Goal: Information Seeking & Learning: Learn about a topic

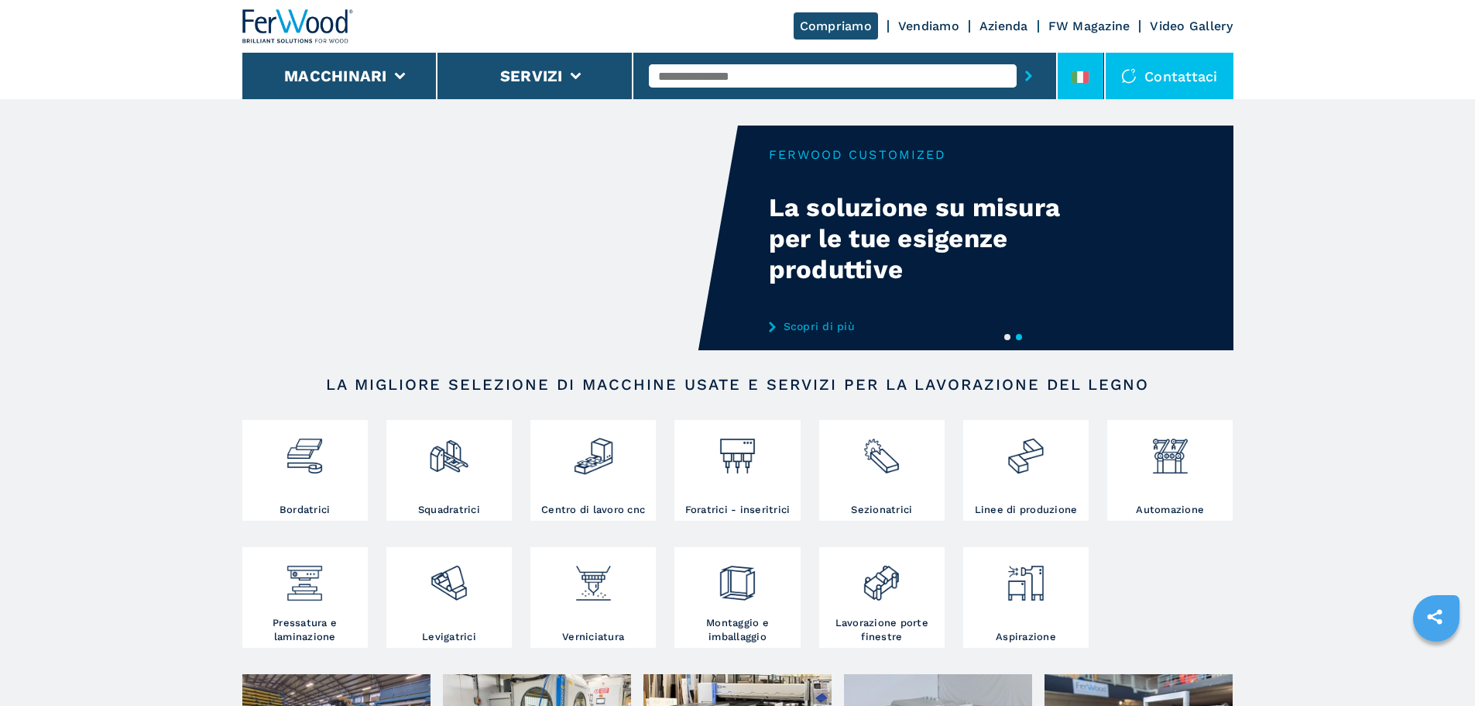
click at [1081, 83] on div at bounding box center [1080, 80] width 17 height 18
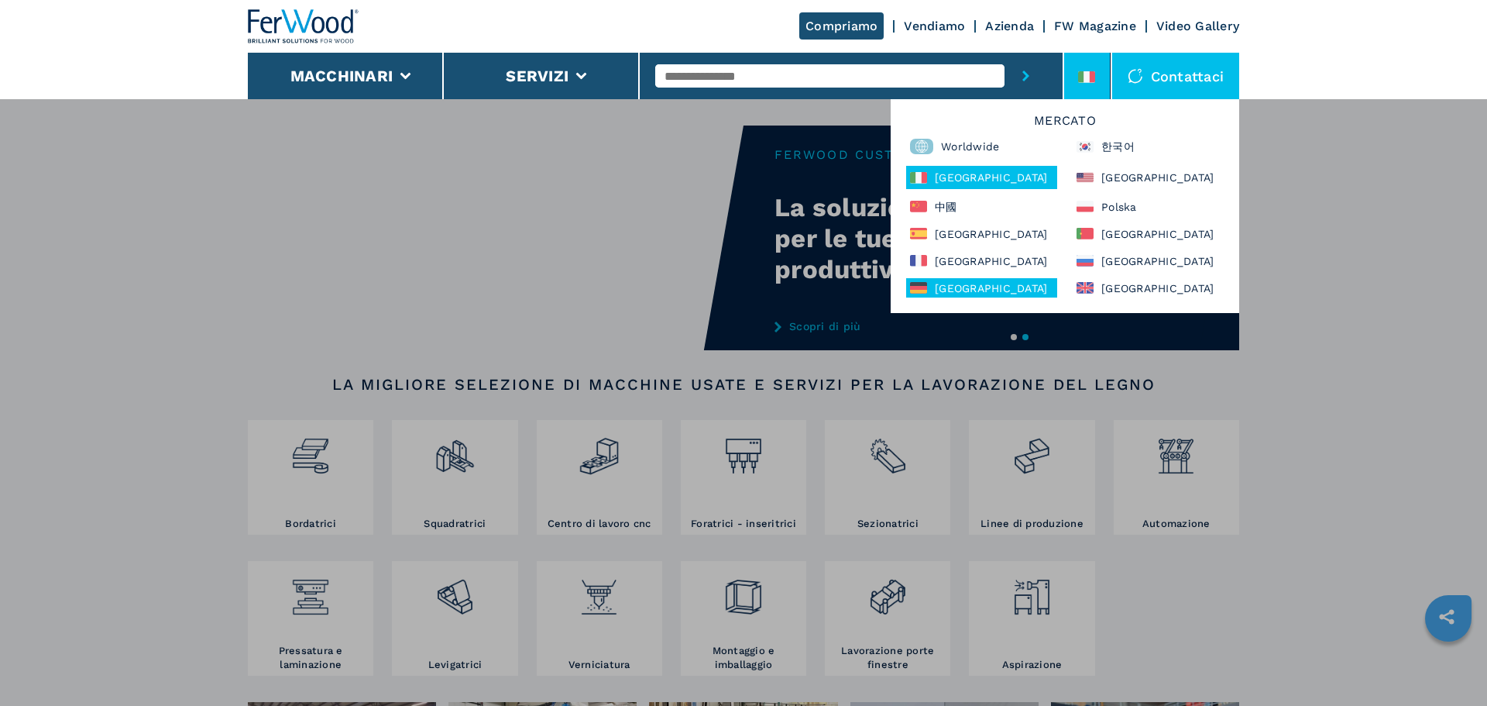
click at [998, 289] on div "[GEOGRAPHIC_DATA]" at bounding box center [981, 287] width 151 height 19
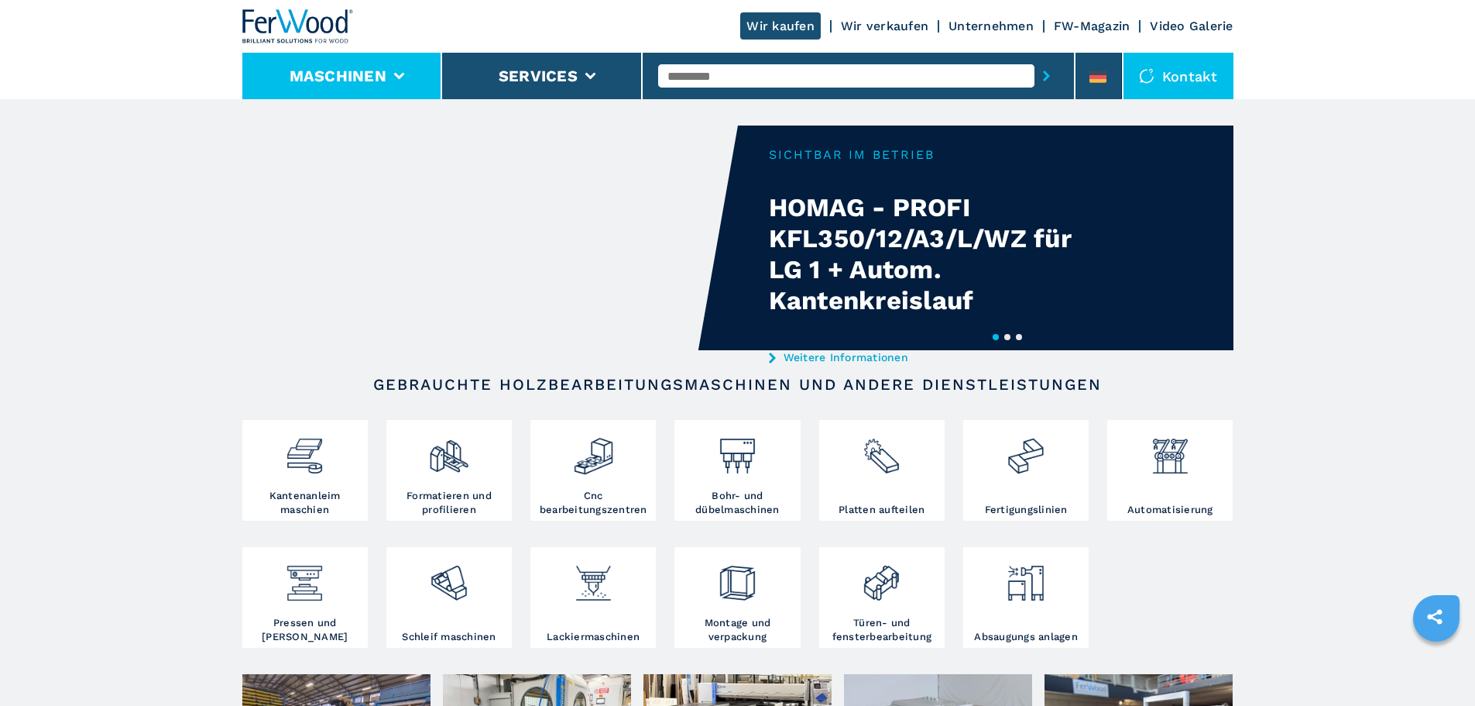
drag, startPoint x: 401, startPoint y: 77, endPoint x: 393, endPoint y: 67, distance: 13.2
click at [401, 77] on icon at bounding box center [398, 76] width 11 height 7
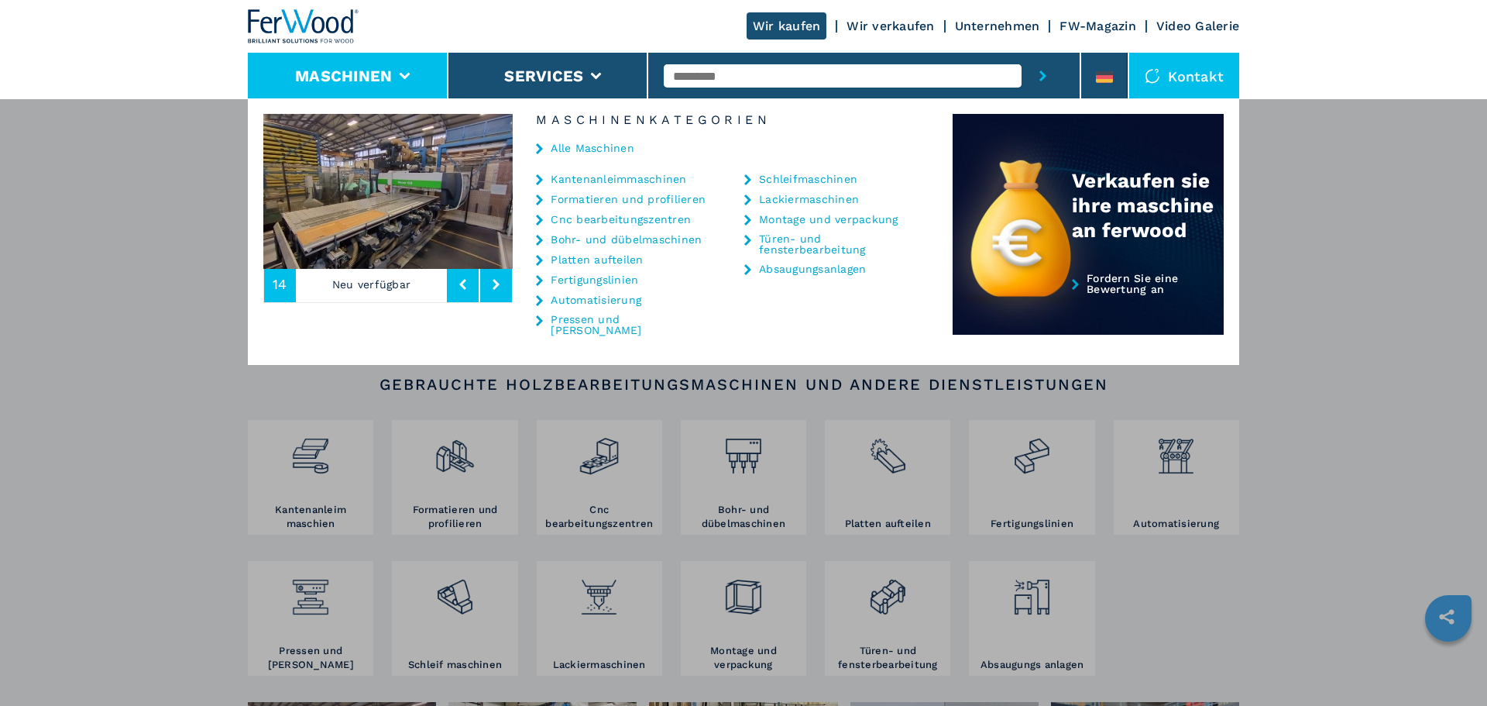
click at [624, 280] on link "Fertigungslinien" at bounding box center [595, 279] width 88 height 11
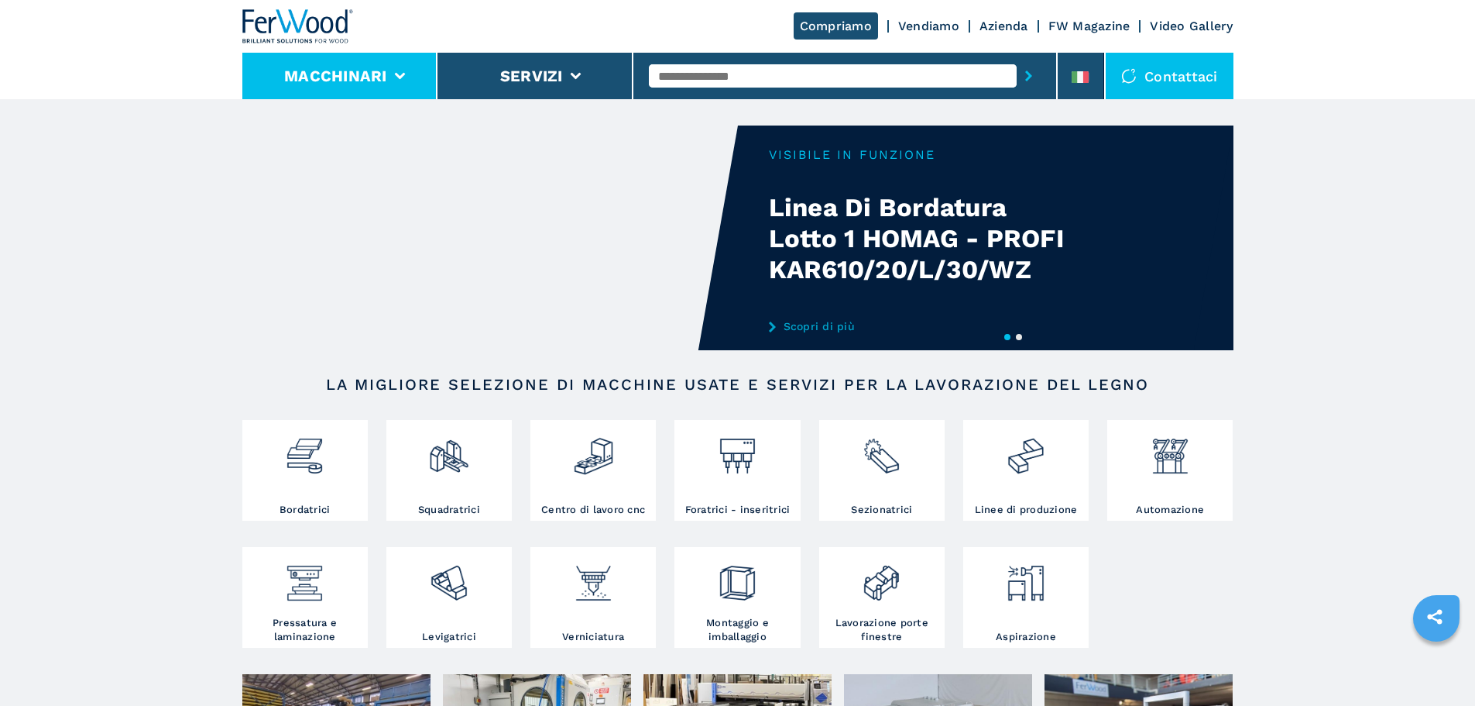
click at [400, 78] on icon at bounding box center [399, 76] width 11 height 7
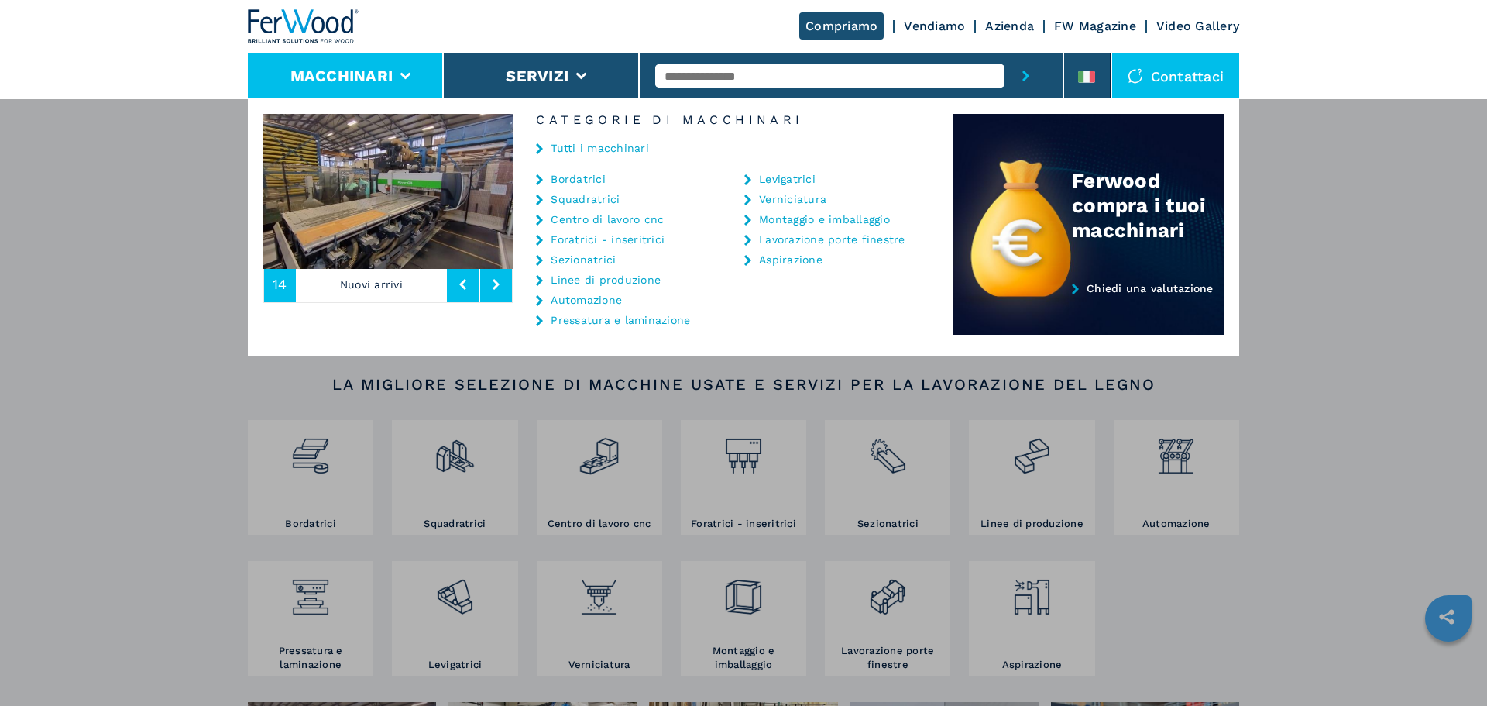
click at [541, 283] on icon at bounding box center [539, 280] width 7 height 11
click at [540, 280] on icon at bounding box center [539, 280] width 7 height 11
click at [570, 279] on link "Linee di produzione" at bounding box center [606, 279] width 110 height 11
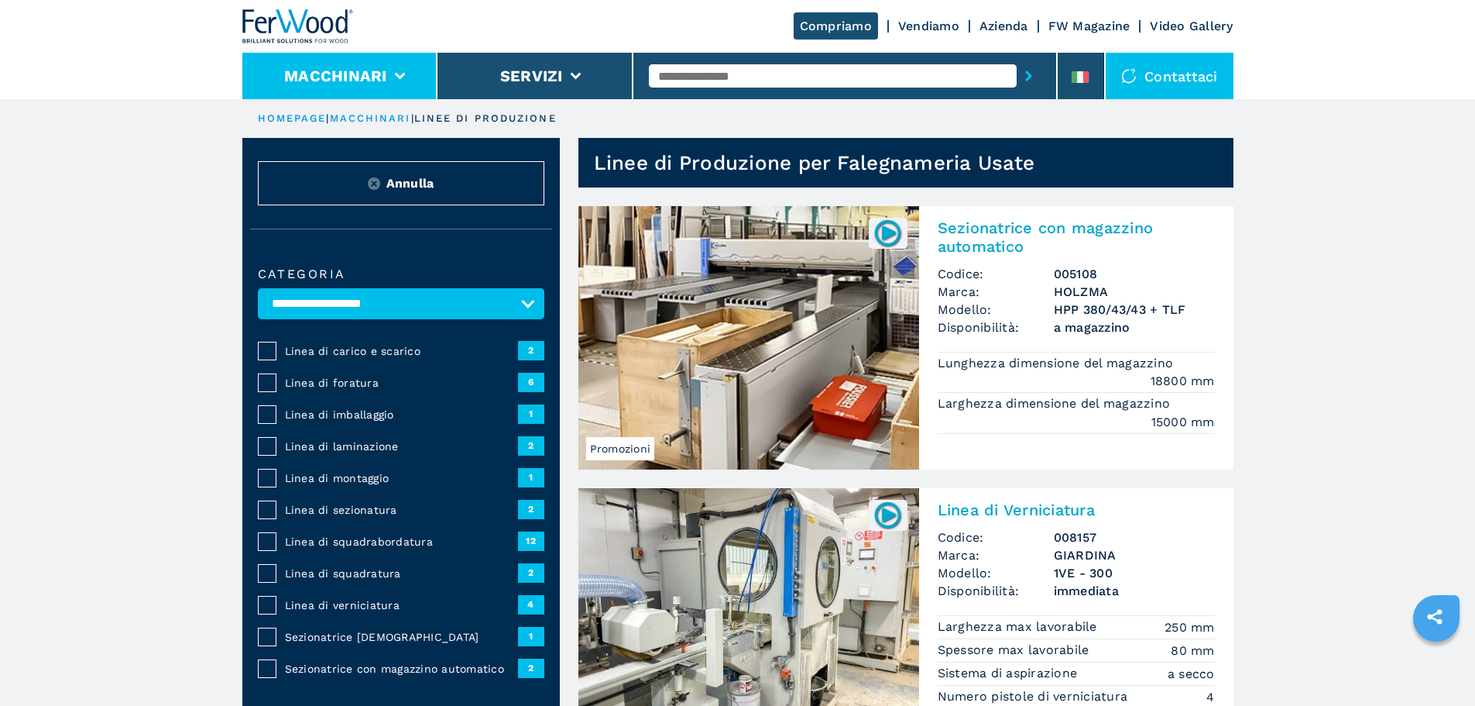
click at [400, 76] on icon at bounding box center [399, 76] width 11 height 7
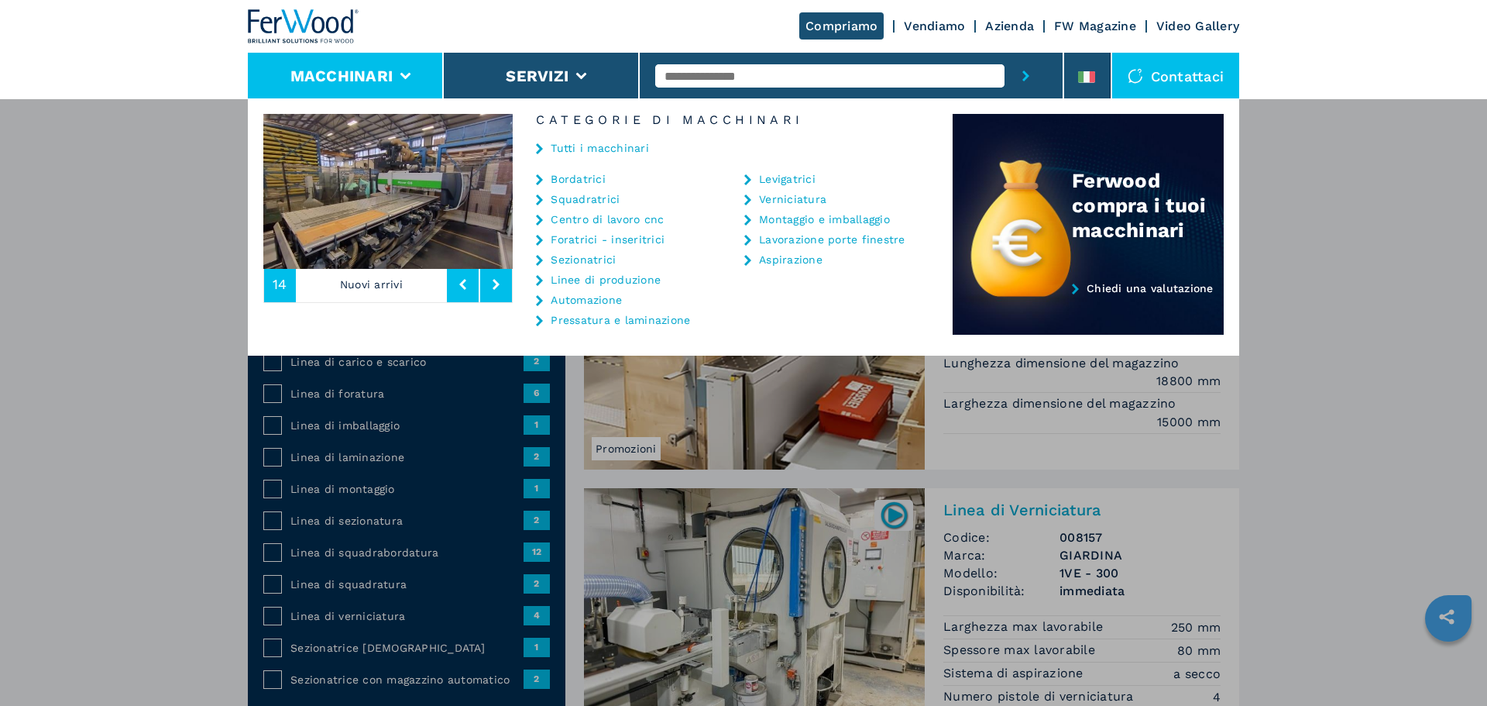
click at [1348, 469] on div "Macchinari Bordatrici Squadratrici Centro di lavoro cnc Foratrici - inseritrici…" at bounding box center [743, 451] width 1487 height 706
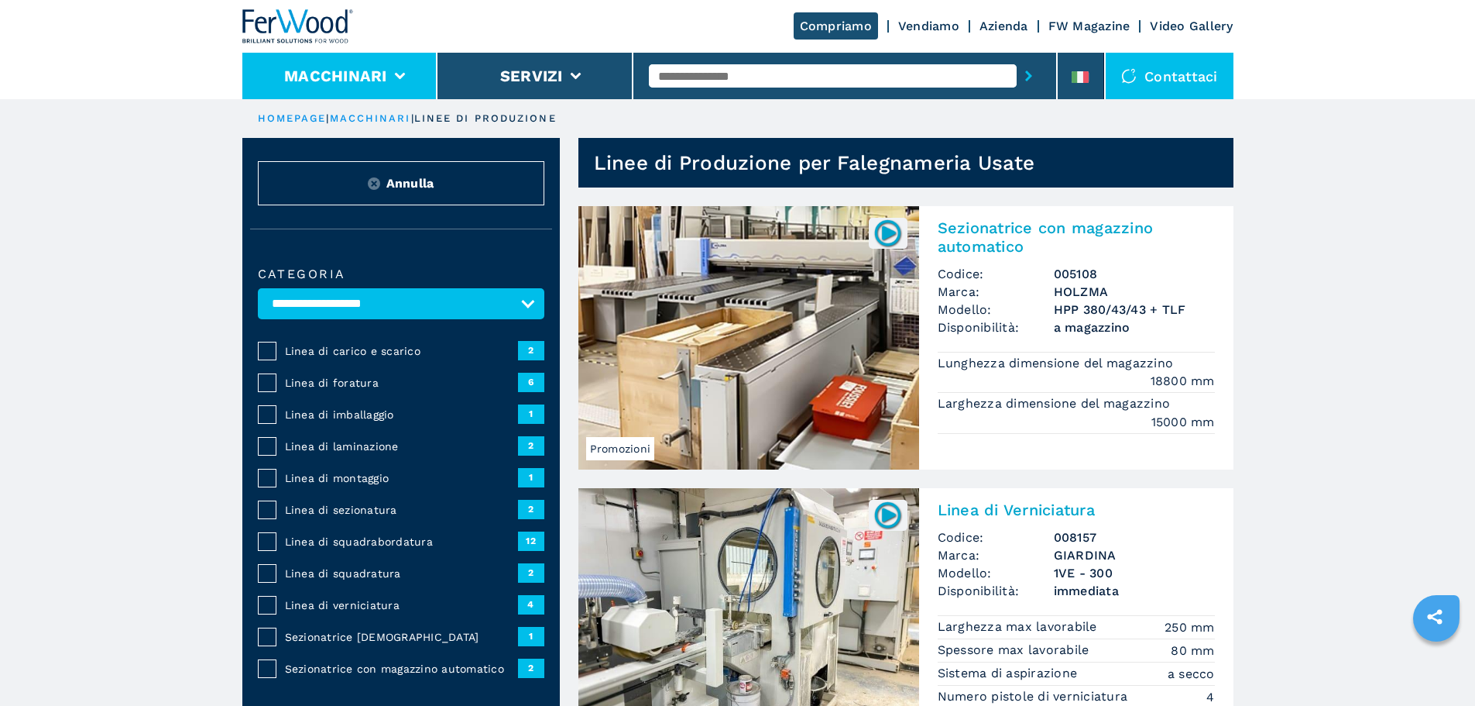
click at [401, 74] on icon at bounding box center [399, 76] width 11 height 7
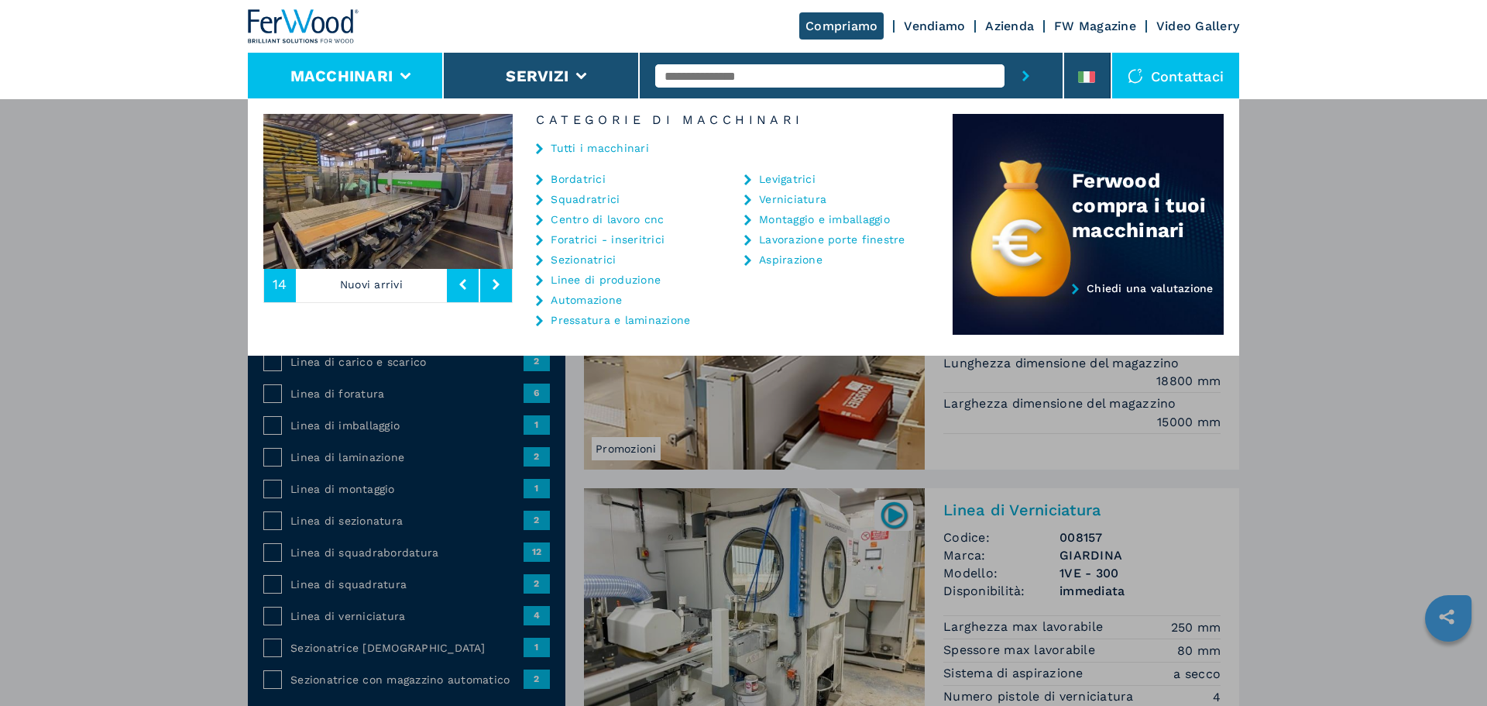
click at [577, 173] on link "Bordatrici" at bounding box center [578, 178] width 55 height 11
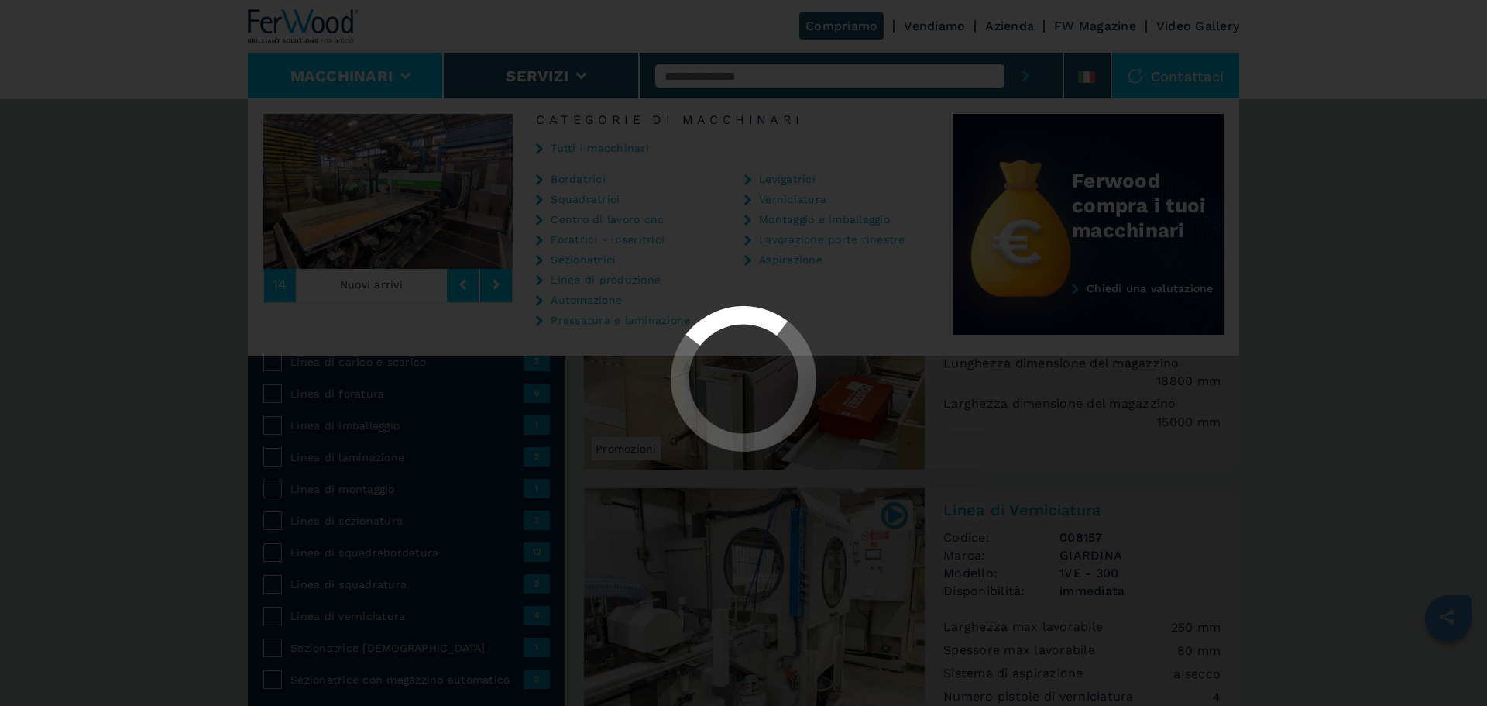
select select "**********"
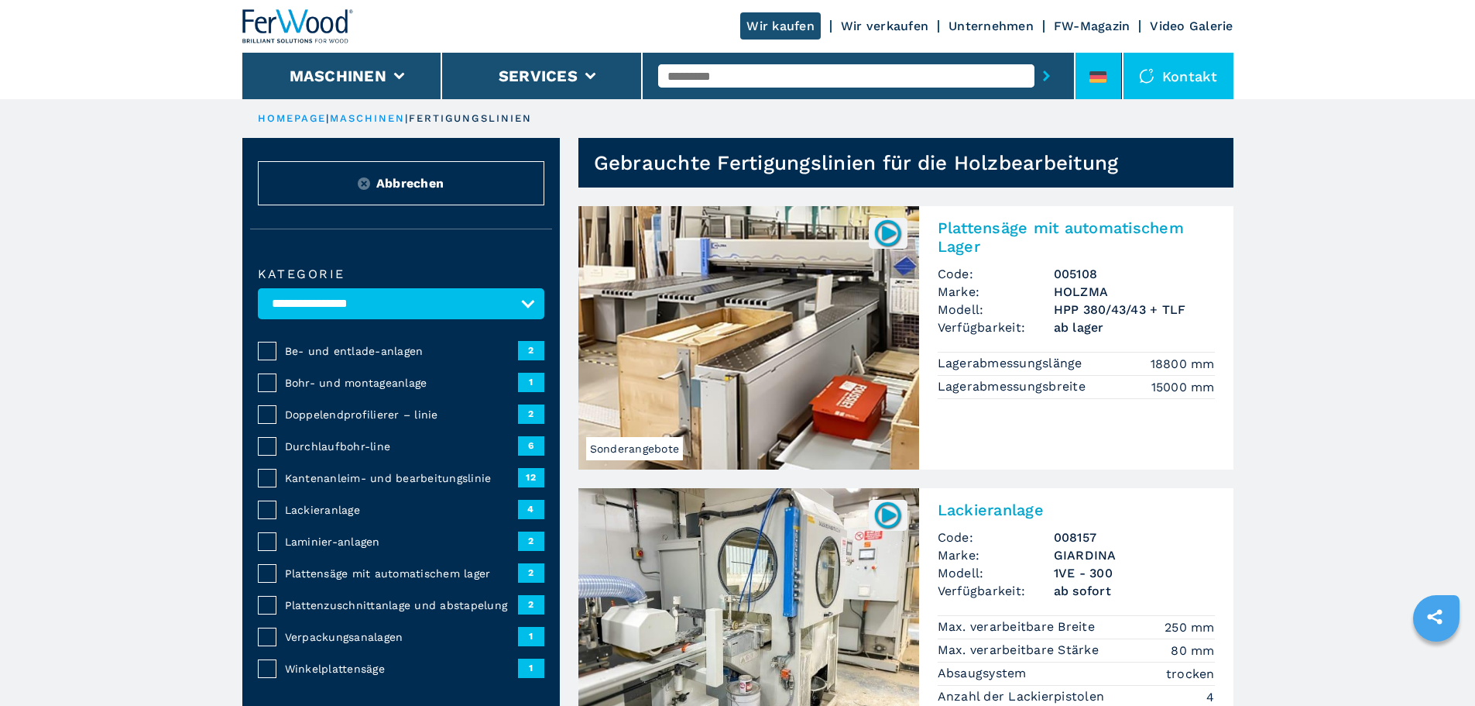
click at [1095, 77] on icon at bounding box center [1098, 77] width 17 height 12
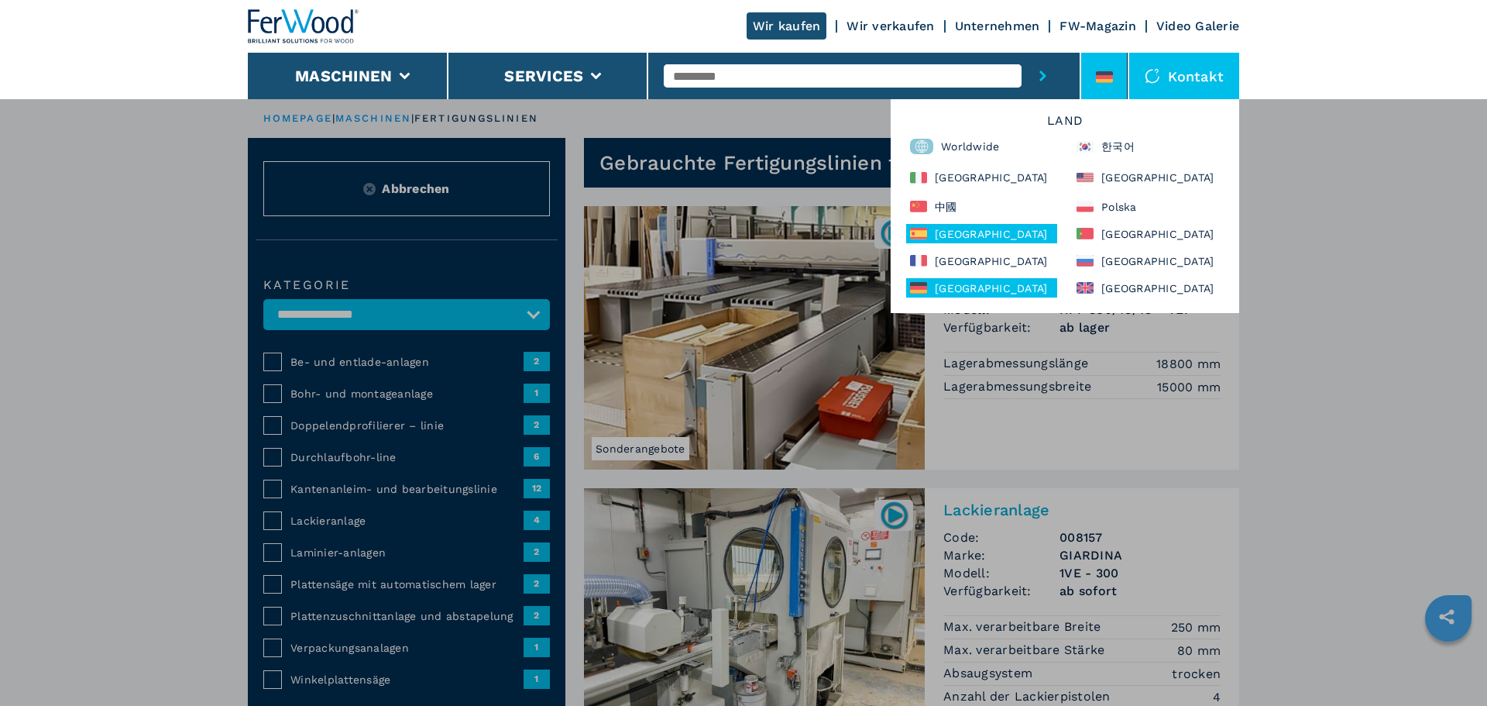
click at [990, 228] on div "[GEOGRAPHIC_DATA]" at bounding box center [981, 233] width 151 height 19
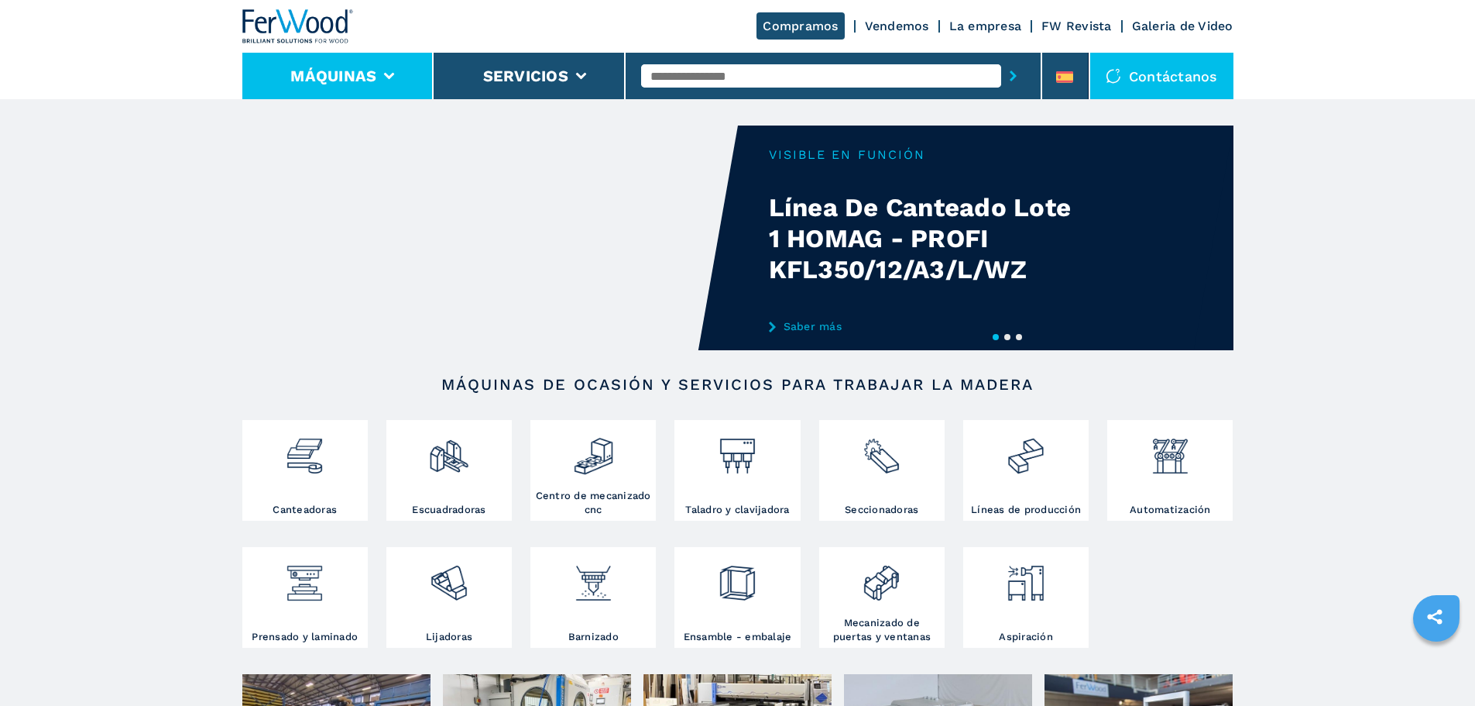
click at [385, 81] on li "Máquinas" at bounding box center [338, 76] width 192 height 46
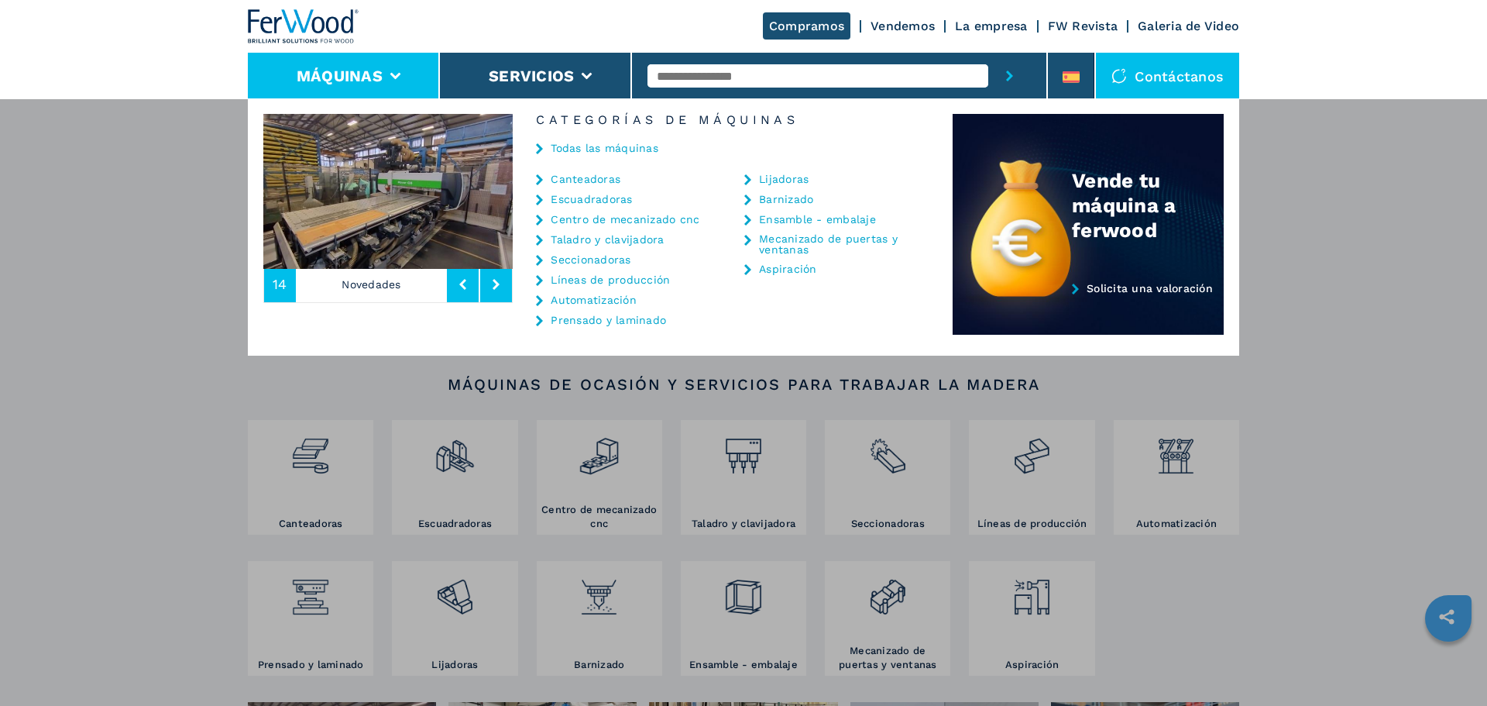
click at [589, 278] on link "Líneas de producción" at bounding box center [610, 279] width 119 height 11
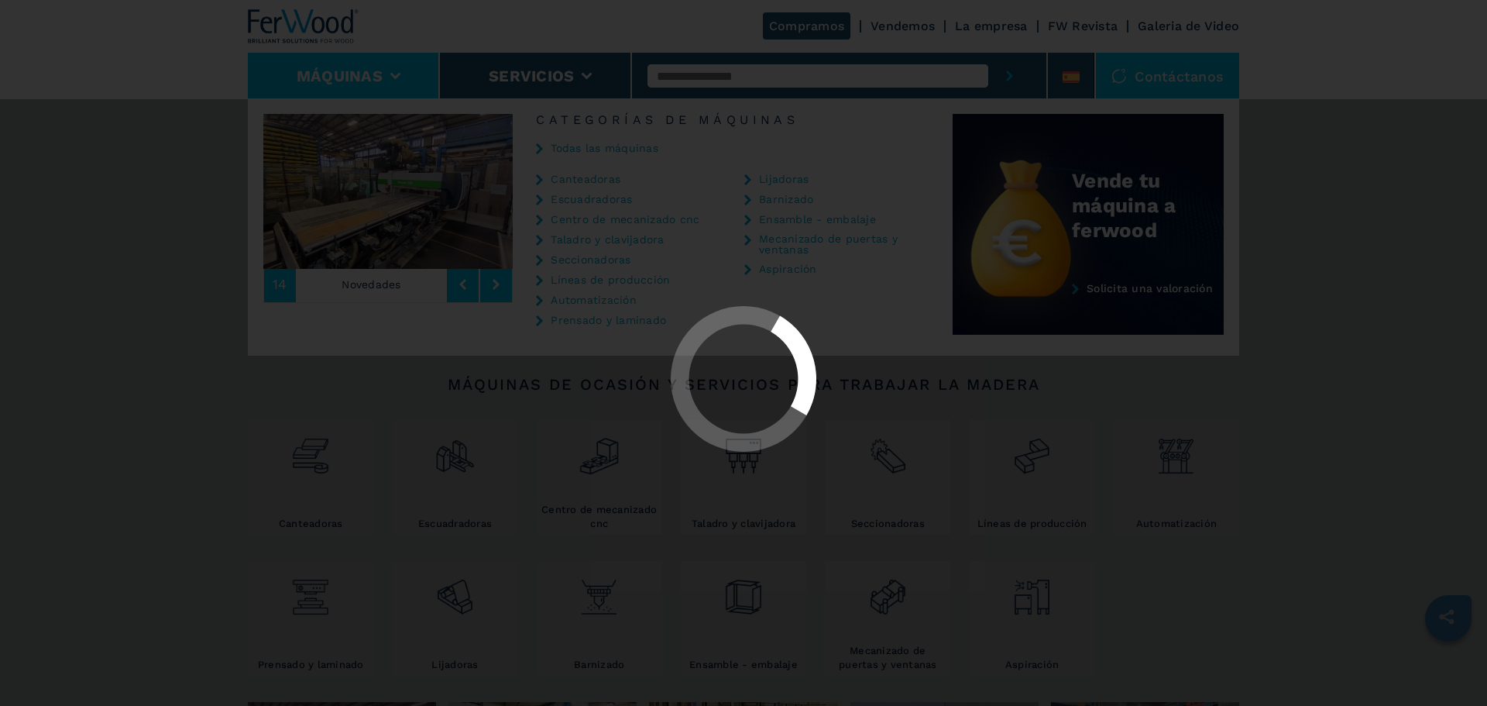
select select "**********"
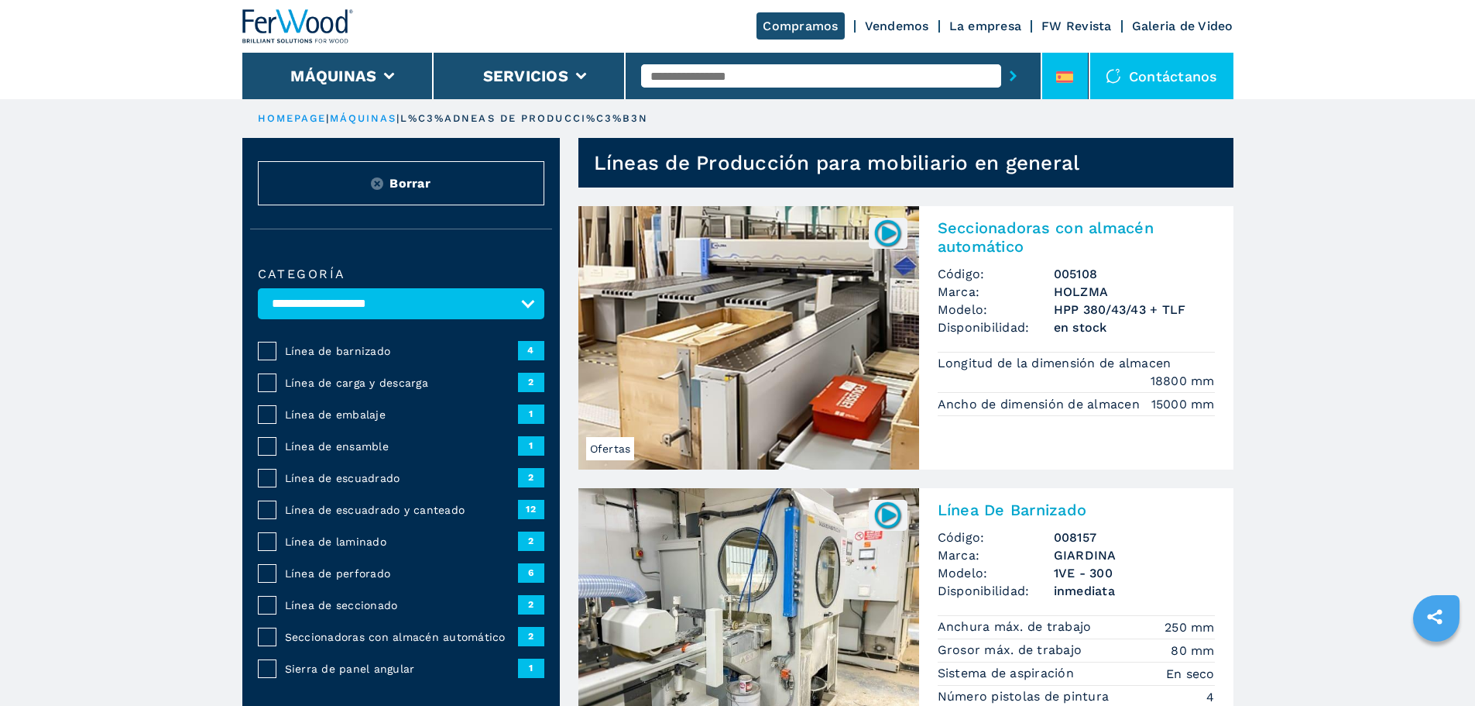
click at [1073, 82] on icon at bounding box center [1064, 81] width 17 height 2
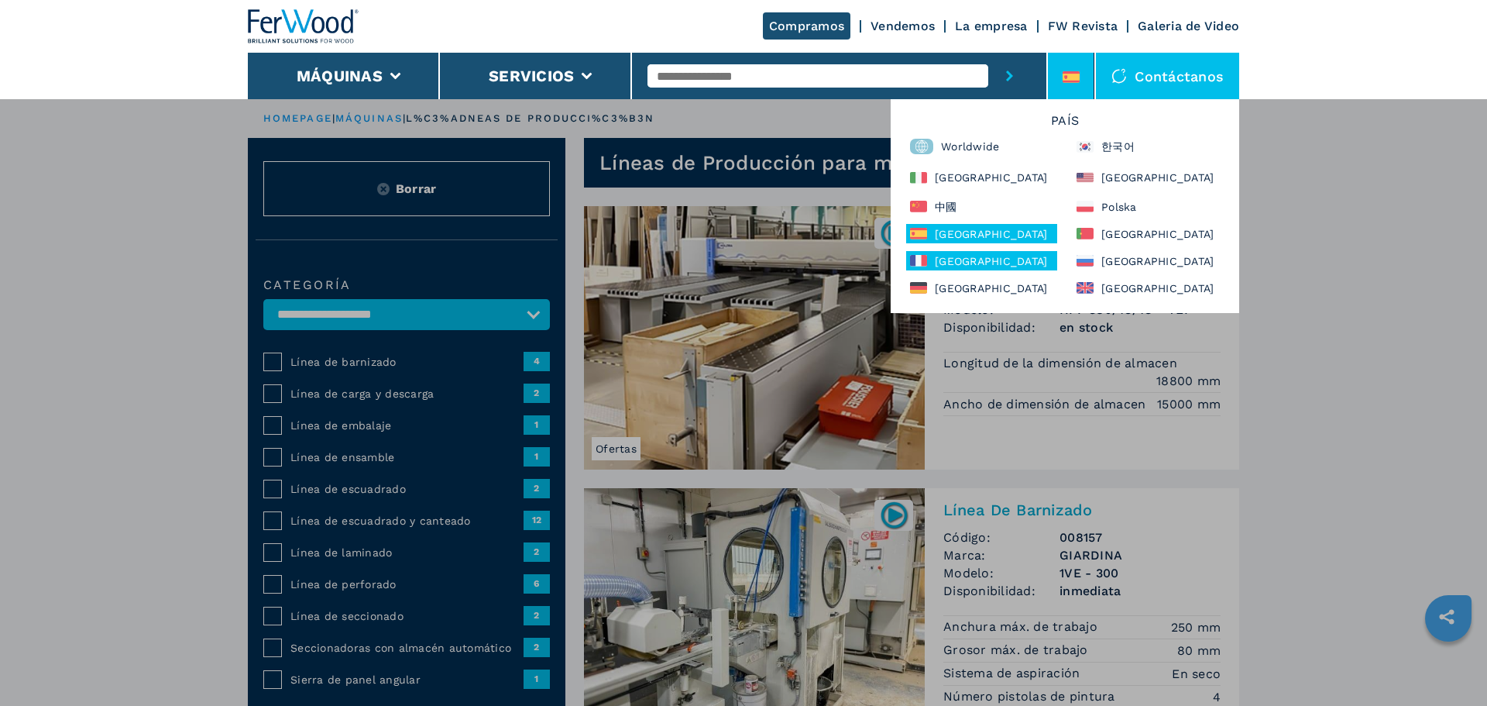
click at [999, 267] on div "[GEOGRAPHIC_DATA]" at bounding box center [981, 260] width 151 height 19
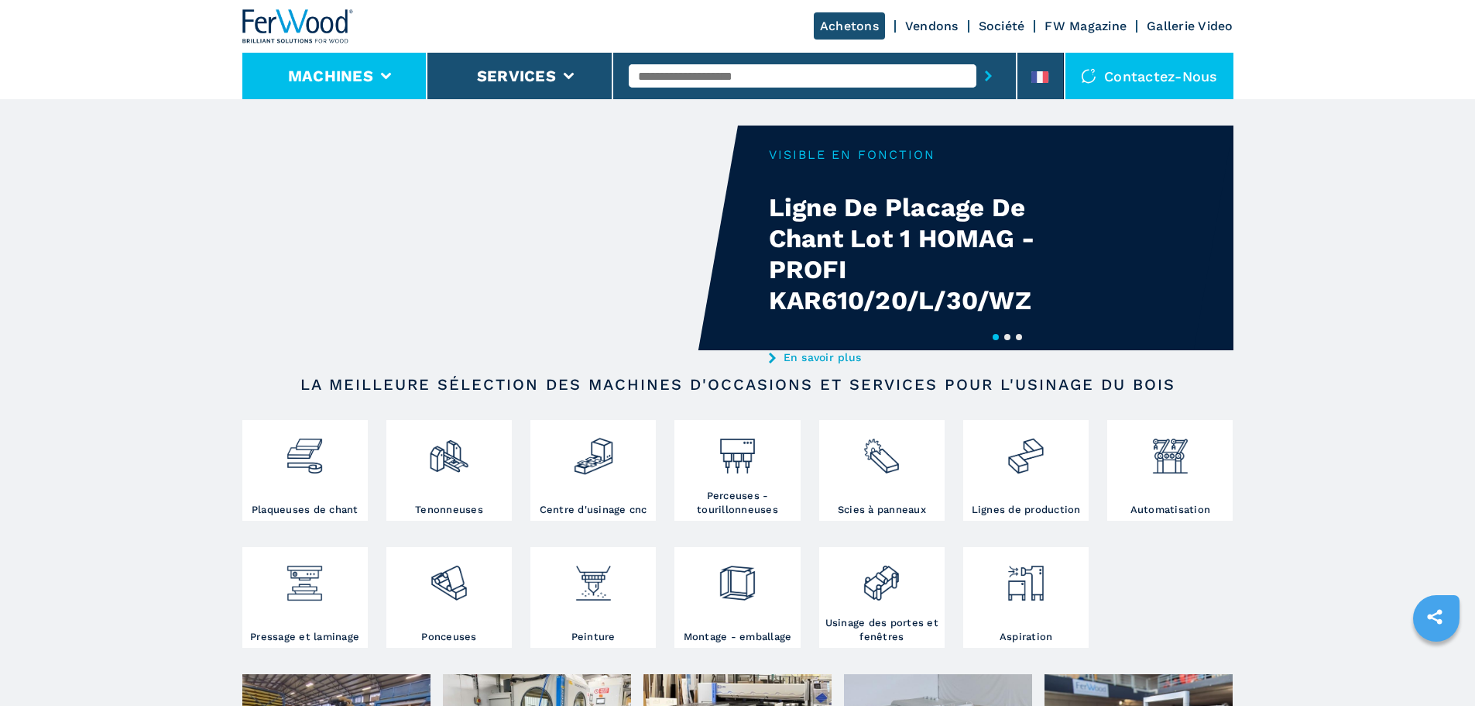
click at [384, 74] on icon at bounding box center [385, 76] width 11 height 7
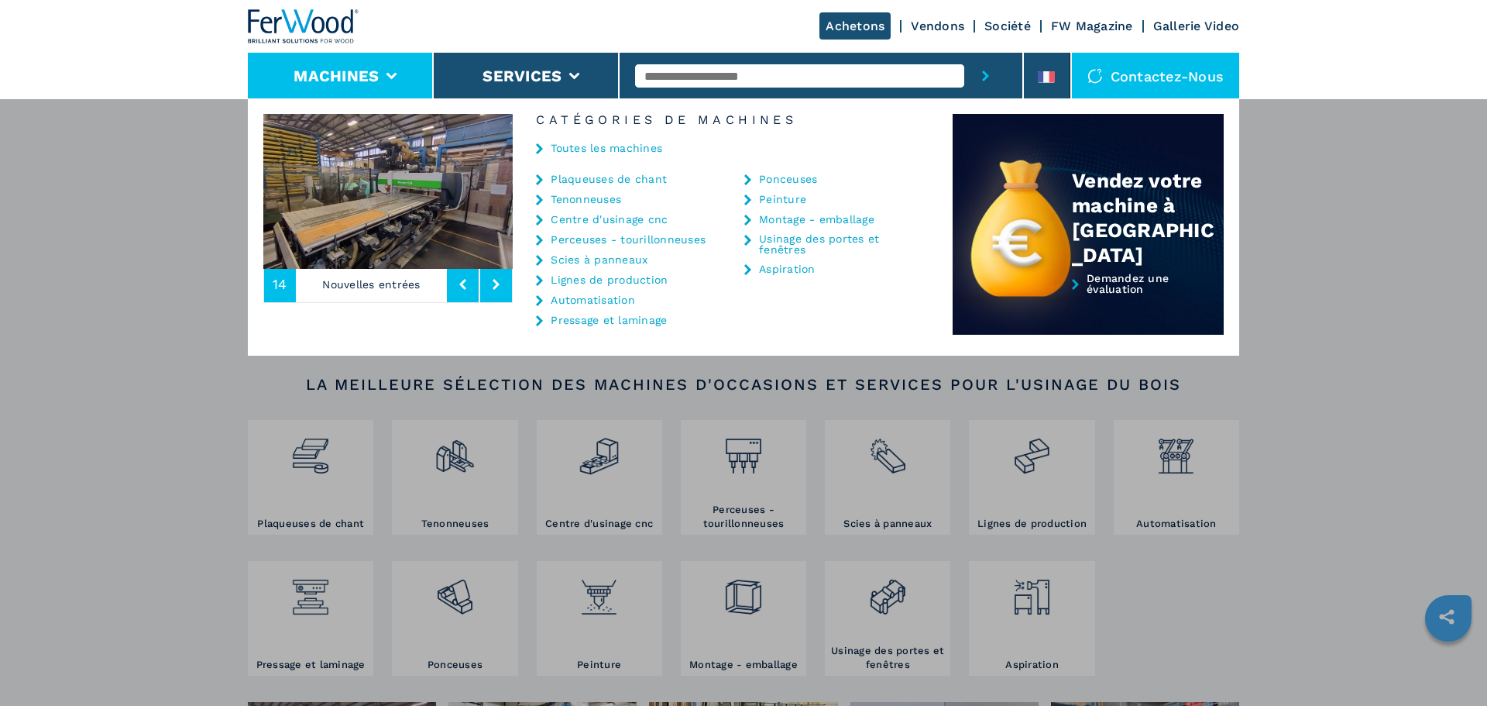
click at [610, 278] on link "Lignes de production" at bounding box center [609, 279] width 117 height 11
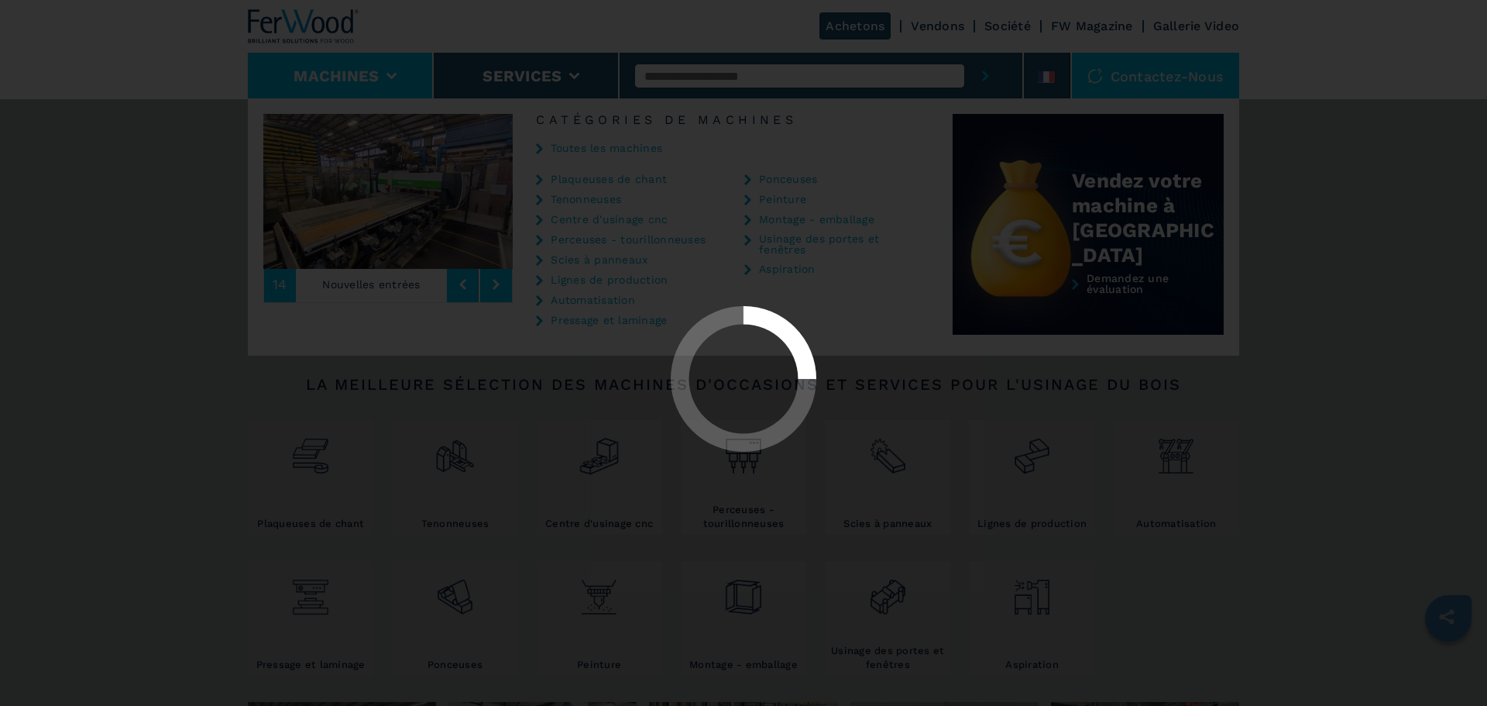
select select "**********"
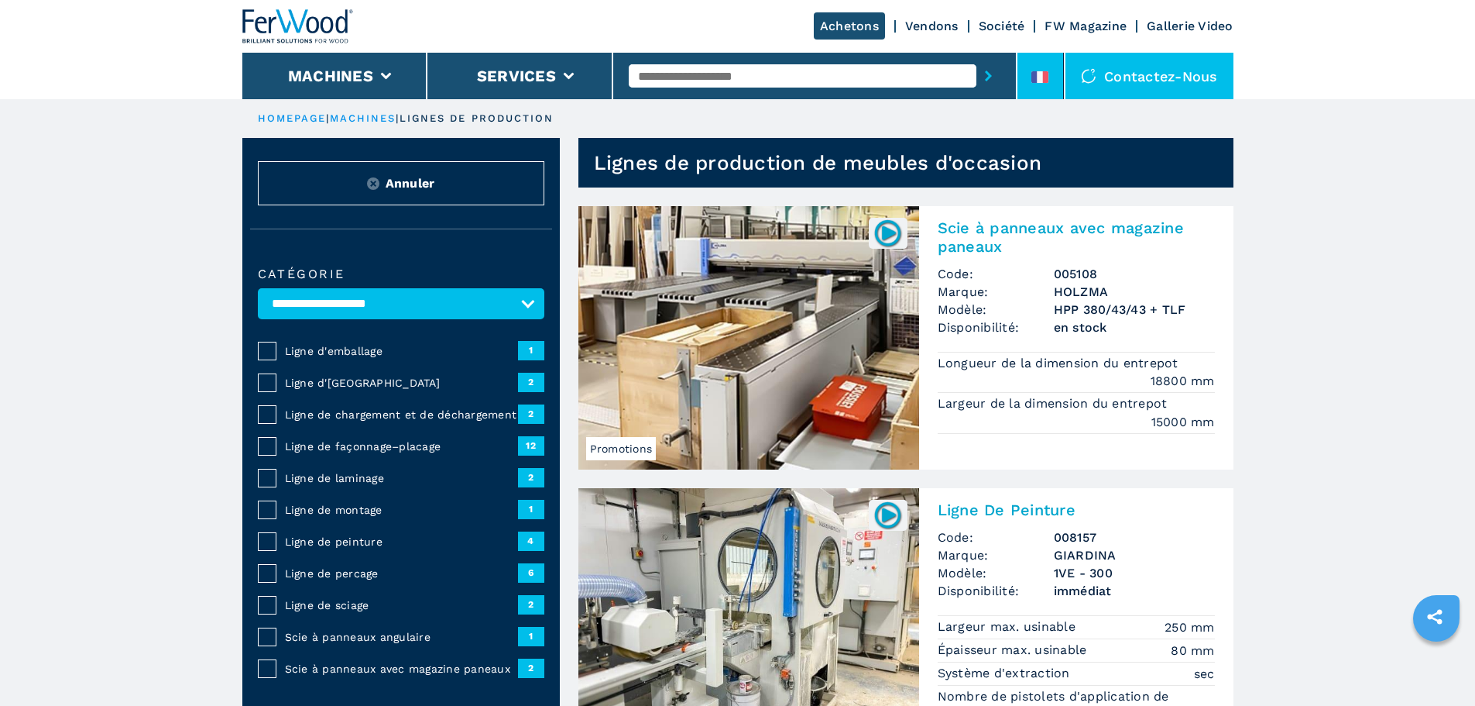
click at [1040, 87] on div at bounding box center [1040, 80] width 17 height 18
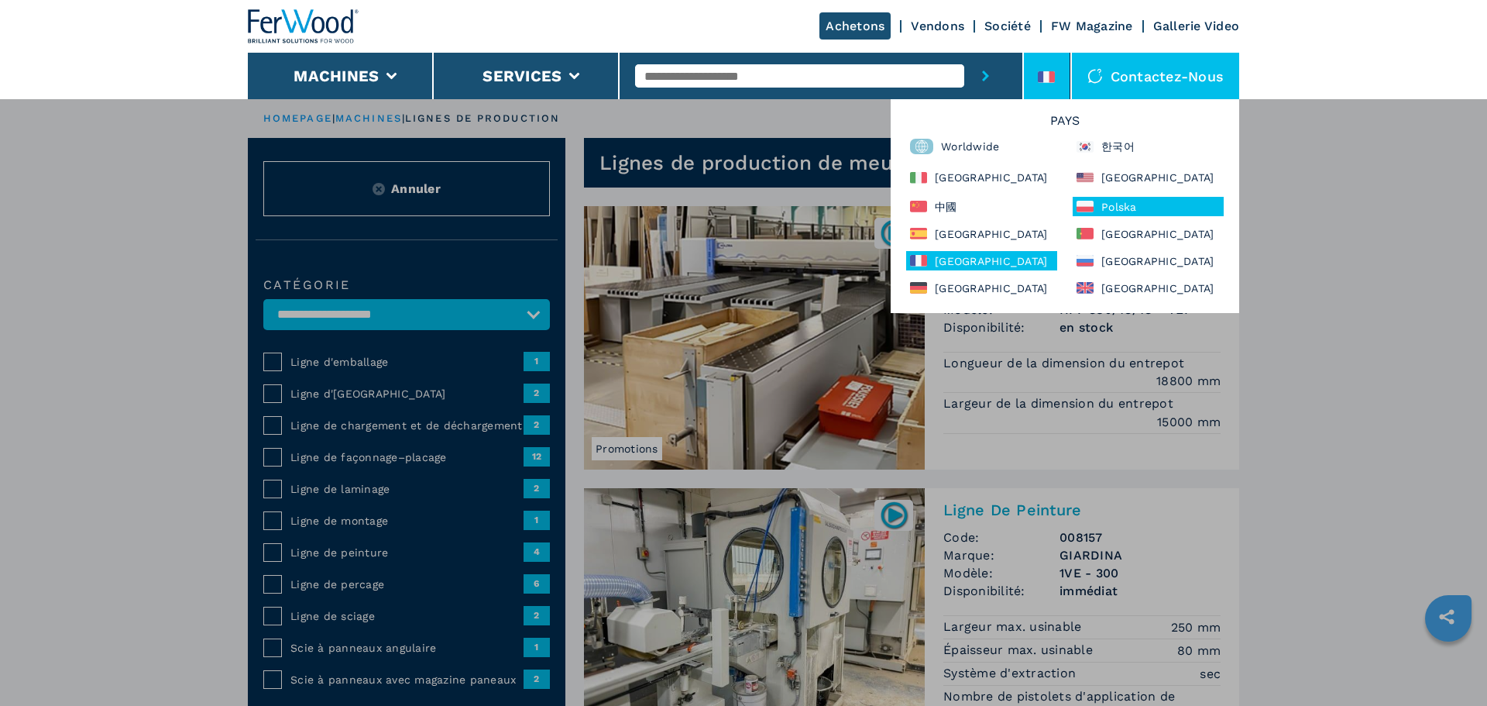
click at [1099, 197] on div "Polska" at bounding box center [1148, 206] width 151 height 19
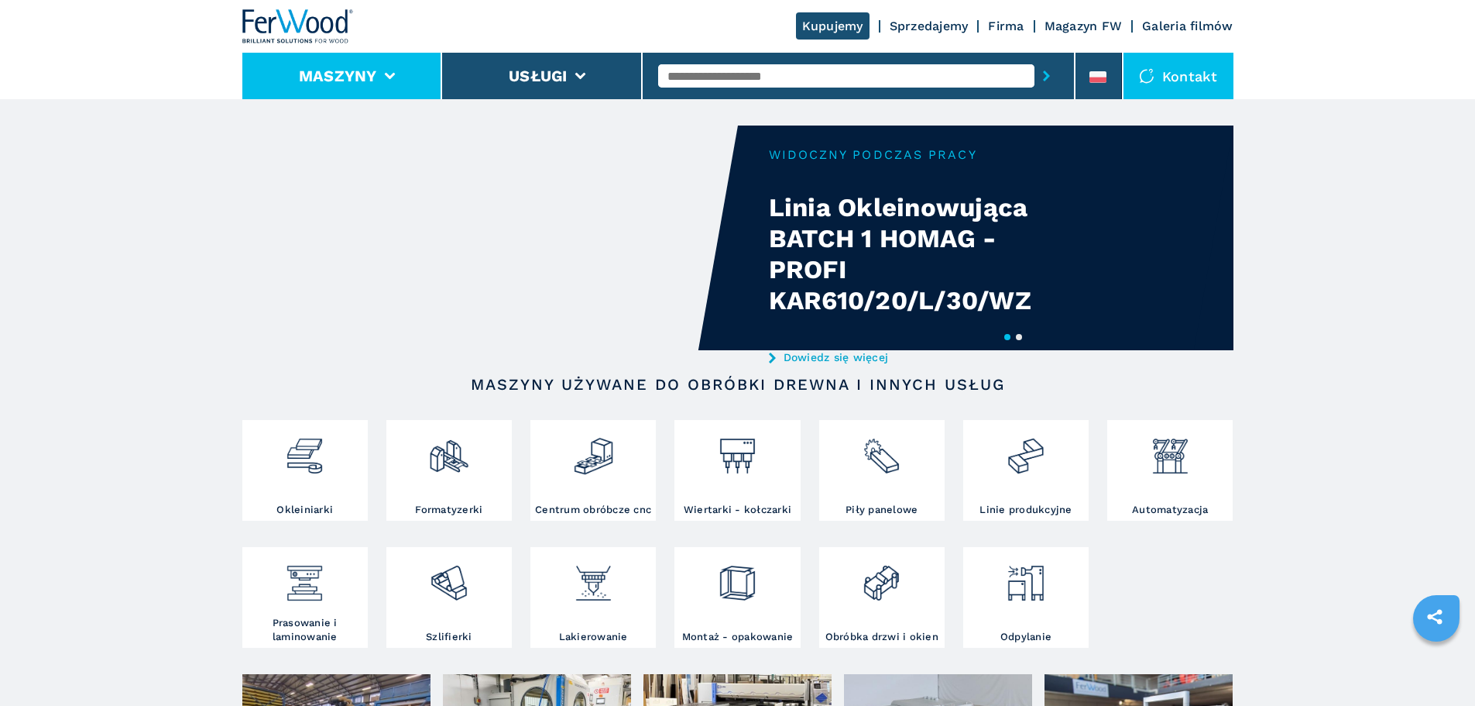
click at [397, 69] on li "Maszyny" at bounding box center [342, 76] width 201 height 46
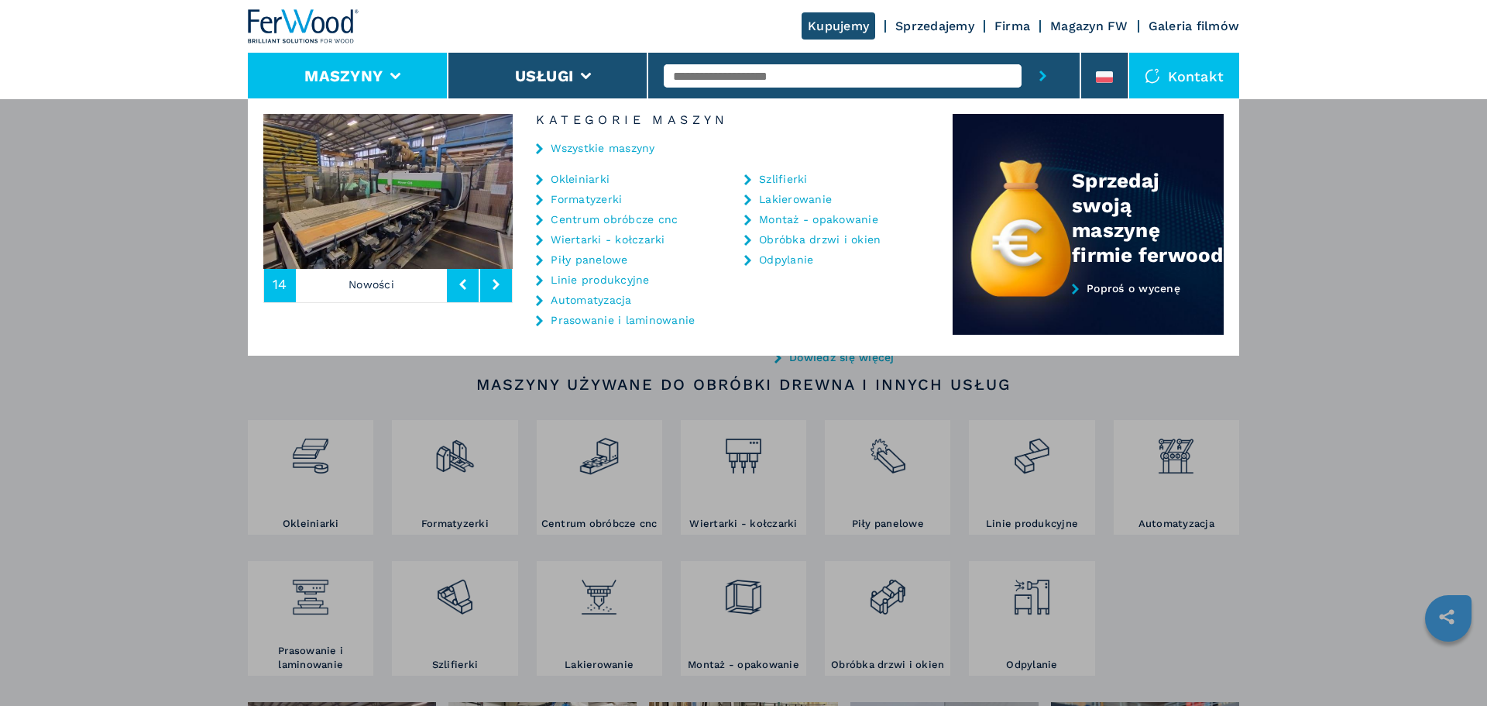
click at [588, 280] on link "Linie produkcyjne" at bounding box center [600, 279] width 98 height 11
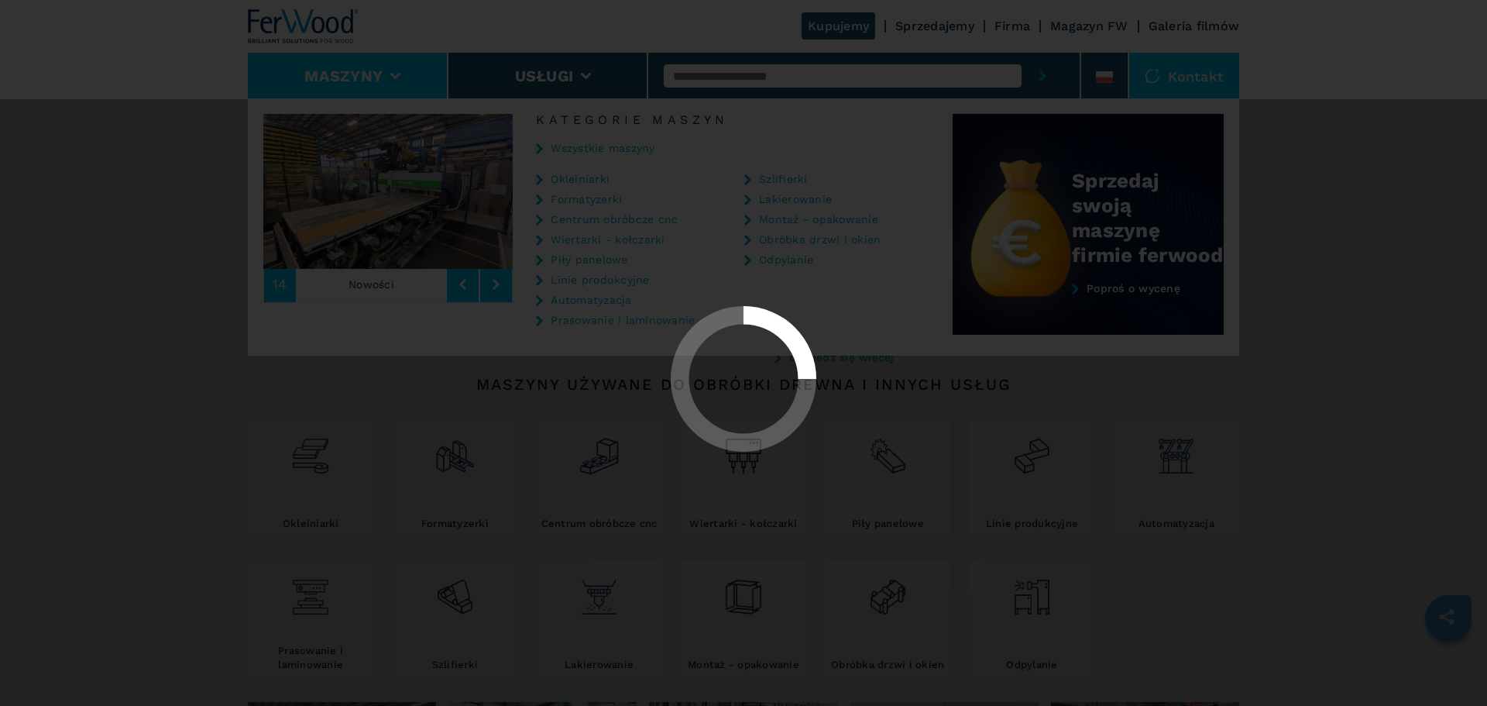
select select "**********"
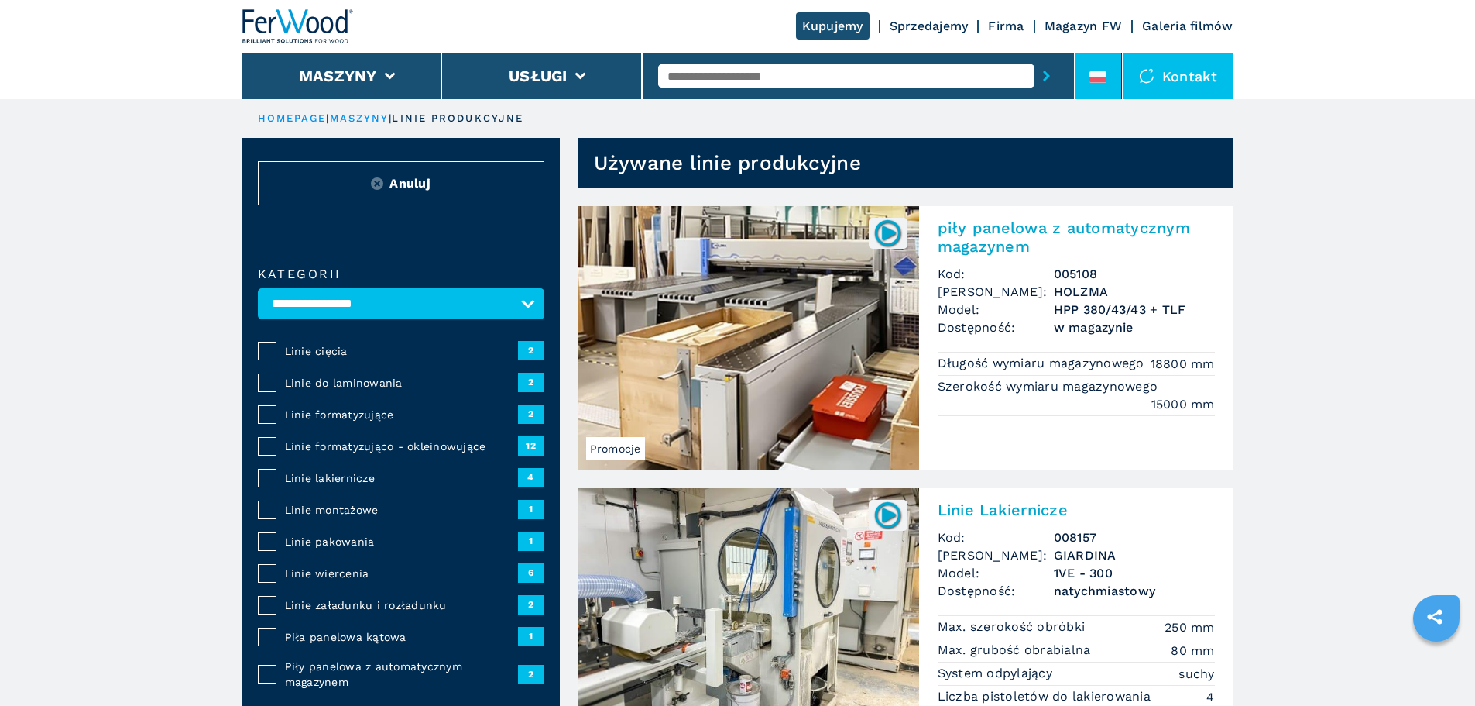
click at [1097, 81] on icon at bounding box center [1098, 79] width 17 height 5
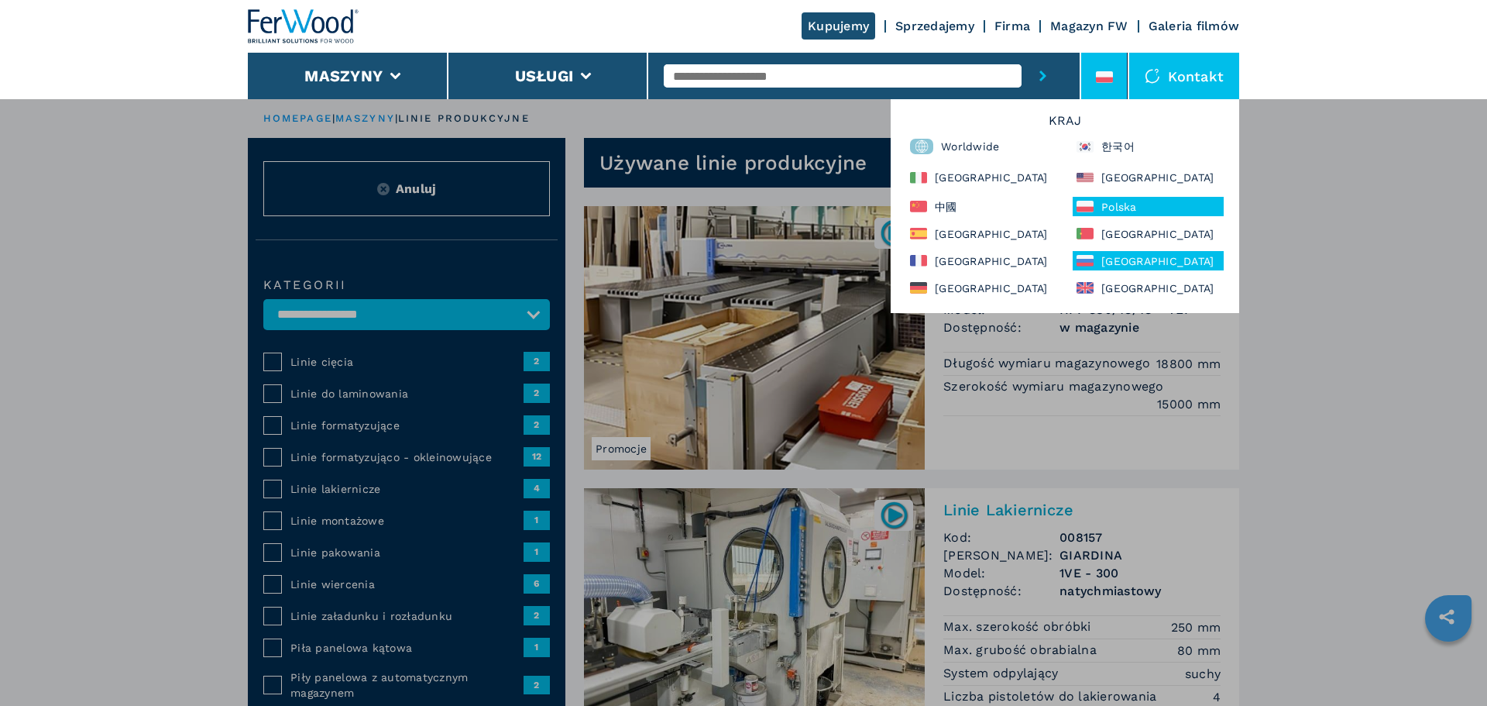
click at [1097, 266] on div "[GEOGRAPHIC_DATA]" at bounding box center [1148, 260] width 151 height 19
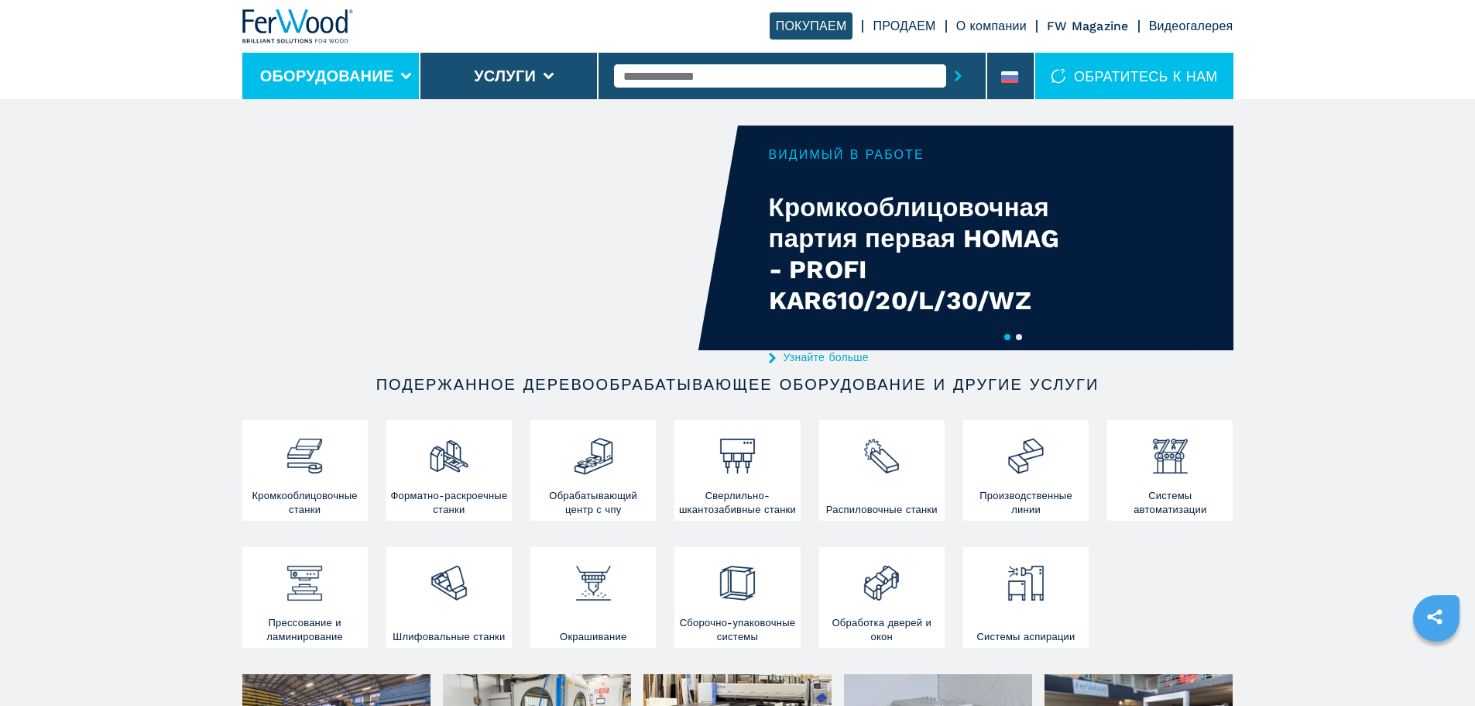
click at [403, 82] on li "Оборудование" at bounding box center [331, 76] width 178 height 46
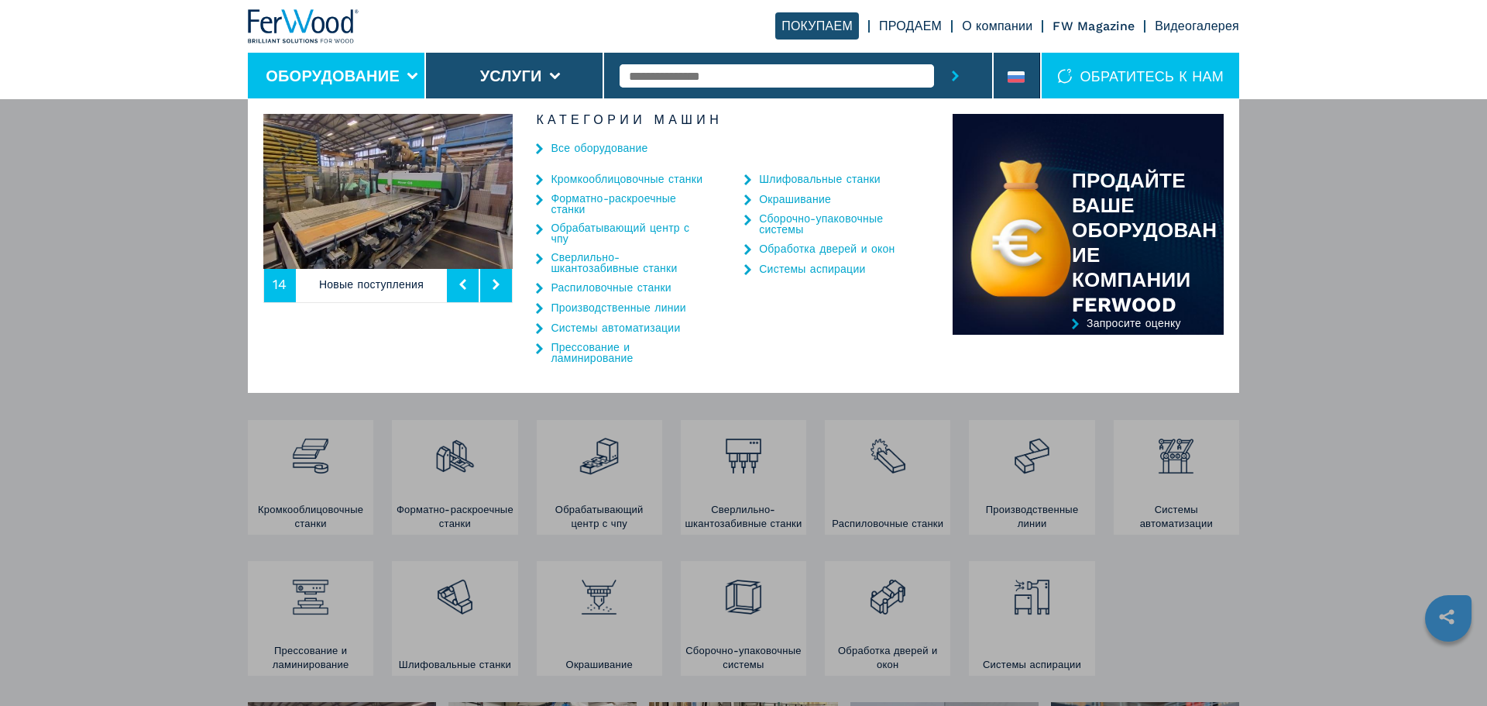
click at [613, 307] on link "Производственные линии" at bounding box center [618, 307] width 135 height 11
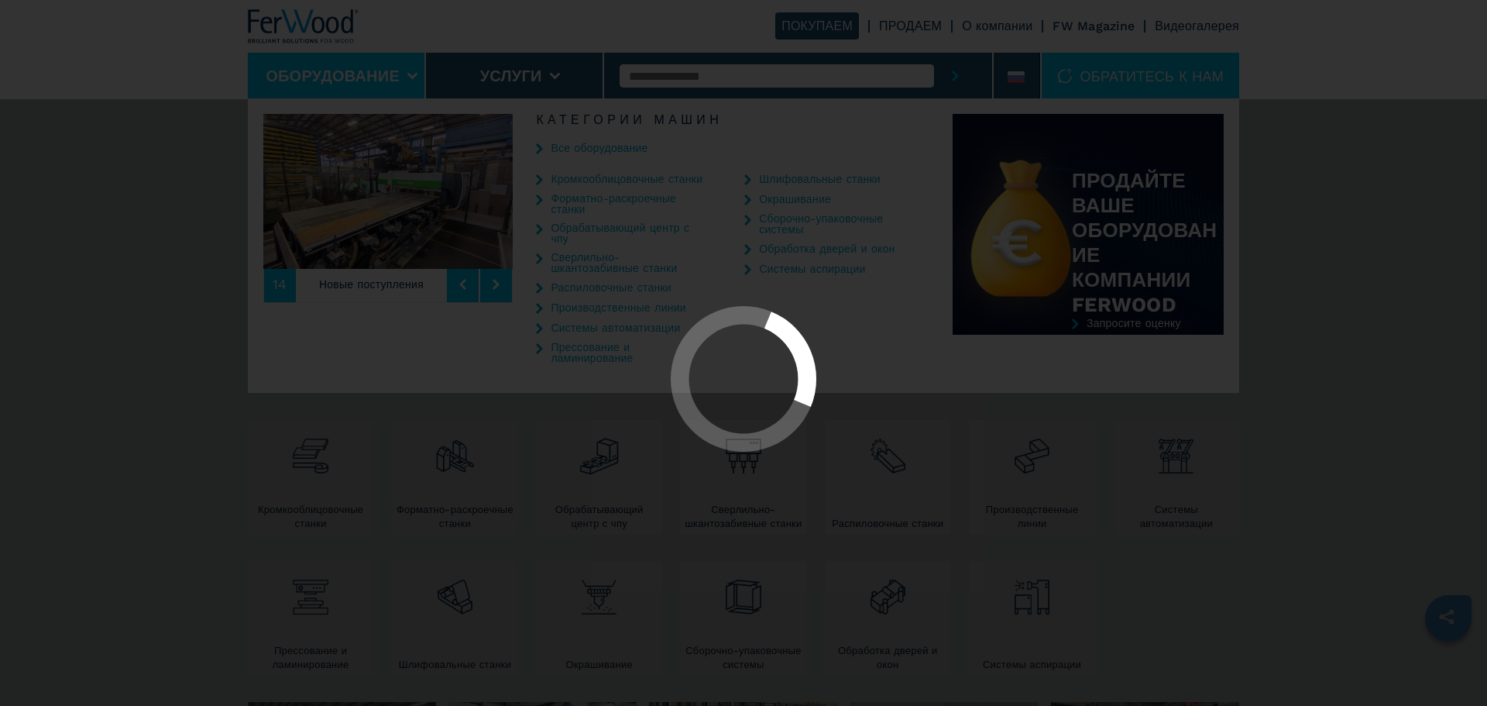
select select "**********"
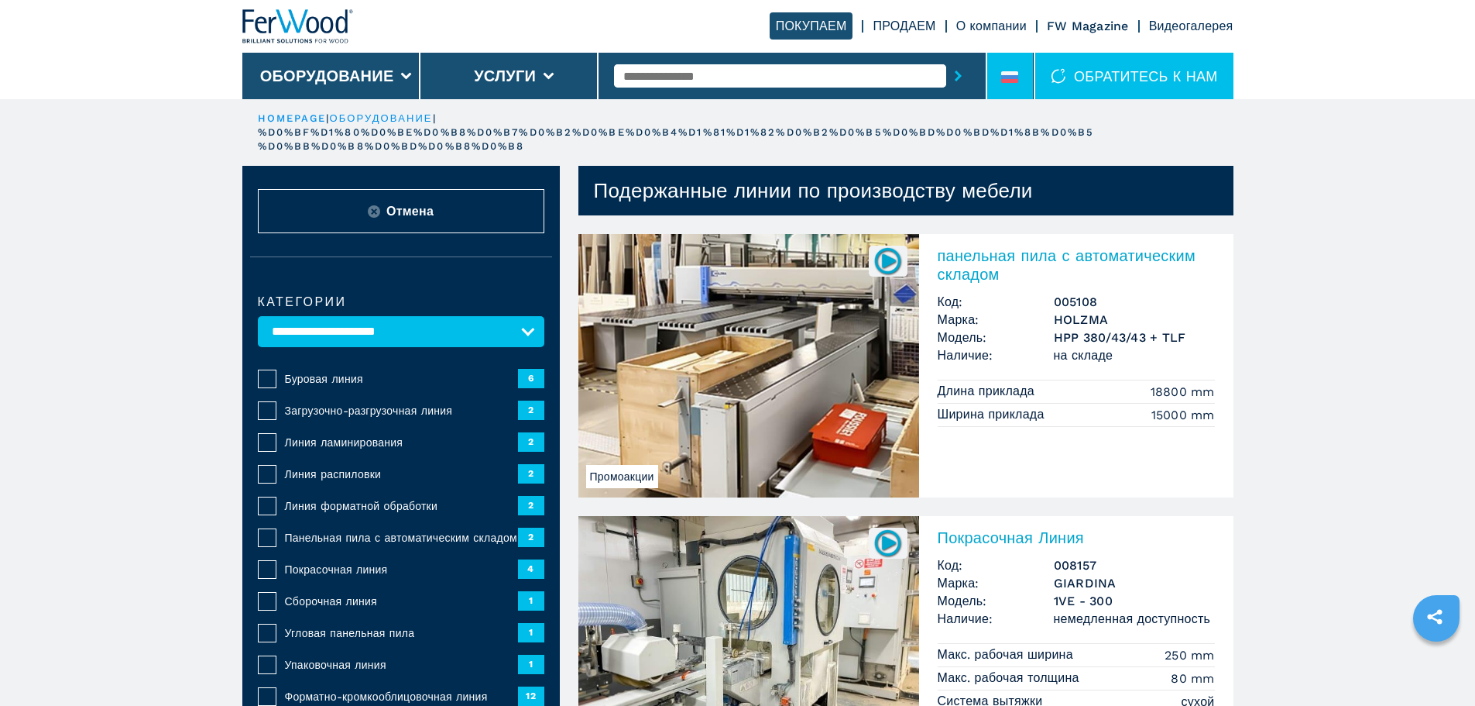
click at [1017, 88] on div at bounding box center [1009, 80] width 17 height 18
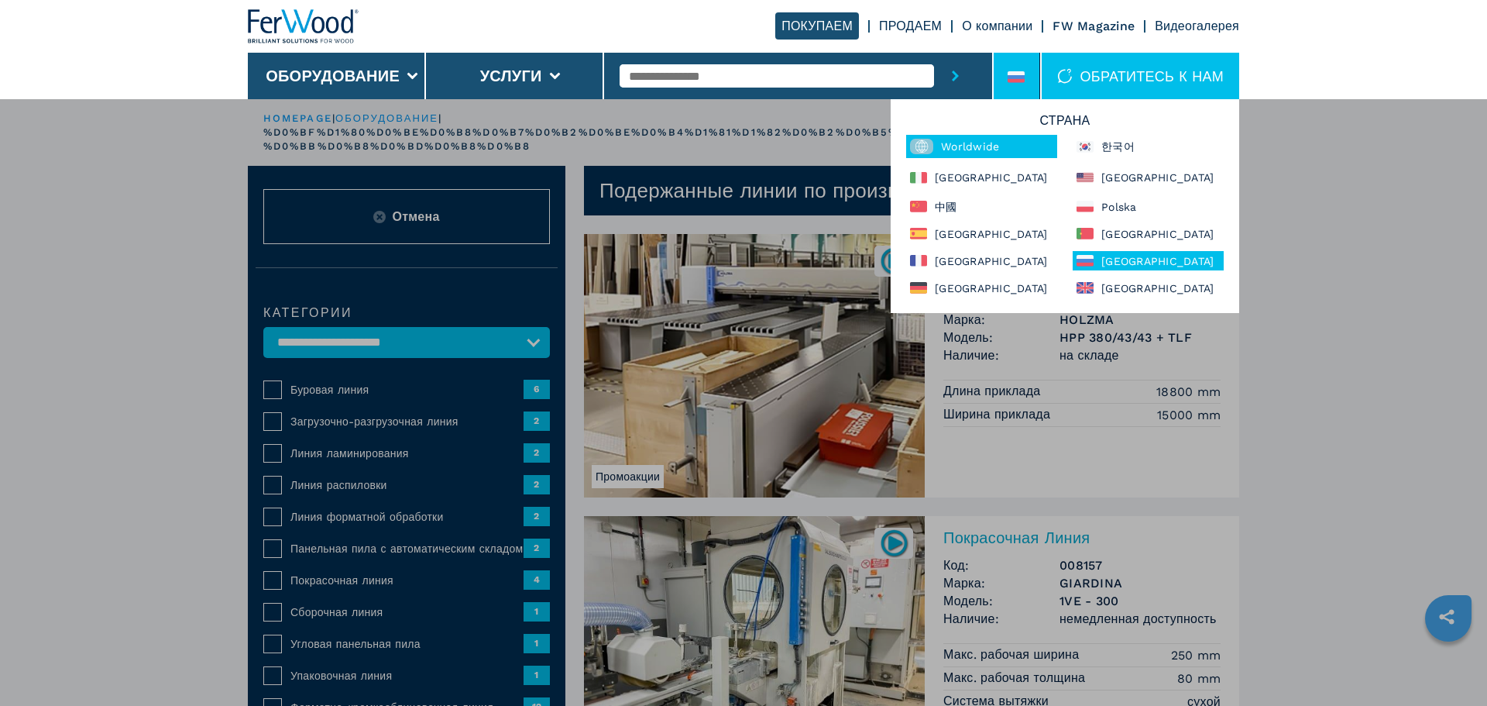
click at [994, 144] on div "Worldwide" at bounding box center [981, 146] width 151 height 23
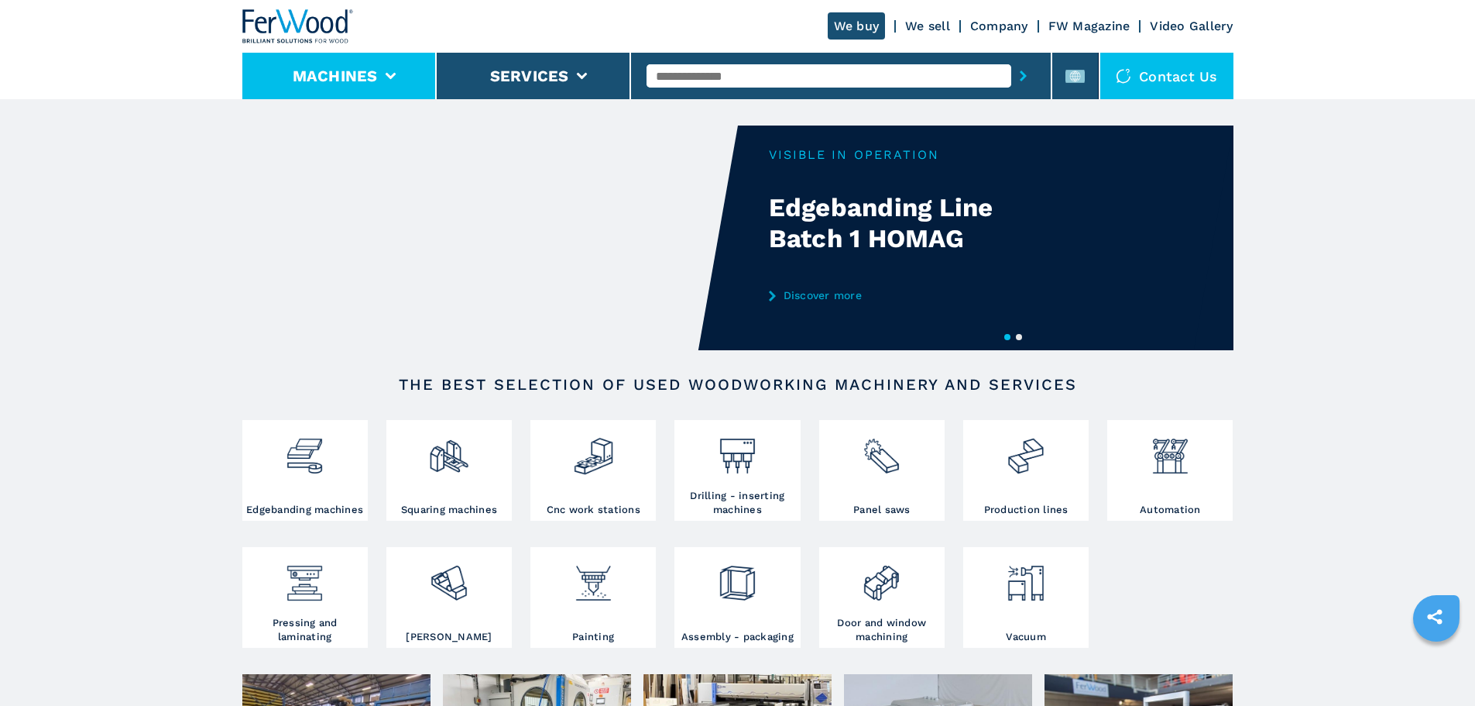
click at [386, 75] on icon at bounding box center [390, 76] width 11 height 7
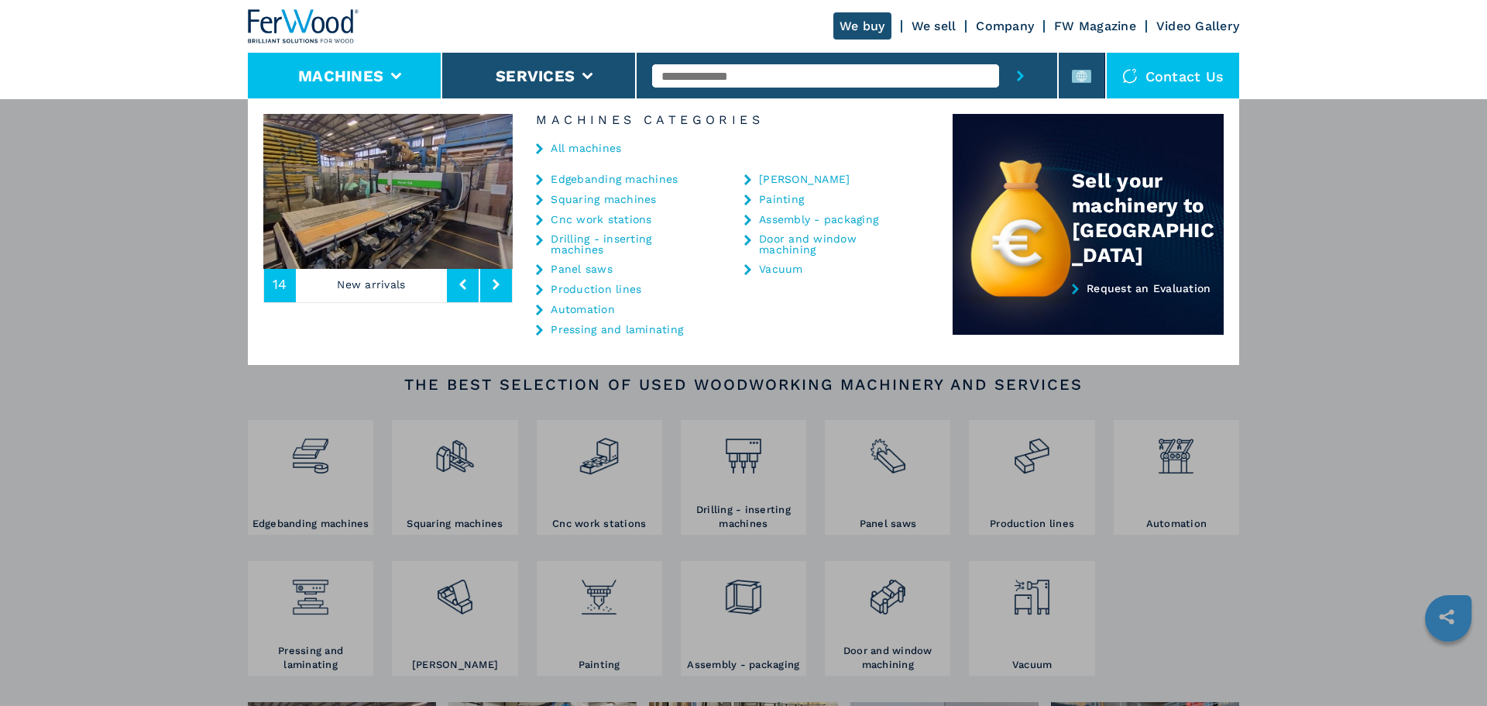
click at [575, 177] on link "Edgebanding machines" at bounding box center [614, 178] width 127 height 11
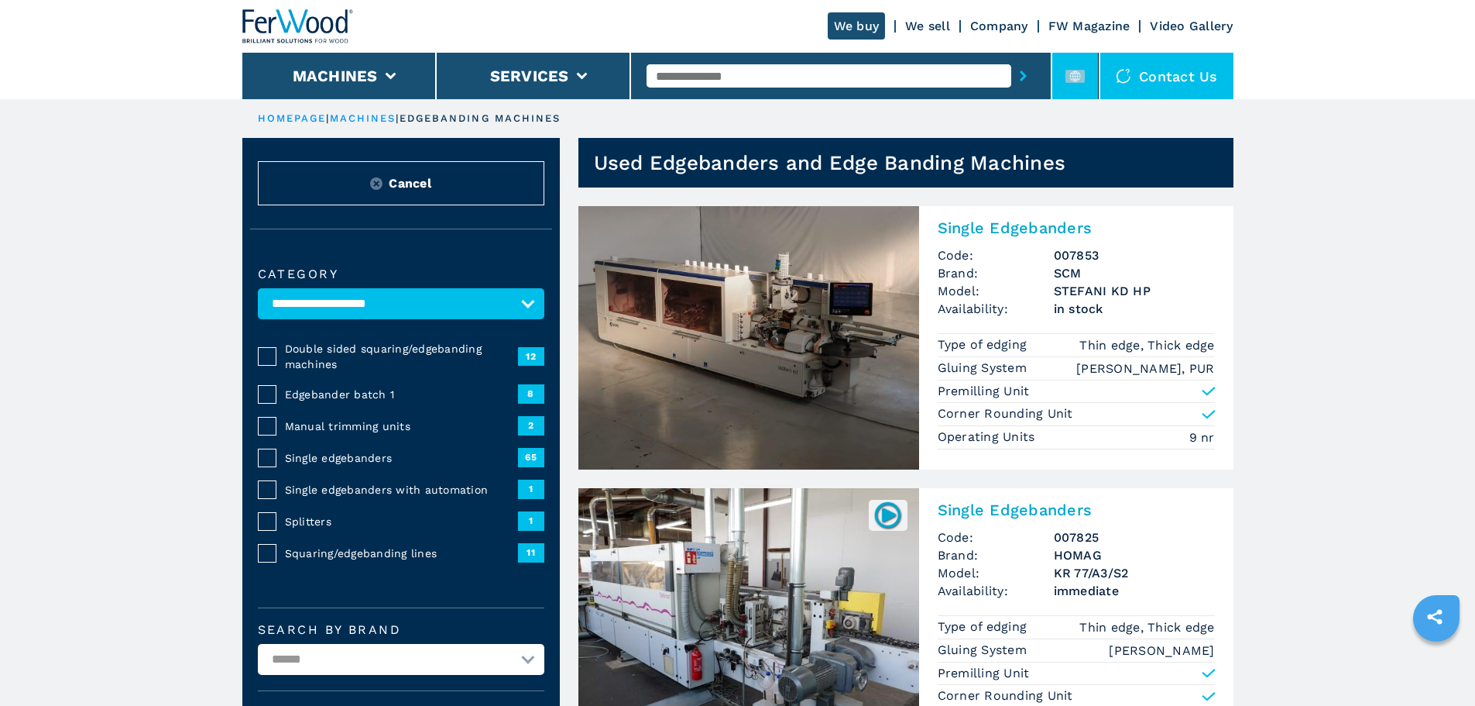
click at [1072, 84] on icon at bounding box center [1075, 76] width 19 height 19
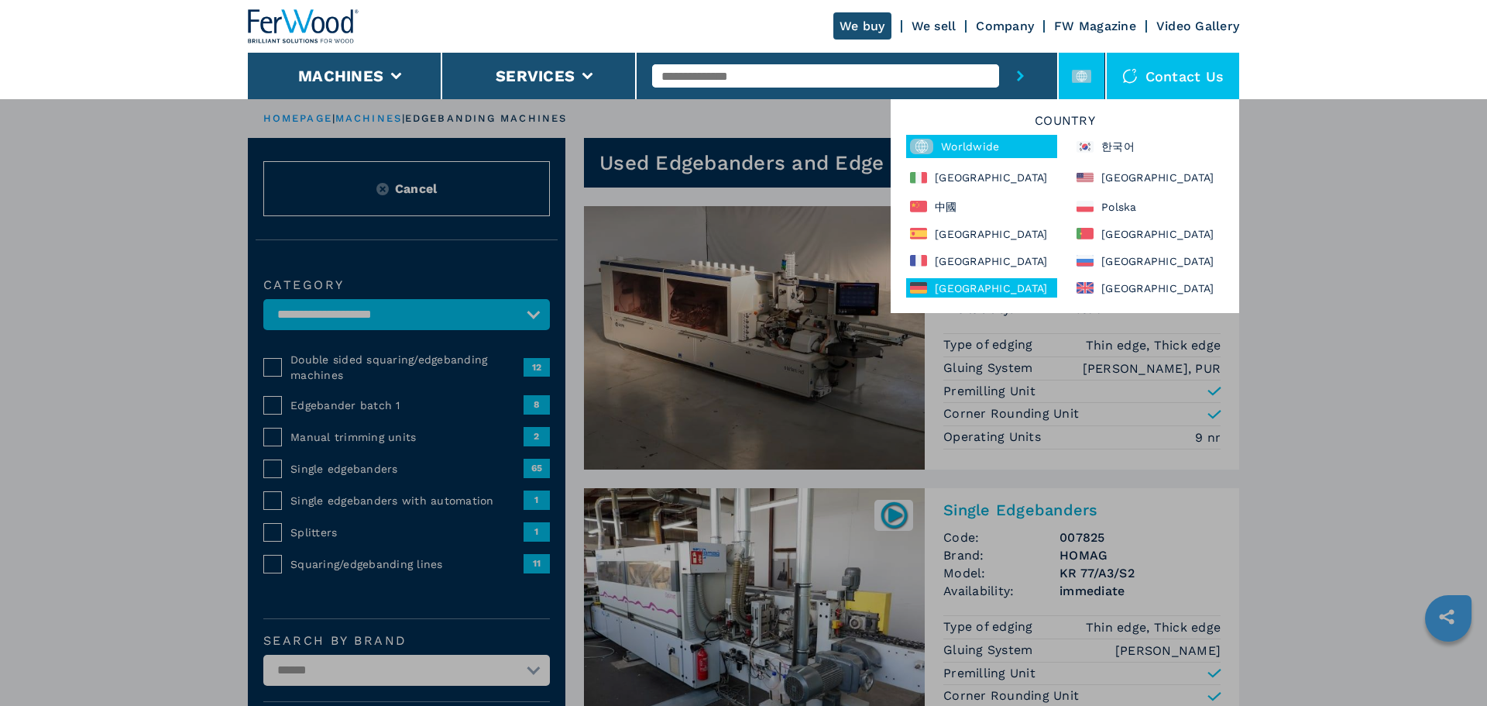
click at [962, 293] on div "[GEOGRAPHIC_DATA]" at bounding box center [981, 287] width 151 height 19
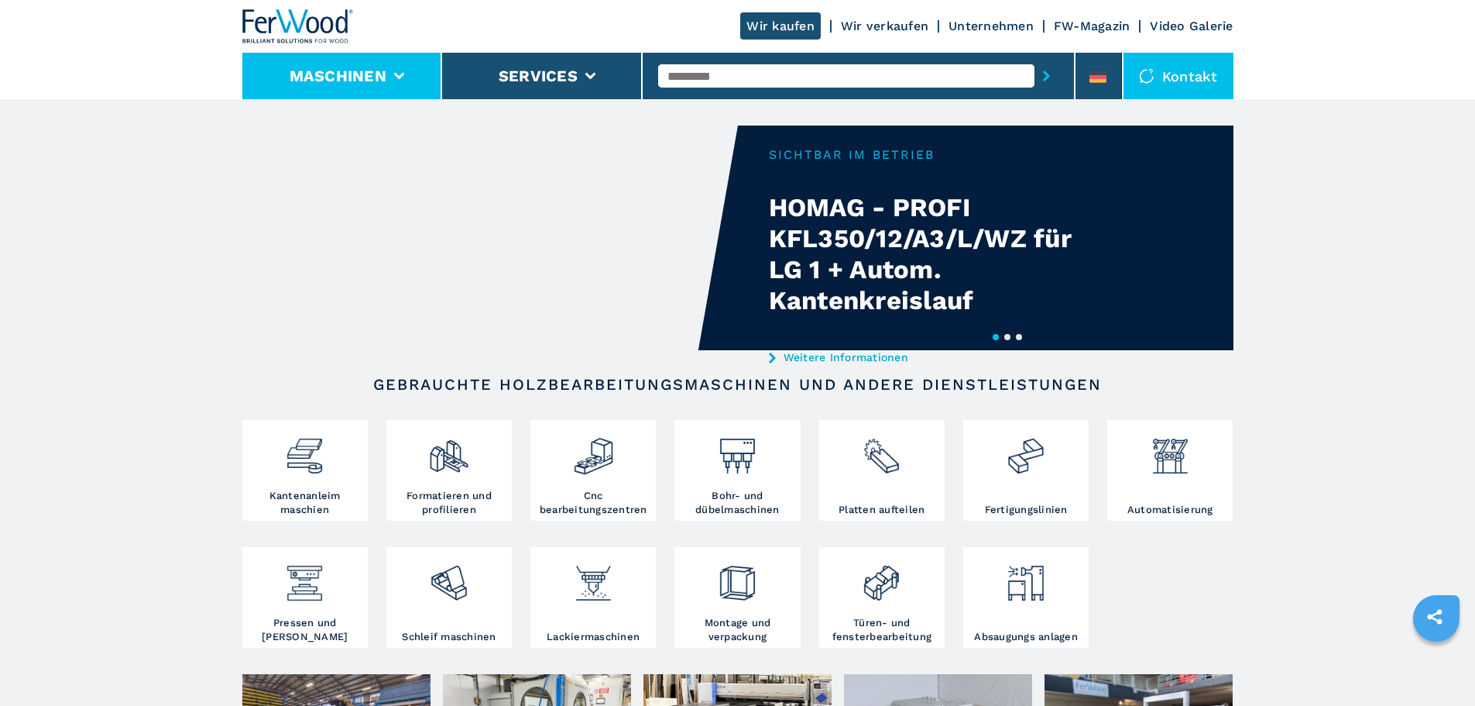
click at [393, 77] on icon at bounding box center [398, 76] width 11 height 7
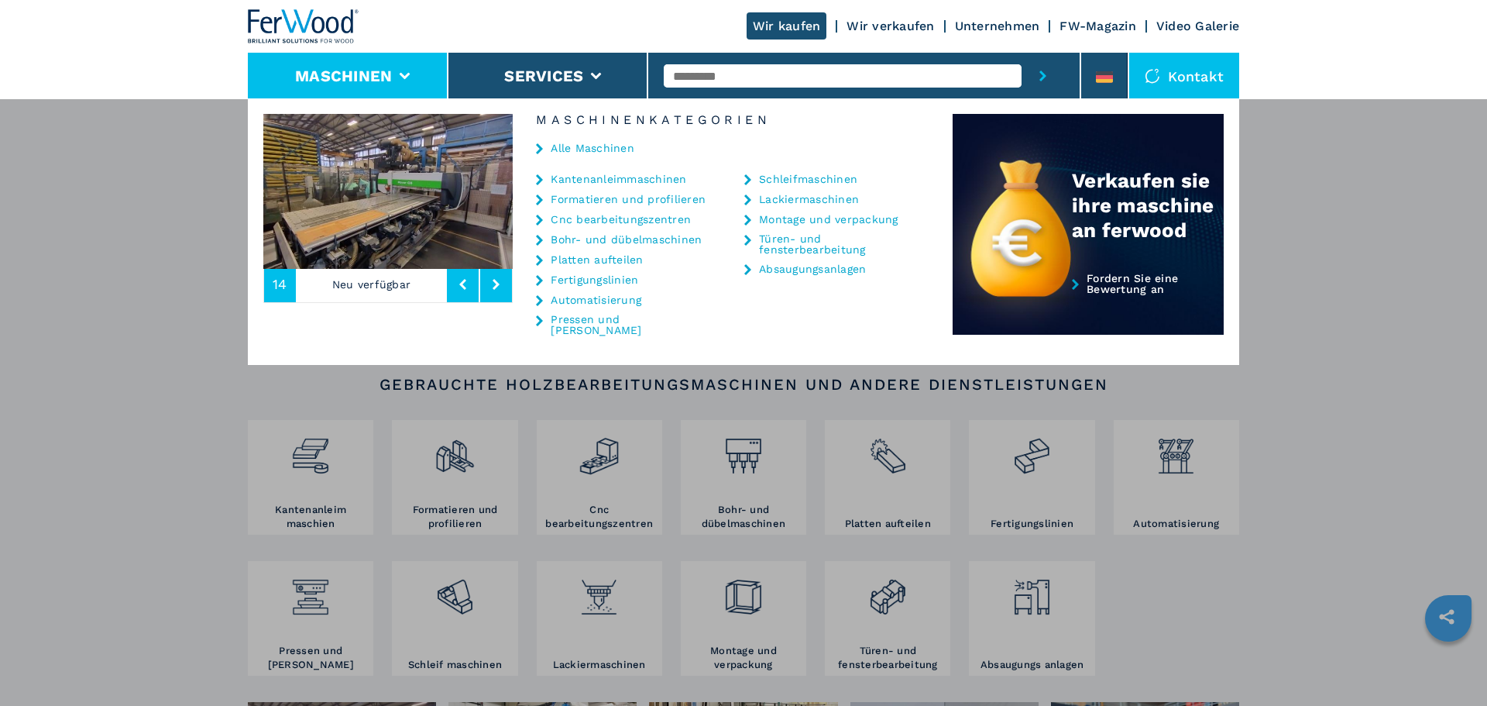
click at [603, 175] on link "Kantenanleimmaschinen" at bounding box center [619, 178] width 136 height 11
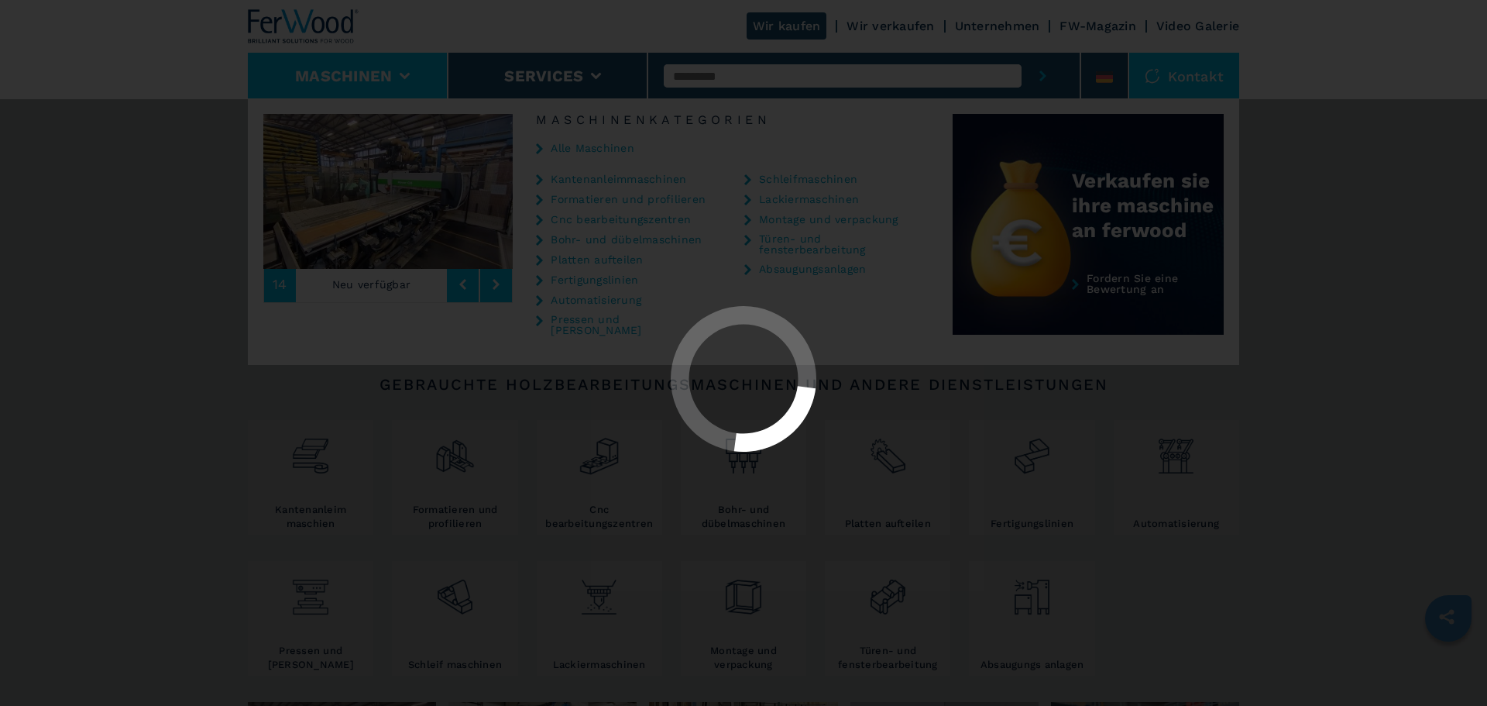
select select "**********"
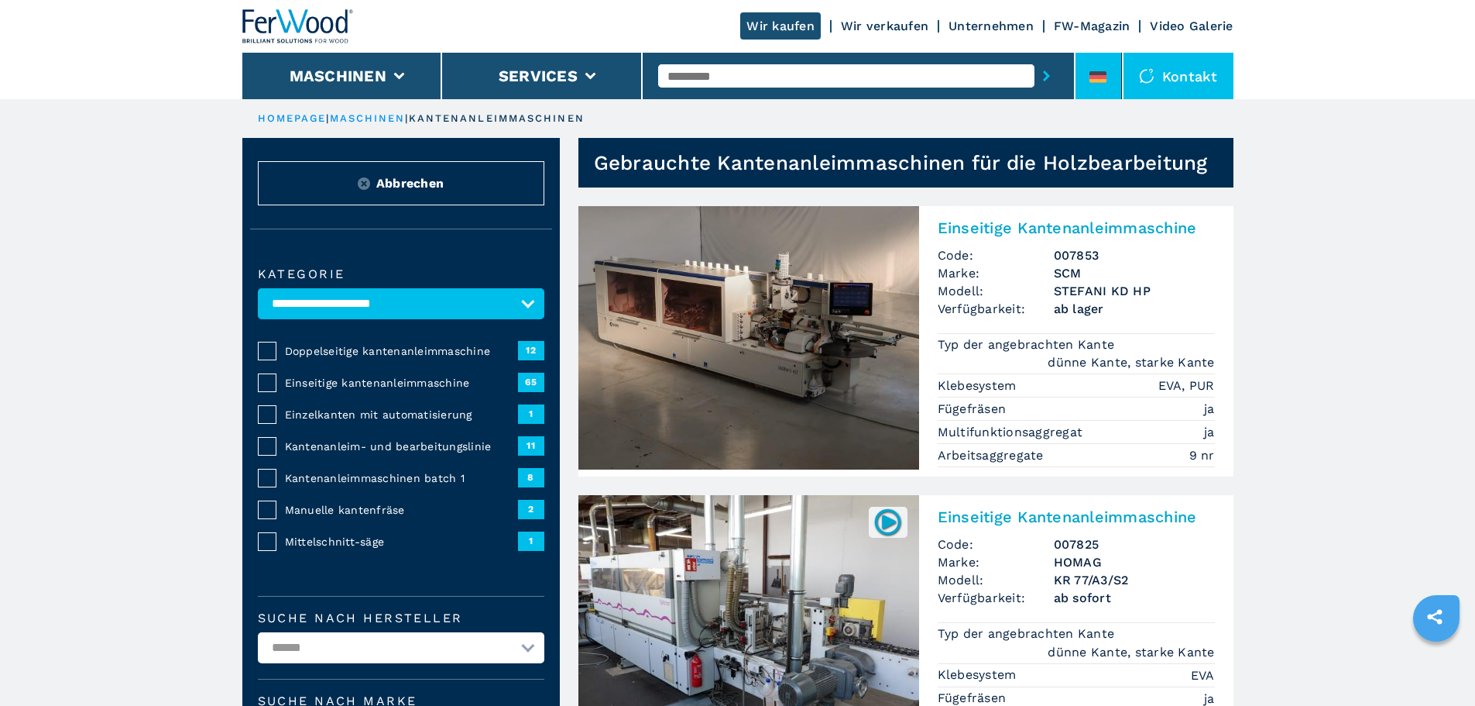
click at [1103, 81] on icon at bounding box center [1098, 81] width 17 height 4
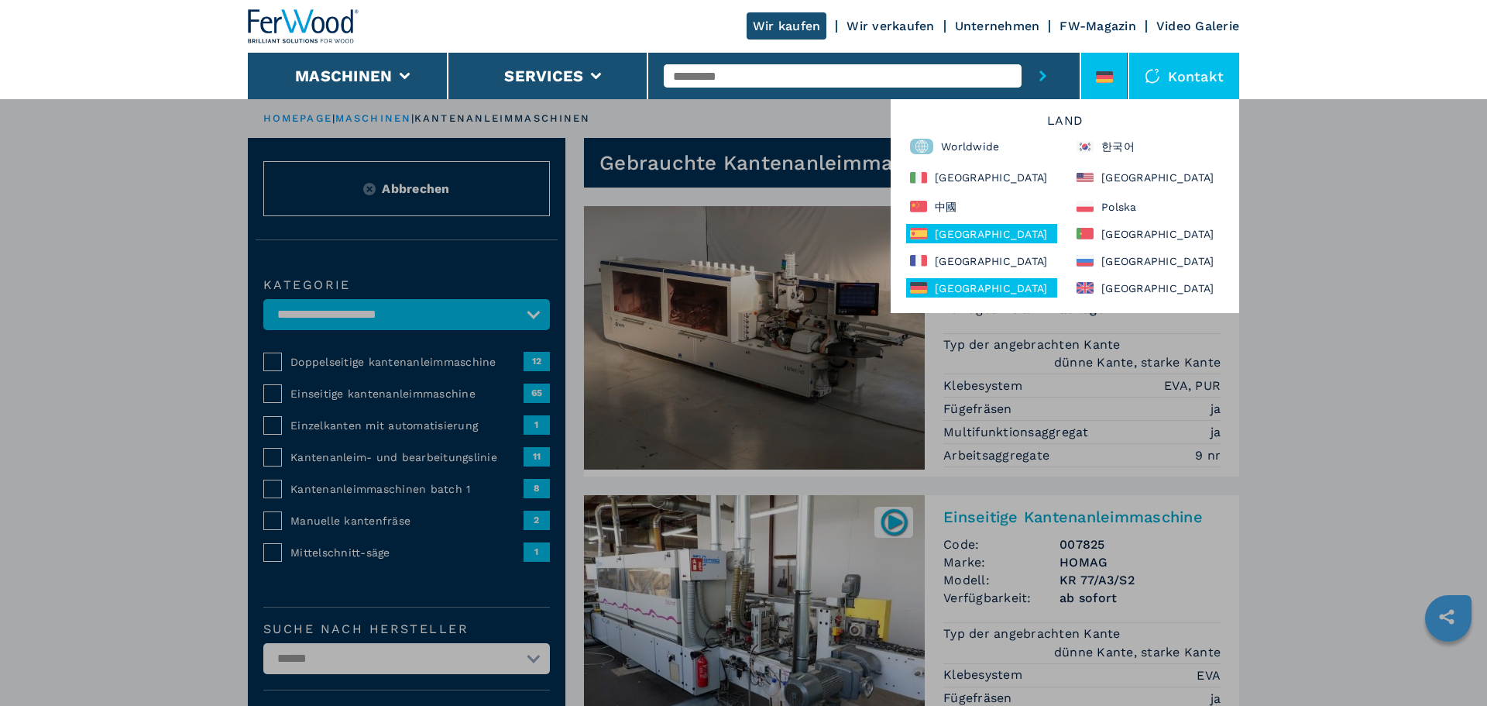
click at [1011, 232] on div "España" at bounding box center [981, 233] width 151 height 19
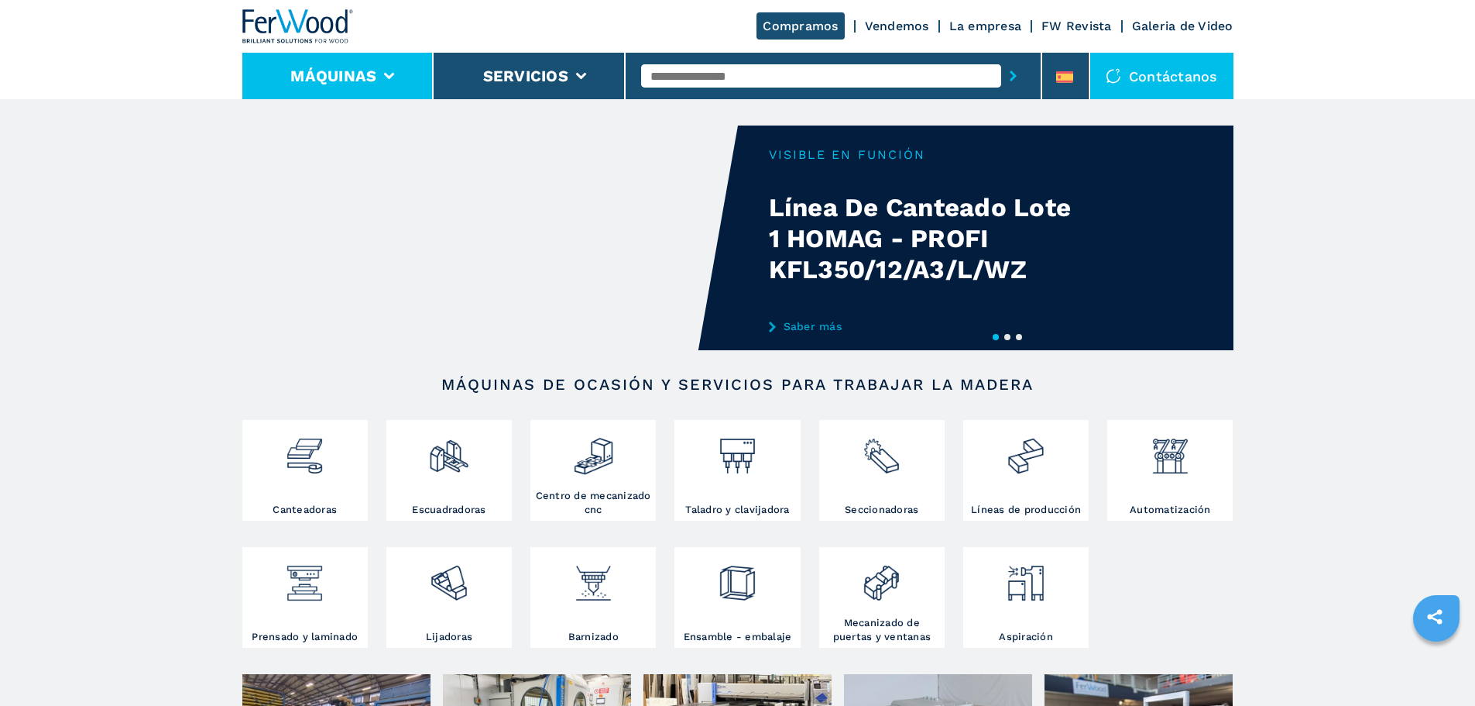
click at [390, 77] on icon at bounding box center [389, 76] width 11 height 7
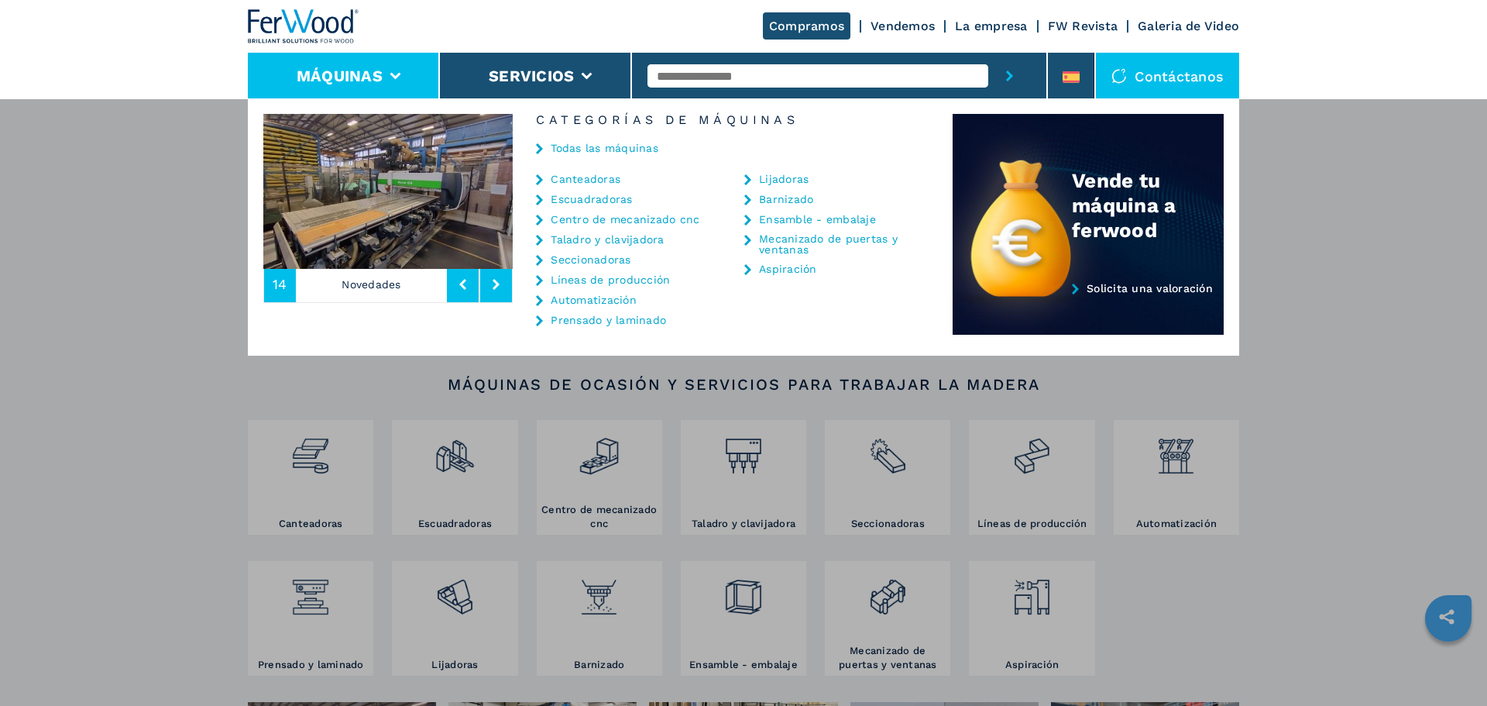
click at [597, 174] on link "Canteadoras" at bounding box center [586, 178] width 70 height 11
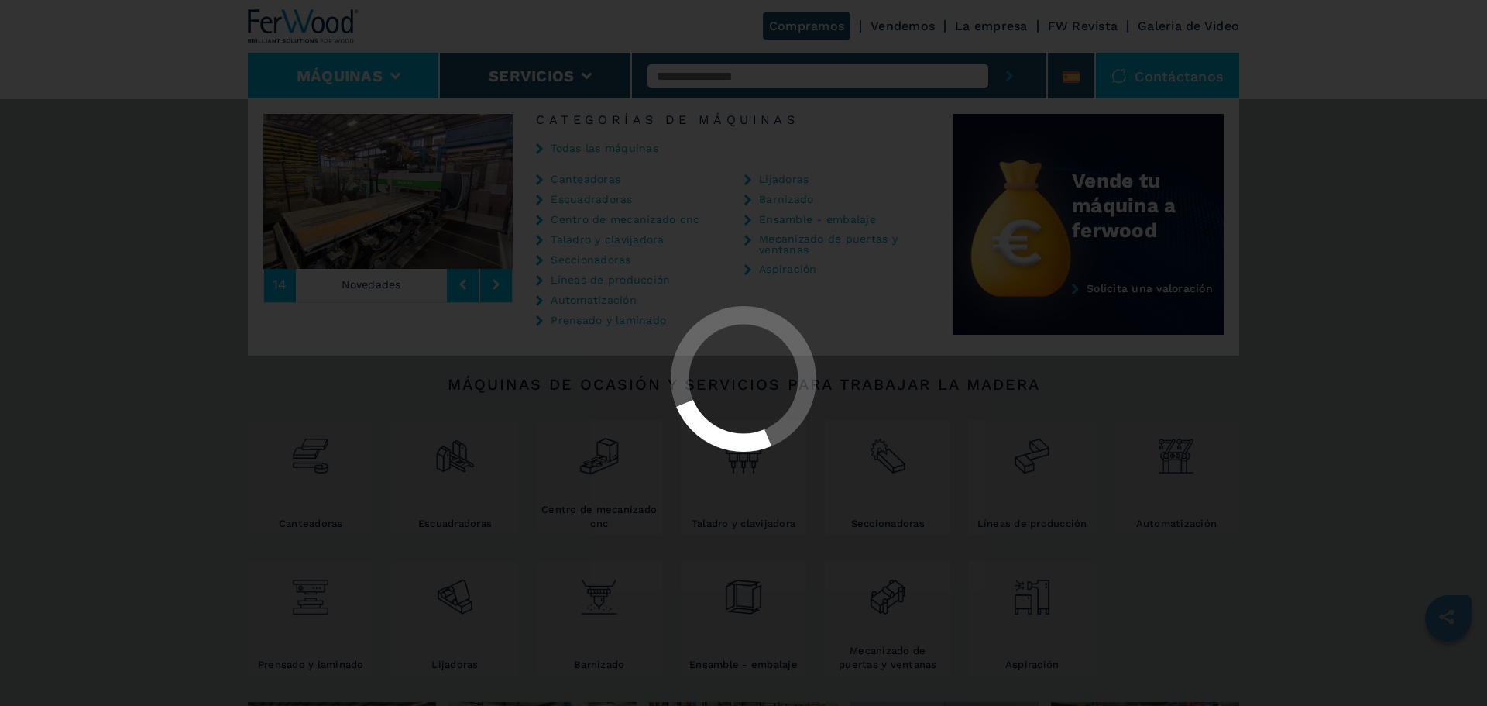
select select "**********"
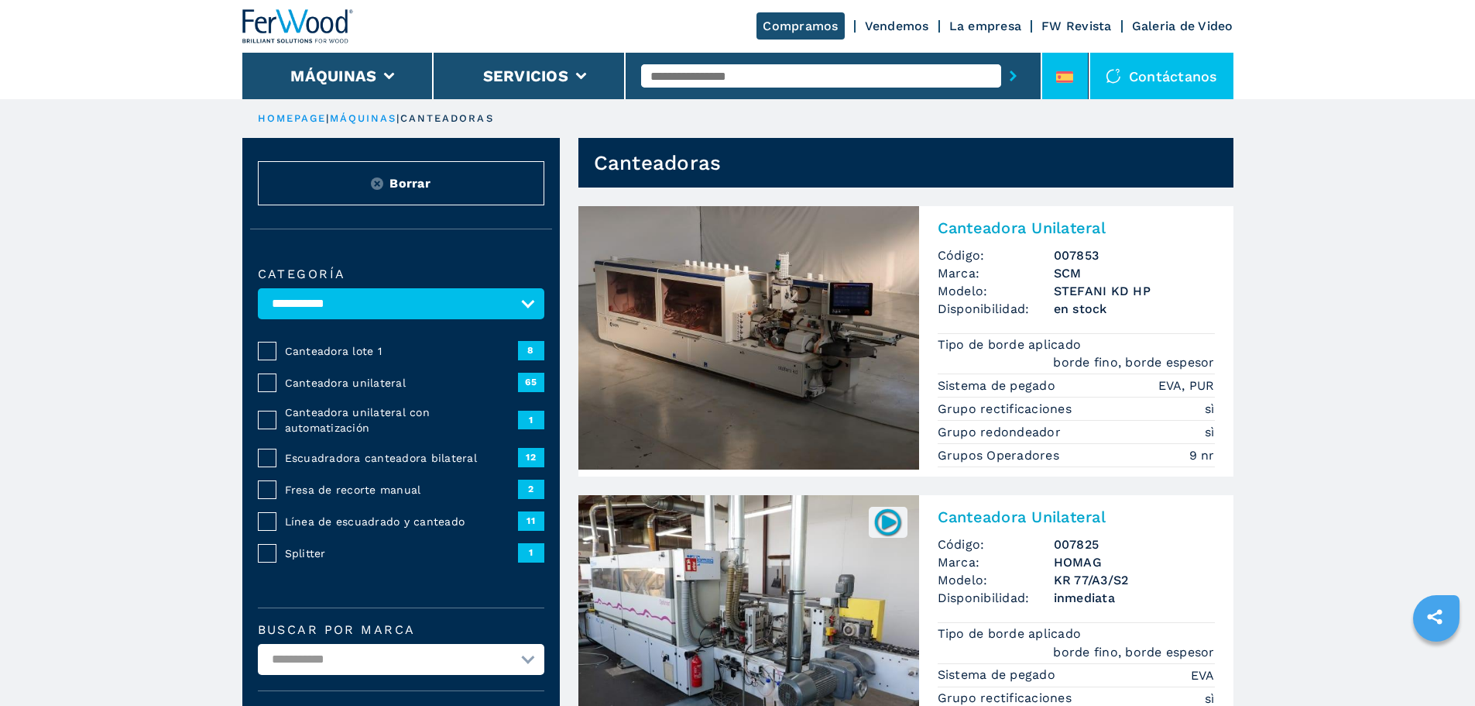
click at [1059, 84] on div at bounding box center [1064, 80] width 17 height 18
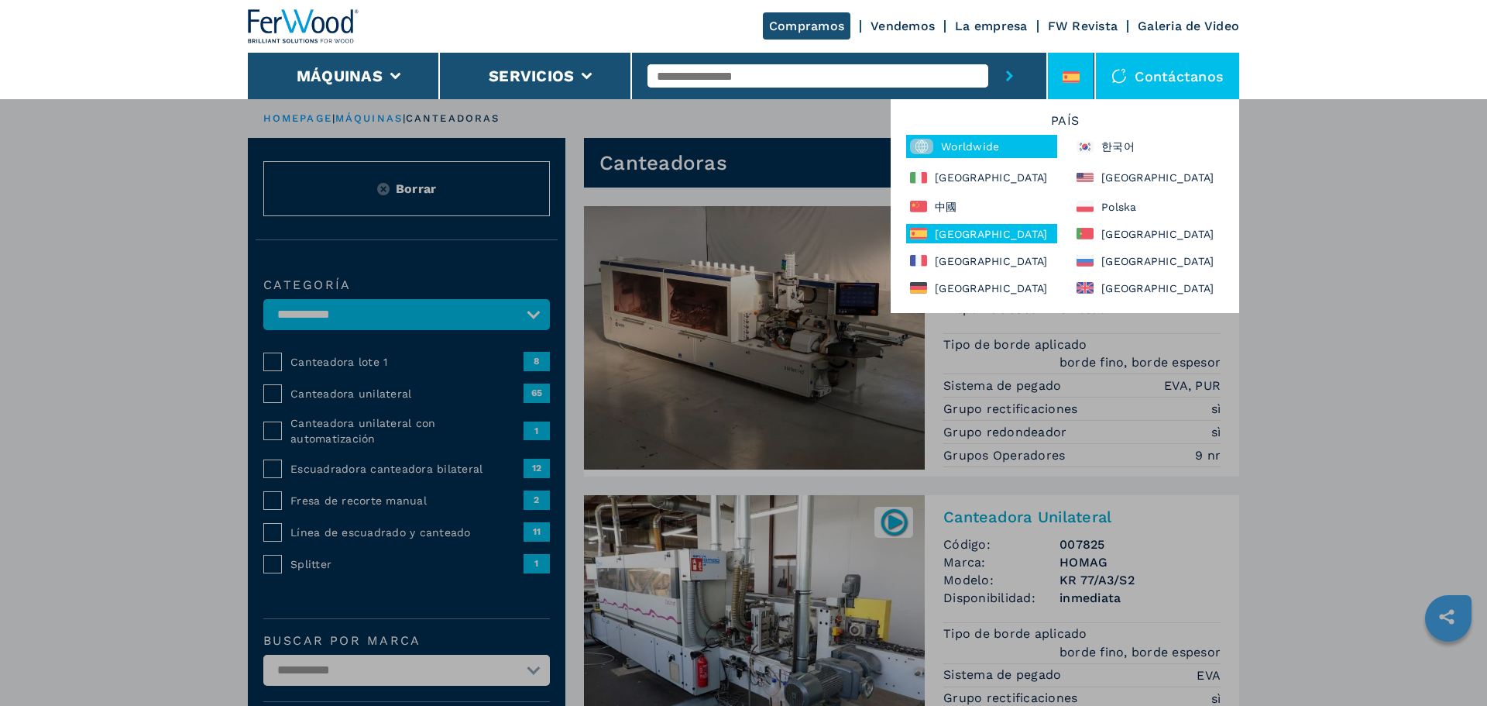
click at [994, 139] on div "Worldwide" at bounding box center [981, 146] width 151 height 23
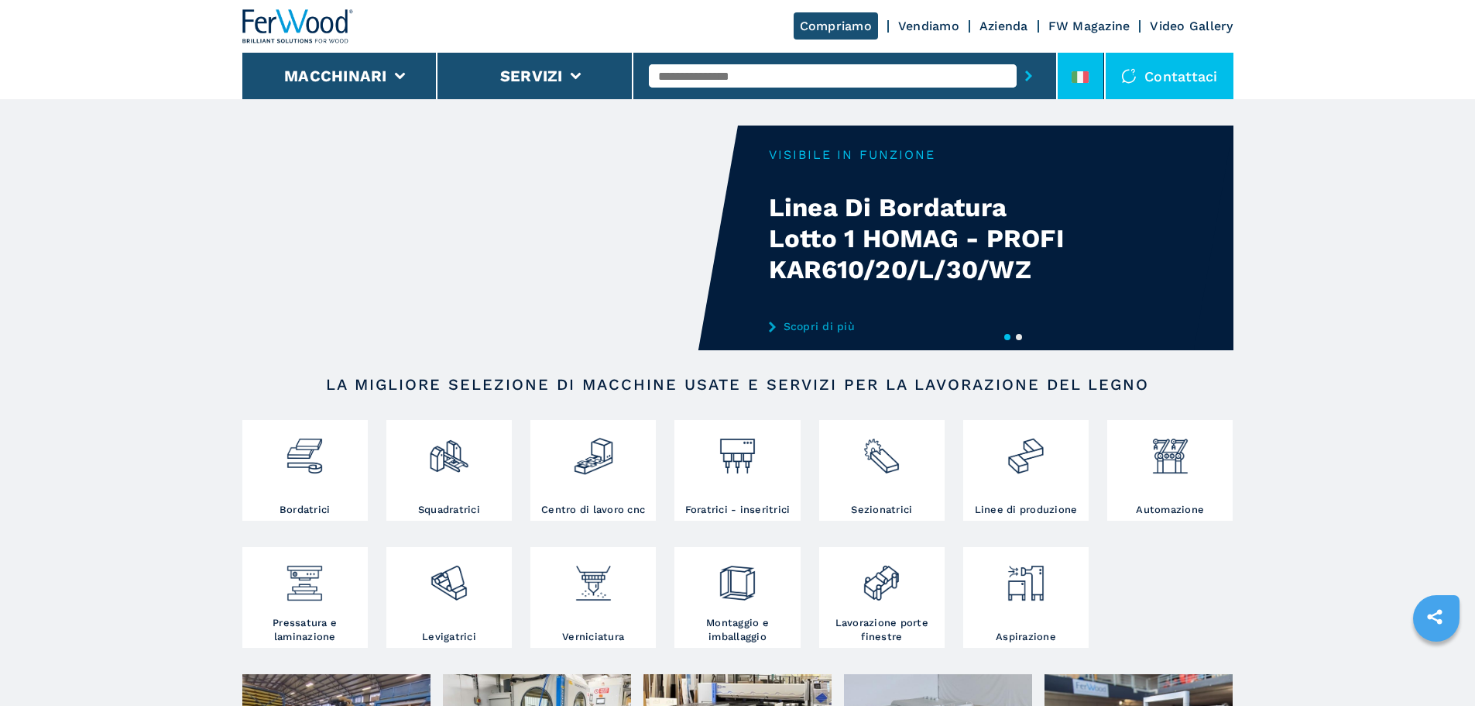
click at [1090, 84] on li at bounding box center [1081, 76] width 46 height 46
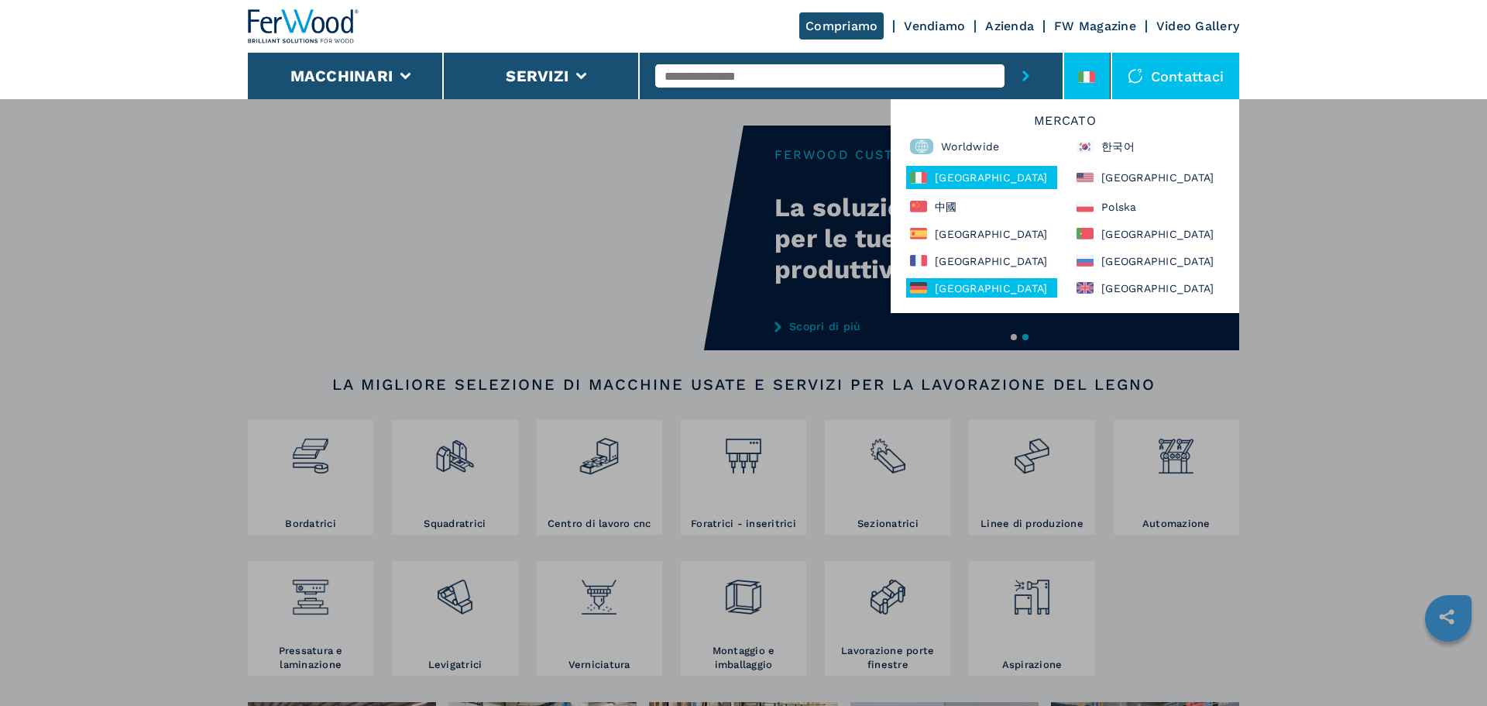
click at [984, 283] on div "[GEOGRAPHIC_DATA]" at bounding box center [981, 287] width 151 height 19
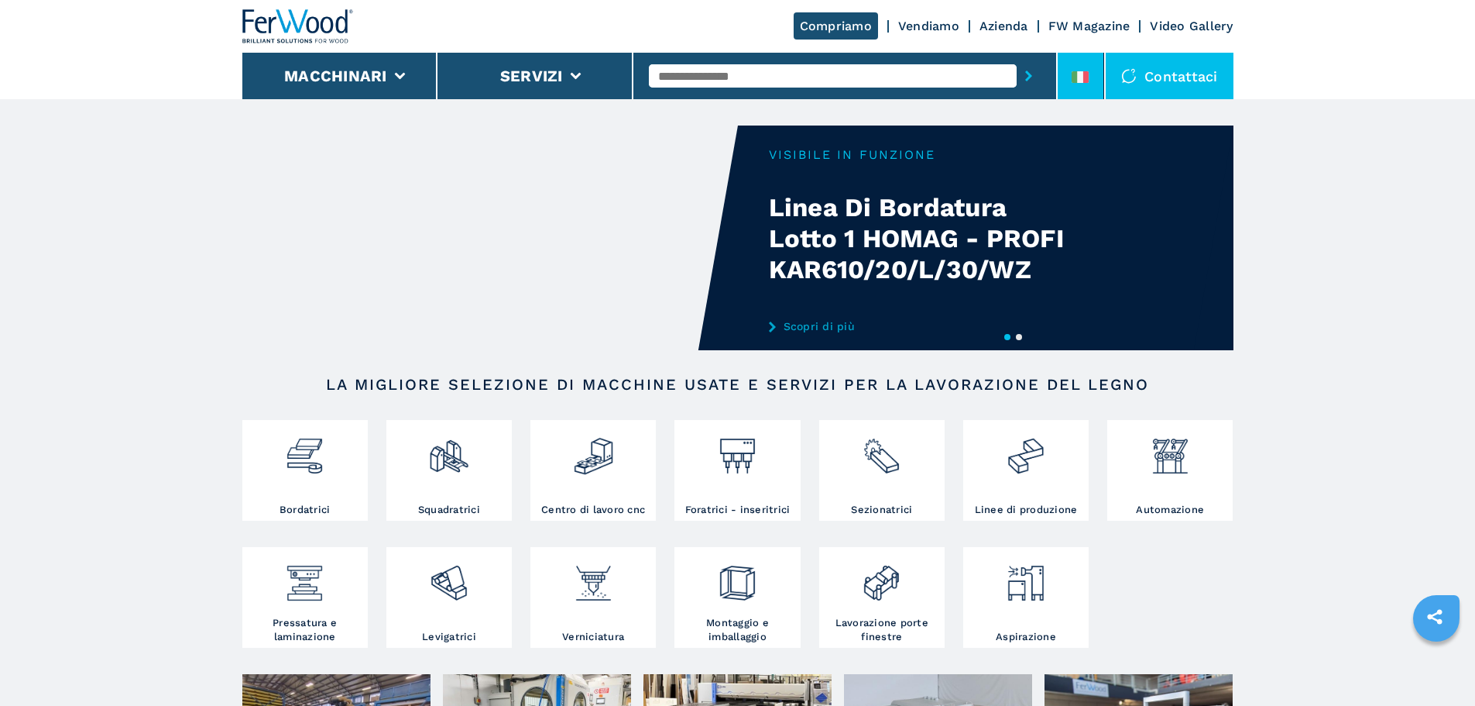
click at [1080, 88] on div at bounding box center [1080, 80] width 17 height 18
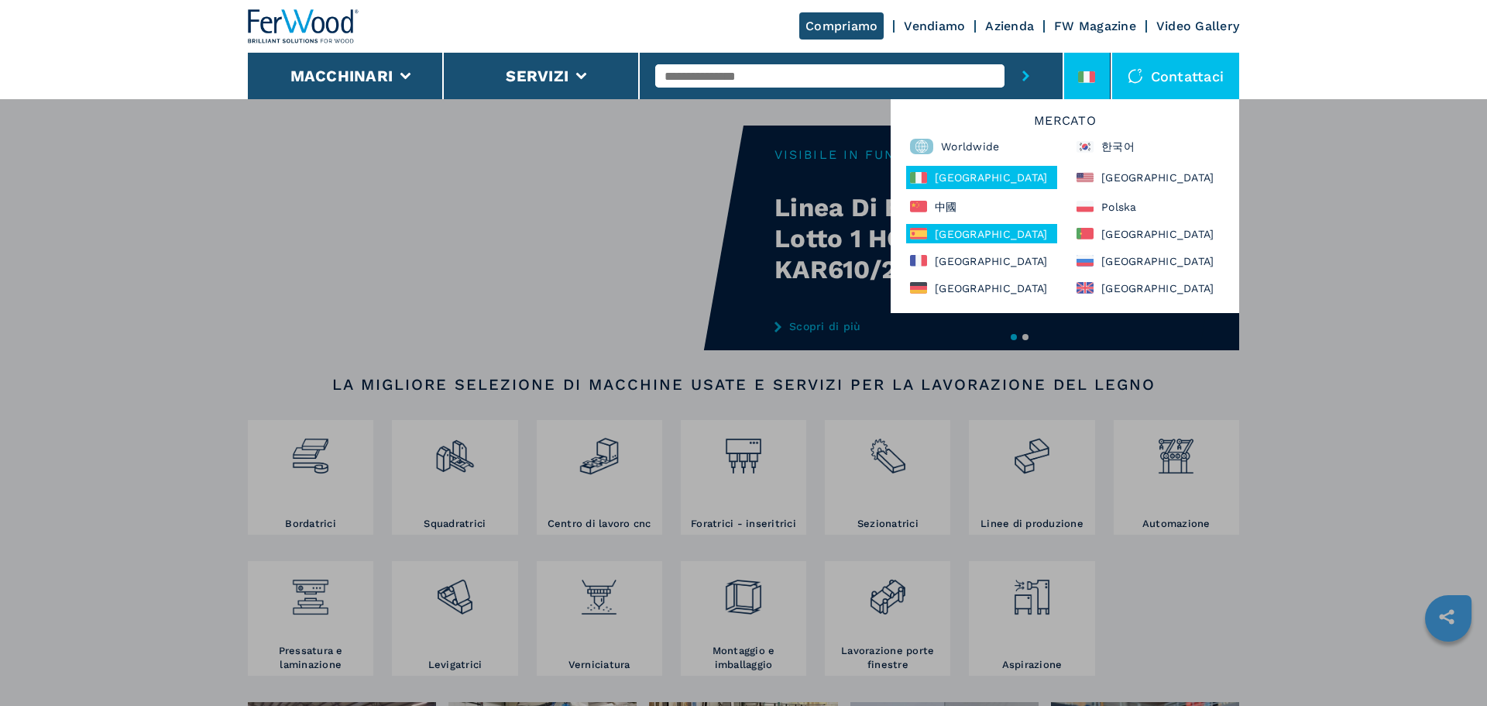
click at [1008, 225] on div "España" at bounding box center [981, 233] width 151 height 19
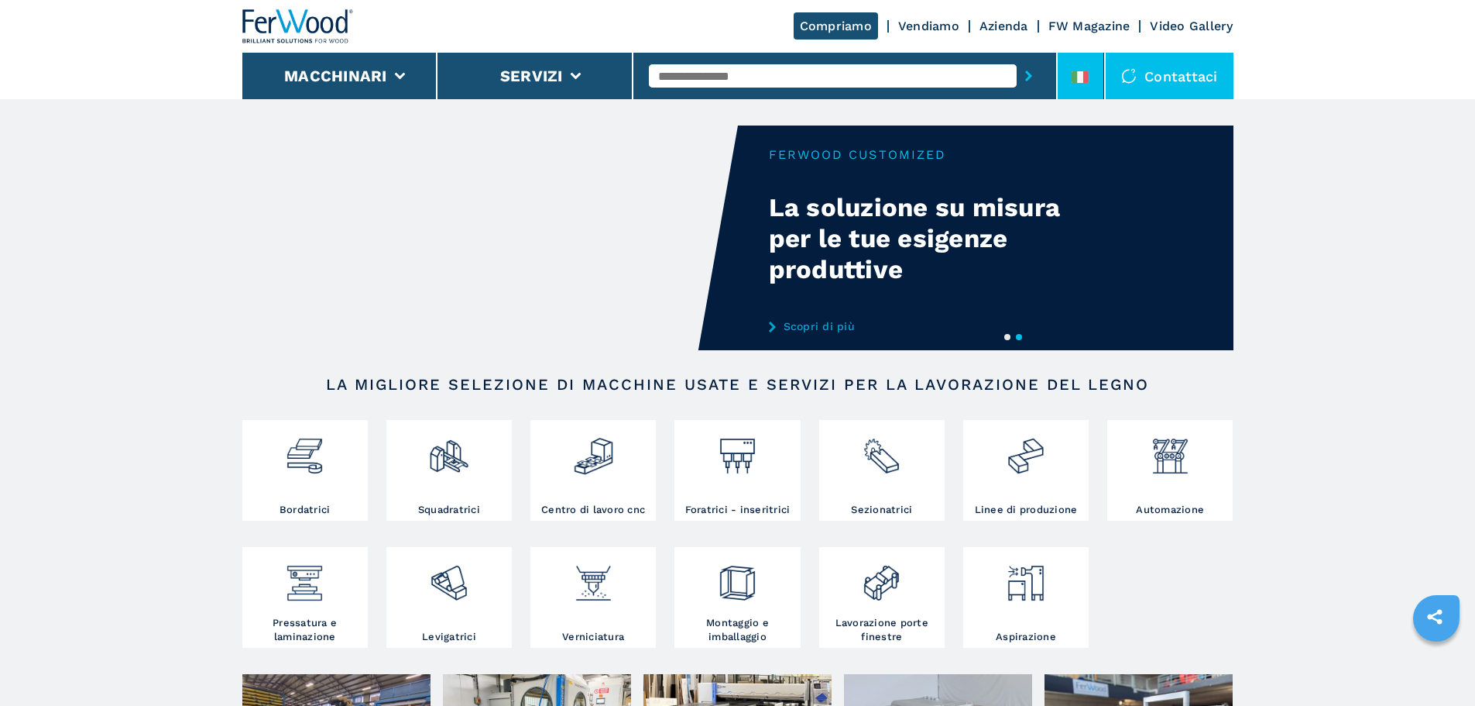
click at [1083, 64] on li at bounding box center [1081, 76] width 46 height 46
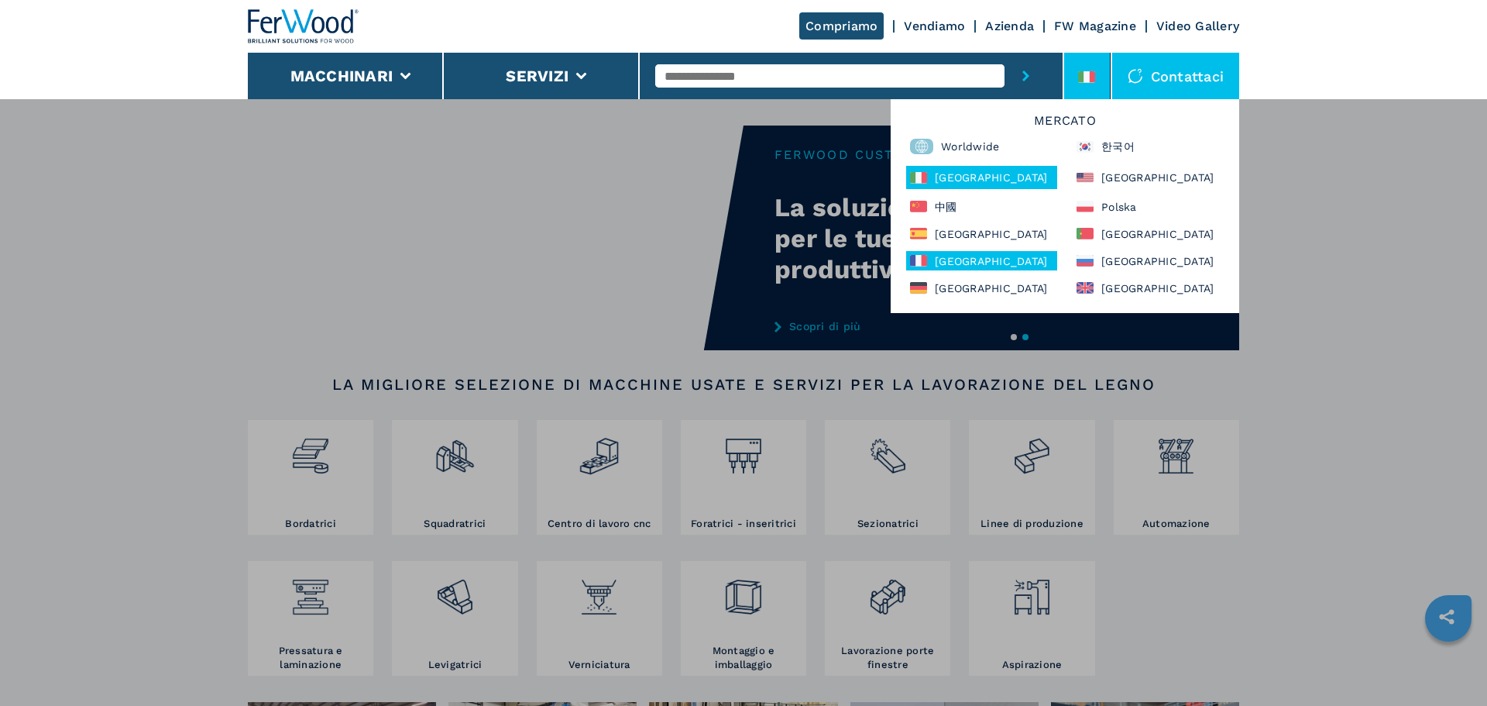
click at [1008, 259] on div "[GEOGRAPHIC_DATA]" at bounding box center [981, 260] width 151 height 19
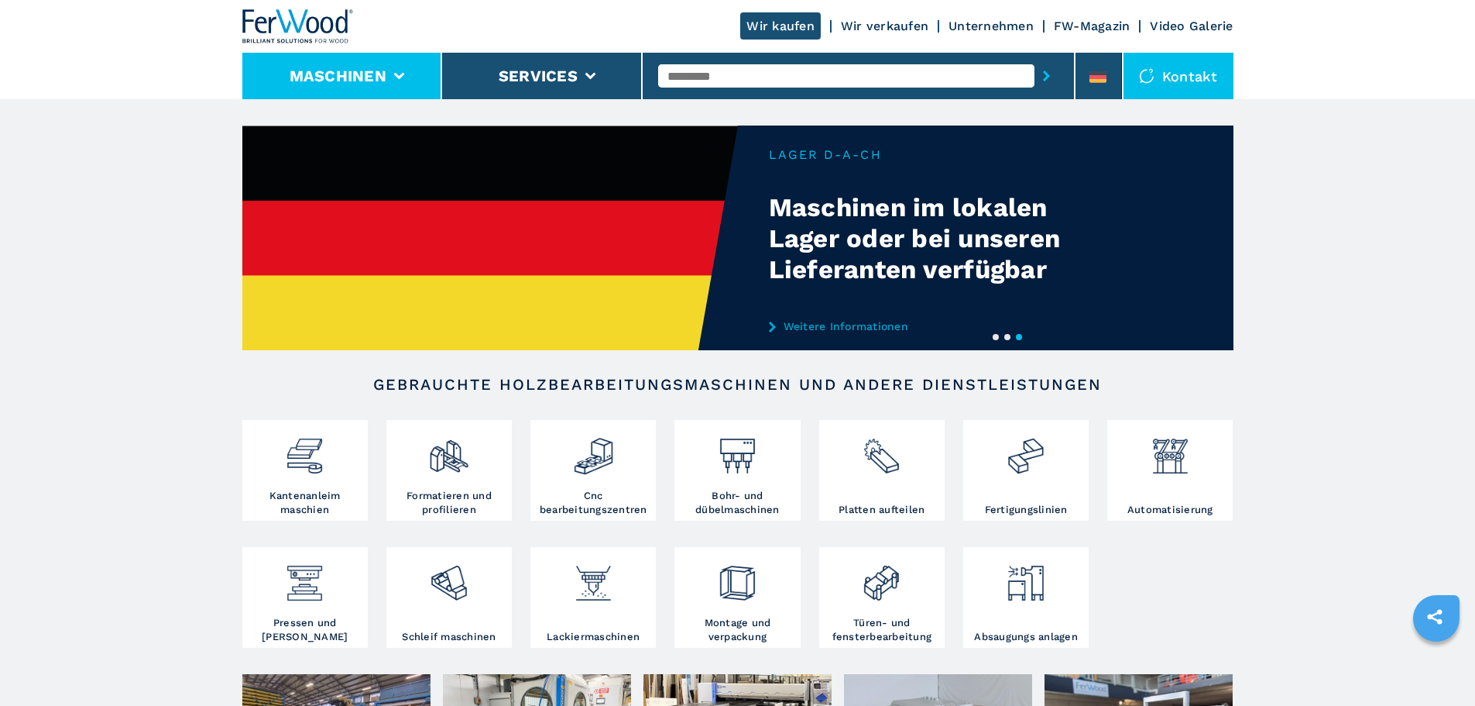
click at [387, 64] on li "Maschinen" at bounding box center [342, 76] width 201 height 46
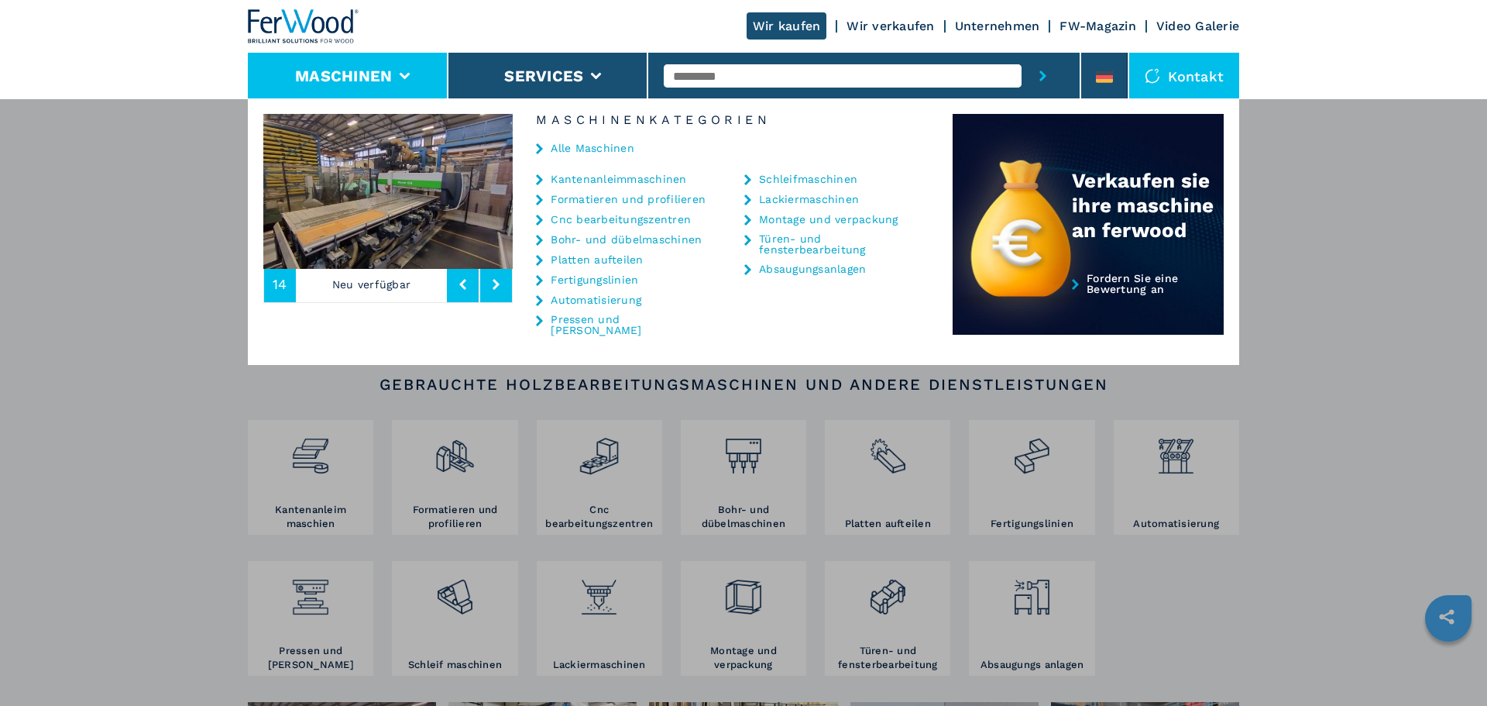
click at [591, 281] on link "Fertigungslinien" at bounding box center [595, 279] width 88 height 11
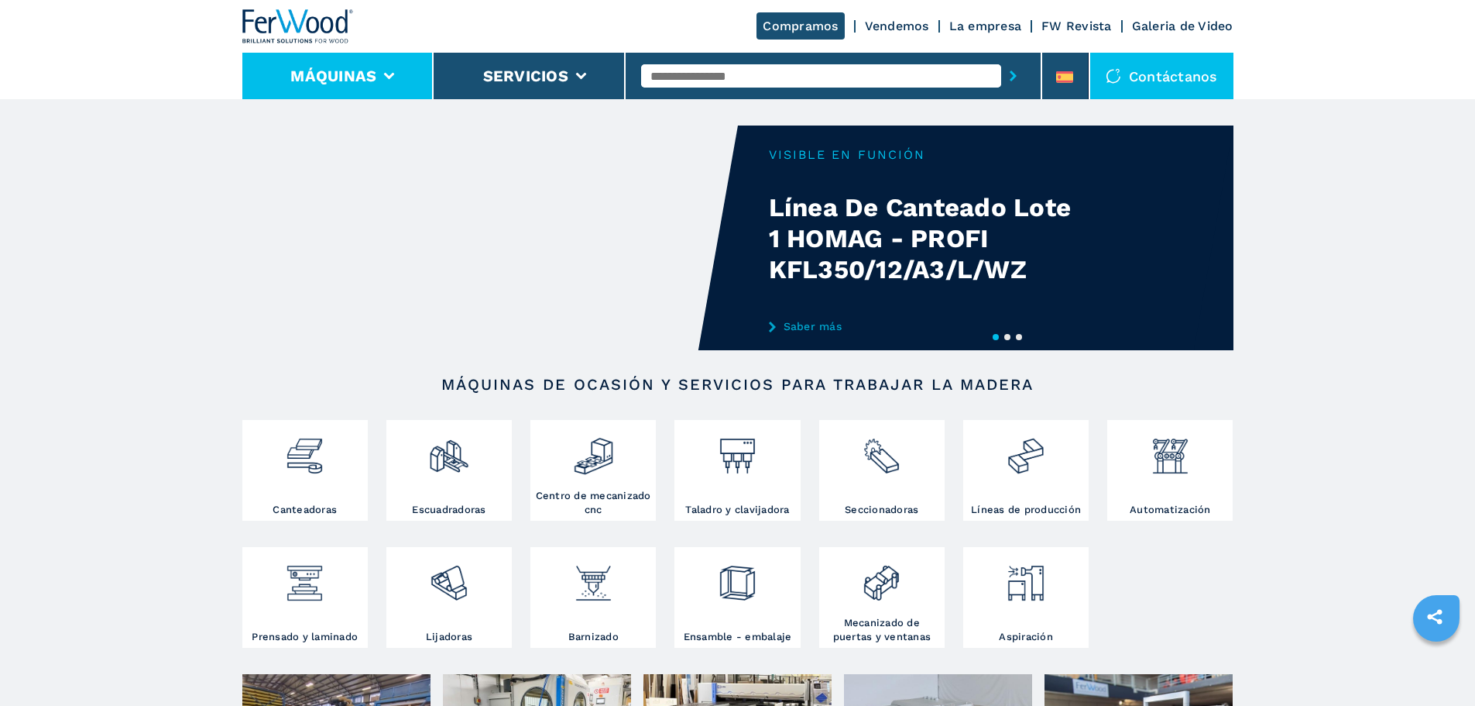
click at [395, 75] on li "Máquinas" at bounding box center [338, 76] width 192 height 46
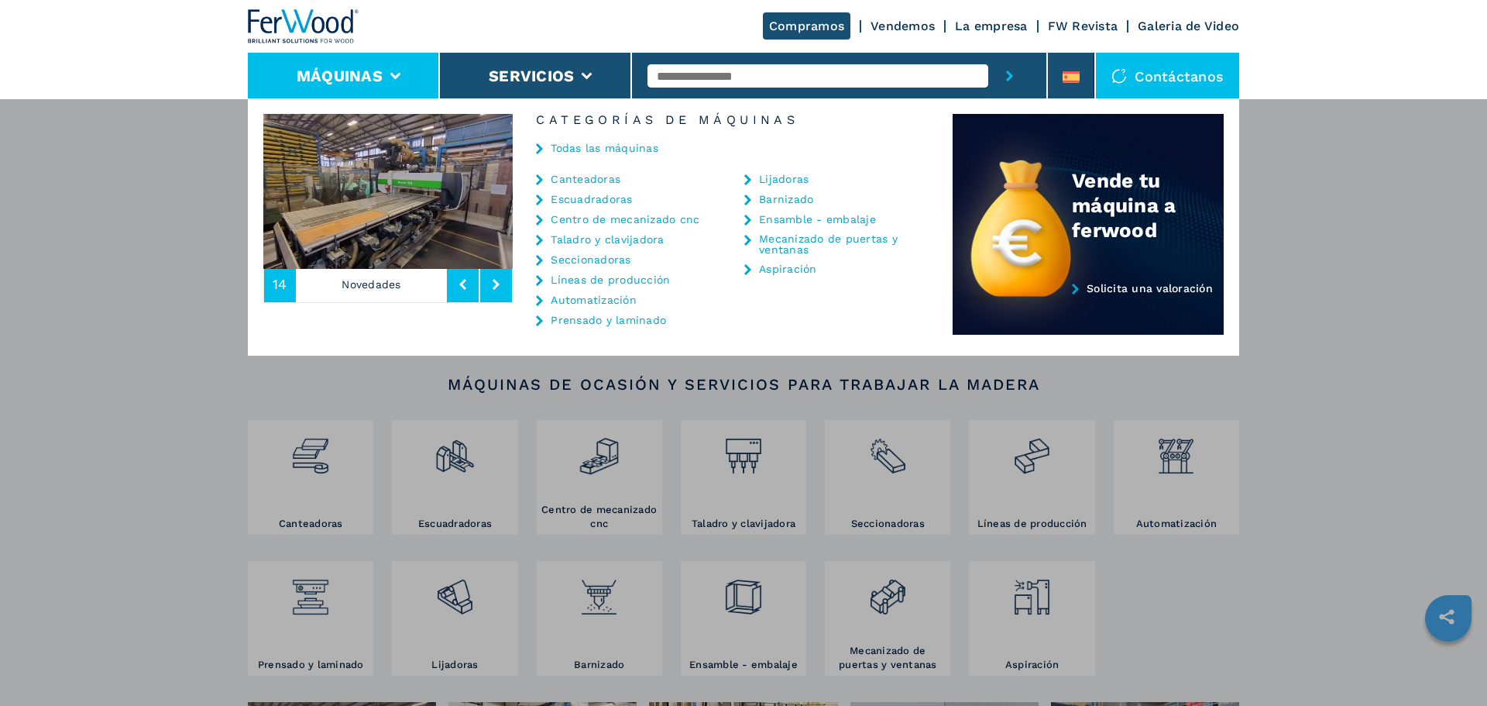
click at [596, 279] on link "Líneas de producción" at bounding box center [610, 279] width 119 height 11
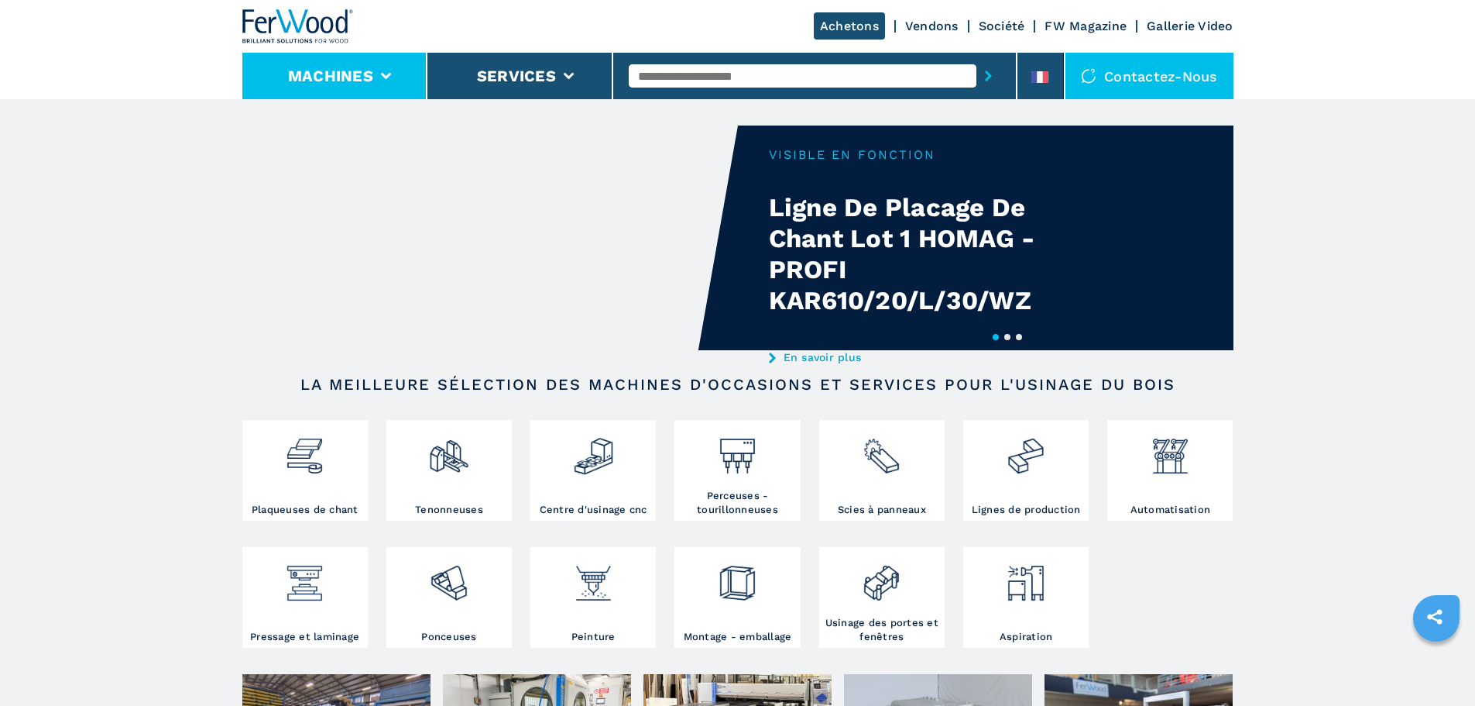
click at [390, 74] on icon at bounding box center [385, 76] width 11 height 7
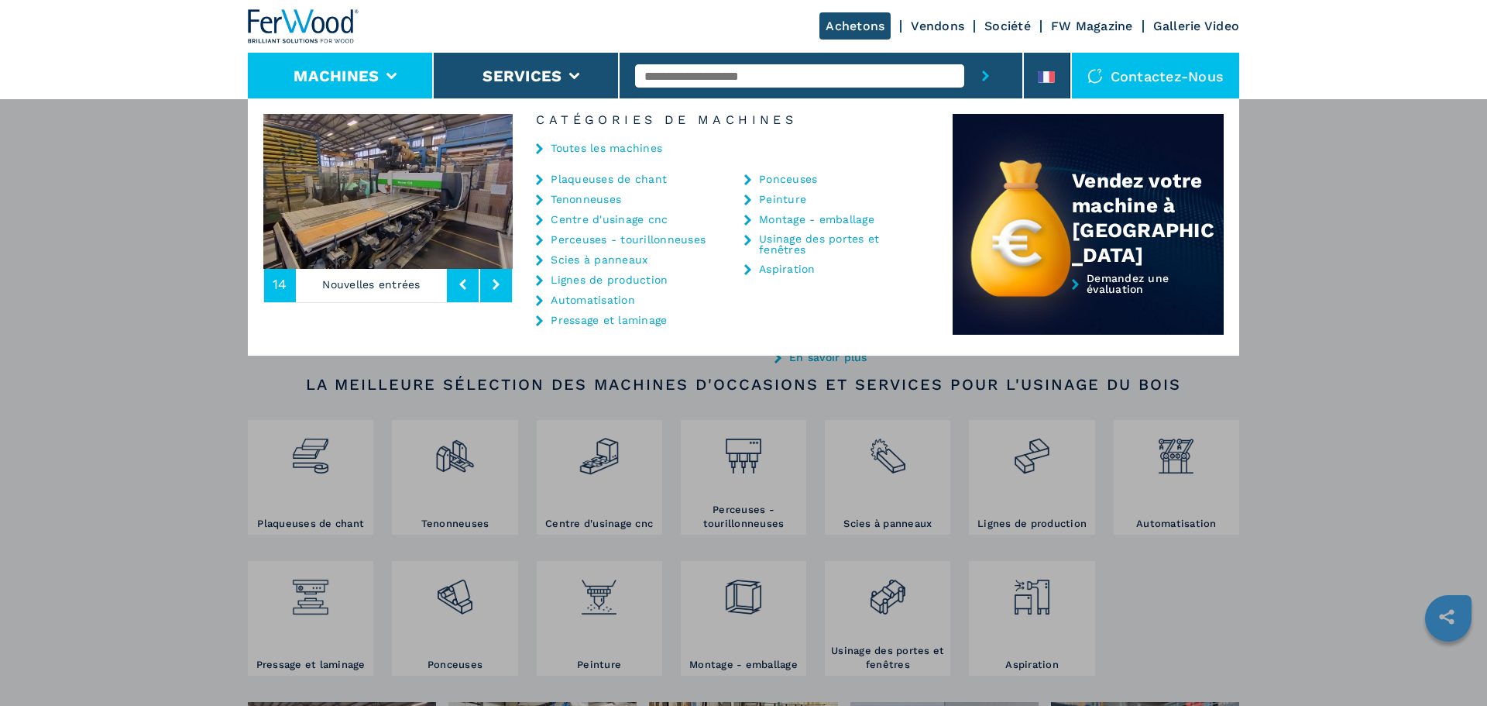
click at [617, 180] on link "Plaqueuses de chant" at bounding box center [609, 178] width 116 height 11
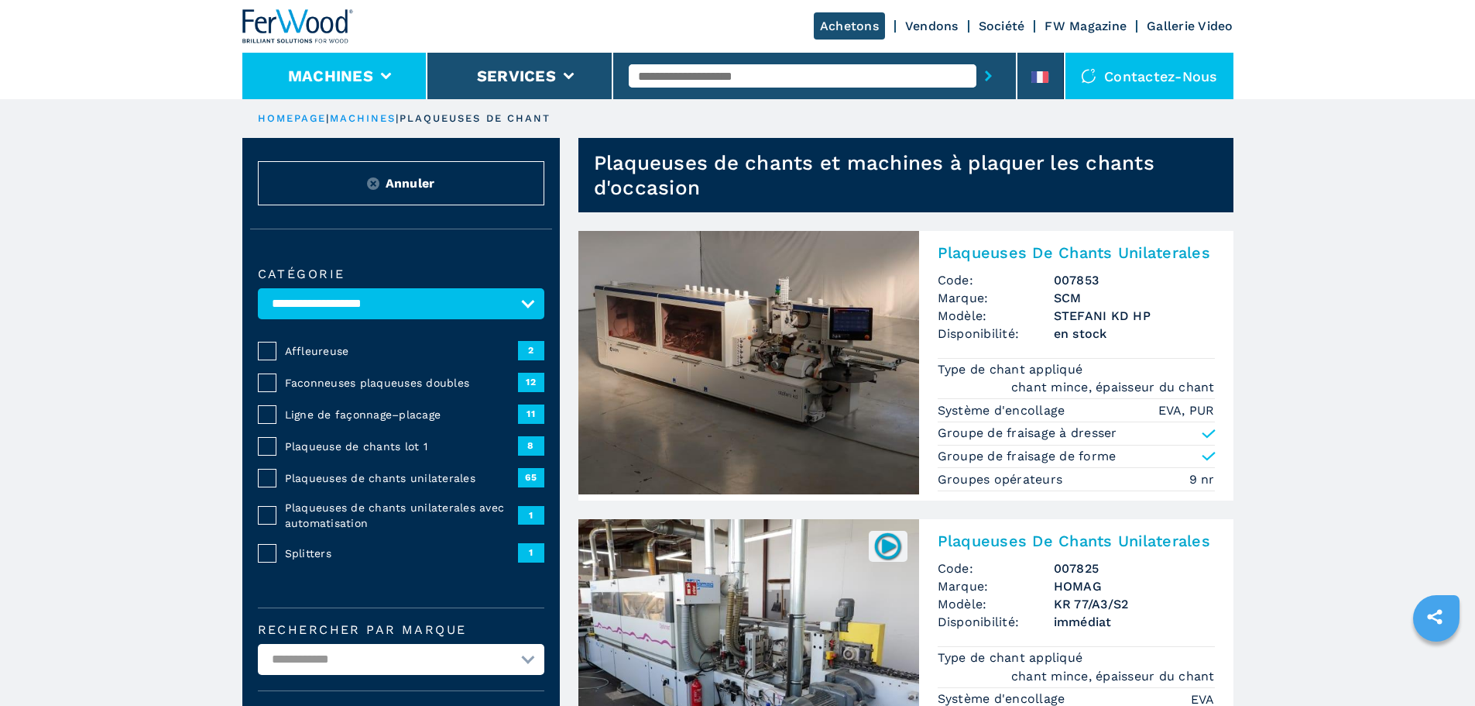
click at [389, 69] on li "Machines" at bounding box center [335, 76] width 186 height 46
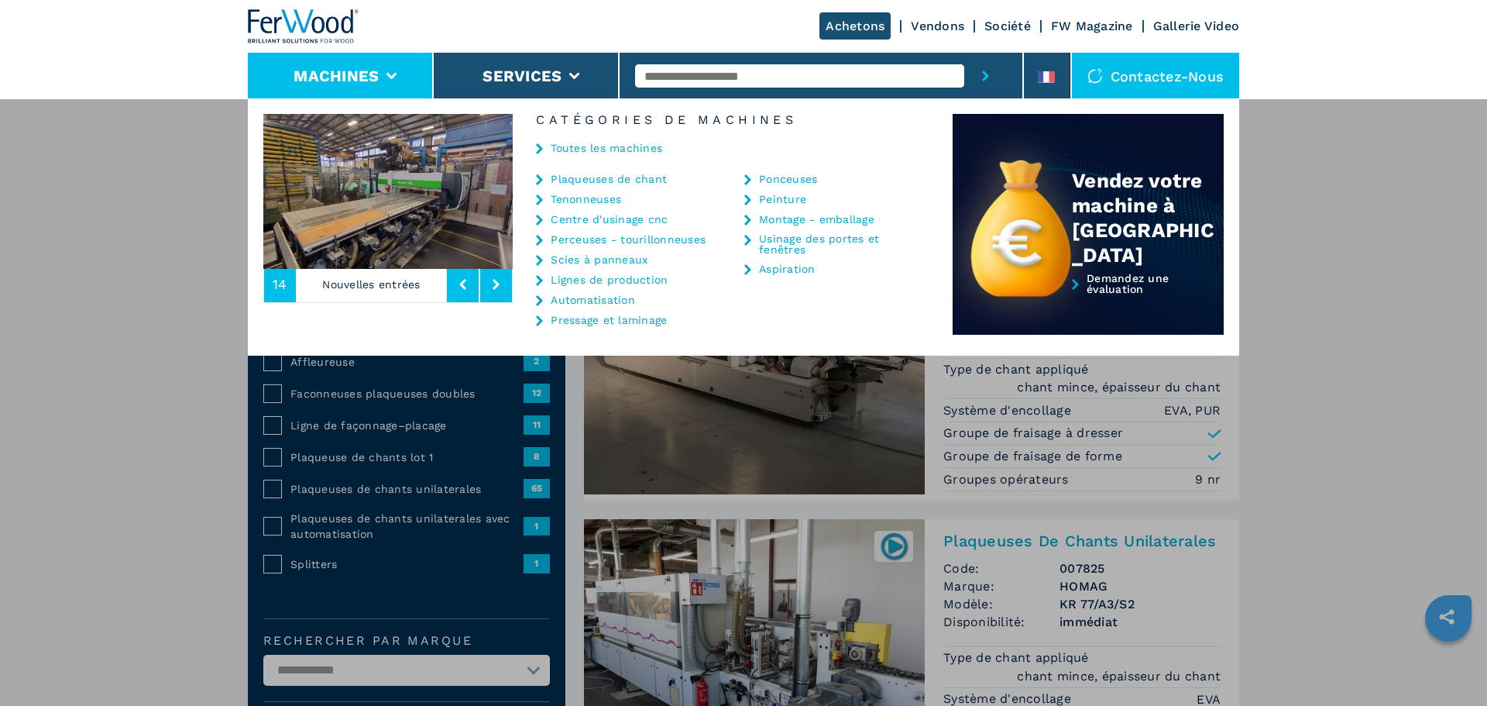
click at [610, 284] on link "Lignes de production" at bounding box center [609, 279] width 117 height 11
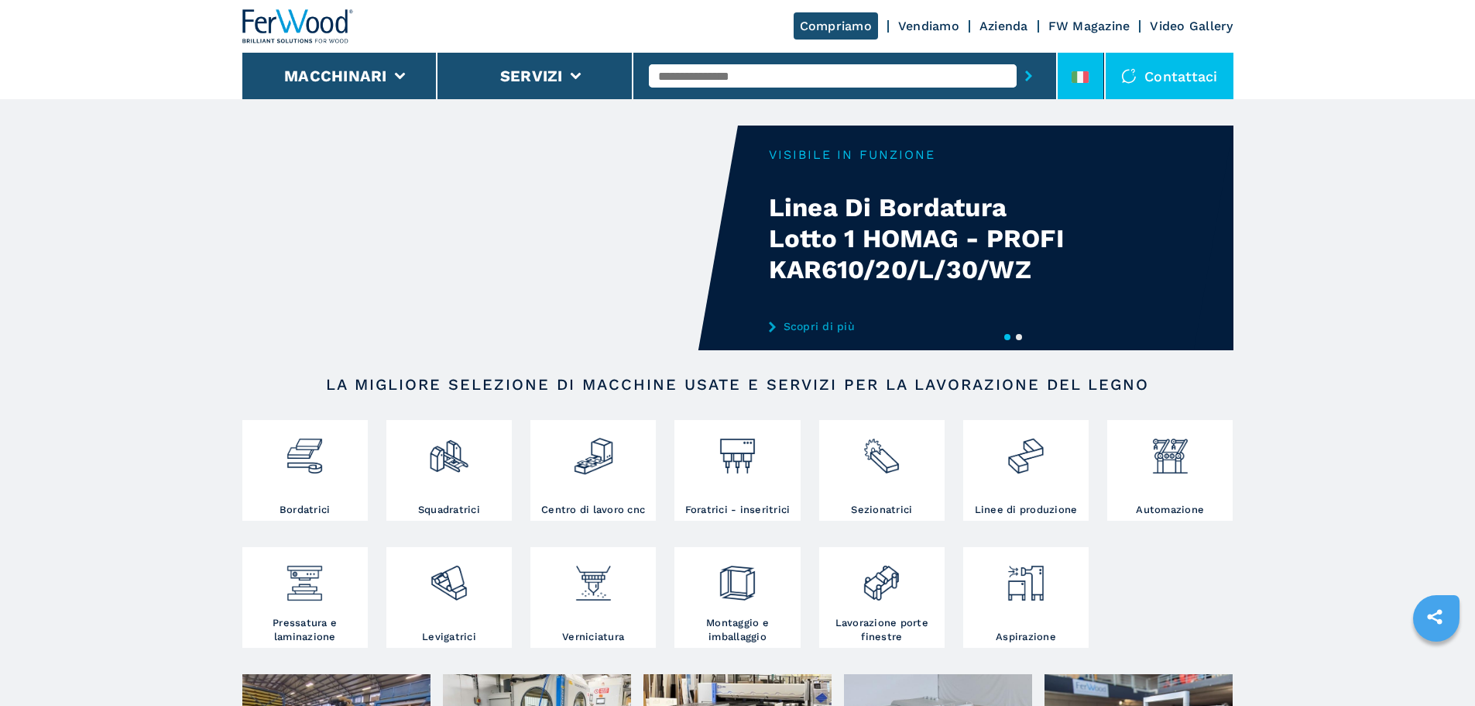
click at [1078, 77] on icon at bounding box center [1075, 77] width 6 height 12
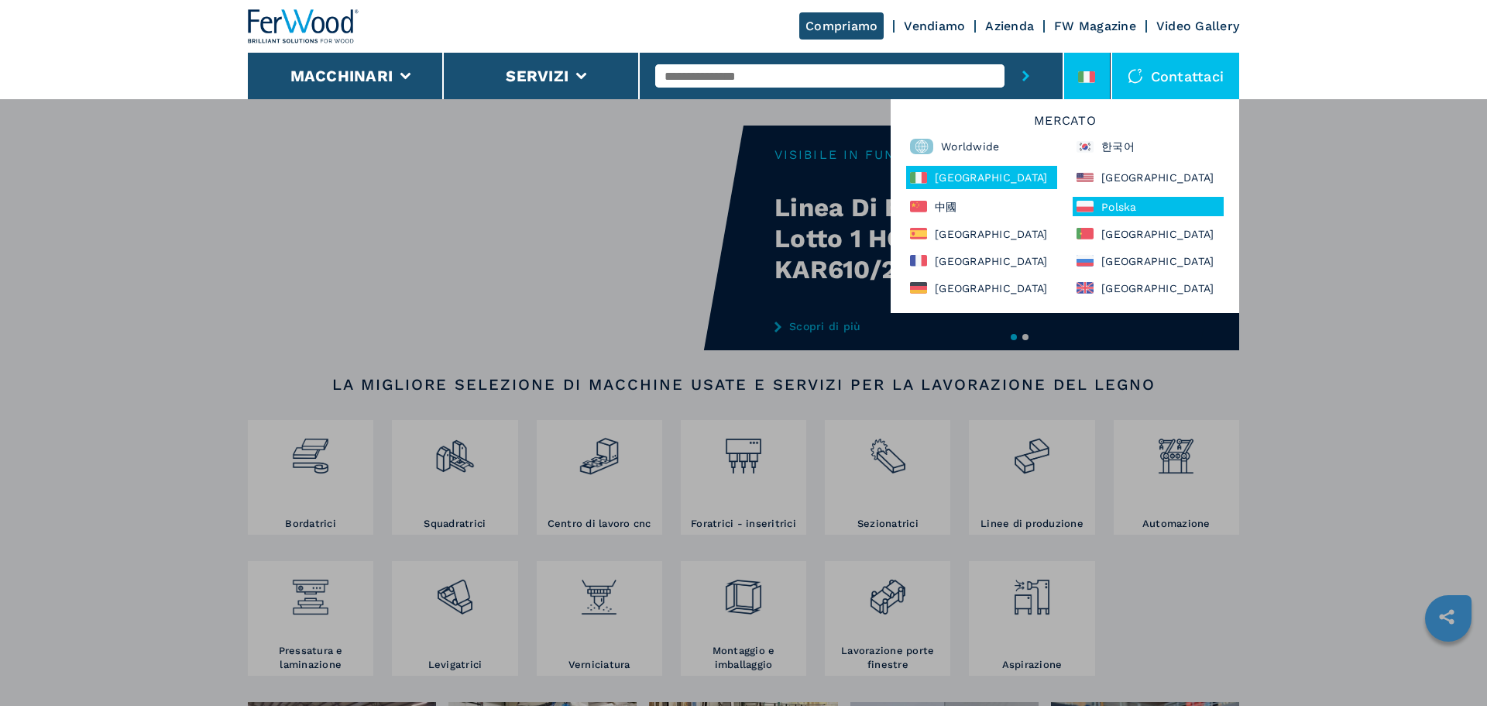
click at [1095, 199] on div "Polska" at bounding box center [1148, 206] width 151 height 19
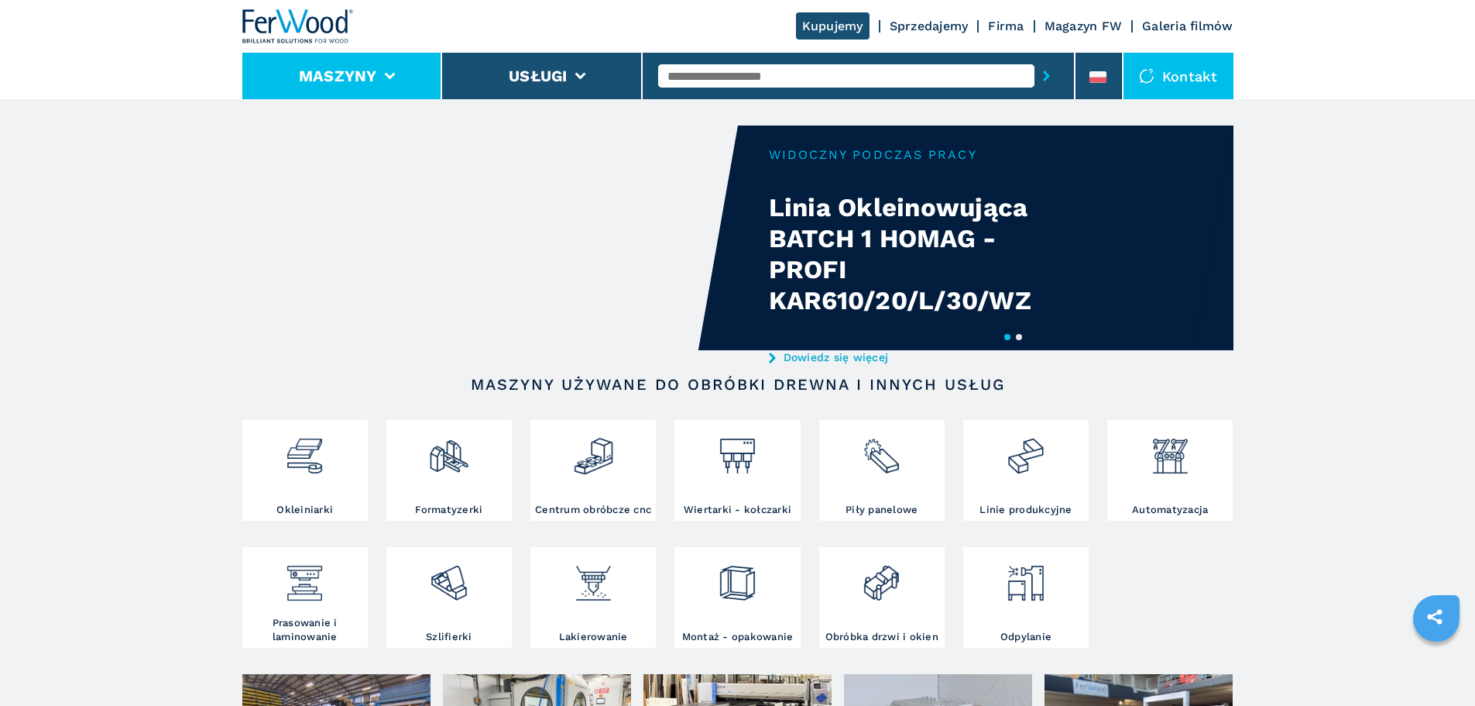
click at [383, 67] on li "Maszyny" at bounding box center [342, 76] width 201 height 46
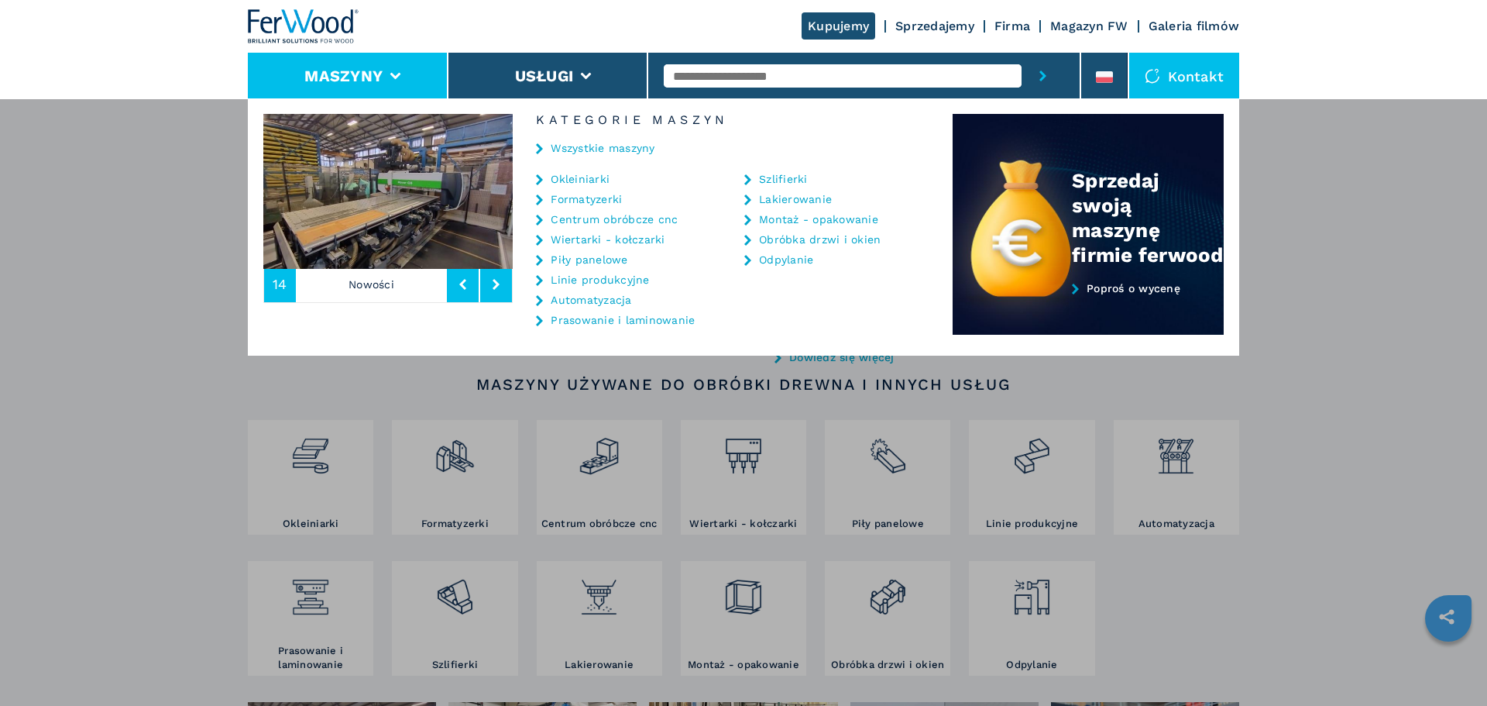
click at [599, 179] on link "Okleiniarki" at bounding box center [580, 178] width 59 height 11
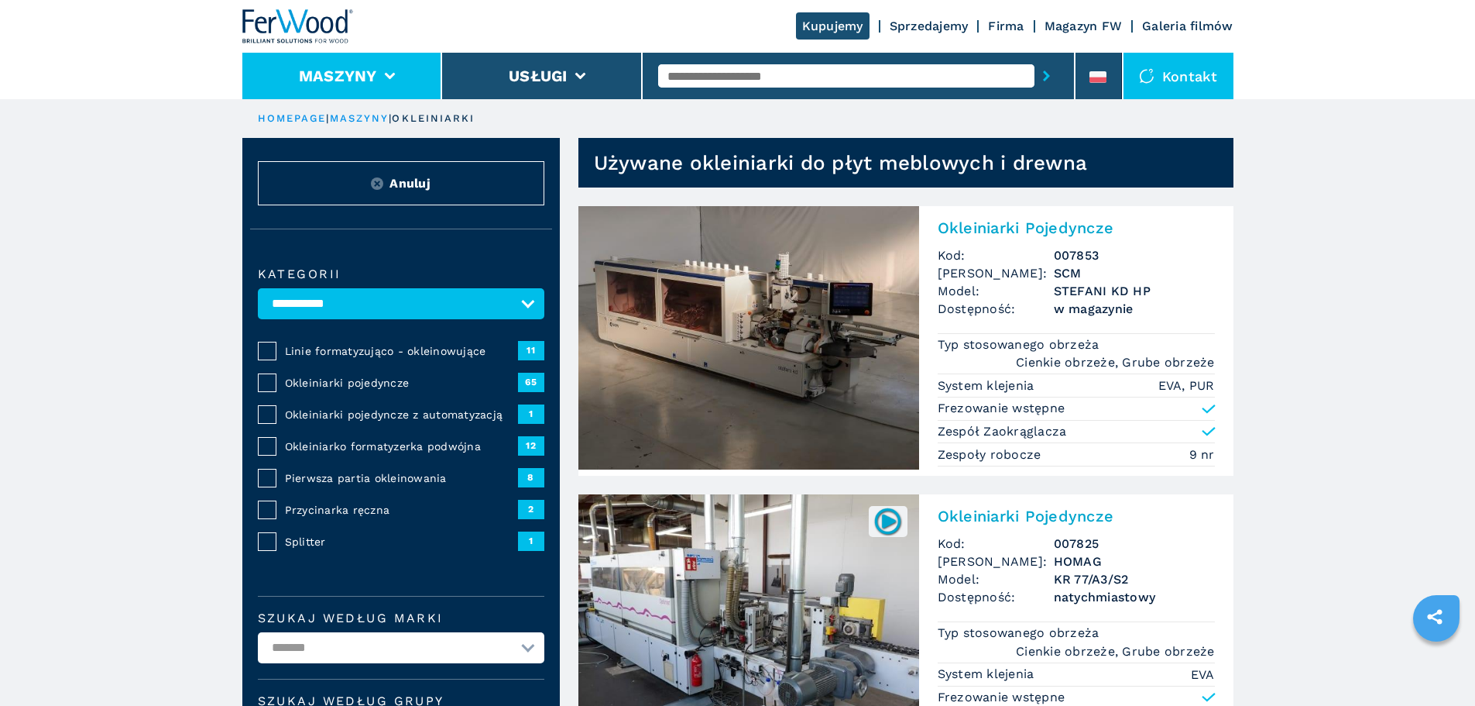
click at [381, 79] on li "Maszyny" at bounding box center [342, 76] width 201 height 46
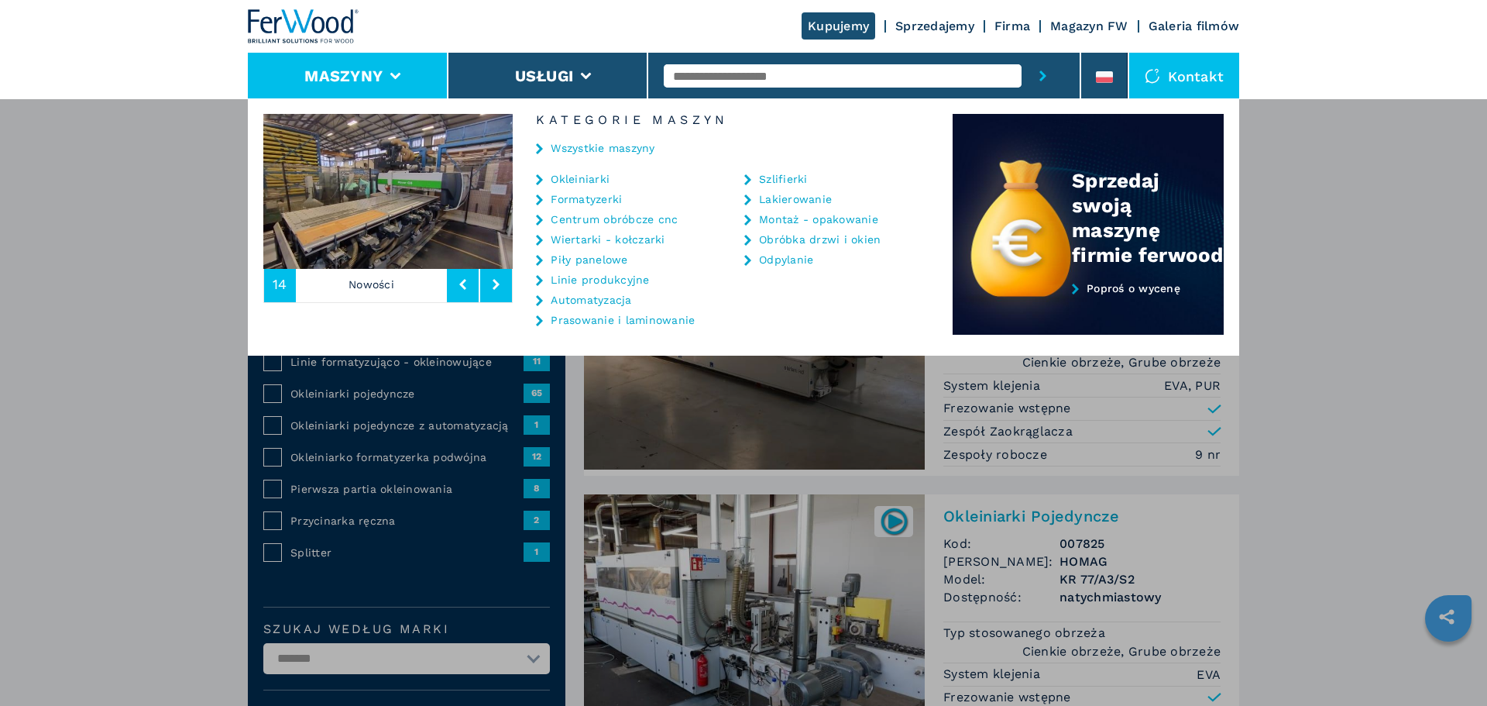
click at [596, 275] on link "Linie produkcyjne" at bounding box center [600, 279] width 98 height 11
click at [43, 284] on div "Maszyny Okleiniarki Formatyzerki Centrum obróbcze cnc Wiertarki - kołczarki Pił…" at bounding box center [743, 451] width 1487 height 706
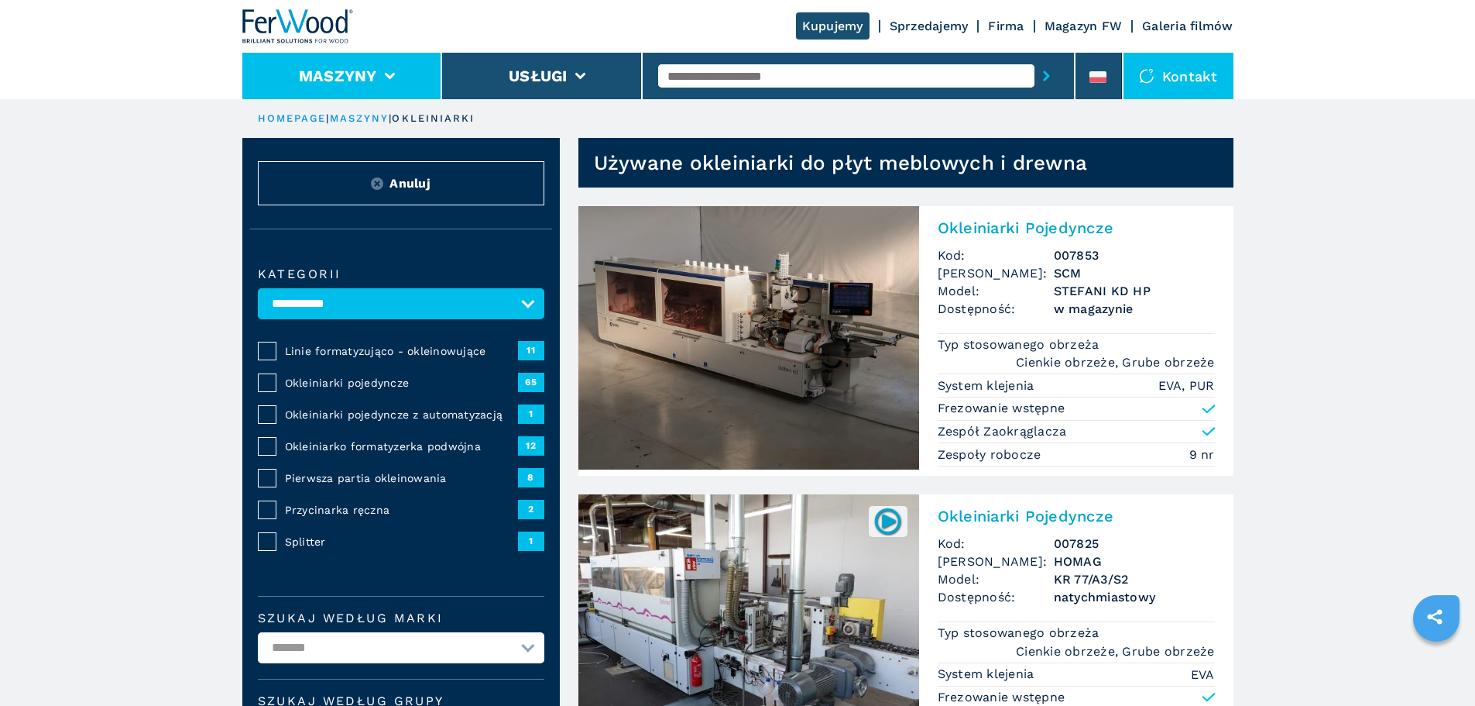
click at [397, 72] on li "Maszyny" at bounding box center [342, 76] width 201 height 46
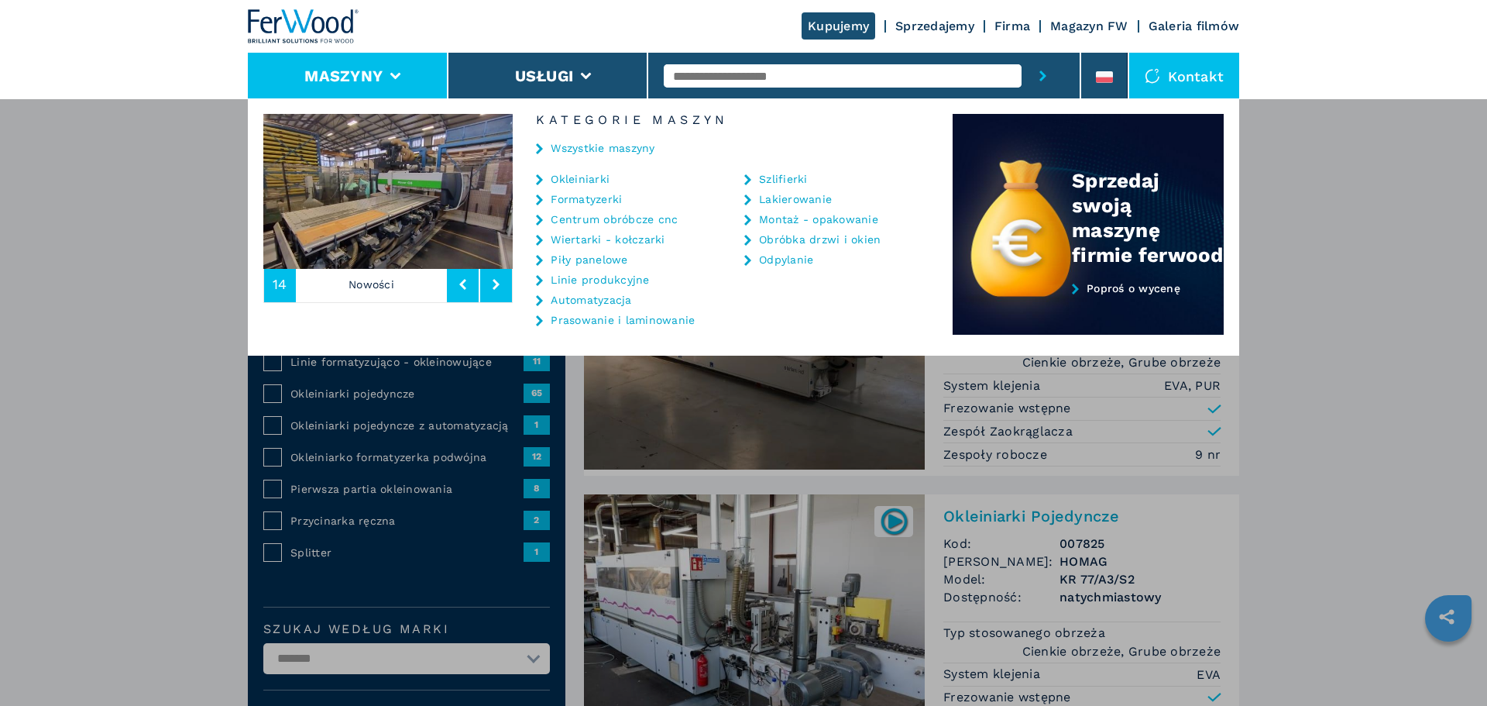
click at [651, 223] on link "Centrum obróbcze cnc" at bounding box center [614, 219] width 127 height 11
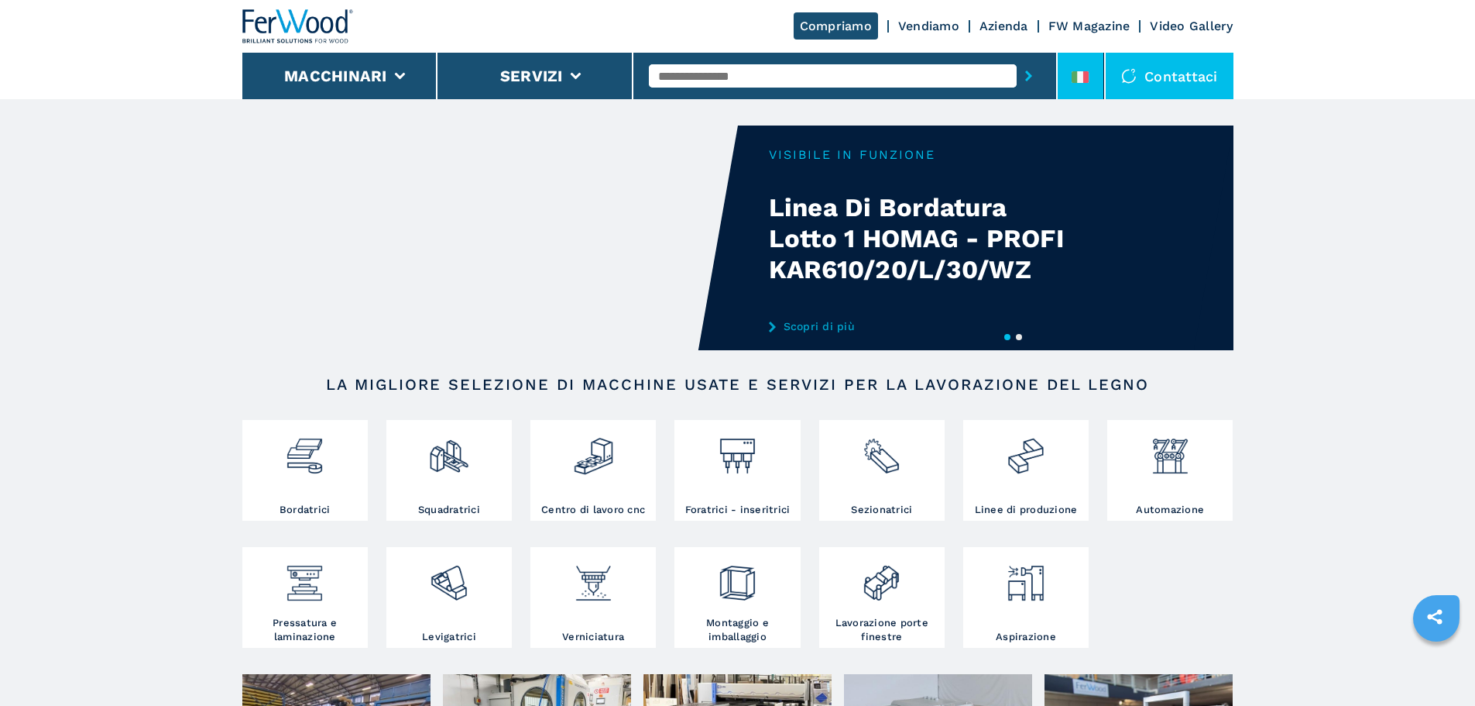
click at [1079, 87] on div at bounding box center [1080, 80] width 17 height 18
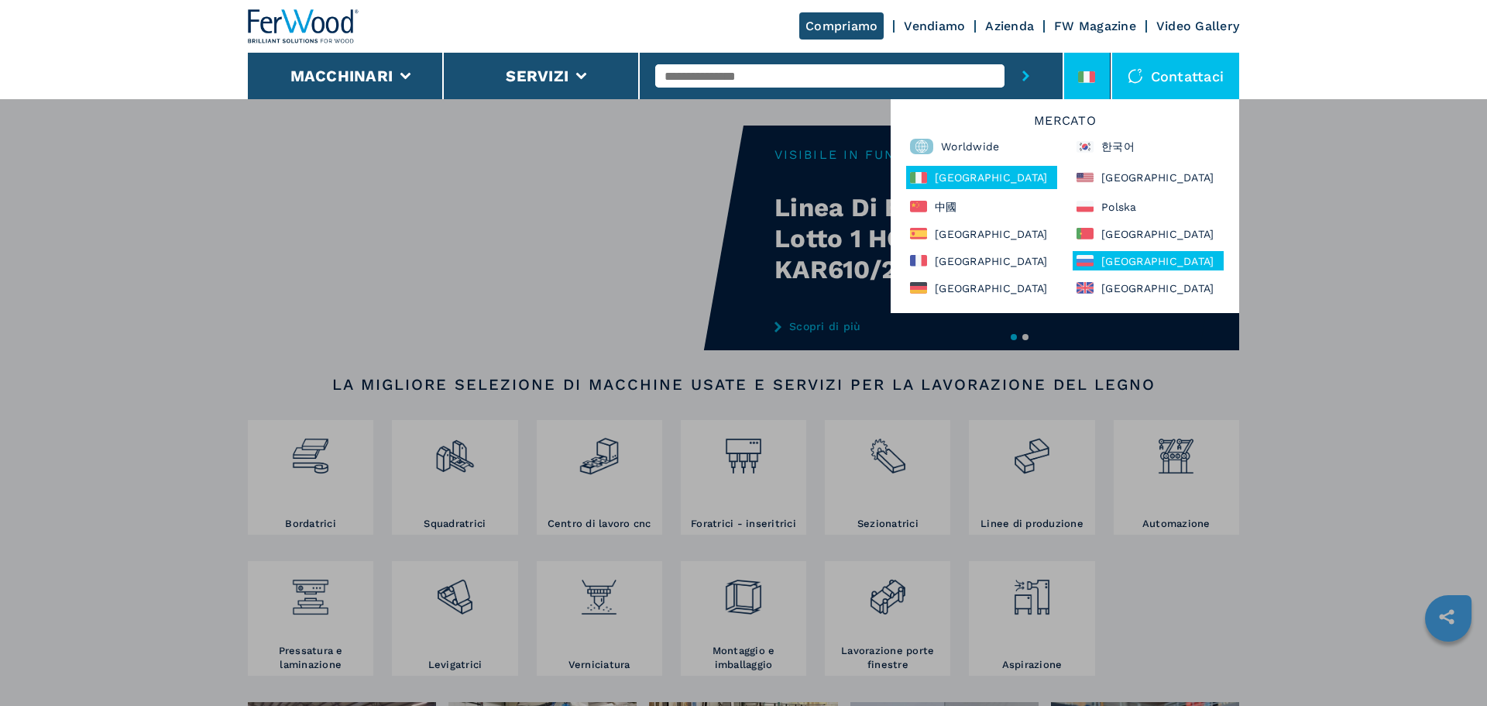
click at [1141, 260] on div "[GEOGRAPHIC_DATA]" at bounding box center [1148, 260] width 151 height 19
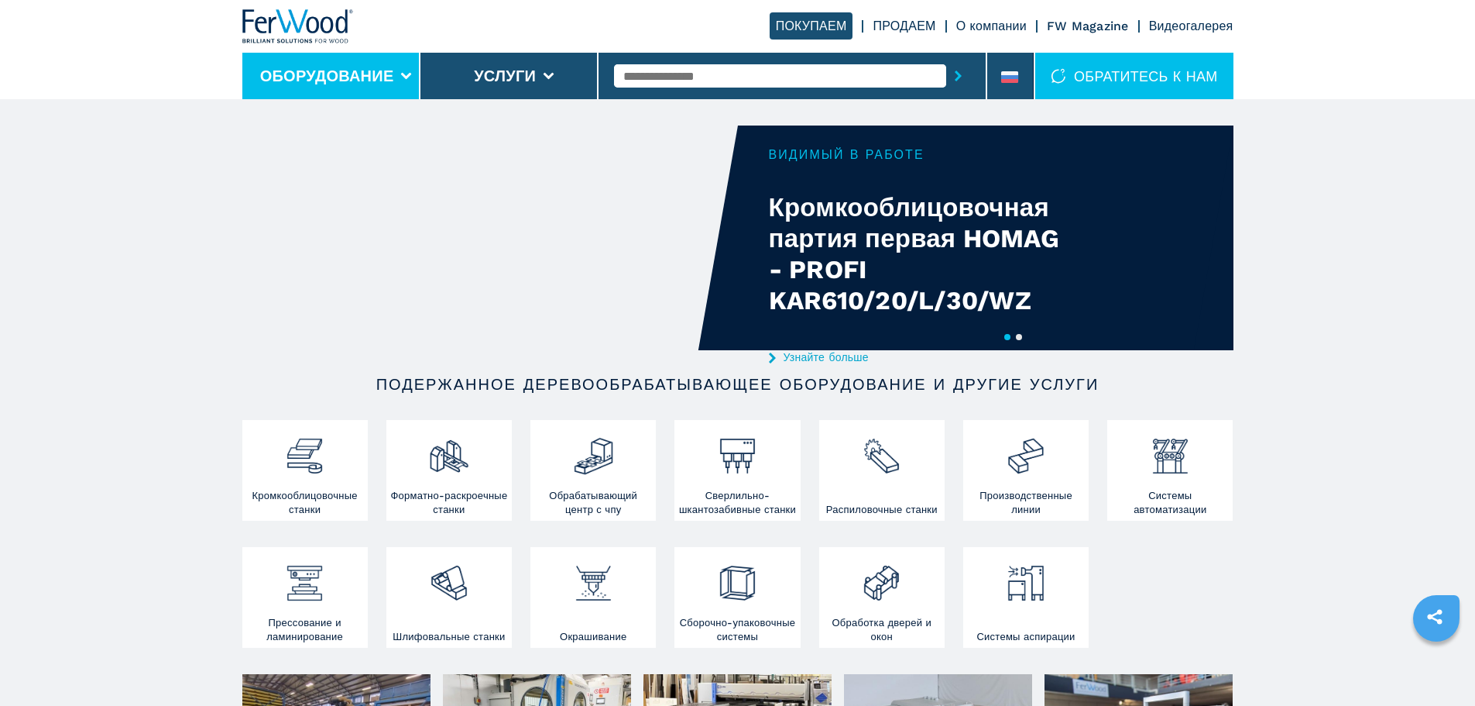
click at [404, 81] on li "Оборудование" at bounding box center [331, 76] width 178 height 46
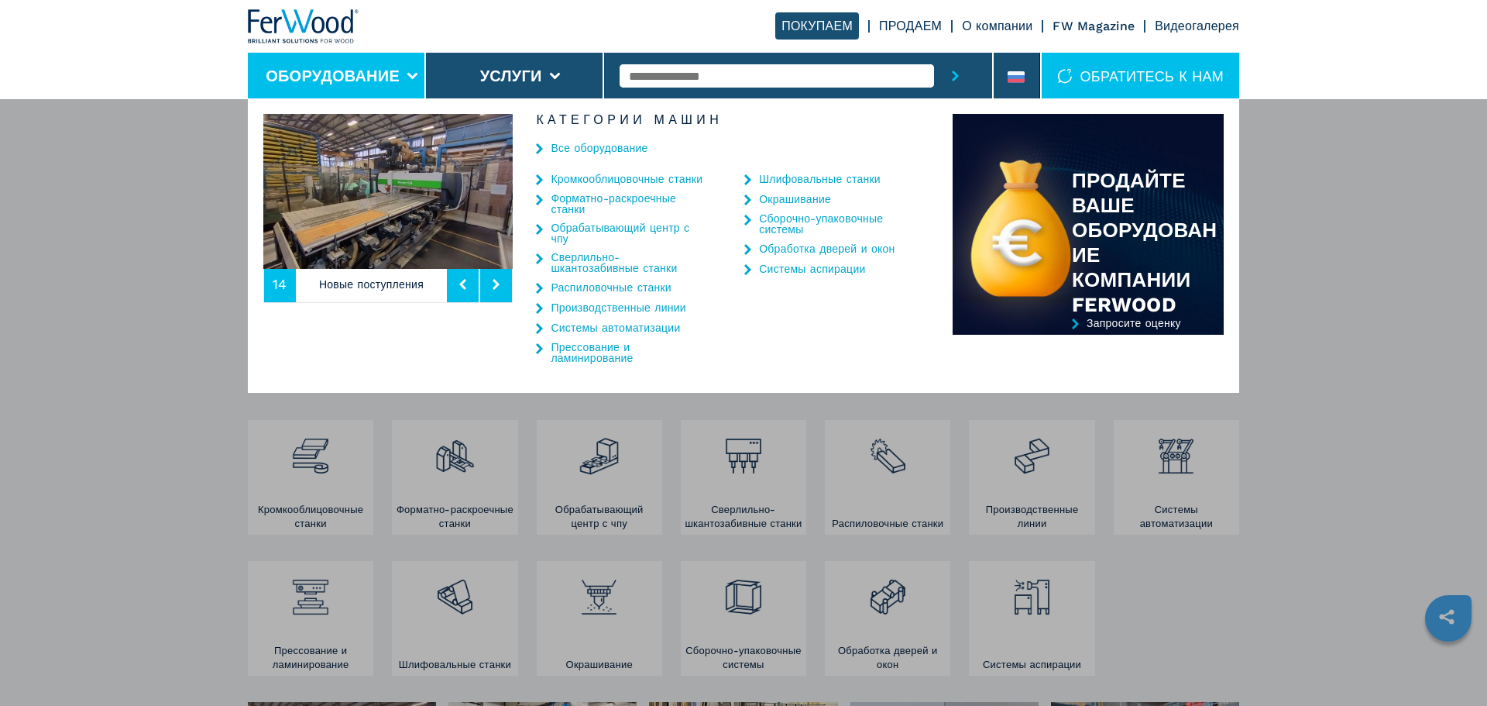
click at [610, 174] on link "Кромкооблицовочные станки" at bounding box center [627, 178] width 152 height 11
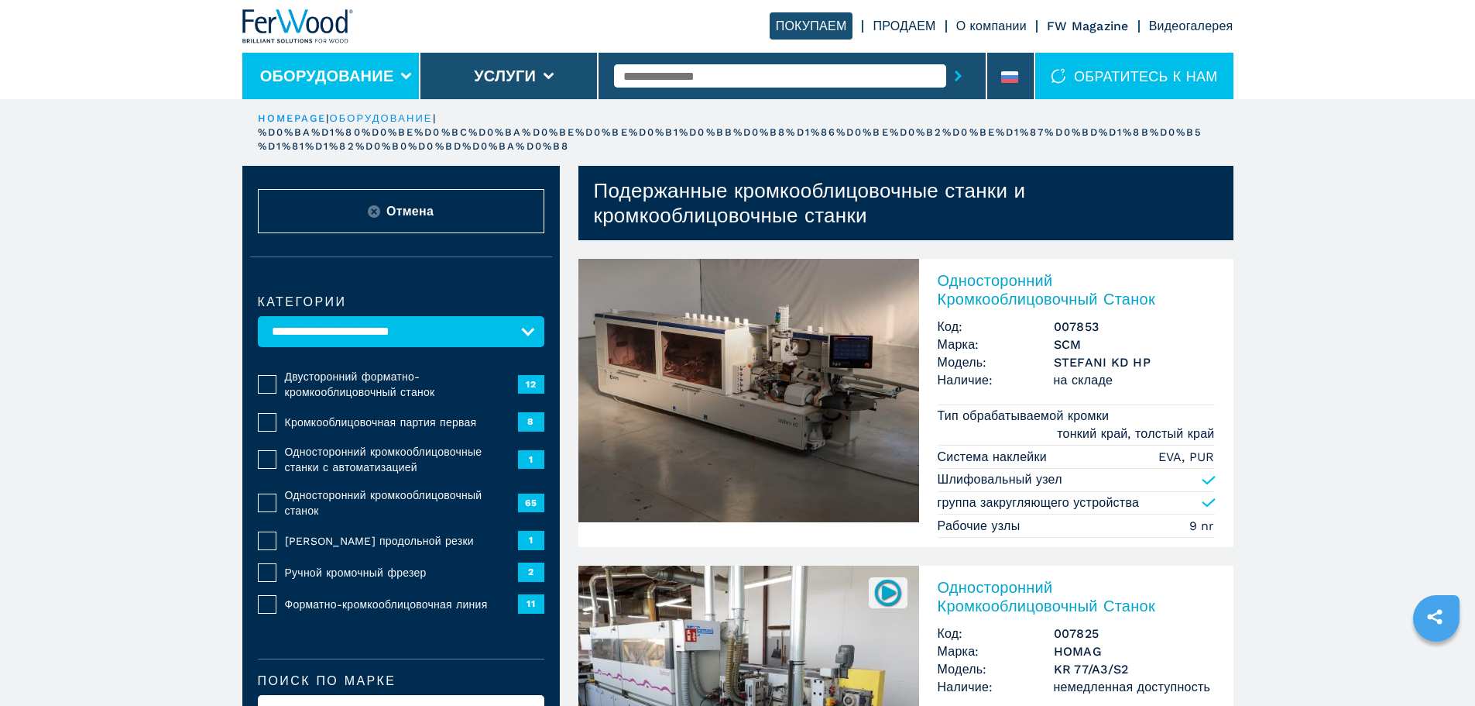
click at [405, 71] on li "Оборудование" at bounding box center [331, 76] width 178 height 46
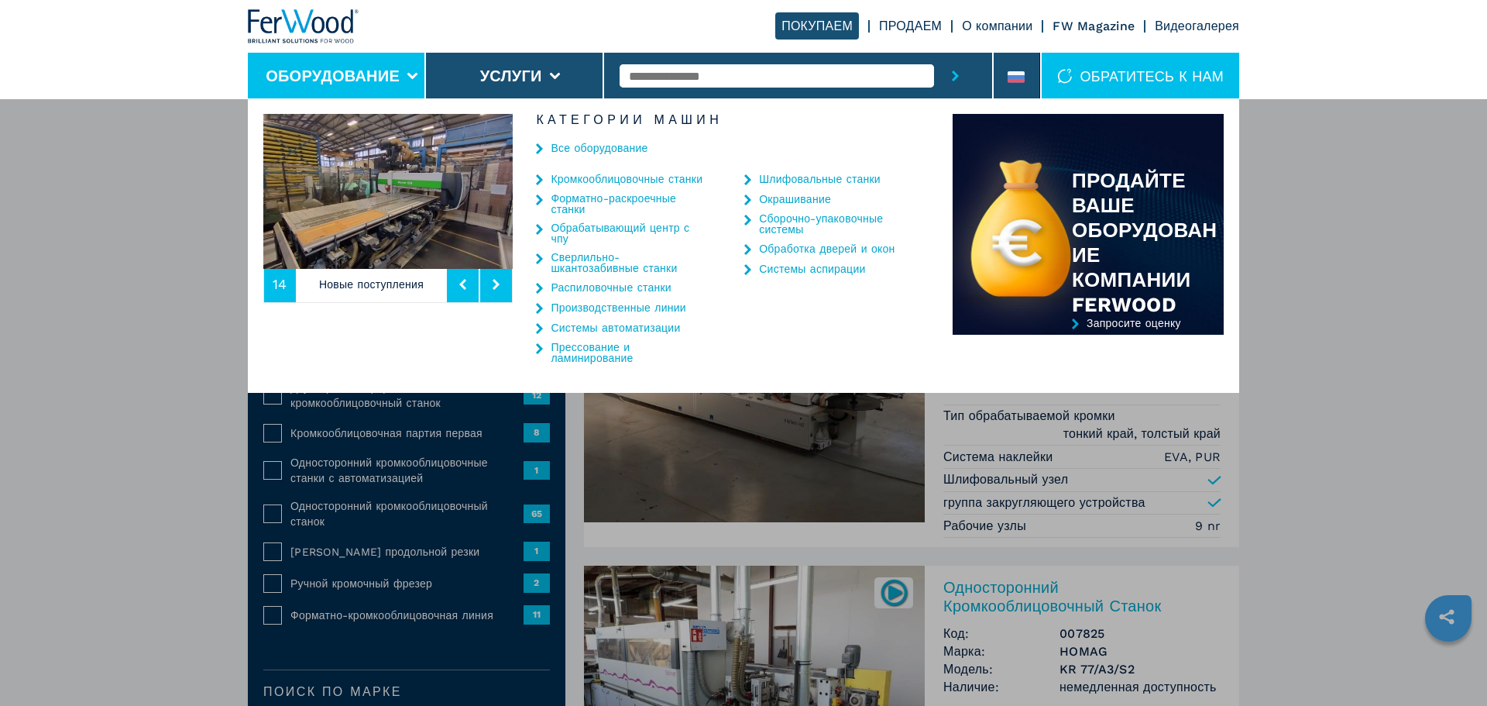
click at [582, 305] on link "Производственные линии" at bounding box center [618, 307] width 135 height 11
click at [589, 225] on link "Обрабатывающий центр с чпу" at bounding box center [628, 233] width 155 height 22
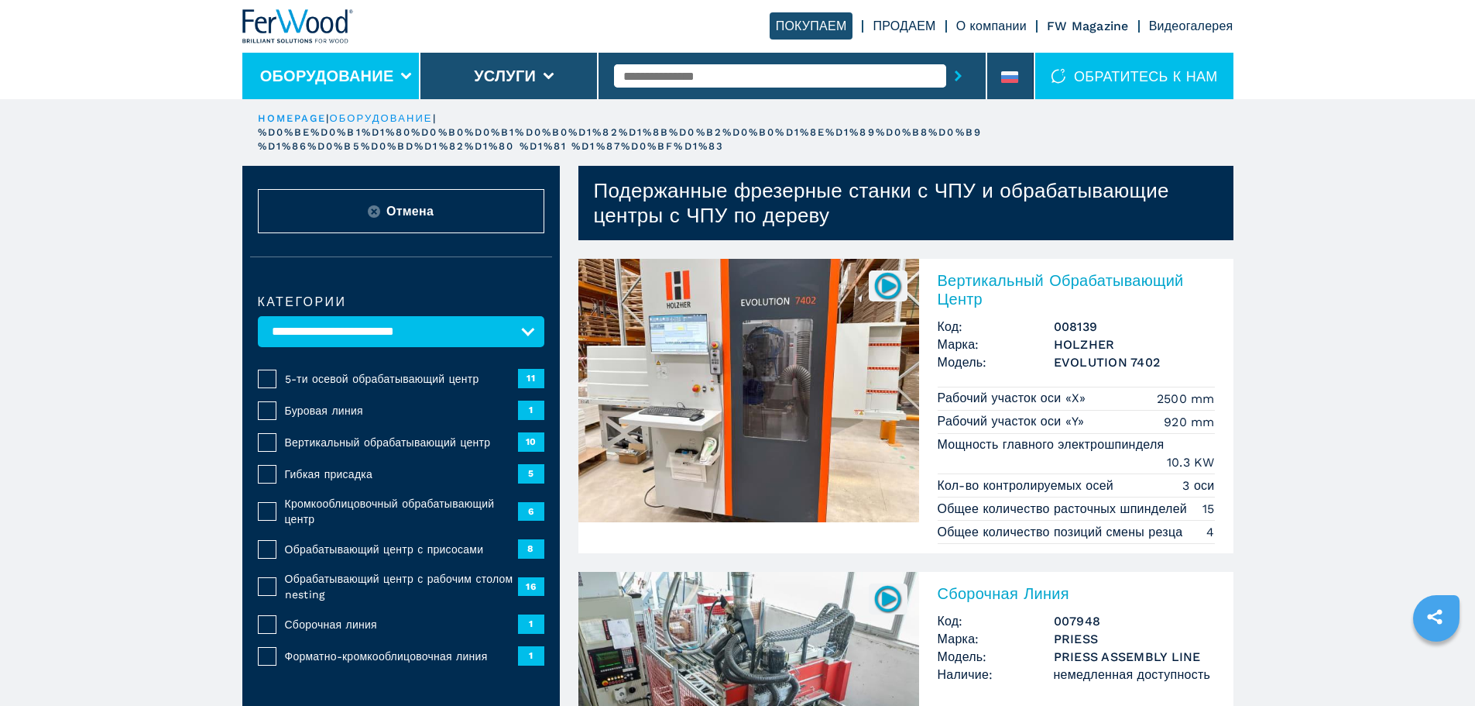
click at [404, 75] on icon at bounding box center [406, 76] width 11 height 7
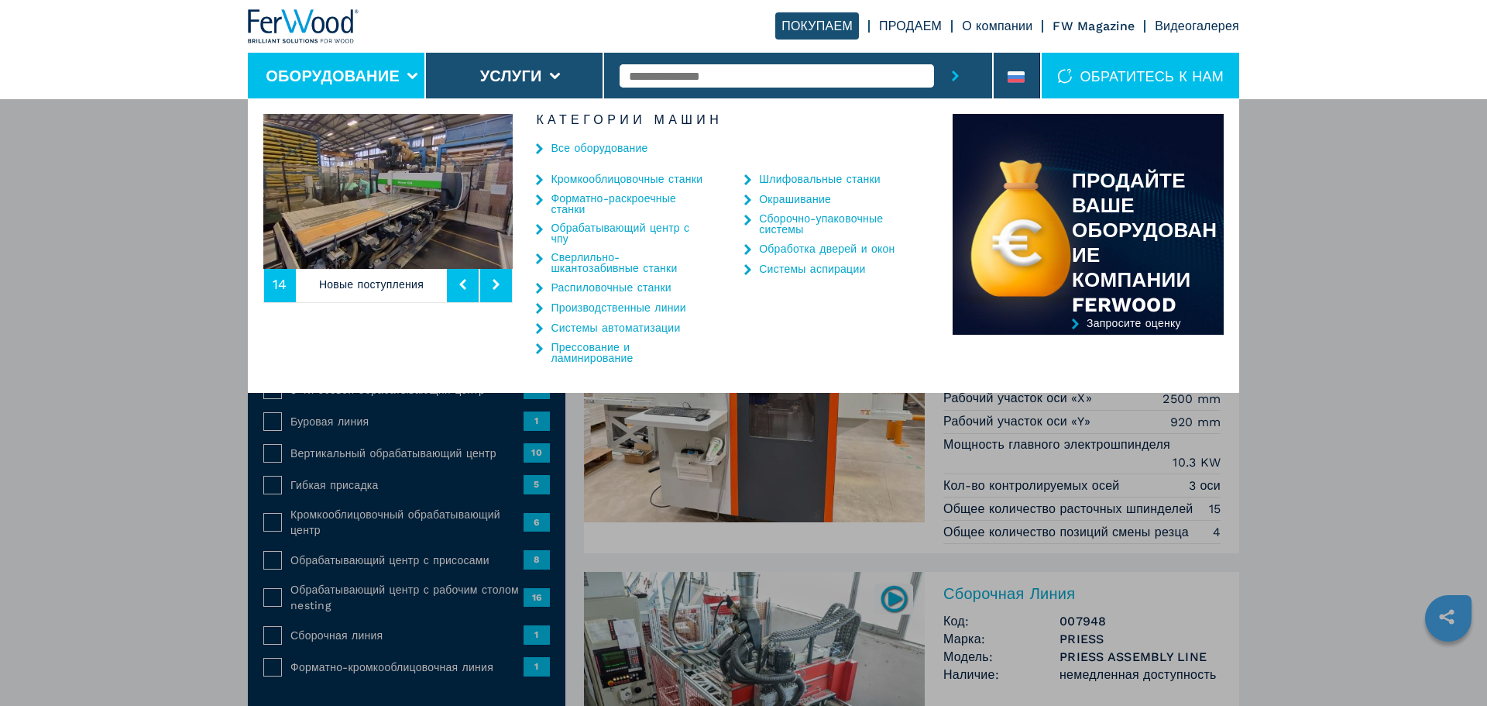
click at [861, 214] on link "Сборочно-упаковочные системы" at bounding box center [836, 224] width 155 height 22
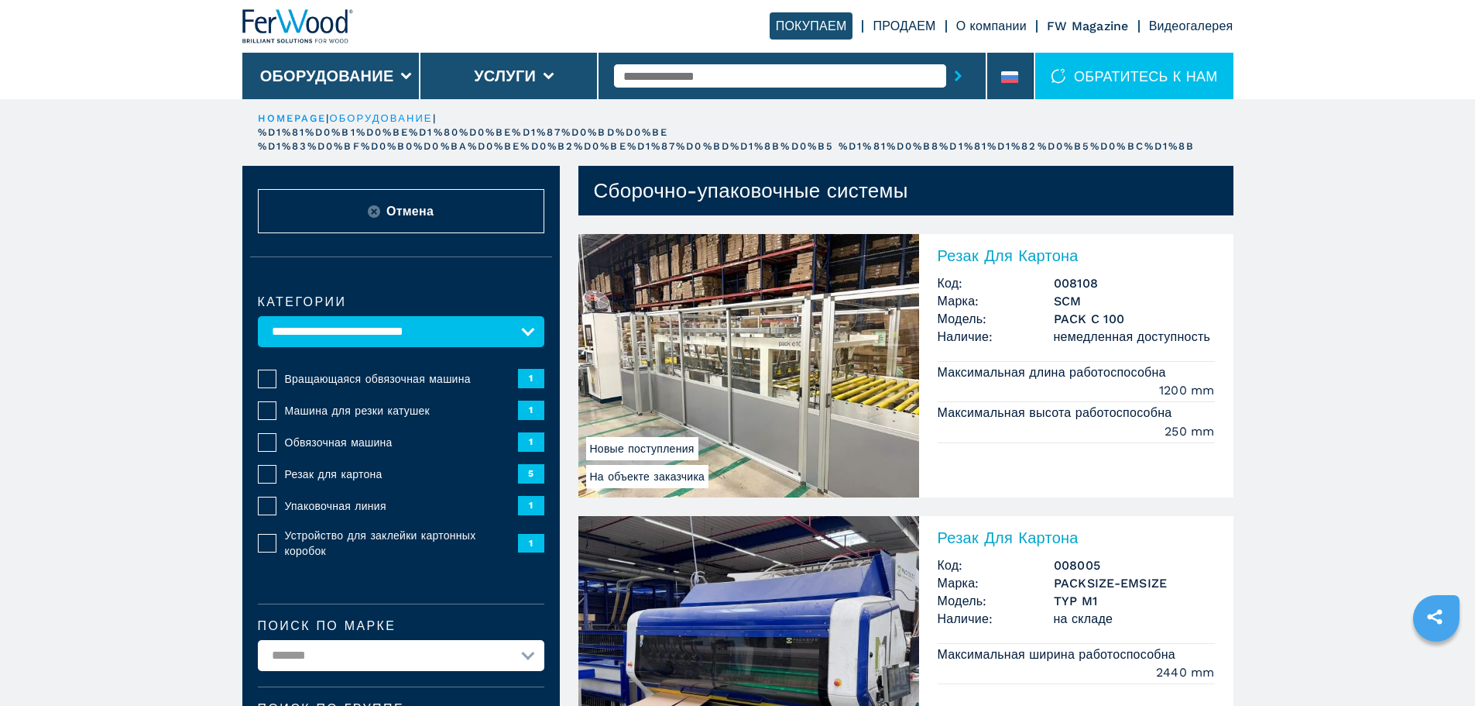
drag, startPoint x: 284, startPoint y: 490, endPoint x: 294, endPoint y: 474, distance: 19.1
select select "**********"
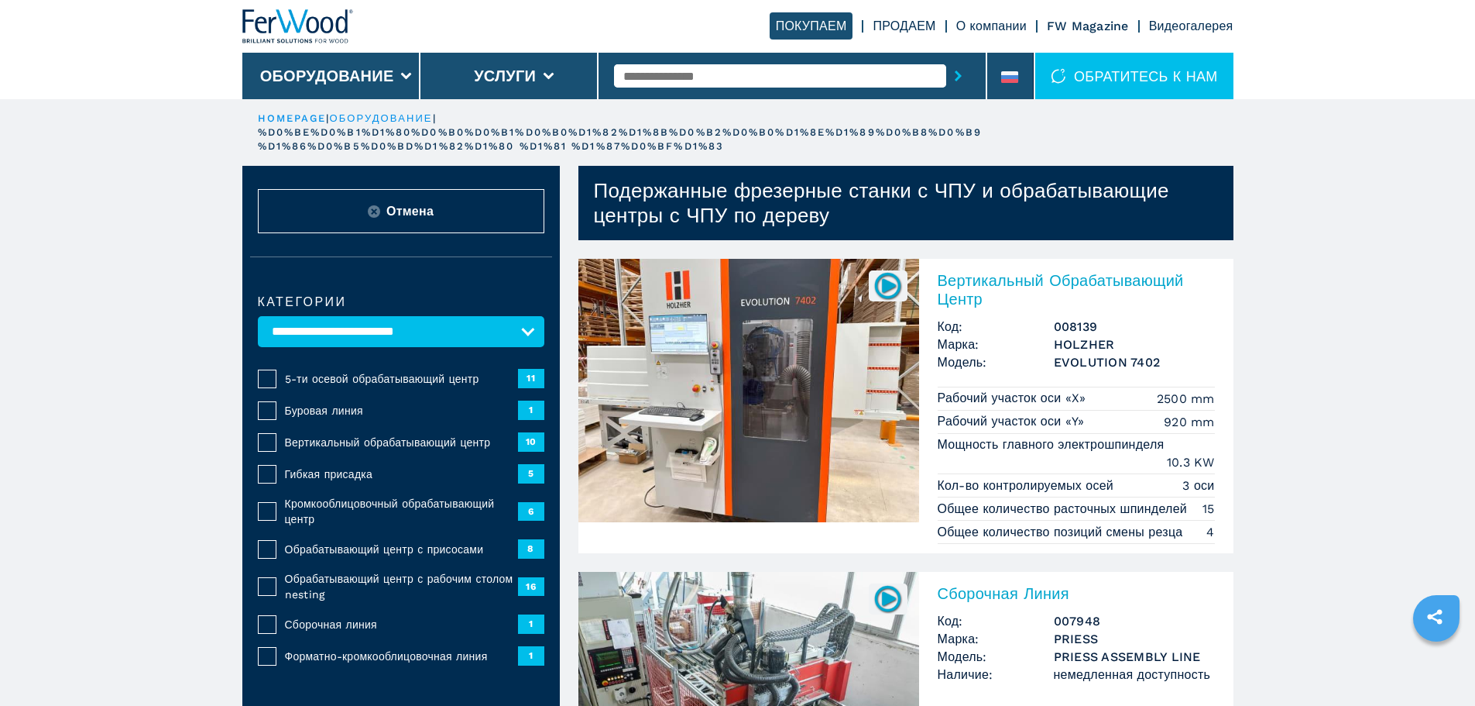
drag, startPoint x: 1094, startPoint y: 186, endPoint x: 1084, endPoint y: 169, distance: 19.4
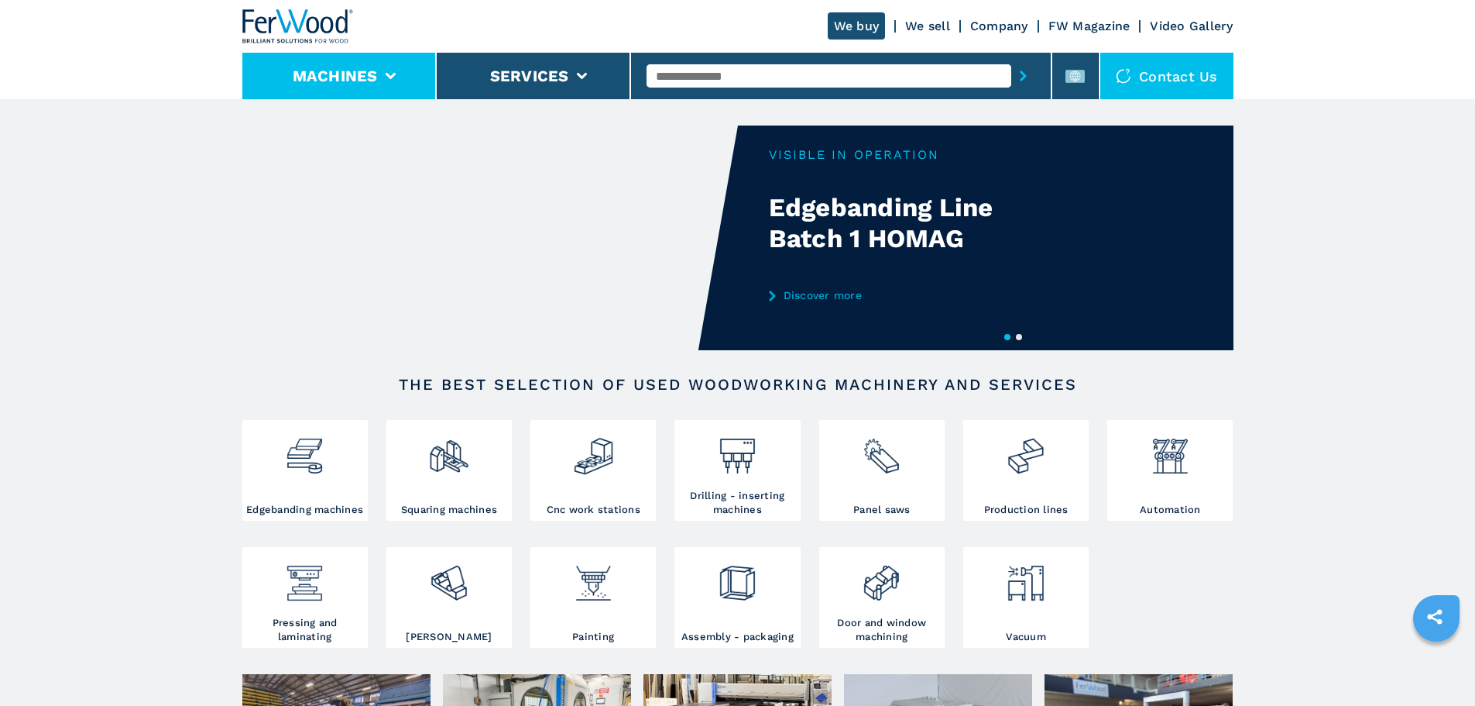
click at [385, 70] on li "Machines" at bounding box center [339, 76] width 194 height 46
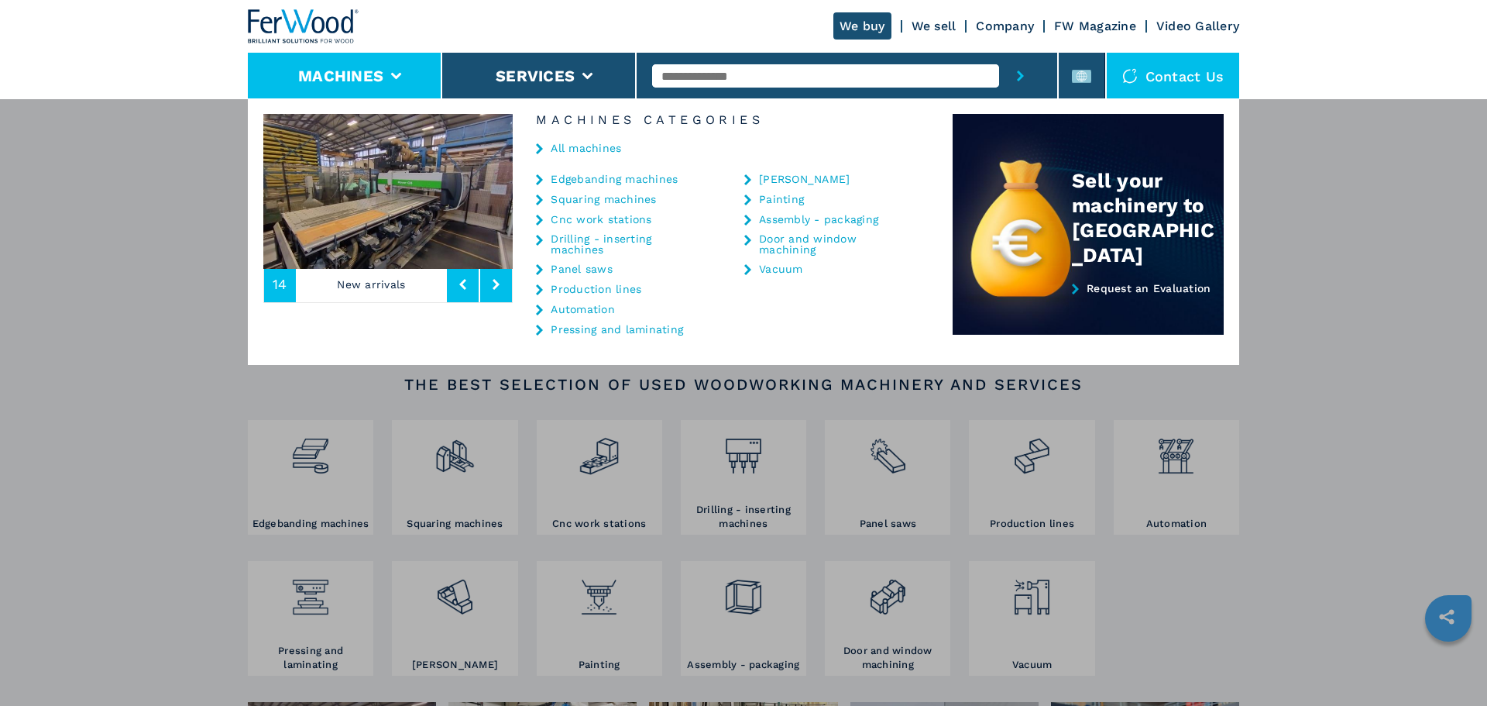
click at [623, 293] on link "Production lines" at bounding box center [596, 288] width 91 height 11
click at [585, 286] on link "Production lines" at bounding box center [596, 288] width 91 height 11
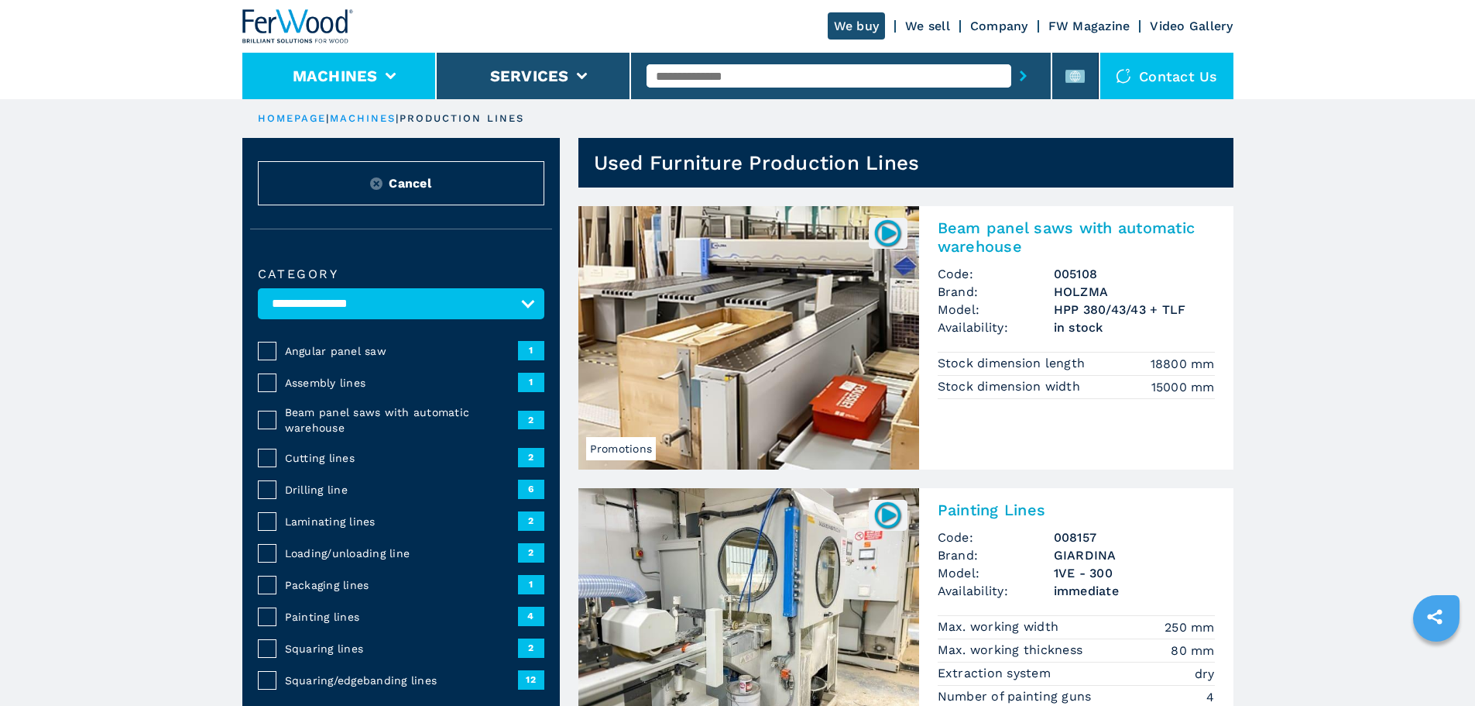
click at [386, 71] on li "Machines" at bounding box center [339, 76] width 194 height 46
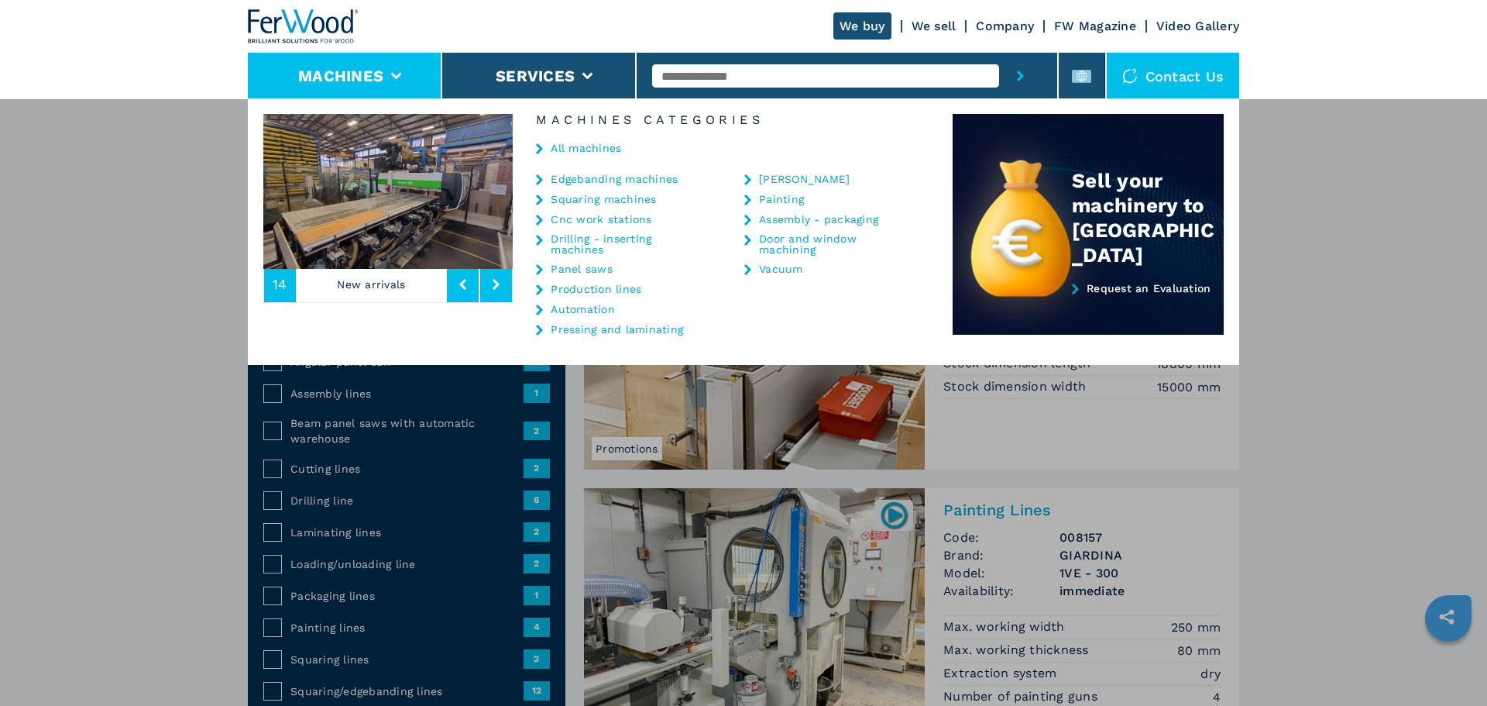
click at [577, 173] on link "Edgebanding machines" at bounding box center [614, 178] width 127 height 11
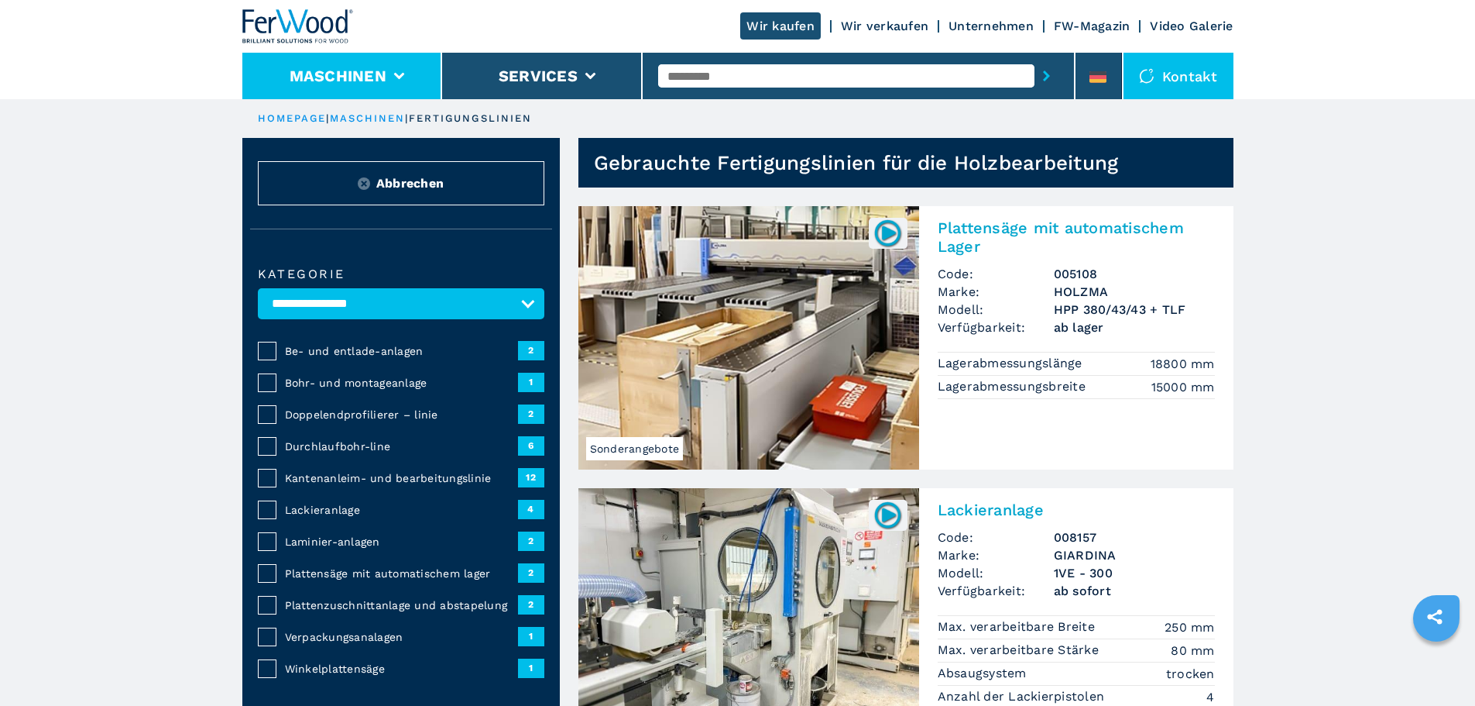
click at [404, 73] on icon at bounding box center [398, 76] width 11 height 7
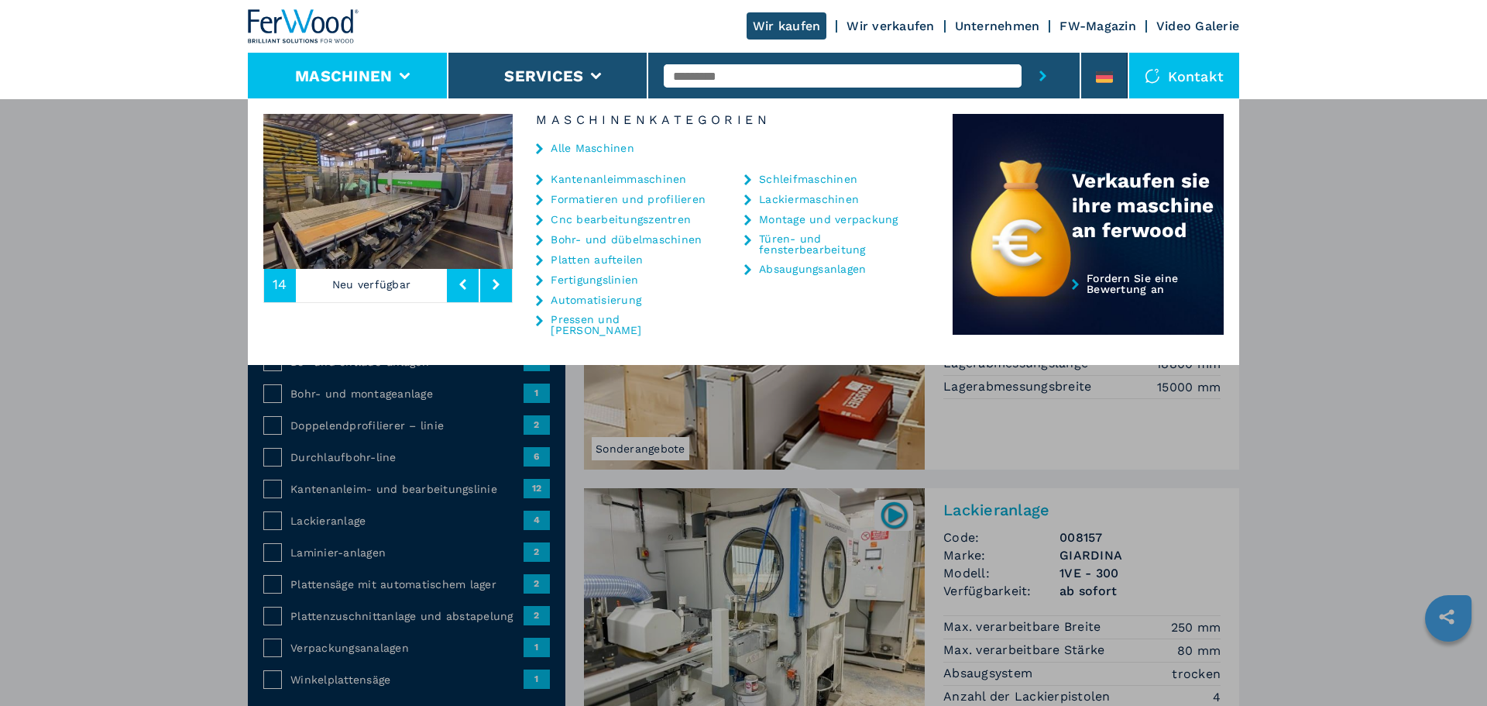
click at [641, 177] on link "Kantenanleimmaschinen" at bounding box center [619, 178] width 136 height 11
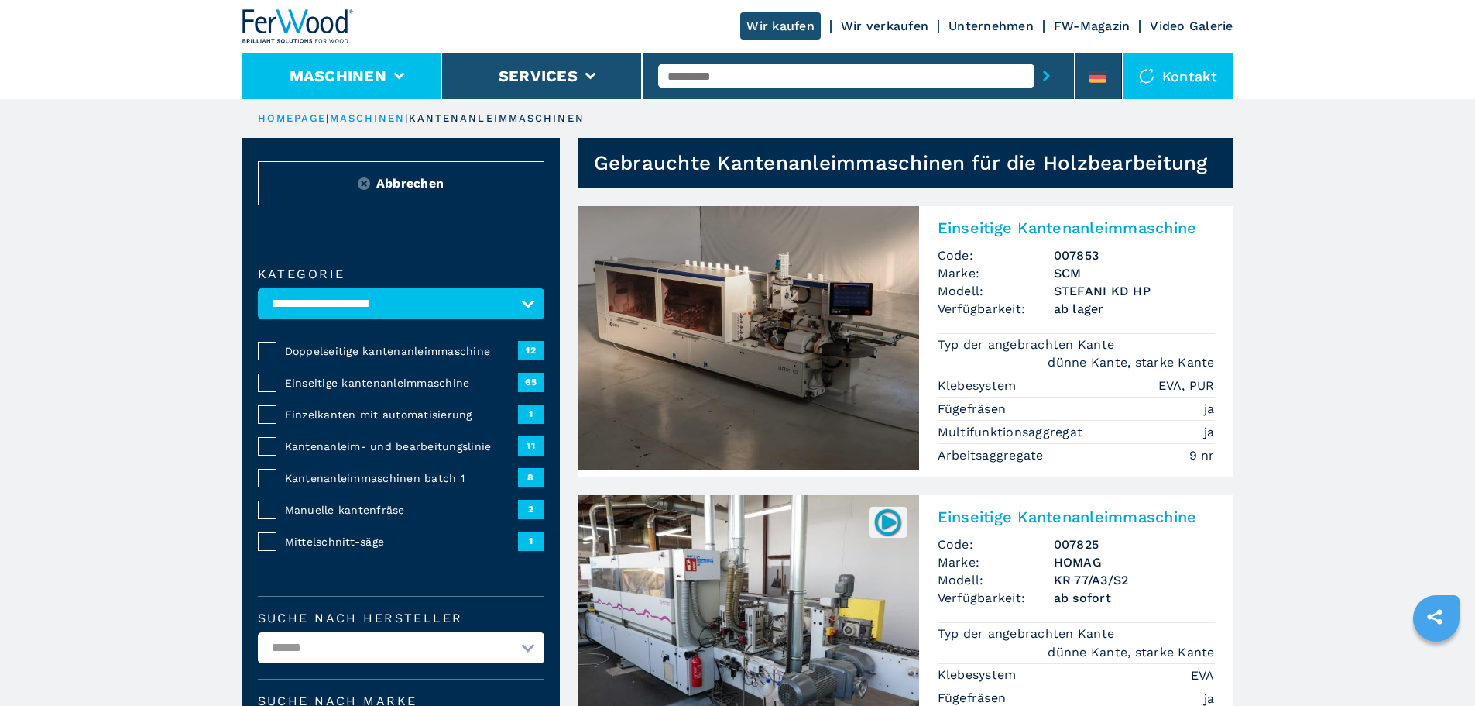
click at [395, 70] on li "Maschinen" at bounding box center [342, 76] width 201 height 46
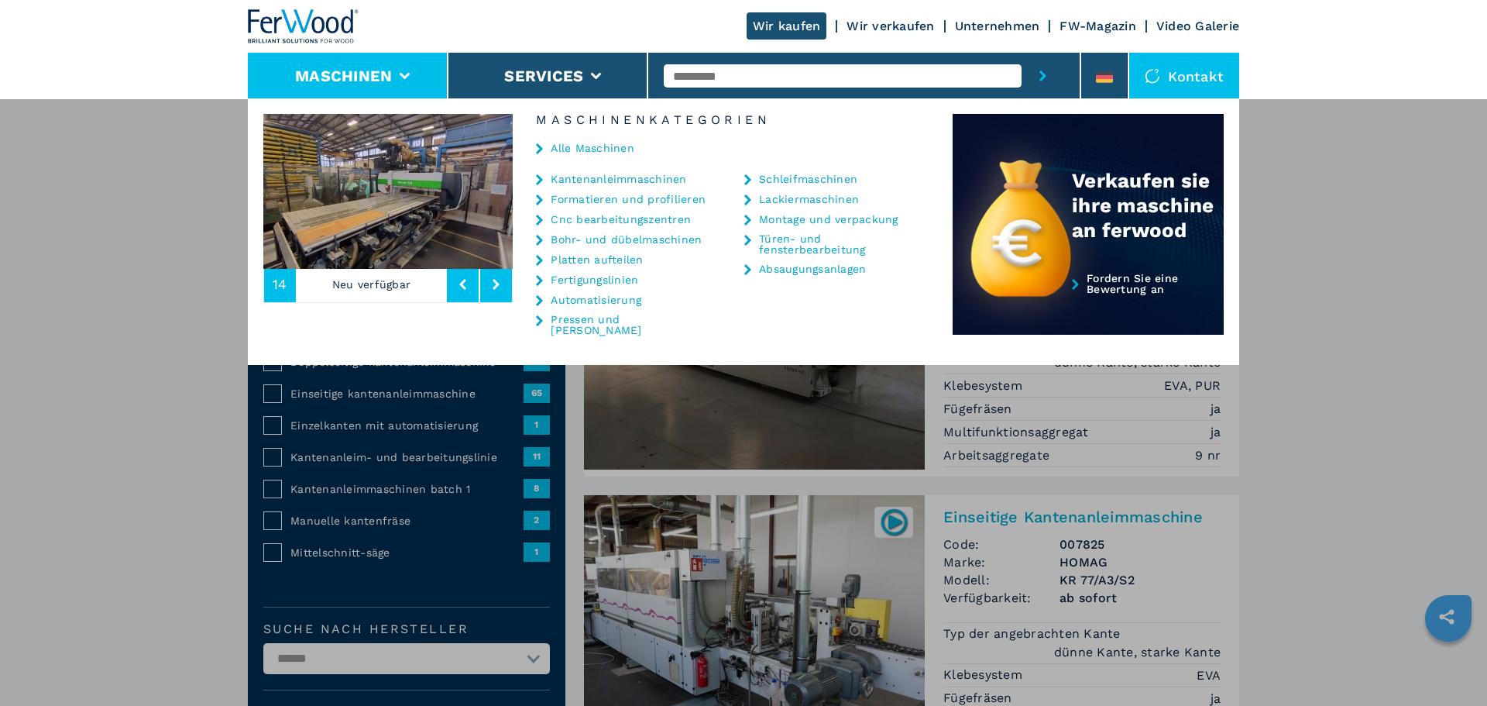
click at [620, 223] on link "Cnc bearbeitungszentren" at bounding box center [621, 219] width 140 height 11
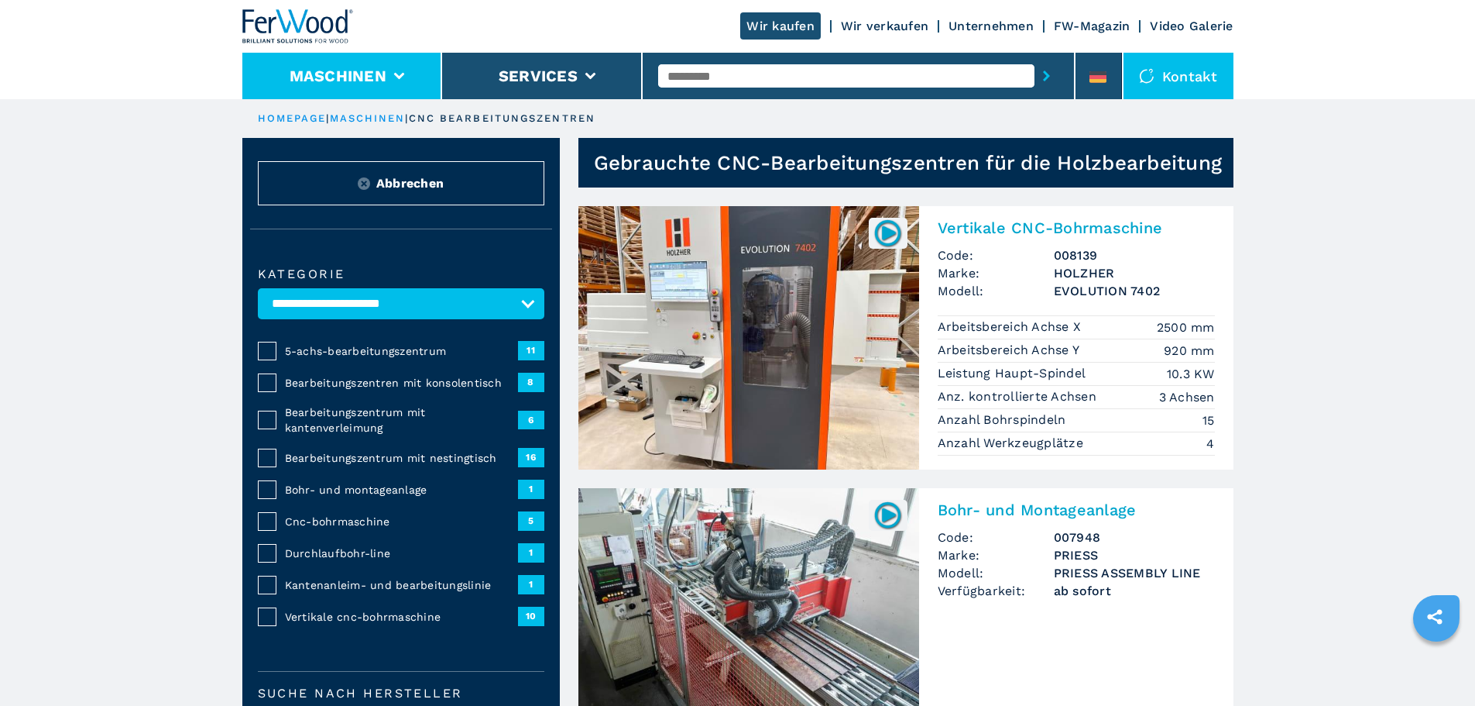
click at [399, 77] on icon at bounding box center [398, 76] width 11 height 7
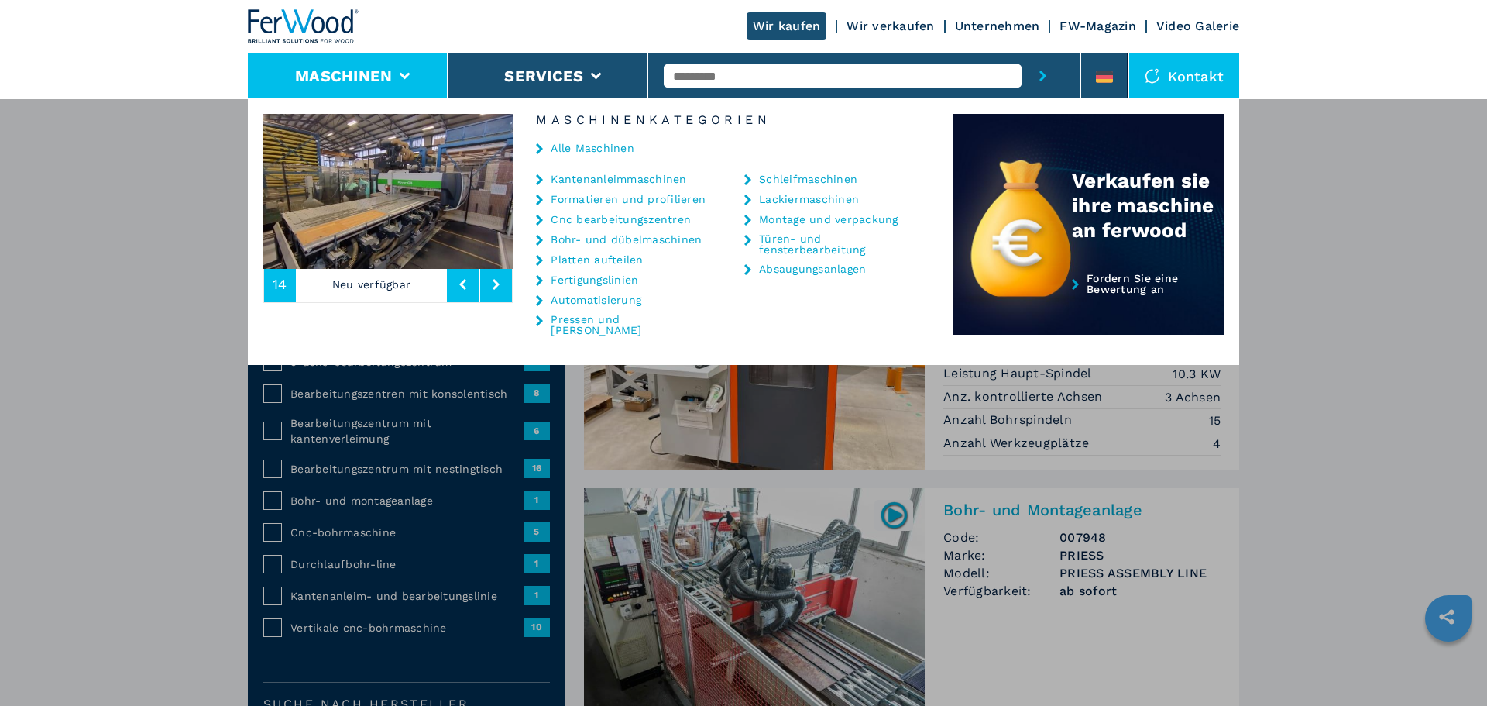
click at [864, 219] on link "Montage und verpackung" at bounding box center [828, 219] width 139 height 11
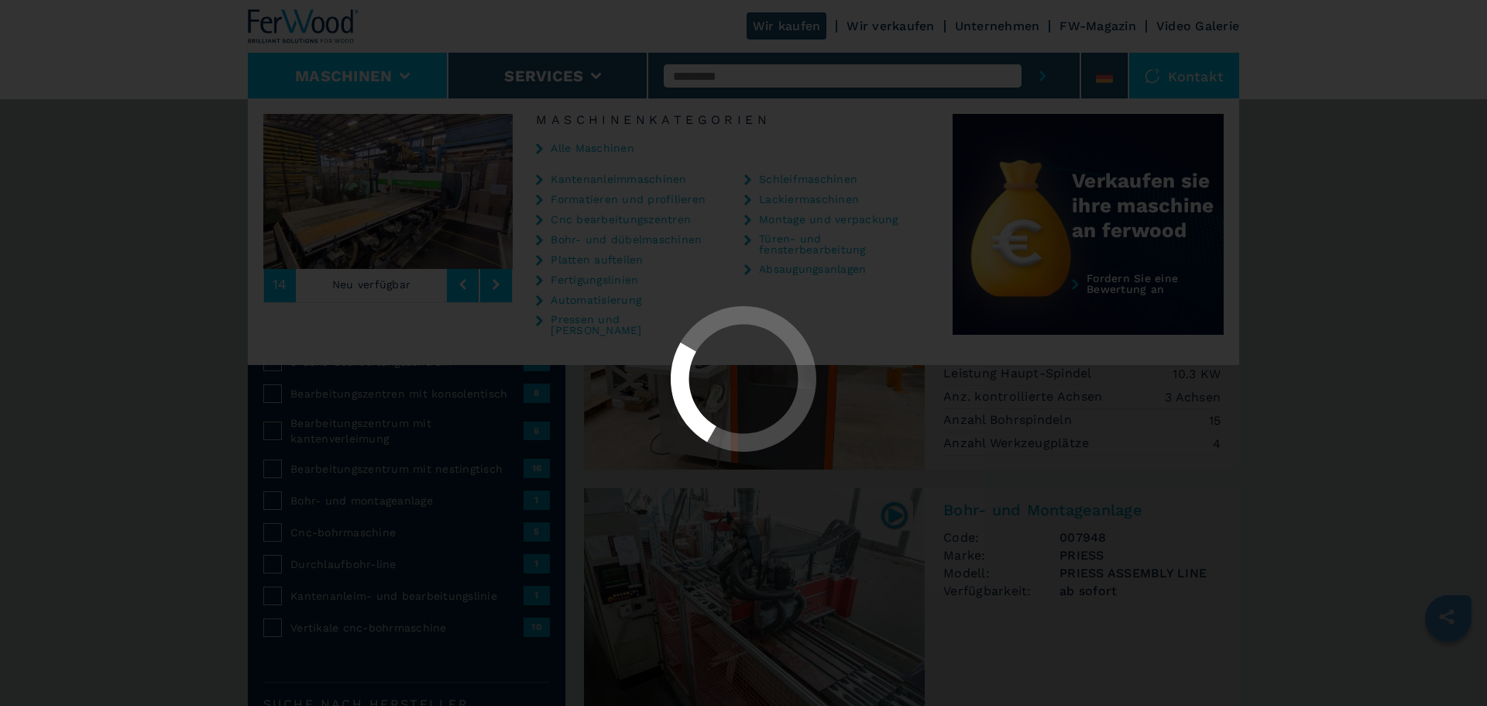
select select "**********"
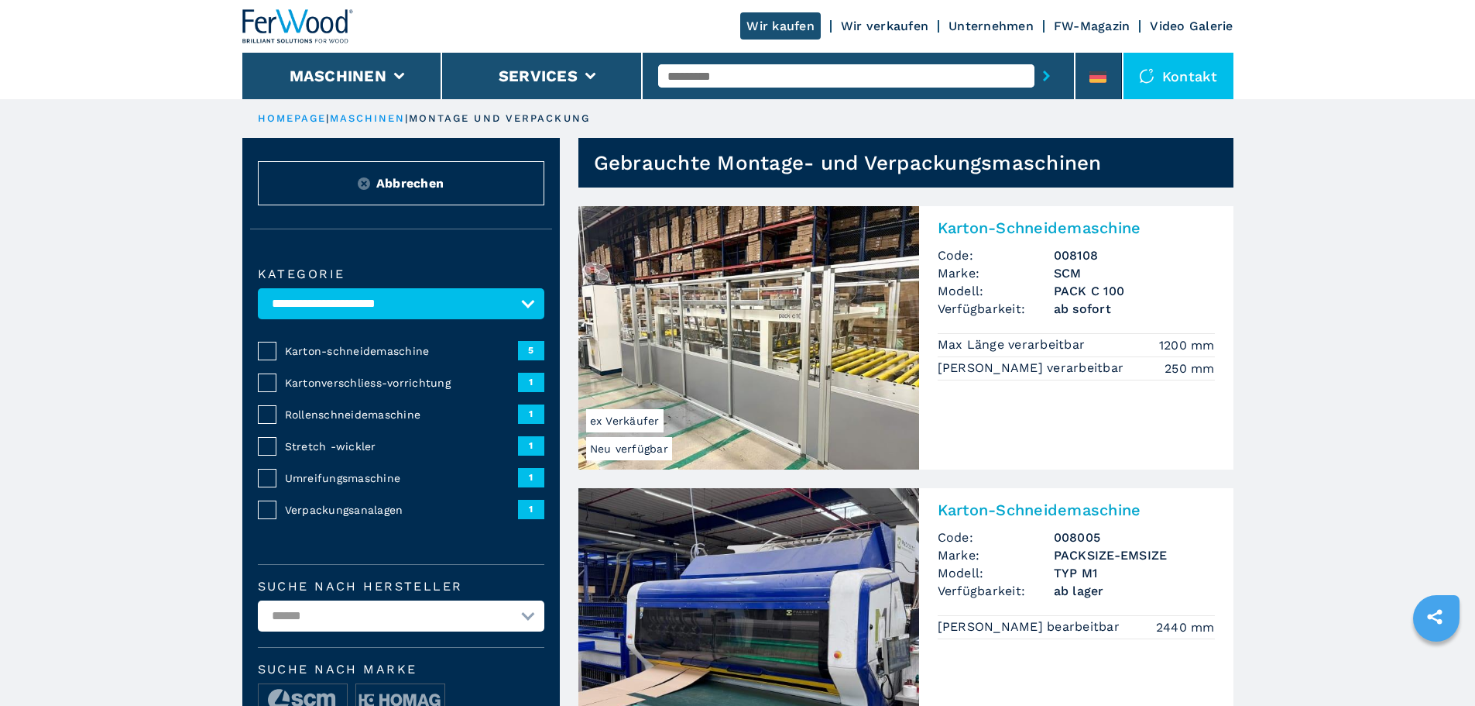
drag, startPoint x: 757, startPoint y: 558, endPoint x: 746, endPoint y: 541, distance: 20.2
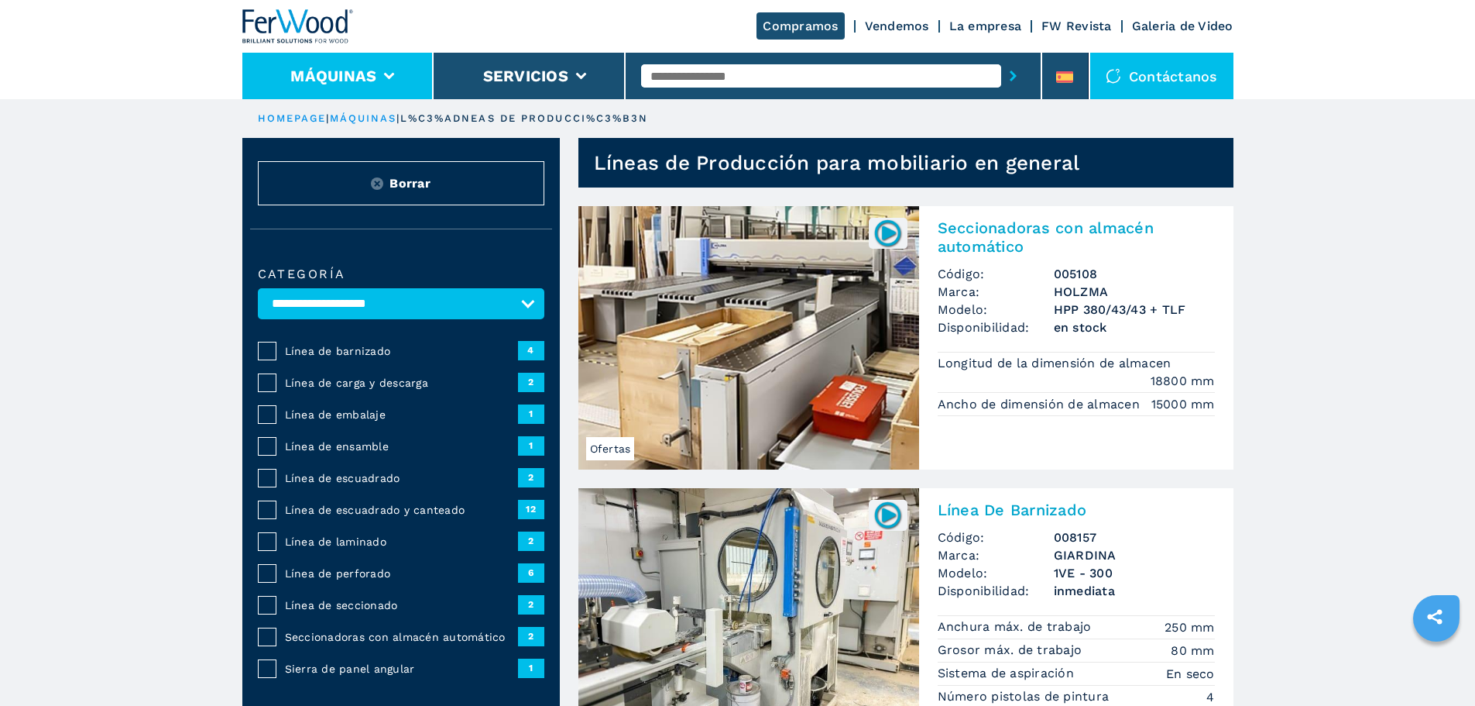
click at [386, 66] on li "Máquinas" at bounding box center [338, 76] width 192 height 46
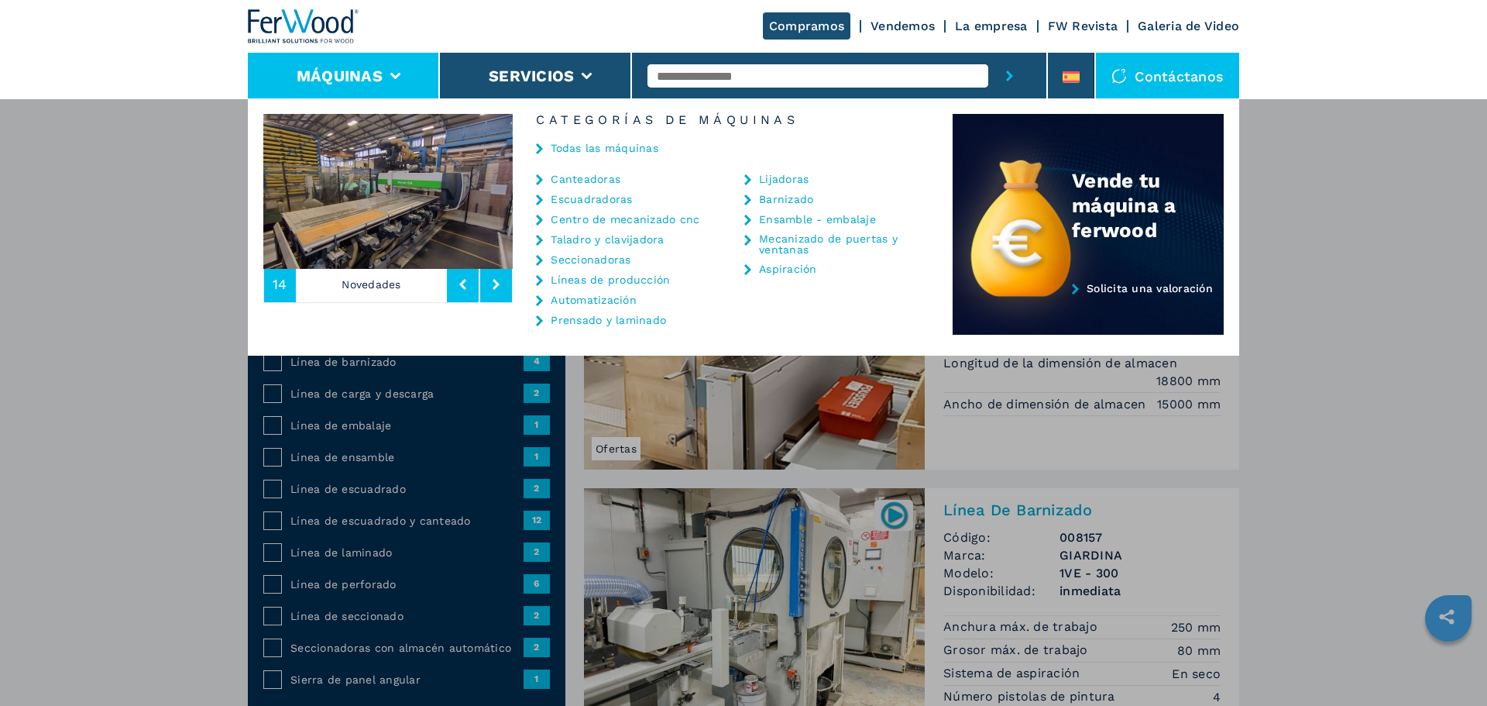
click at [596, 180] on link "Canteadoras" at bounding box center [586, 178] width 70 height 11
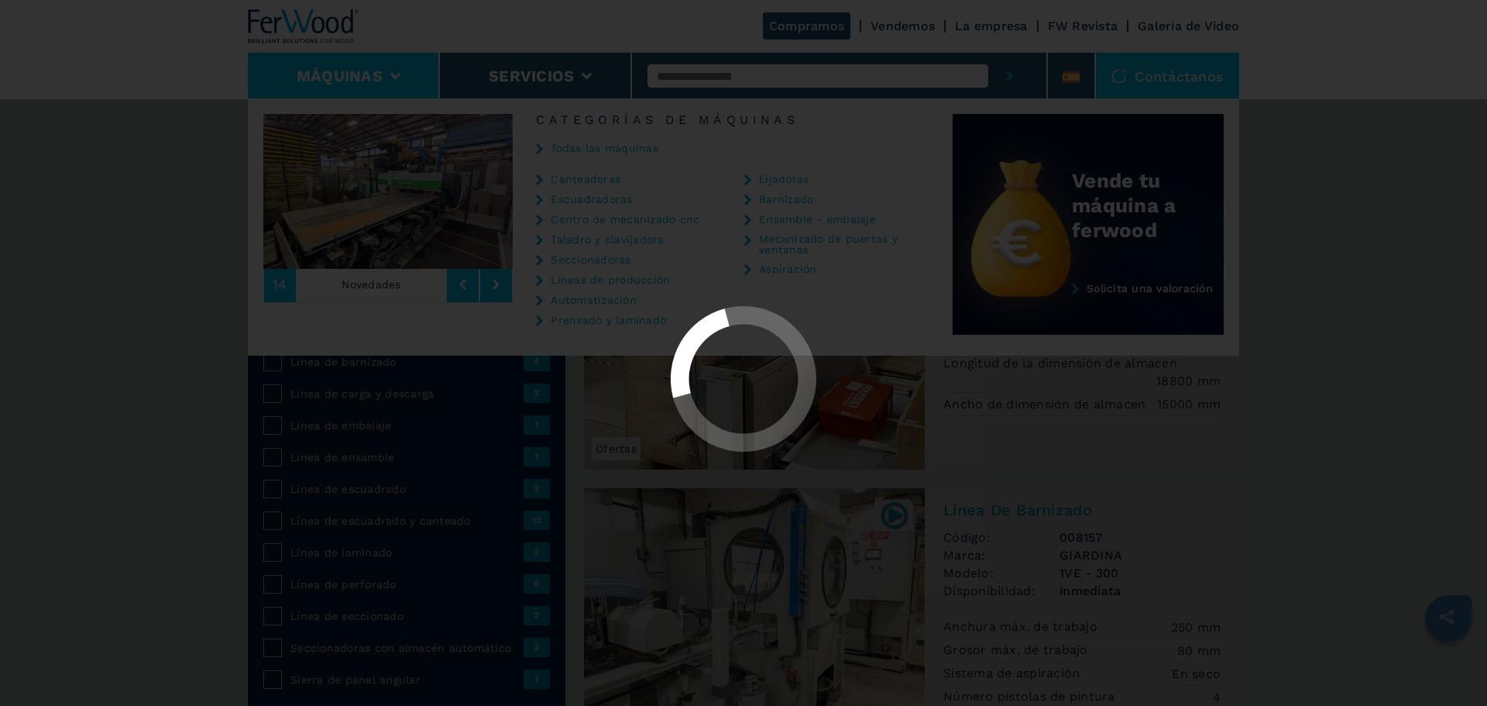
select select "**********"
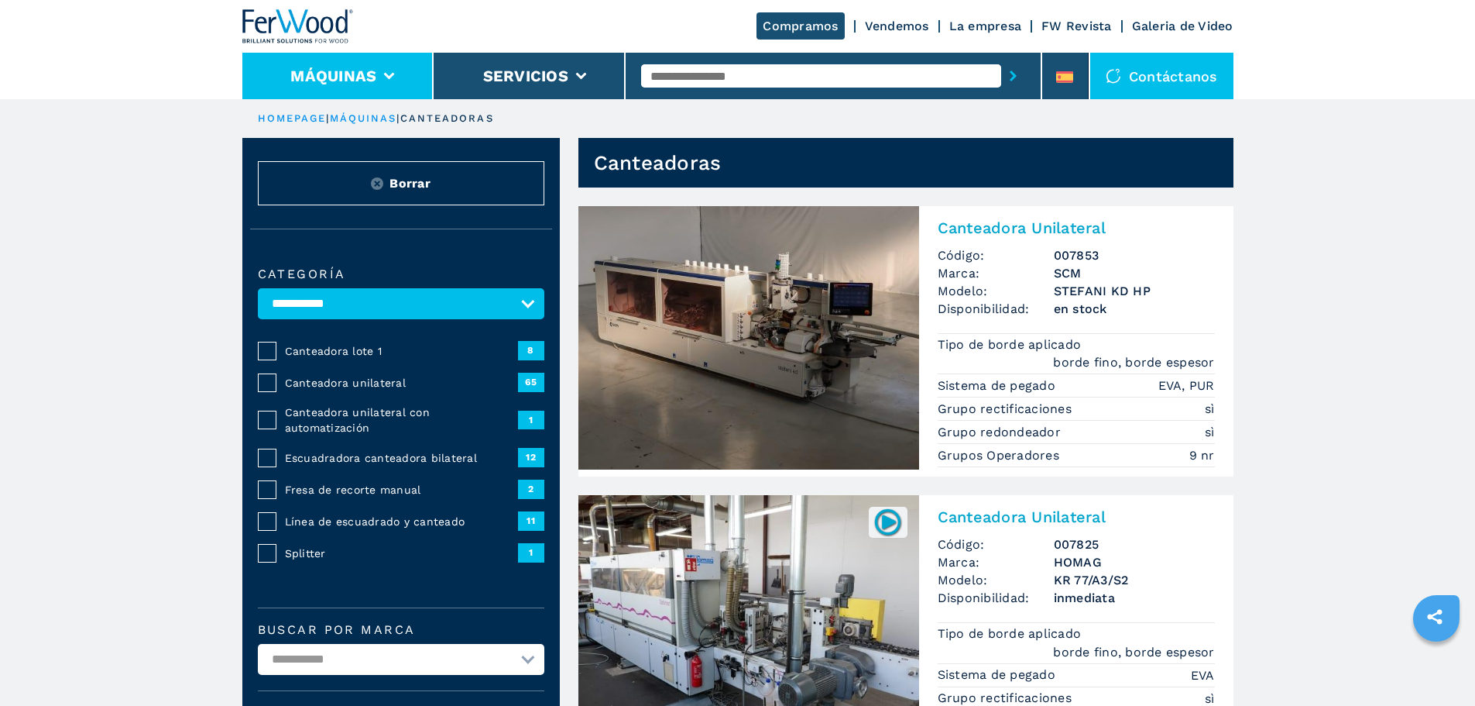
click at [389, 80] on li "Máquinas" at bounding box center [338, 76] width 192 height 46
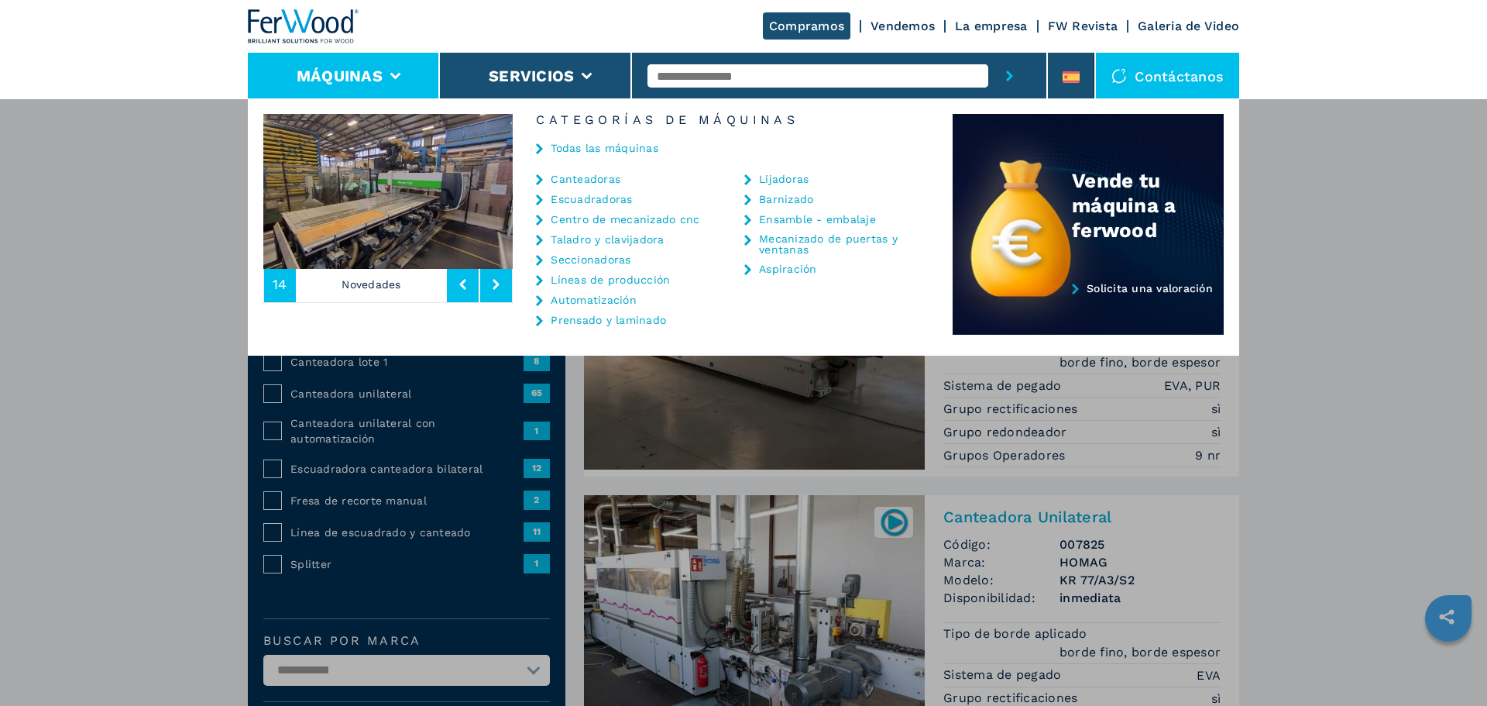
click at [622, 219] on link "Centro de mecanizado cnc" at bounding box center [625, 219] width 149 height 11
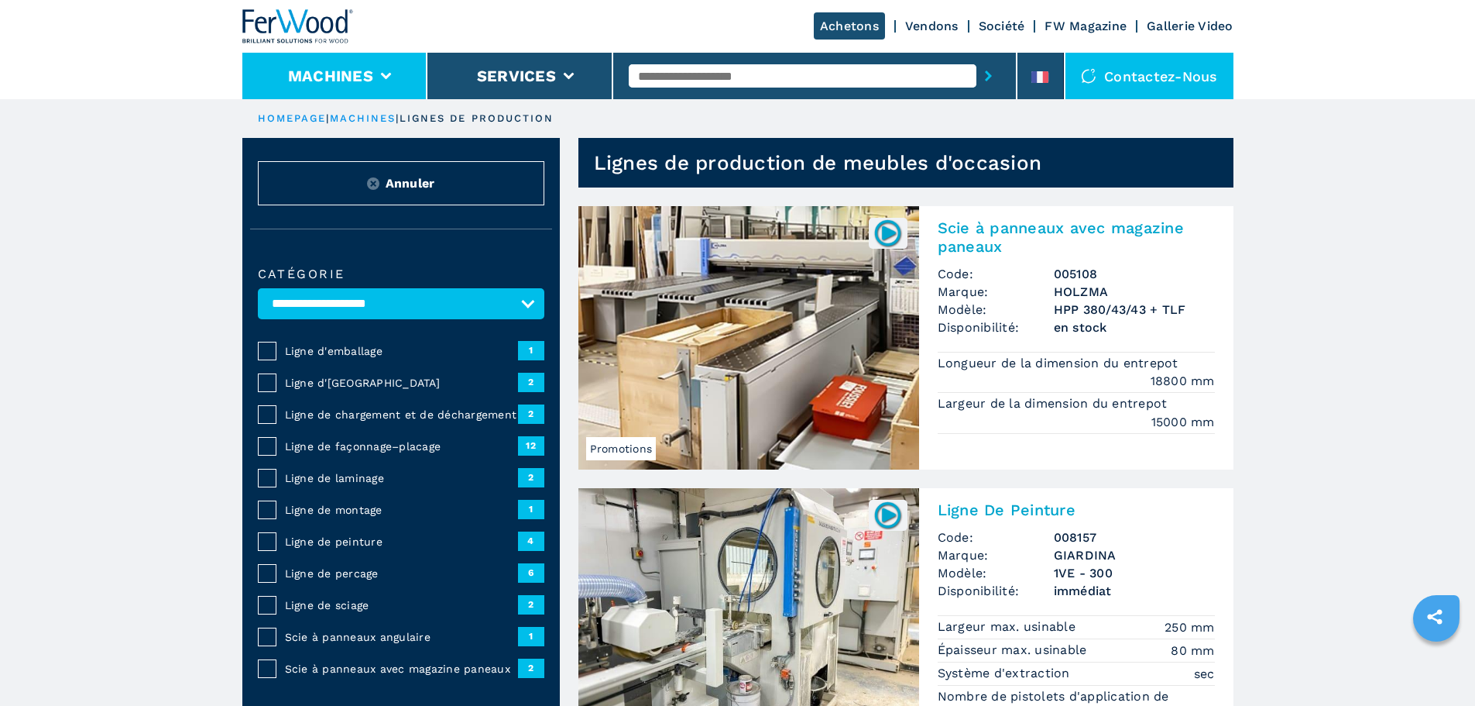
click at [404, 68] on li "Machines" at bounding box center [335, 76] width 186 height 46
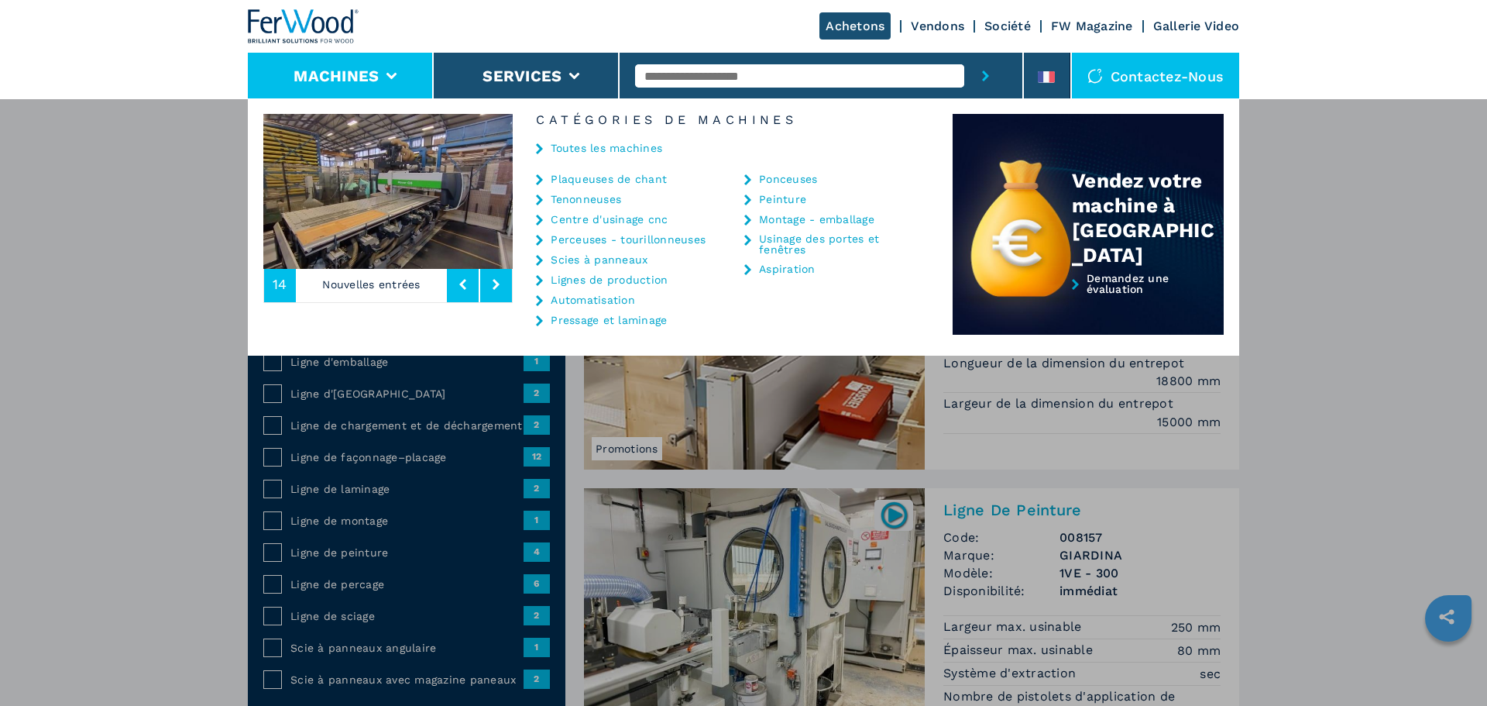
click at [627, 172] on div "Toutes les machines" at bounding box center [733, 149] width 440 height 46
click at [651, 174] on link "Plaqueuses de chant" at bounding box center [609, 178] width 116 height 11
click at [647, 170] on div "Toutes les machines" at bounding box center [733, 149] width 440 height 46
click at [649, 182] on link "Plaqueuses de chant" at bounding box center [609, 178] width 116 height 11
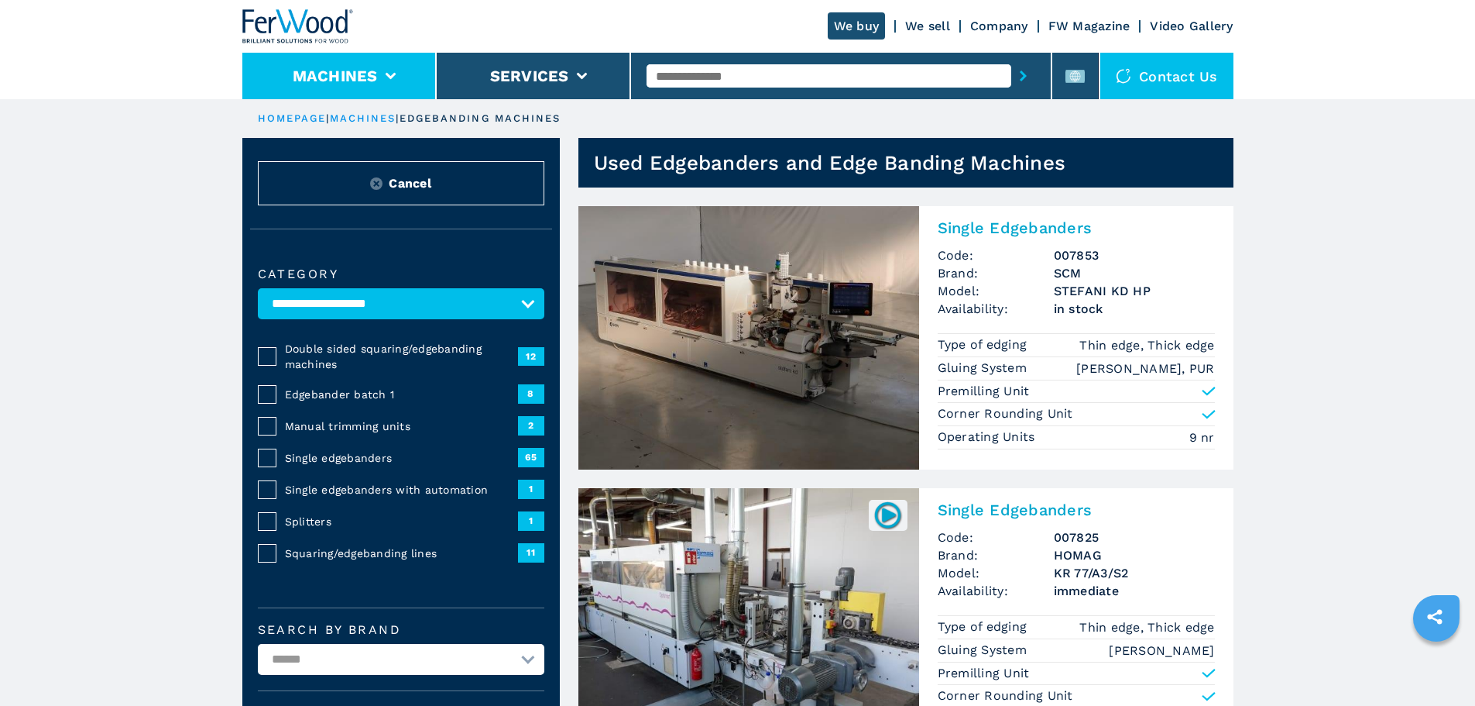
click at [387, 73] on icon at bounding box center [390, 76] width 11 height 7
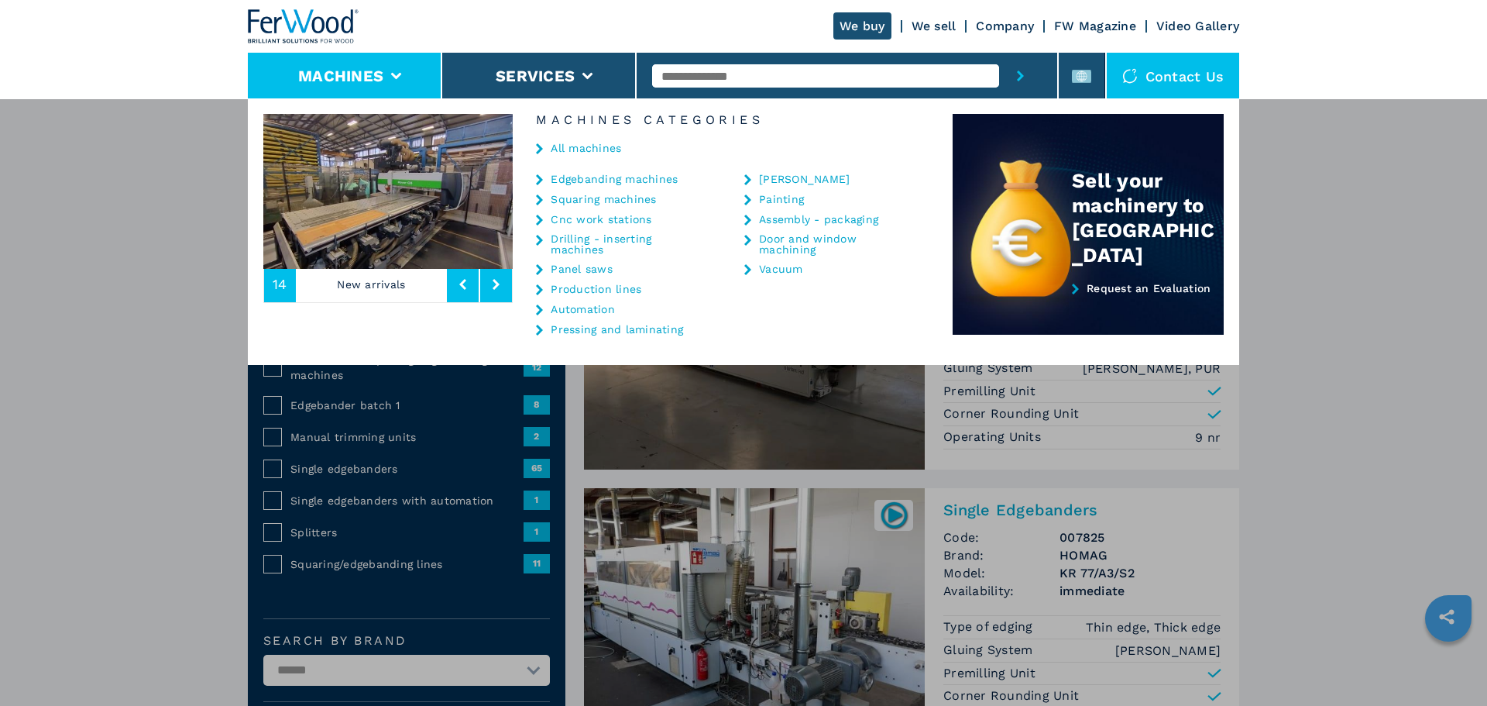
click at [610, 220] on link "Cnc work stations" at bounding box center [601, 219] width 101 height 11
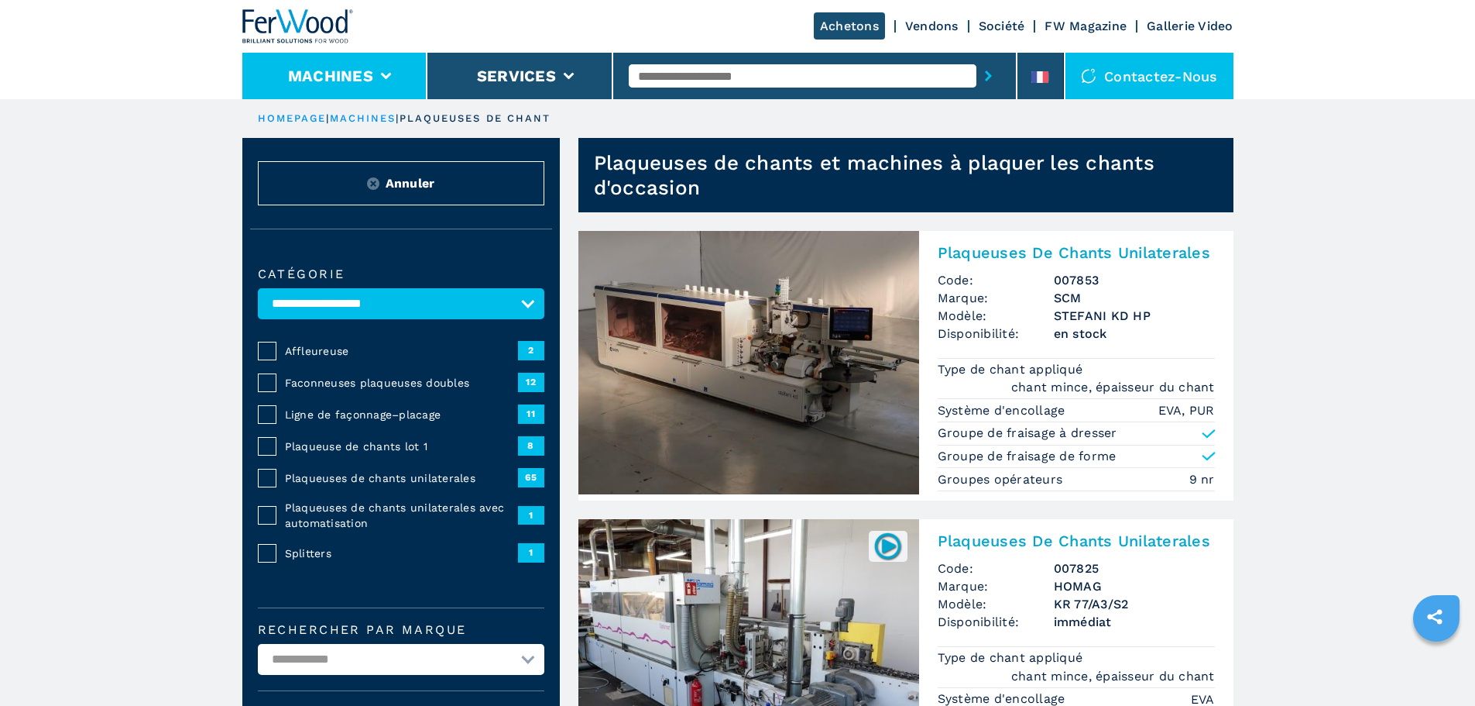
click at [385, 84] on li "Machines" at bounding box center [335, 76] width 186 height 46
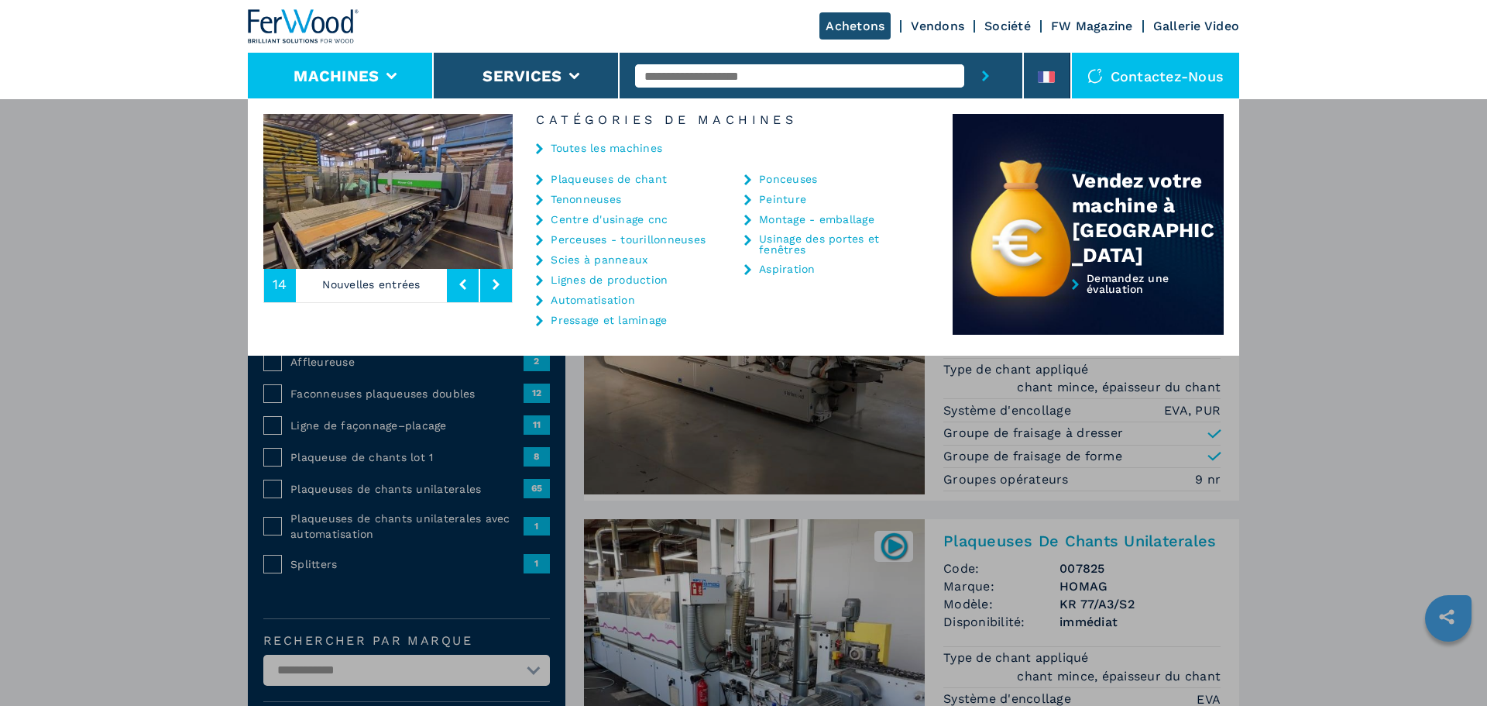
click at [654, 215] on link "Centre d'usinage cnc" at bounding box center [609, 219] width 117 height 11
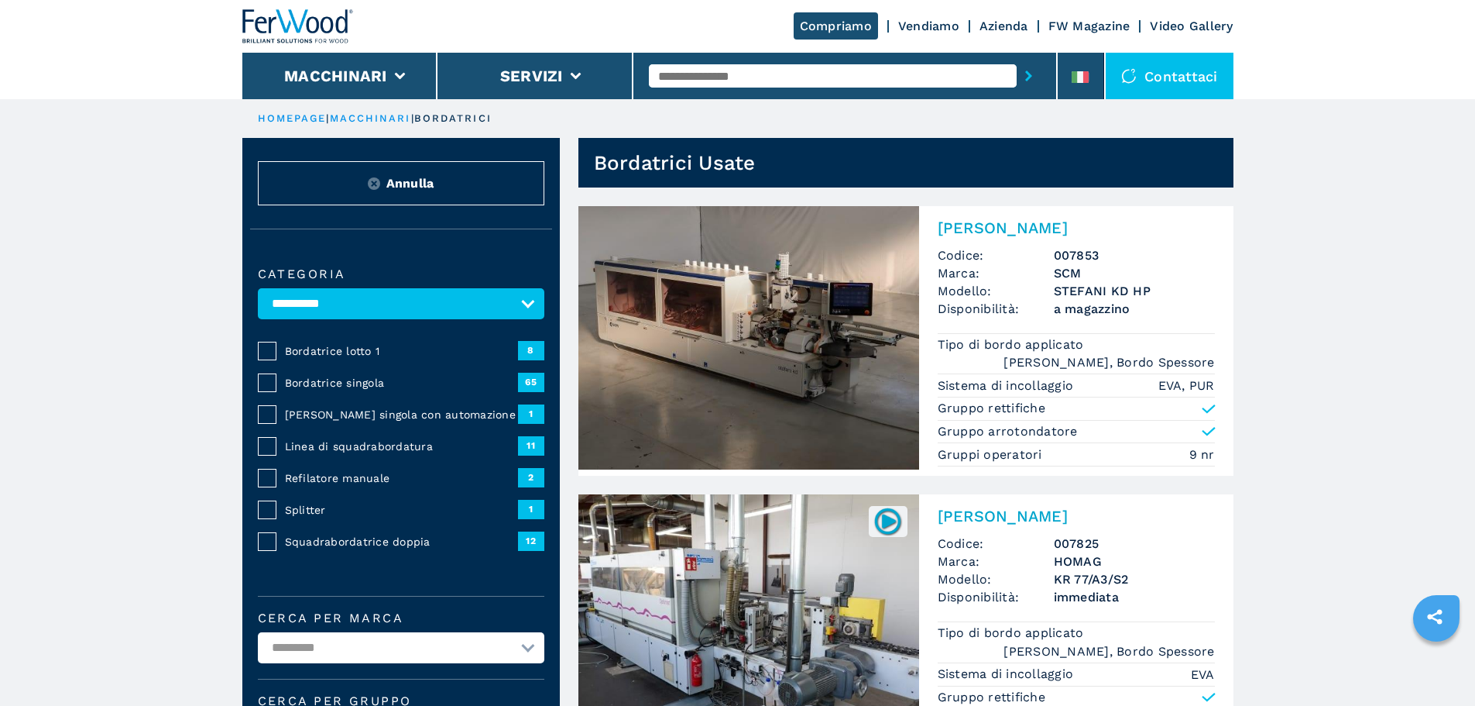
select select "**********"
click at [401, 76] on icon at bounding box center [399, 76] width 11 height 7
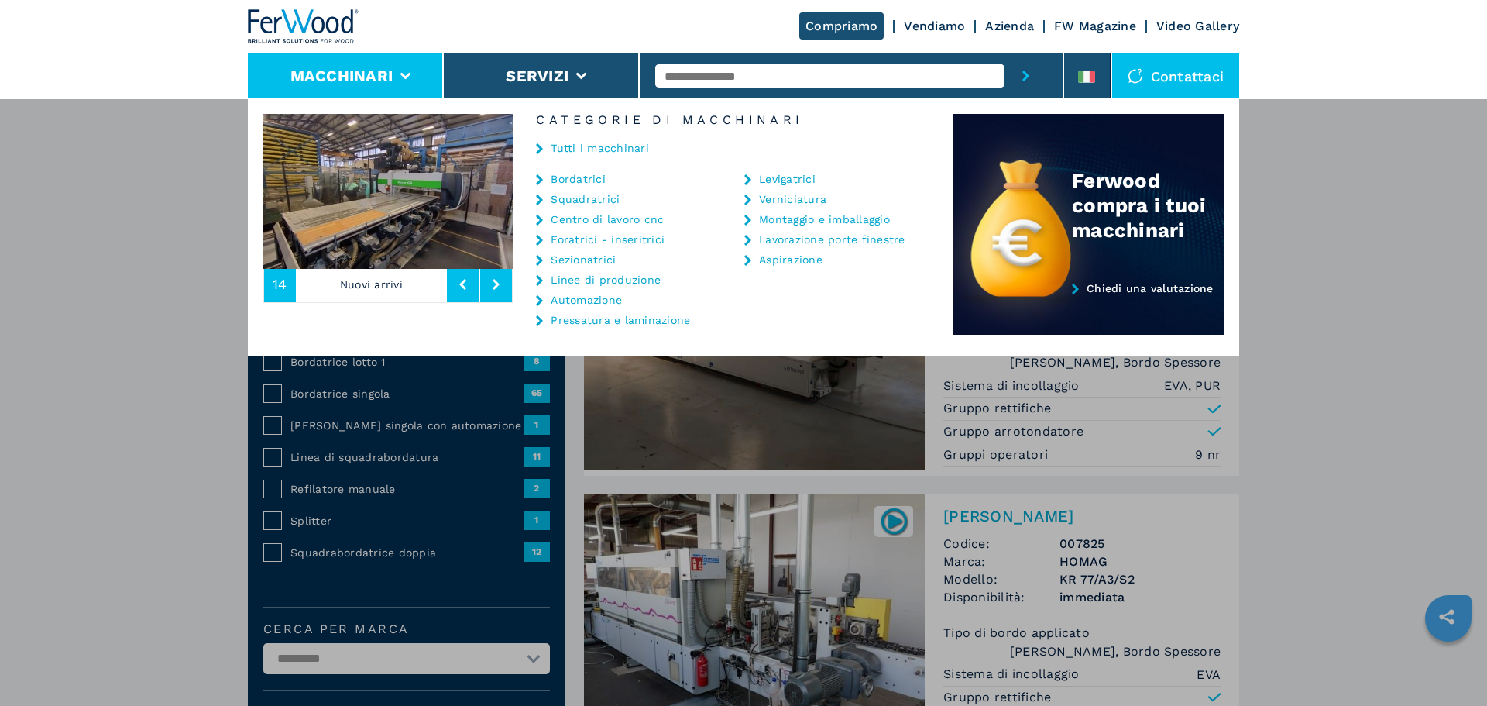
click at [630, 216] on link "Centro di lavoro cnc" at bounding box center [607, 219] width 113 height 11
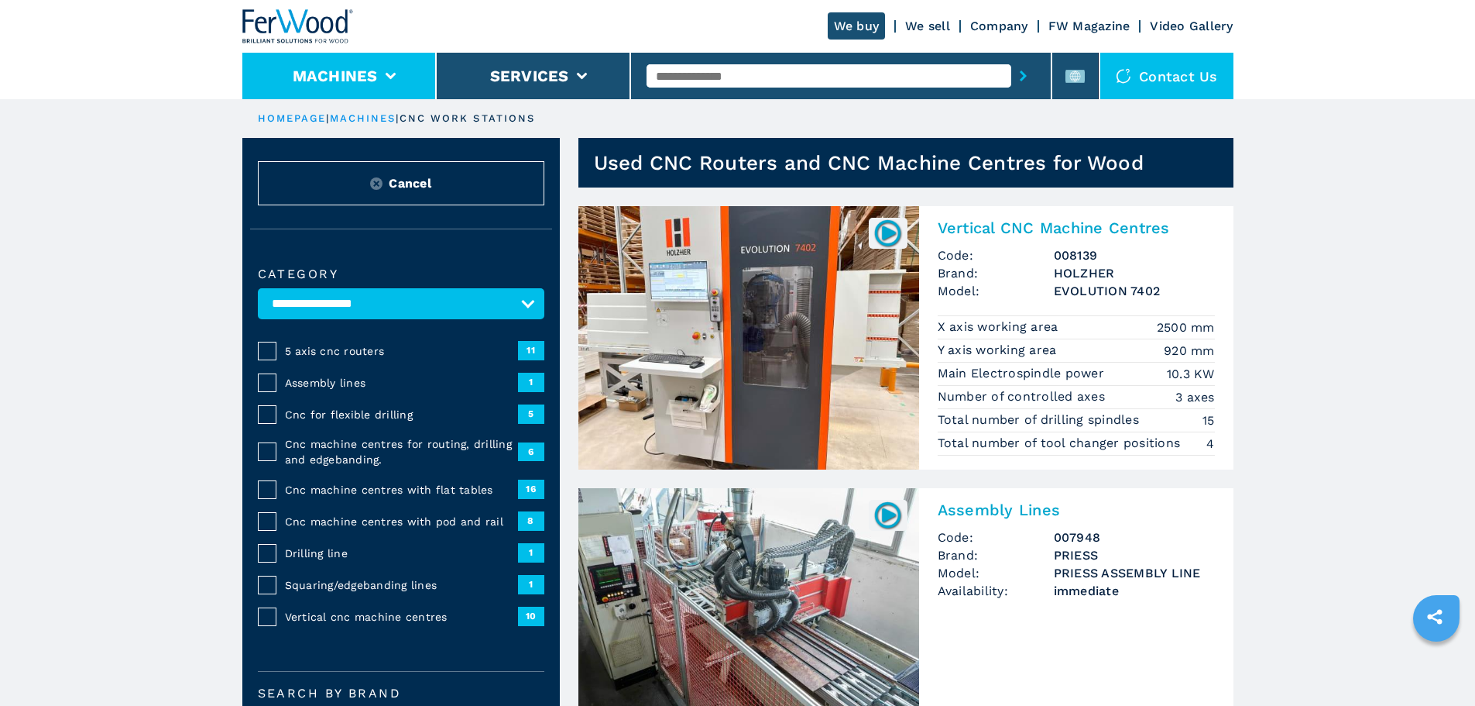
click at [385, 76] on icon at bounding box center [390, 76] width 11 height 7
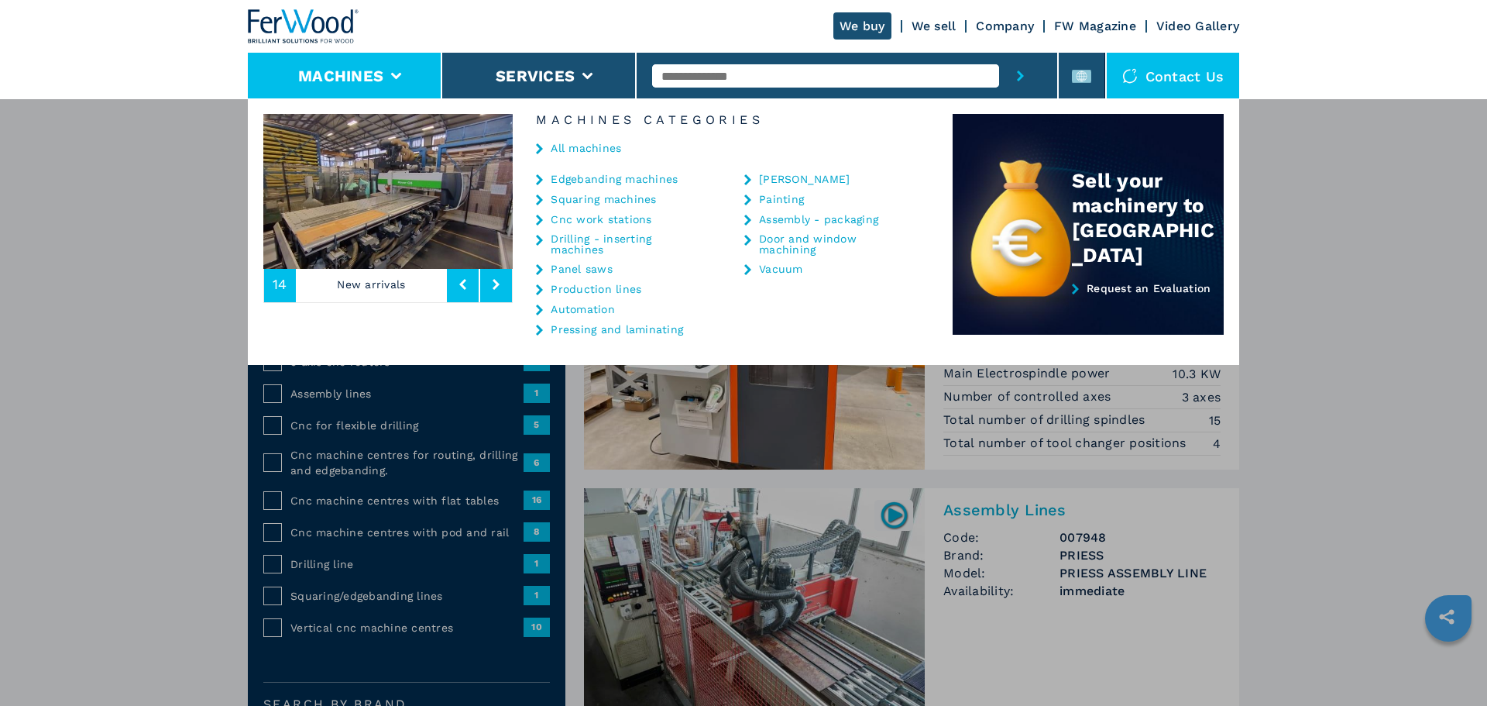
click at [812, 218] on link "Assembly - packaging" at bounding box center [818, 219] width 119 height 11
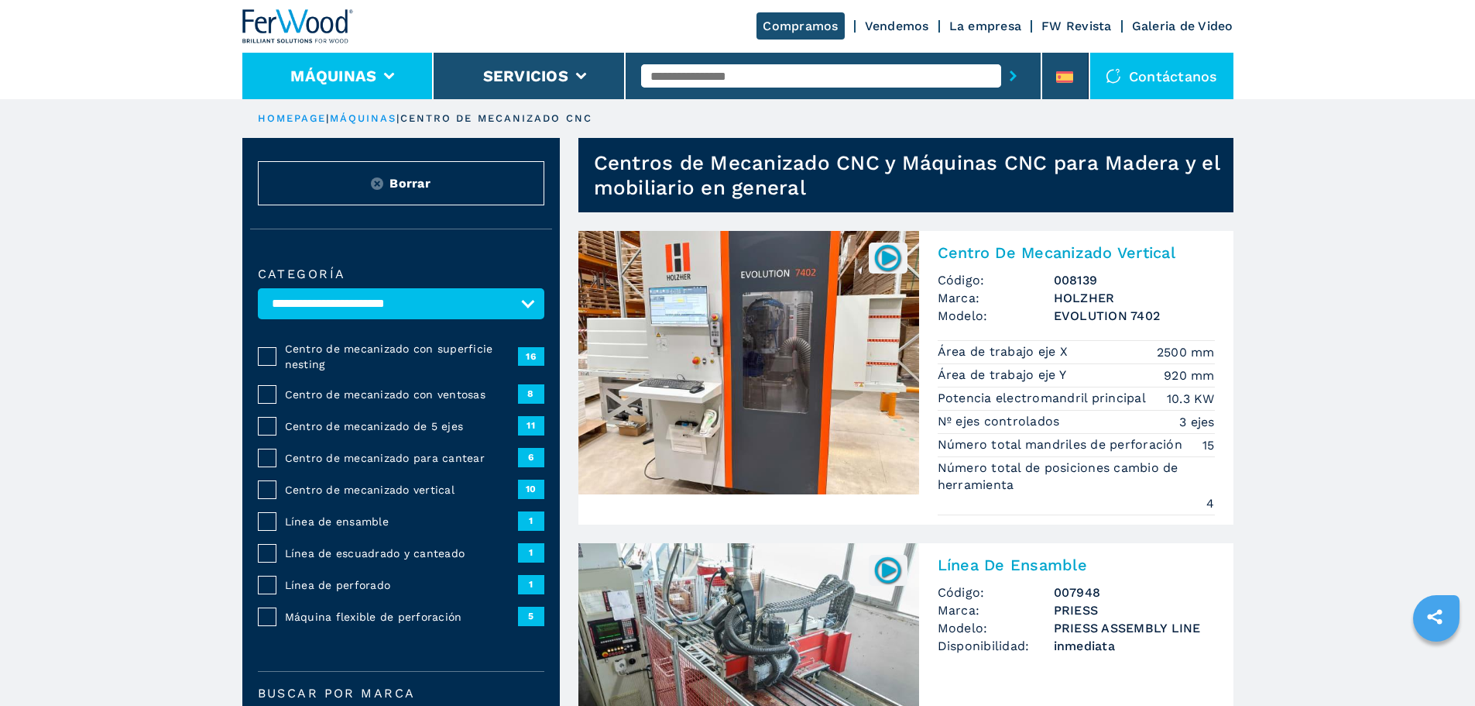
click at [391, 76] on icon at bounding box center [389, 76] width 11 height 7
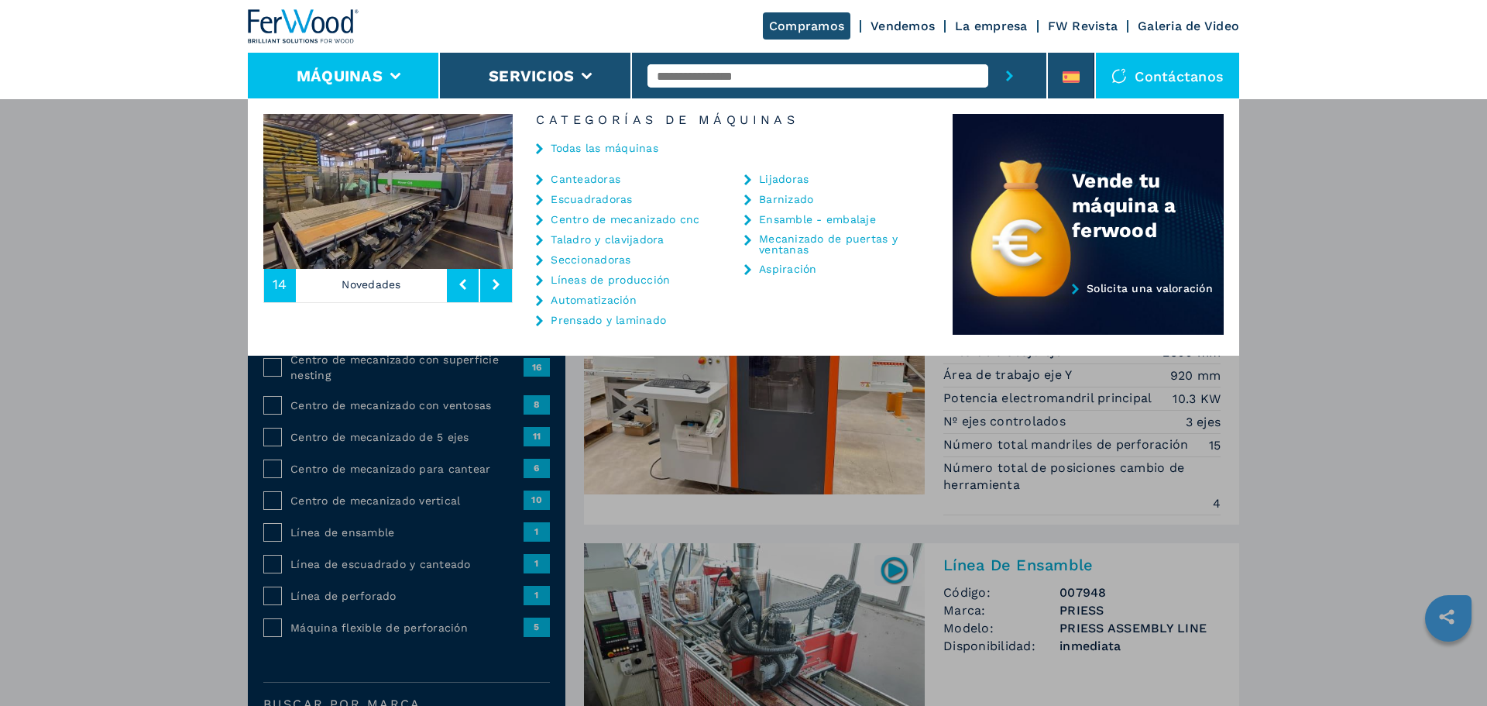
click at [857, 220] on link "Ensamble - embalaje" at bounding box center [817, 219] width 117 height 11
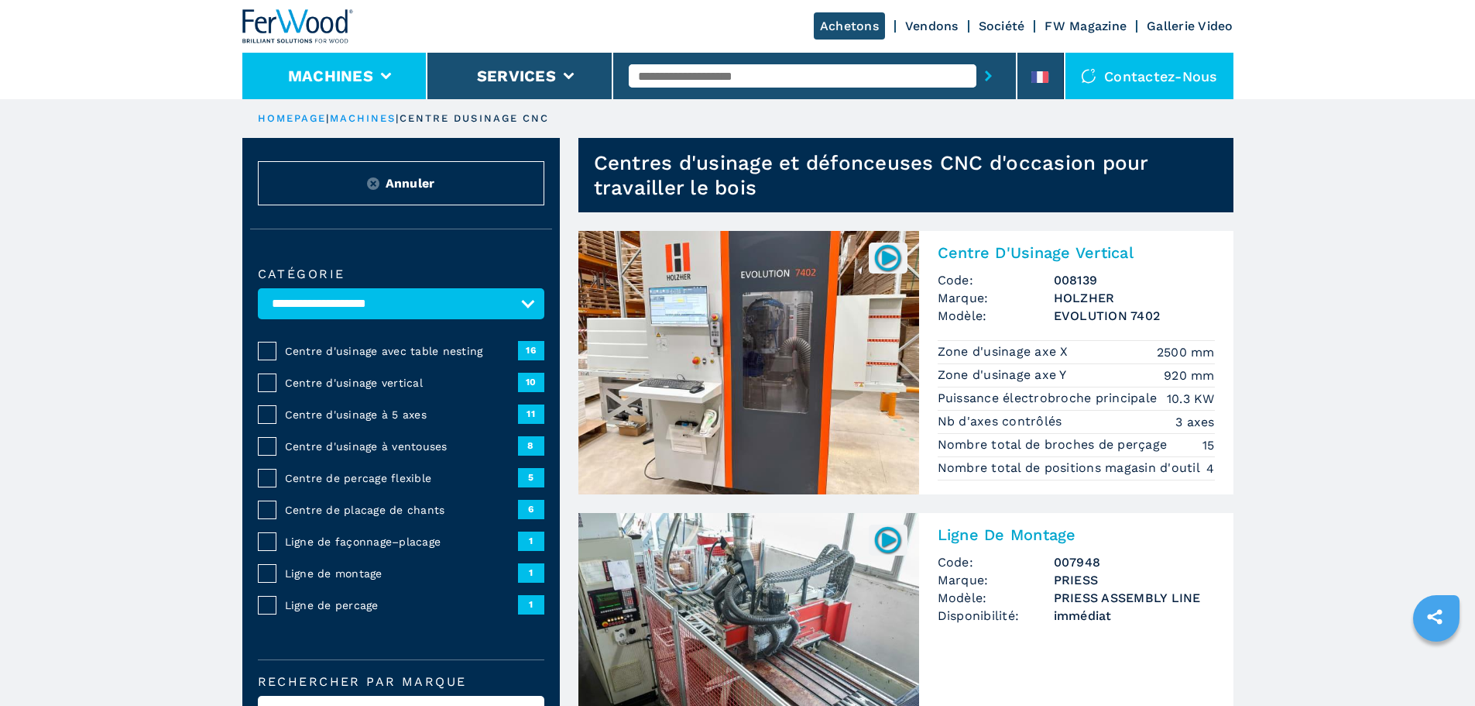
click at [381, 69] on li "Machines" at bounding box center [335, 76] width 186 height 46
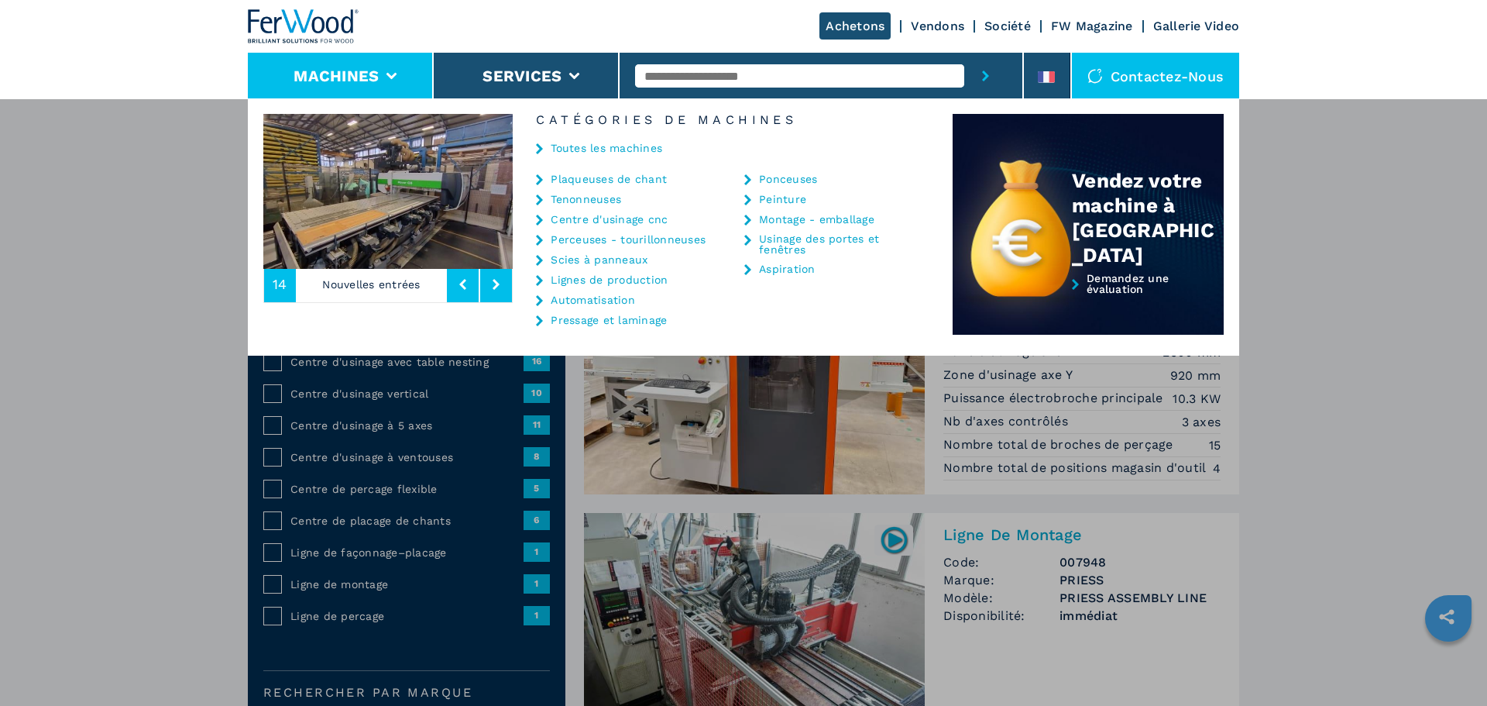
click at [842, 215] on link "Montage - emballage" at bounding box center [816, 219] width 115 height 11
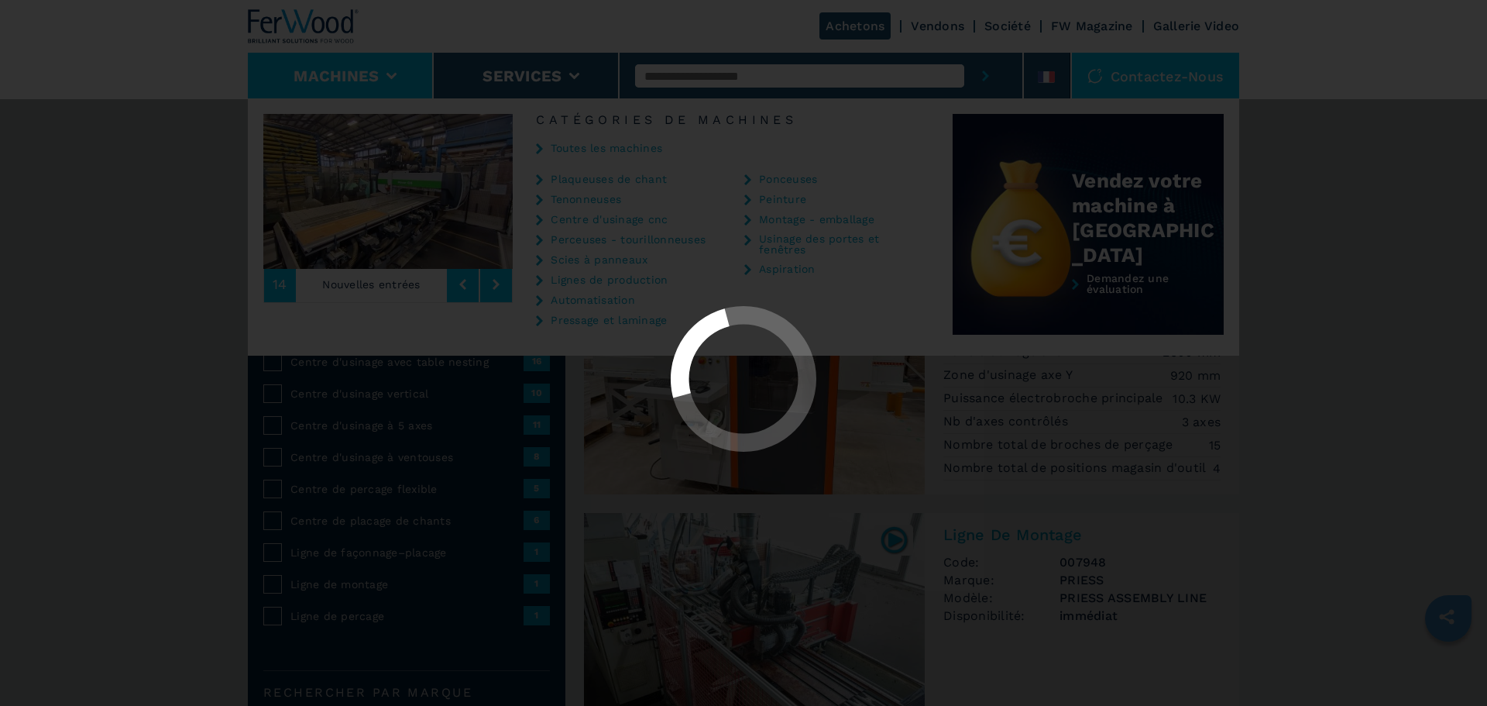
select select "**********"
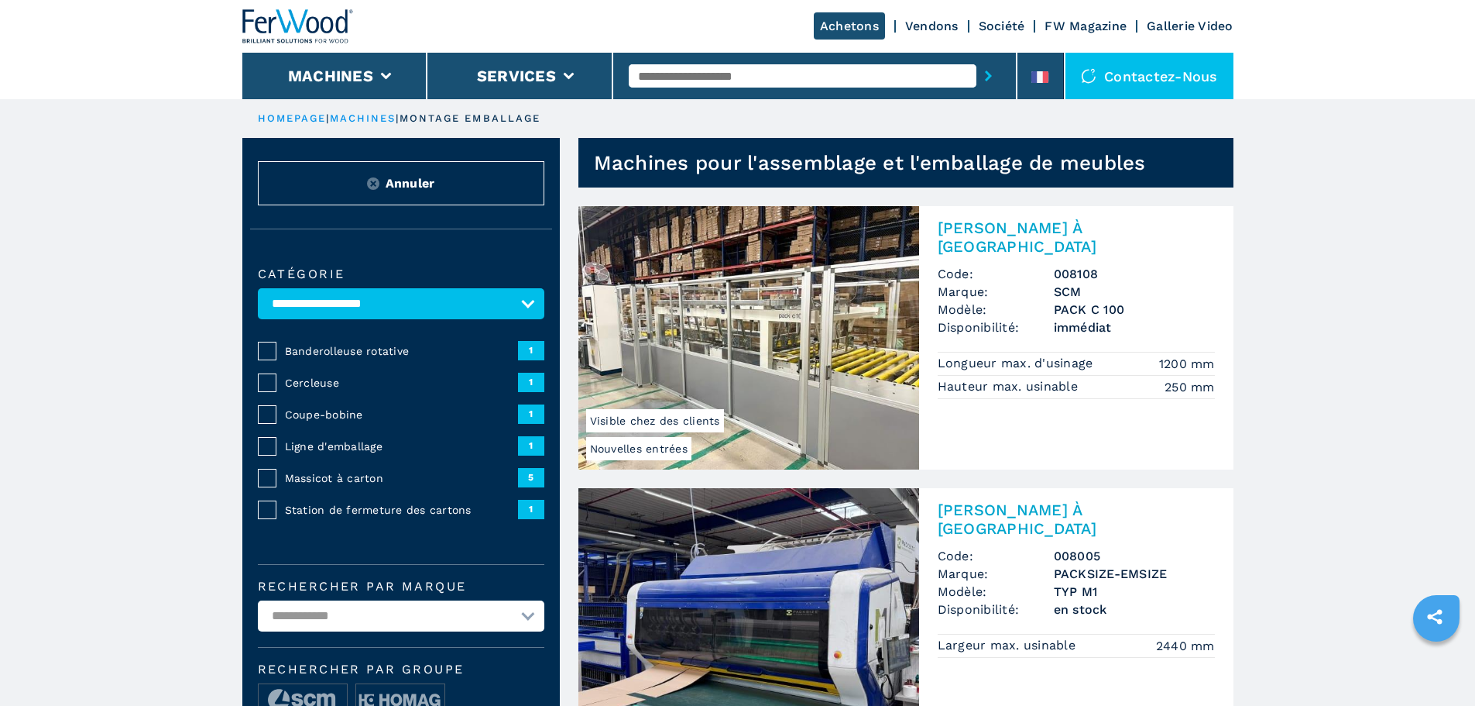
drag, startPoint x: 825, startPoint y: 444, endPoint x: 704, endPoint y: 438, distance: 120.9
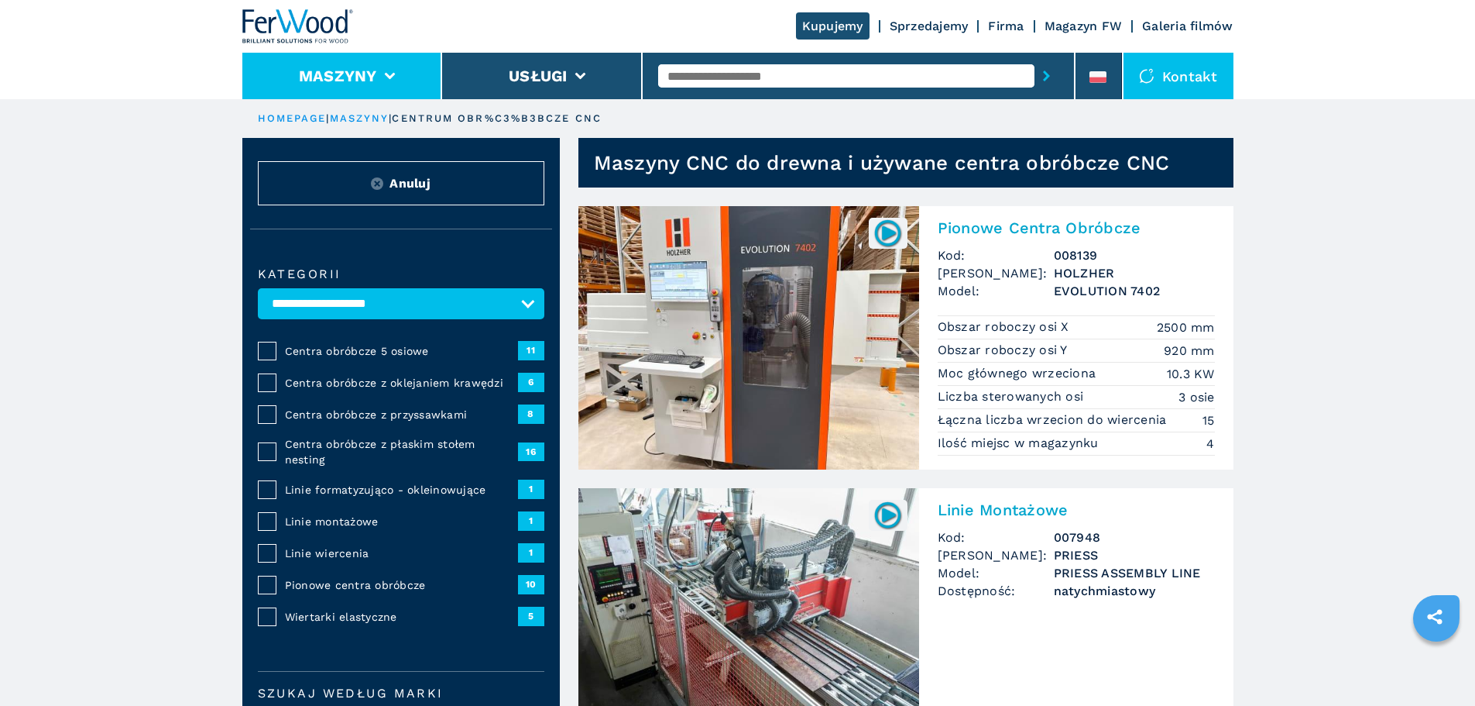
click at [386, 74] on icon at bounding box center [389, 76] width 11 height 7
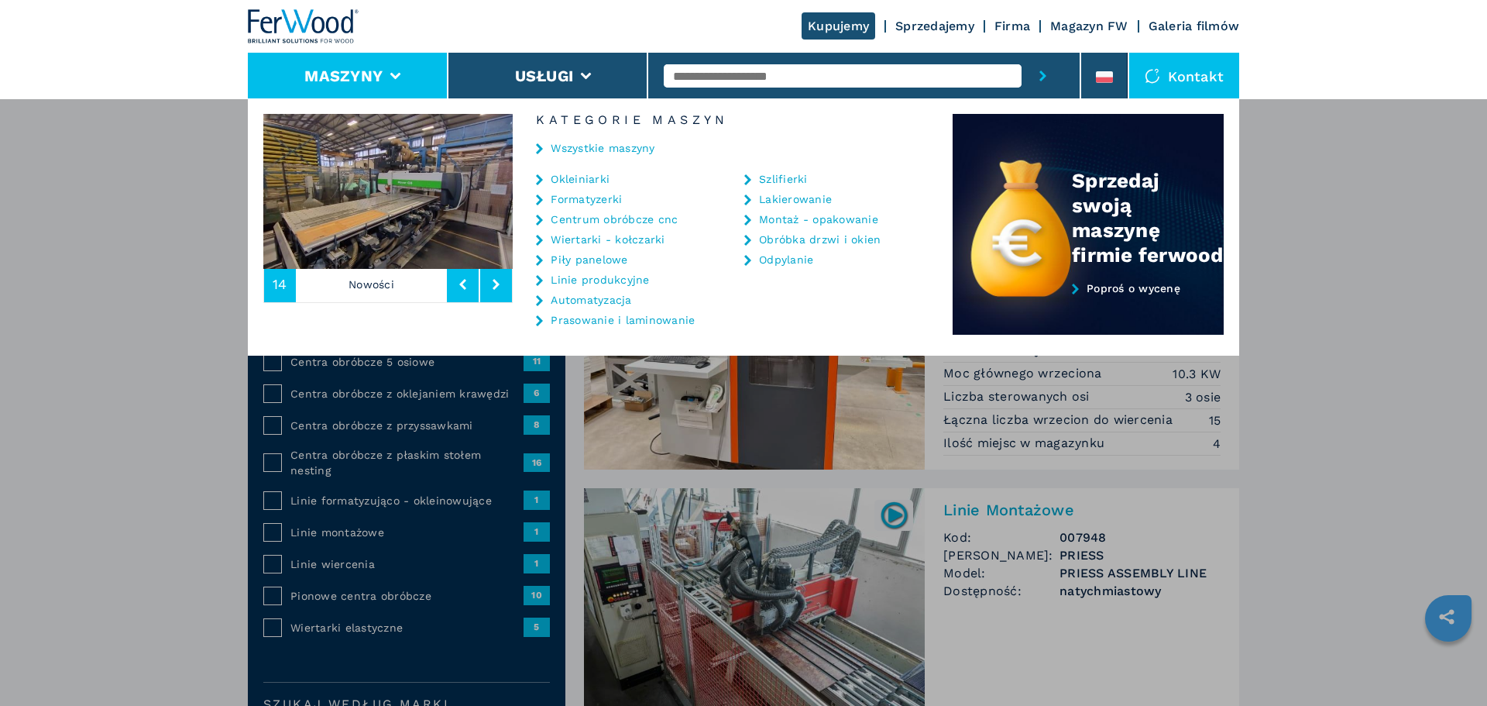
click at [830, 223] on link "Montaż - opakowanie" at bounding box center [818, 219] width 119 height 11
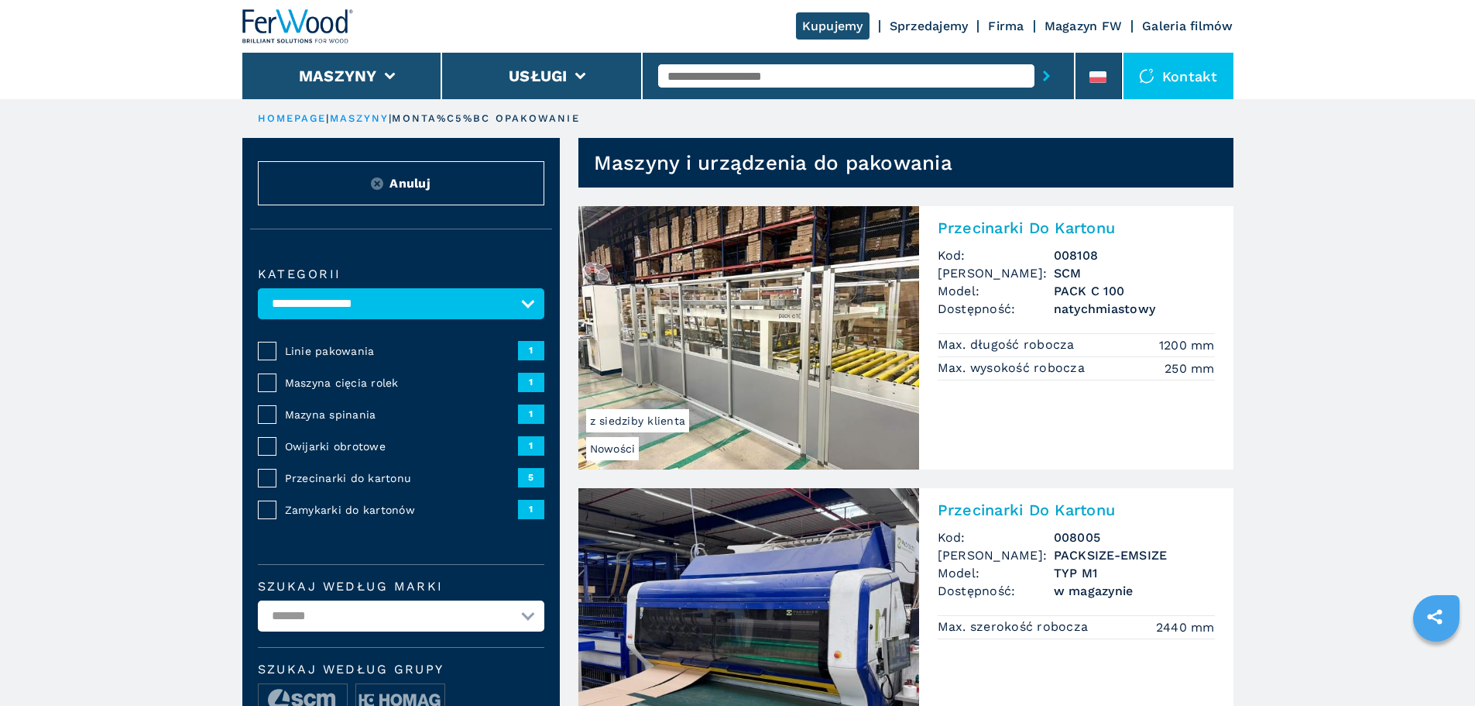
drag, startPoint x: 458, startPoint y: 632, endPoint x: 450, endPoint y: 628, distance: 9.4
select select "**********"
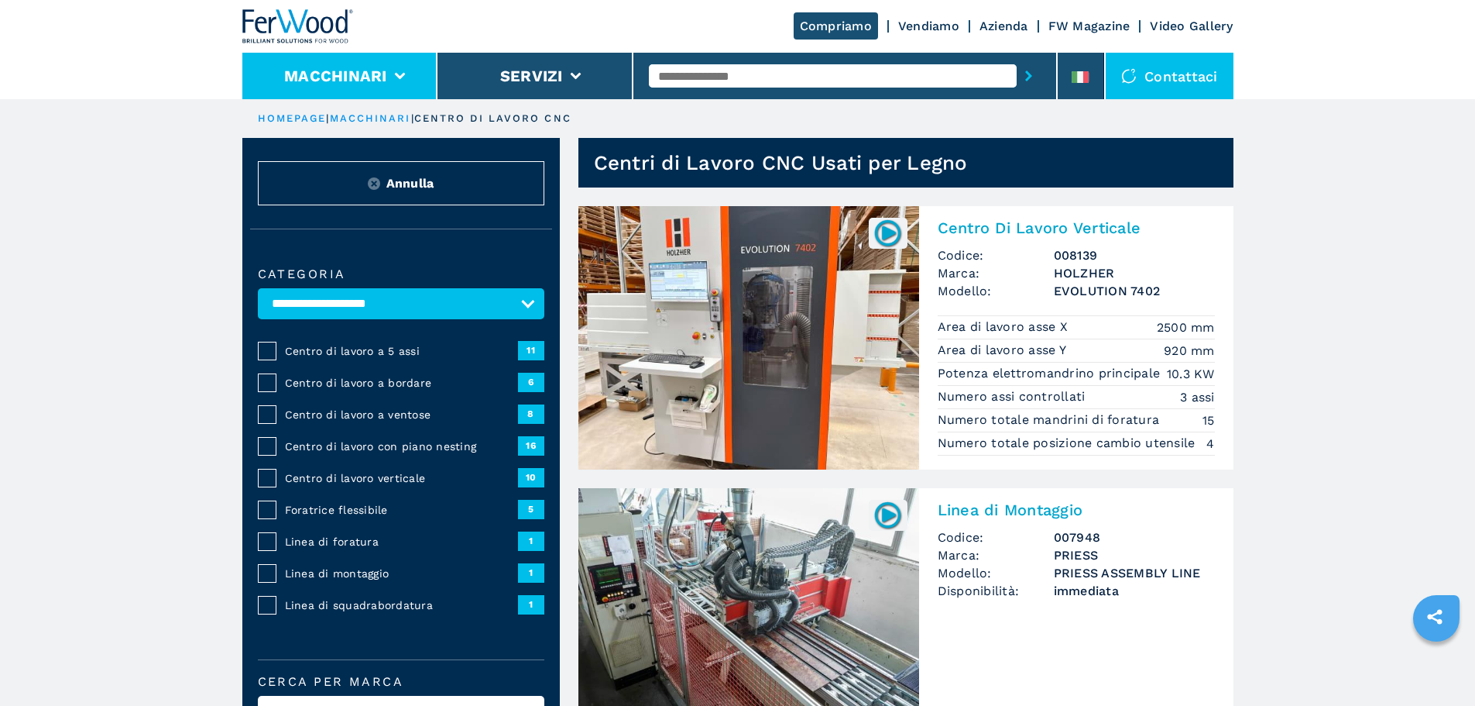
click at [397, 71] on li "Macchinari" at bounding box center [340, 76] width 196 height 46
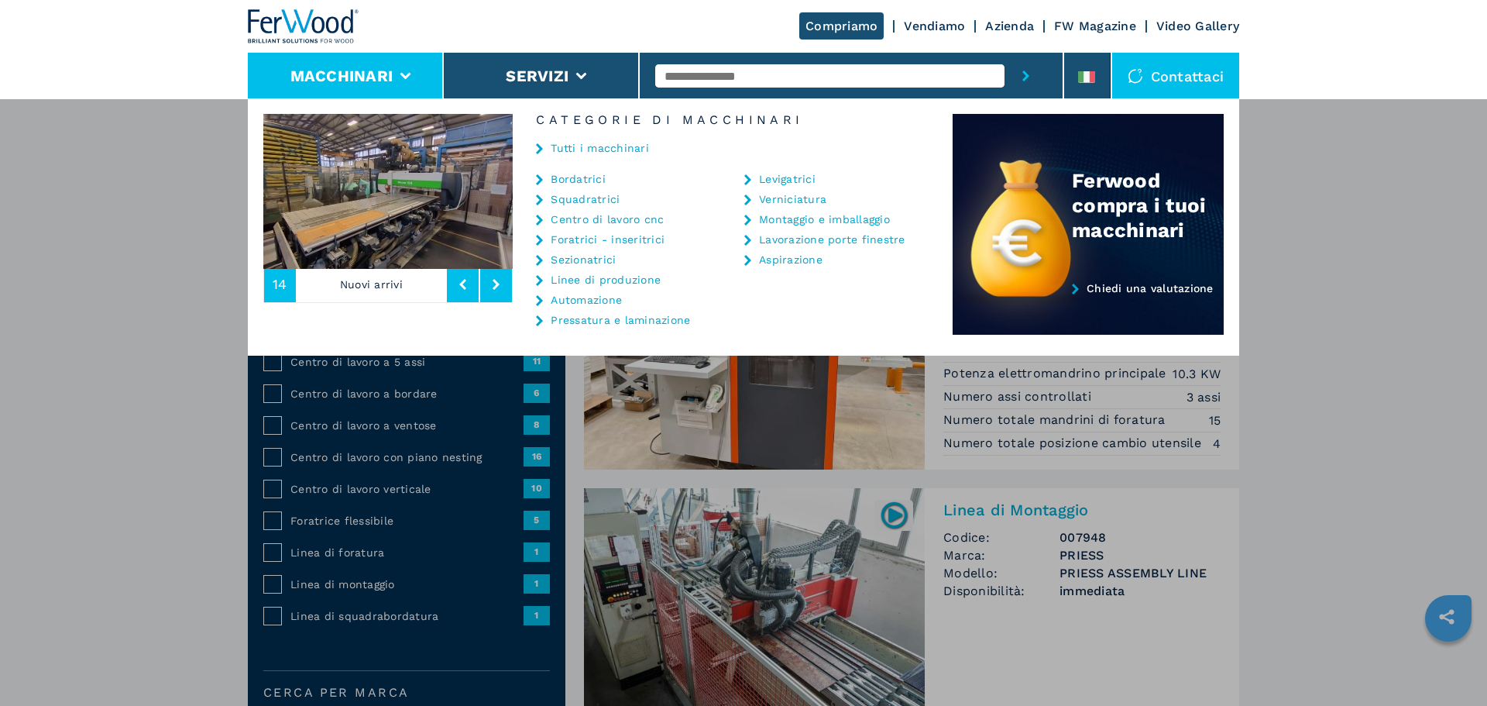
click at [790, 218] on link "Montaggio e imballaggio" at bounding box center [824, 219] width 131 height 11
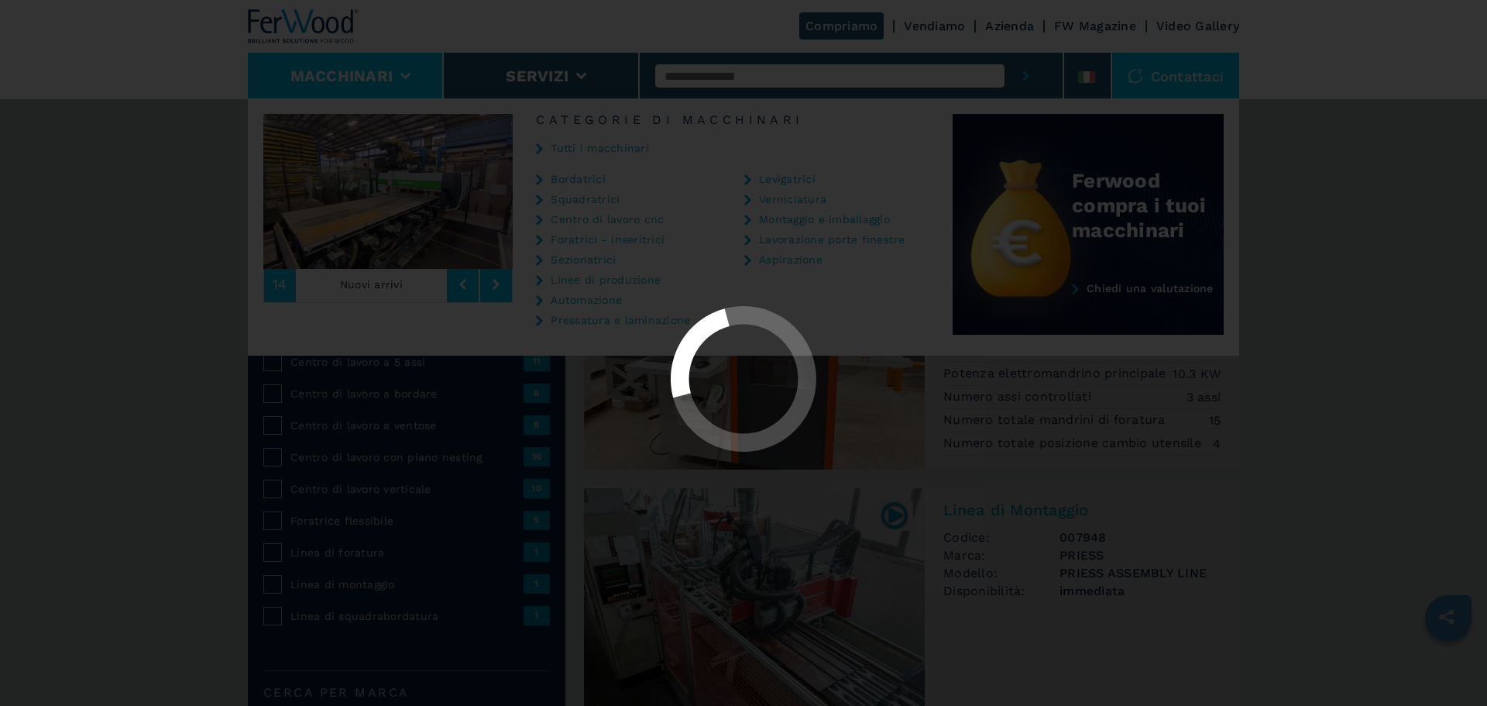
select select "**********"
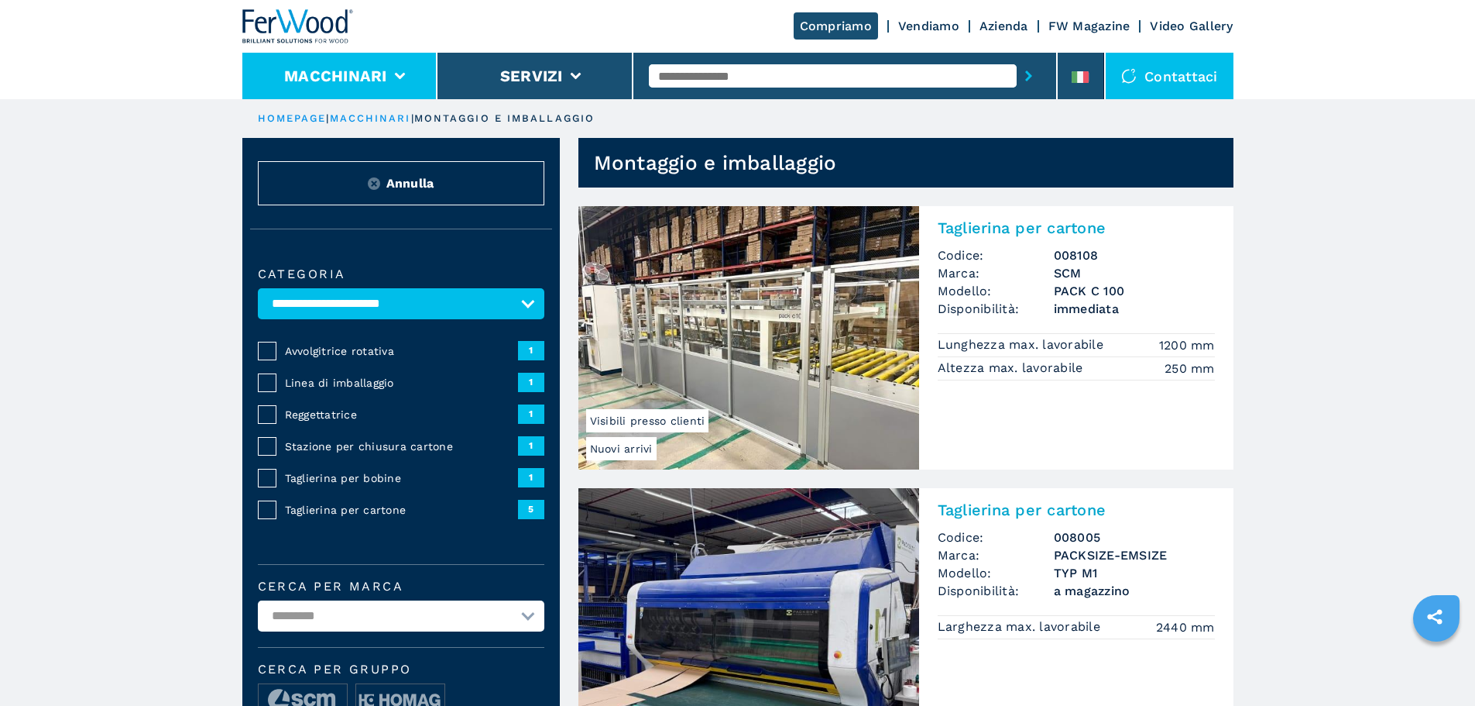
click at [399, 70] on li "Macchinari" at bounding box center [340, 76] width 196 height 46
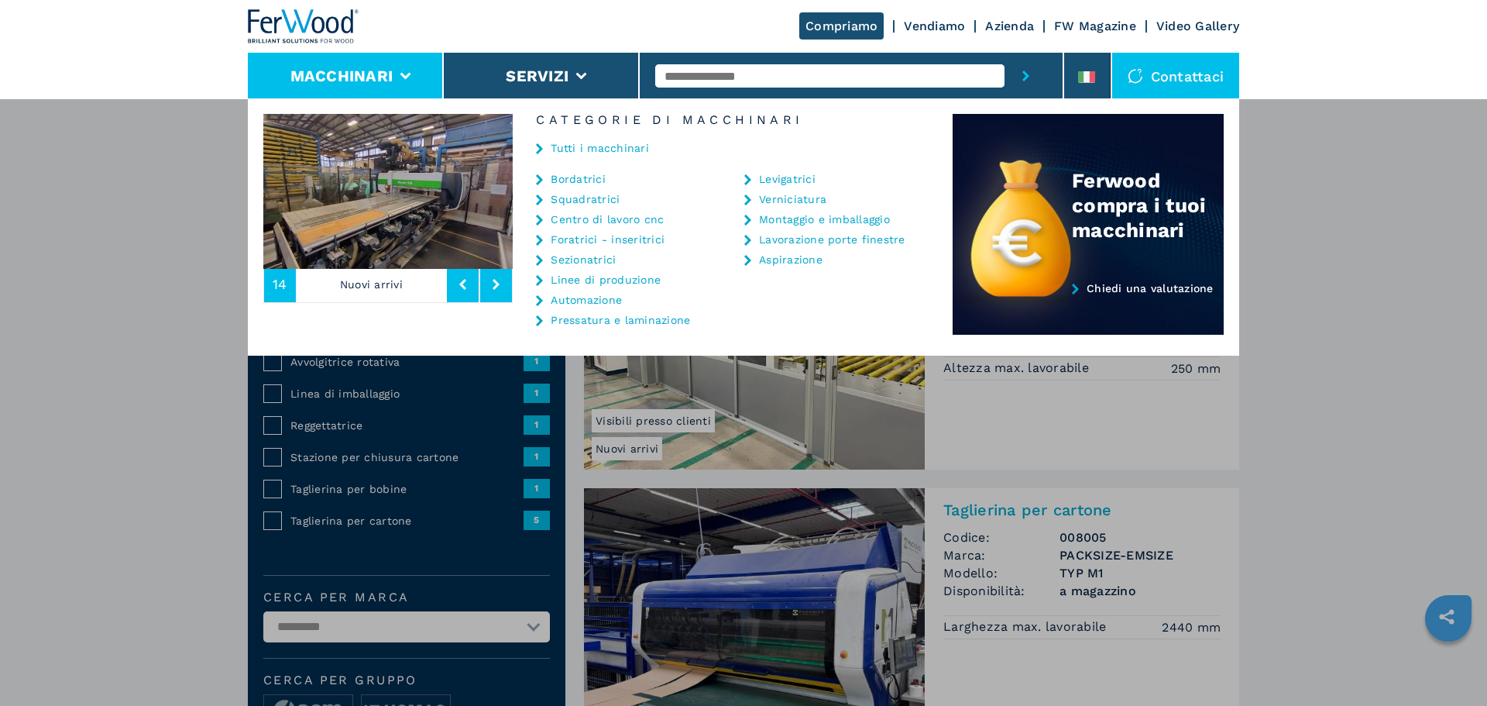
click at [98, 175] on div "Macchinari Bordatrici Squadratrici Centro di lavoro cnc Foratrici - inseritrici…" at bounding box center [743, 451] width 1487 height 706
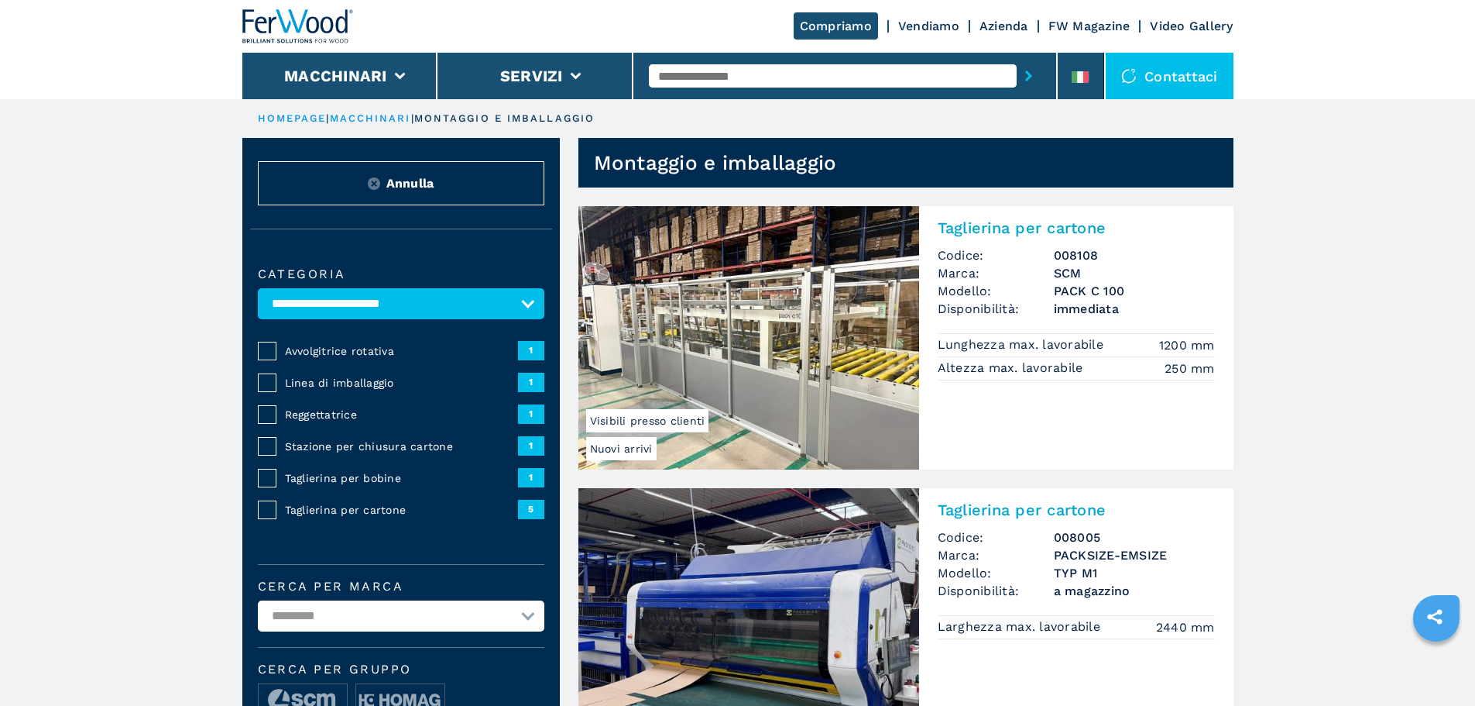
drag, startPoint x: 122, startPoint y: 302, endPoint x: 102, endPoint y: 300, distance: 20.2
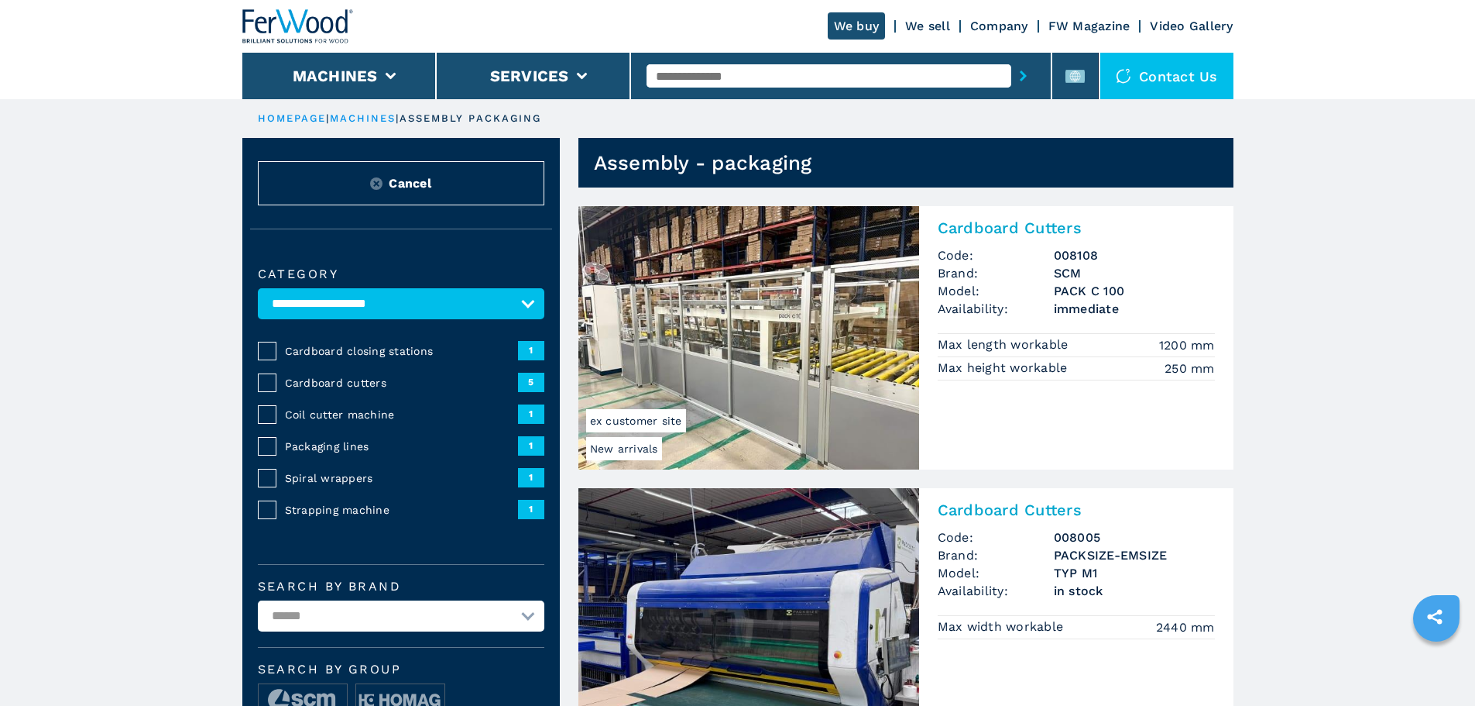
click at [422, 115] on p "assembly packaging" at bounding box center [471, 119] width 143 height 14
drag, startPoint x: 197, startPoint y: 198, endPoint x: 120, endPoint y: 178, distance: 80.0
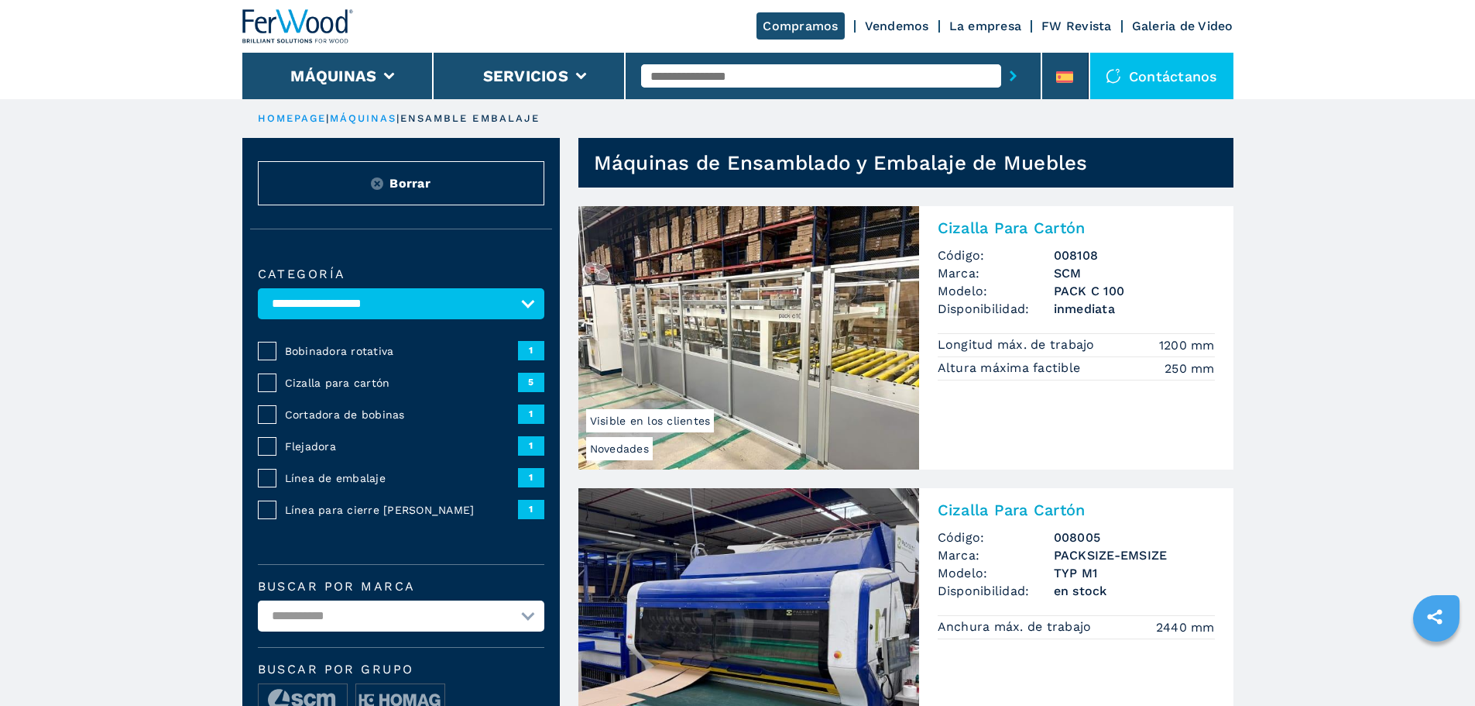
drag, startPoint x: 626, startPoint y: 417, endPoint x: 637, endPoint y: 416, distance: 10.9
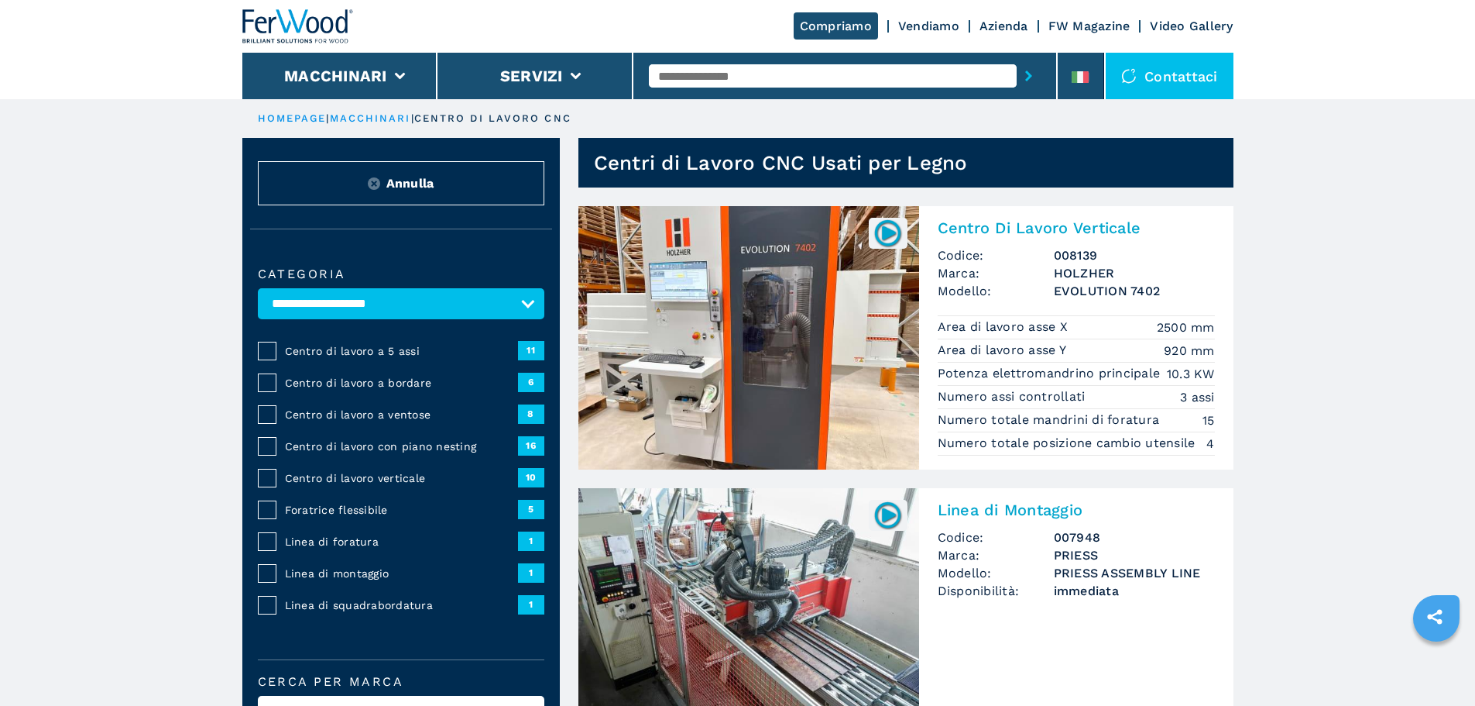
drag, startPoint x: 390, startPoint y: 384, endPoint x: 396, endPoint y: 378, distance: 8.2
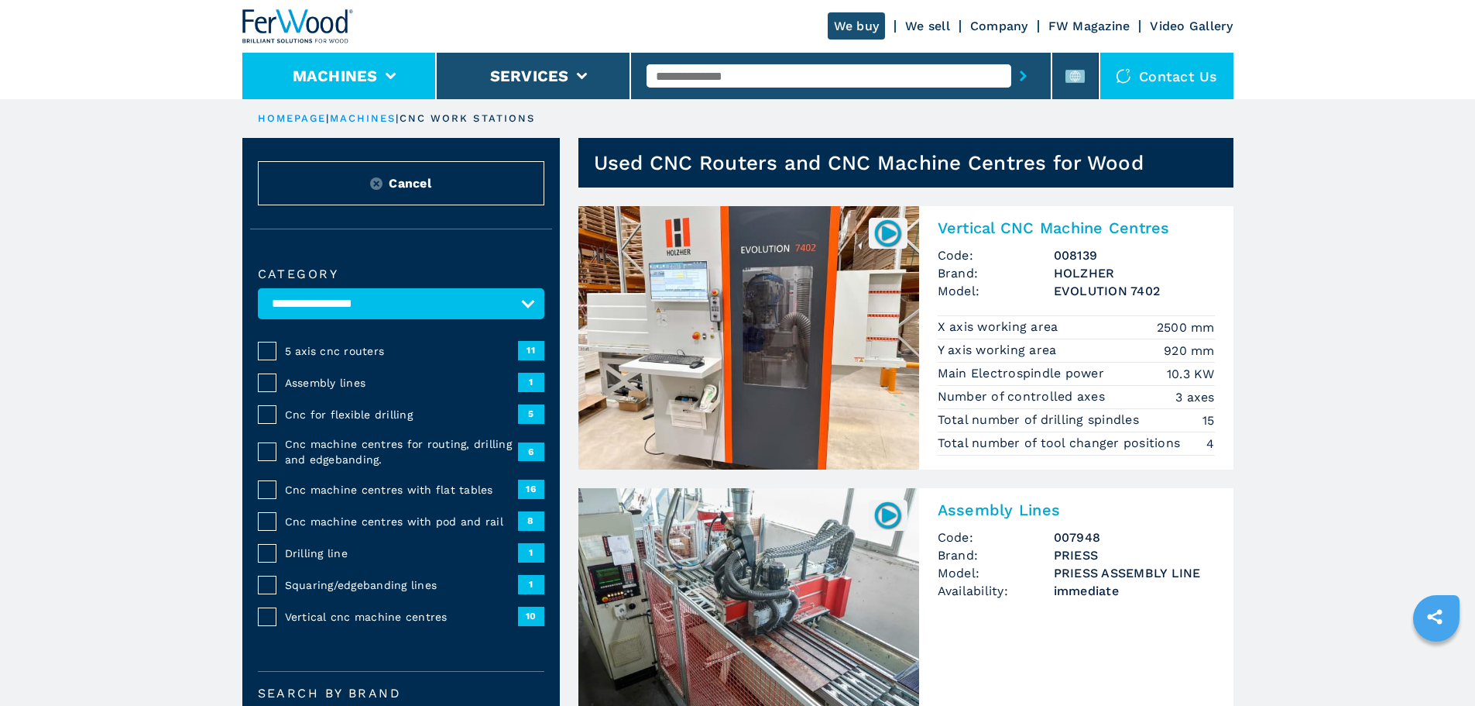
drag, startPoint x: 421, startPoint y: 48, endPoint x: 422, endPoint y: 64, distance: 15.5
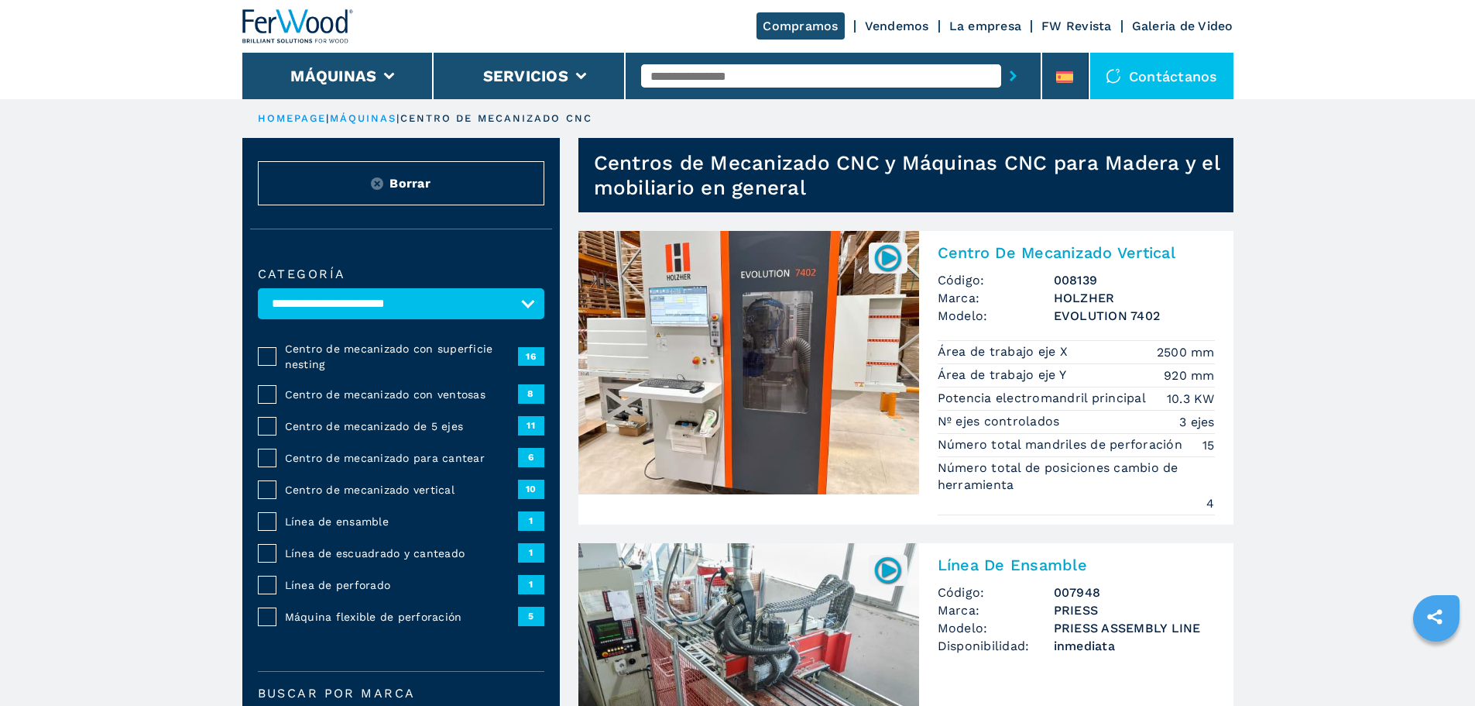
drag, startPoint x: 765, startPoint y: 170, endPoint x: 761, endPoint y: 118, distance: 52.9
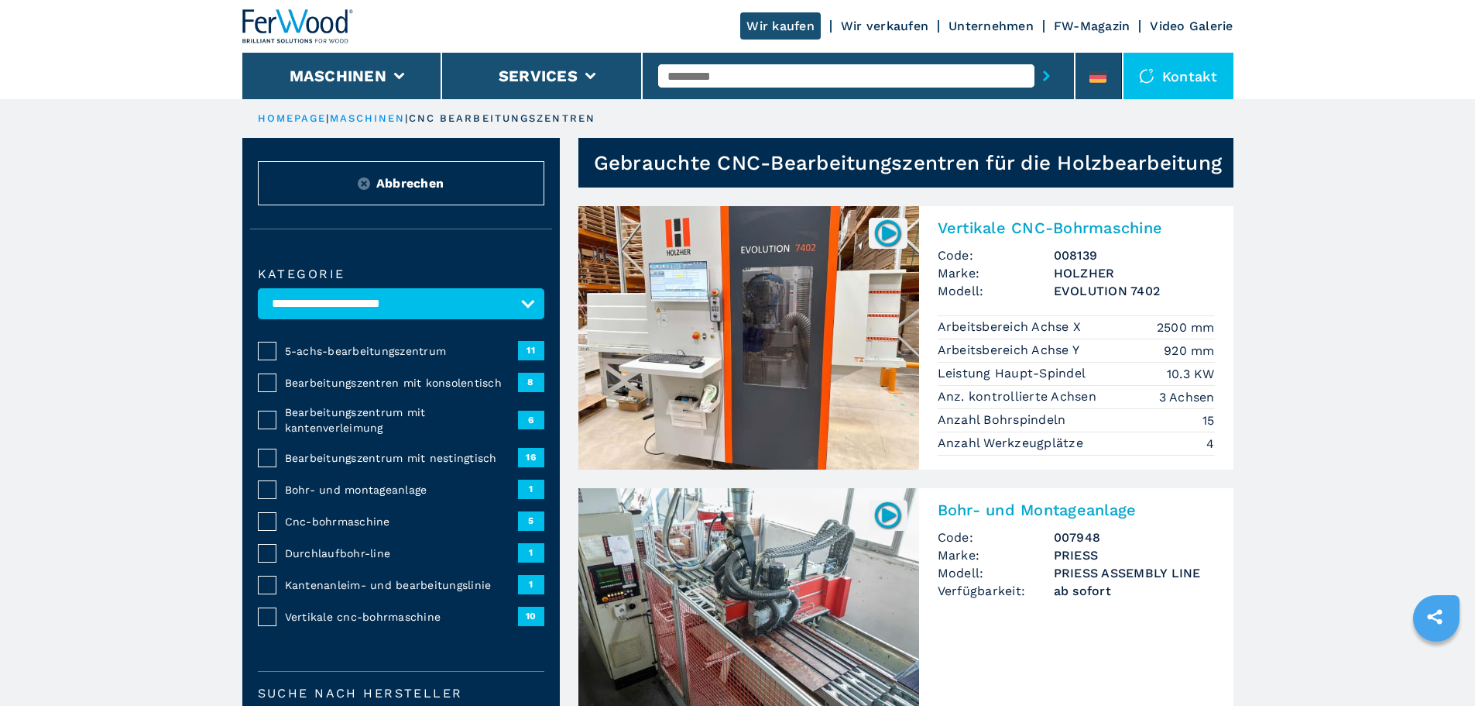
drag, startPoint x: 579, startPoint y: 251, endPoint x: 618, endPoint y: 45, distance: 209.8
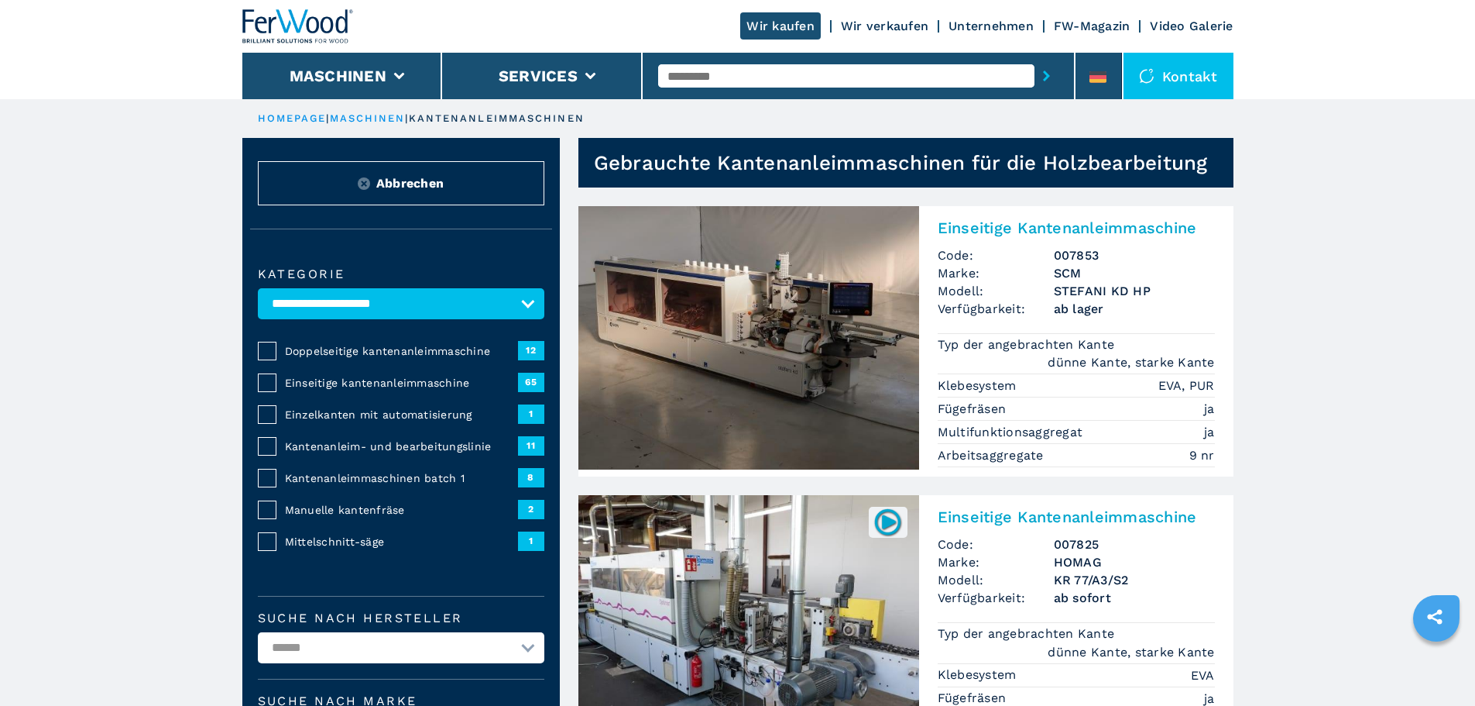
drag, startPoint x: 626, startPoint y: 15, endPoint x: 641, endPoint y: 3, distance: 19.8
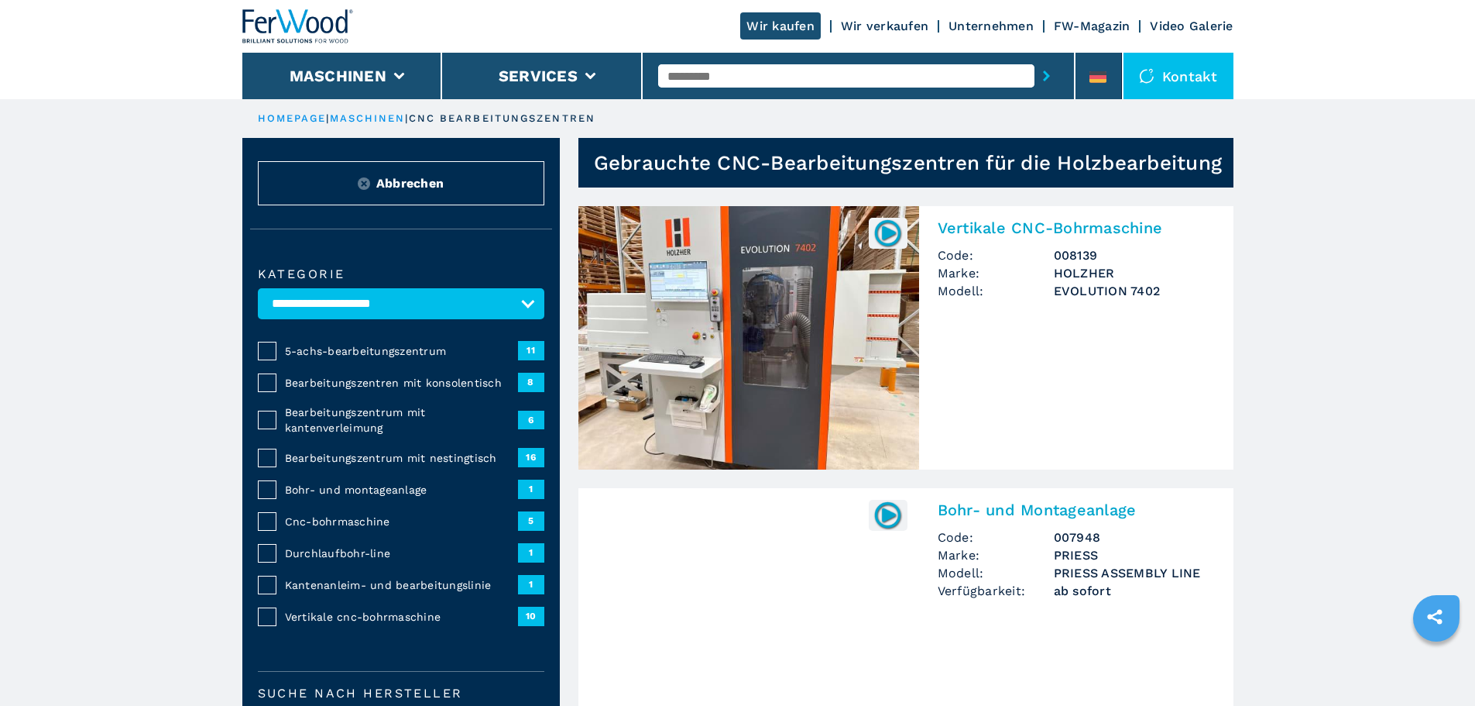
select select "**********"
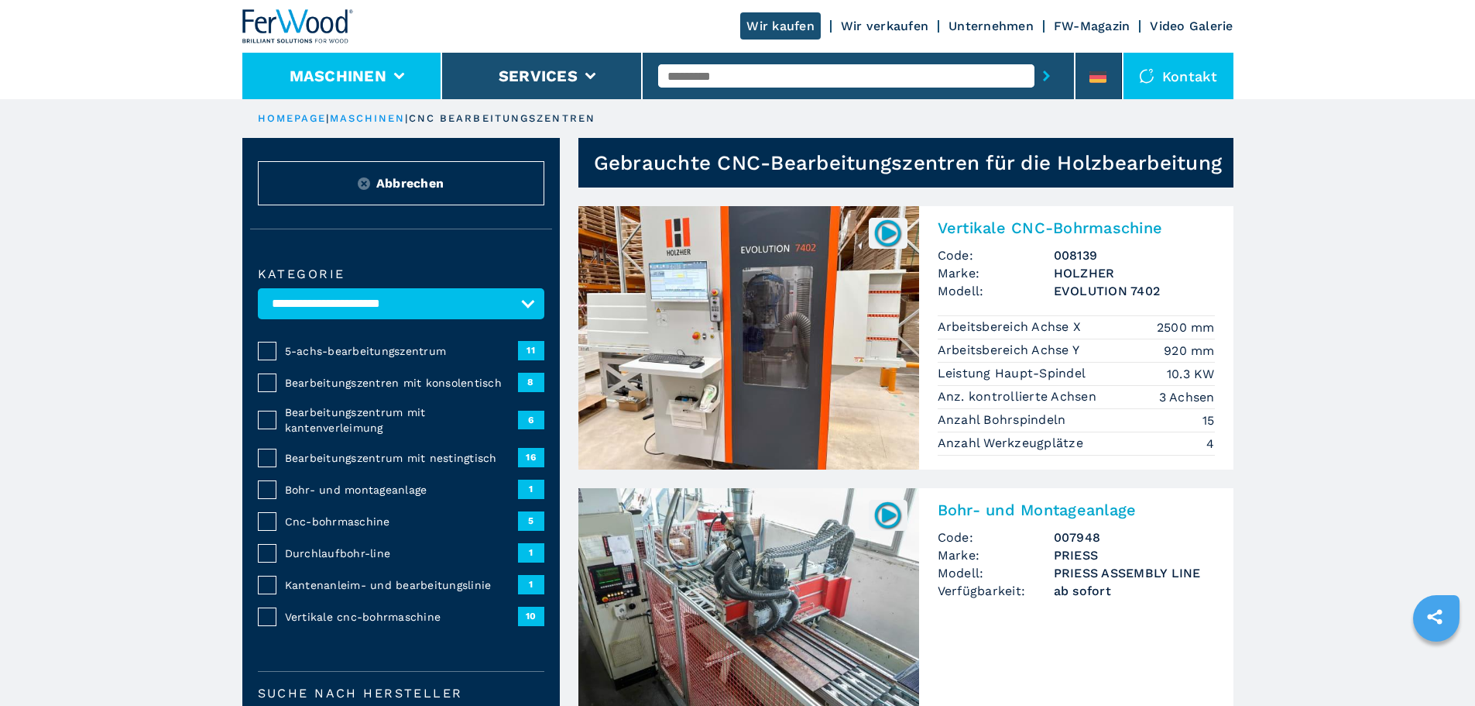
click at [390, 81] on li "Maschinen" at bounding box center [342, 76] width 201 height 46
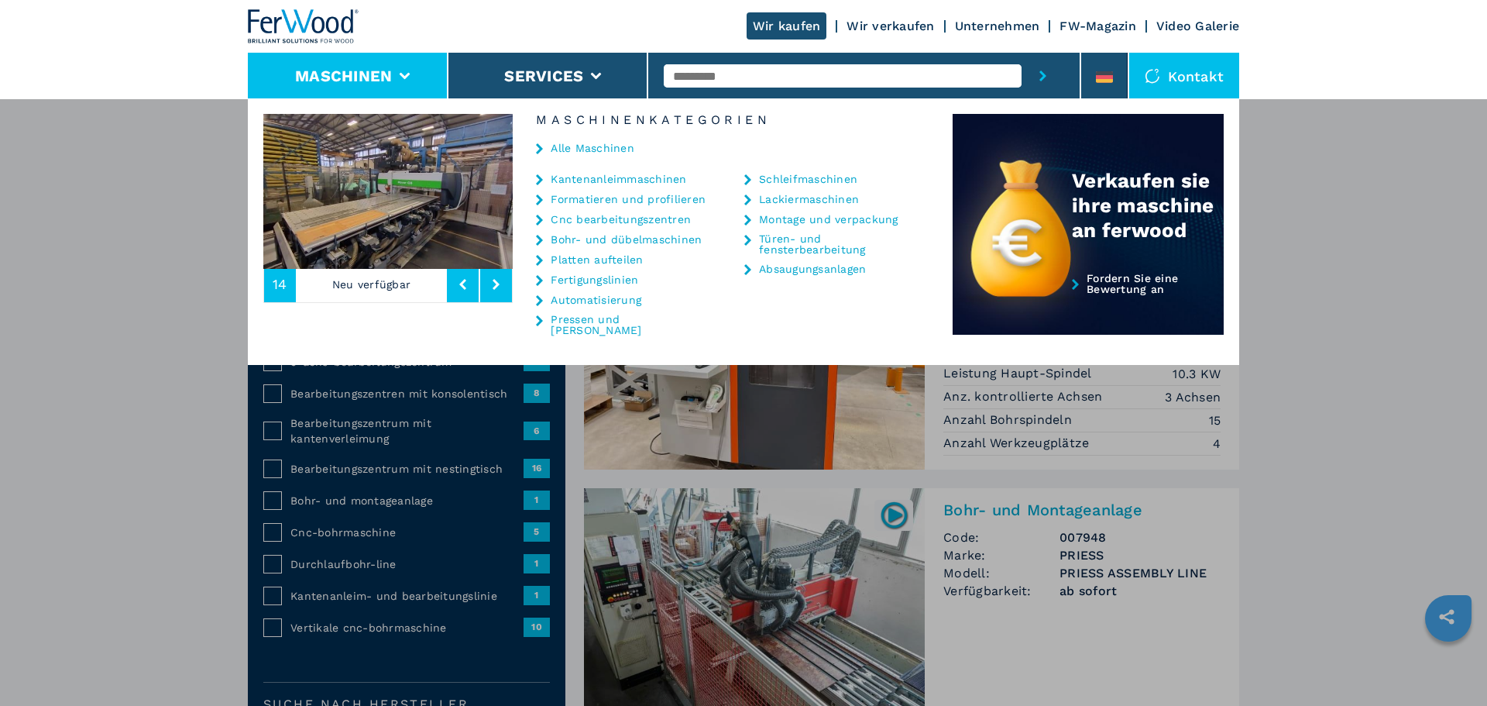
click at [628, 283] on link "Fertigungslinien" at bounding box center [595, 279] width 88 height 11
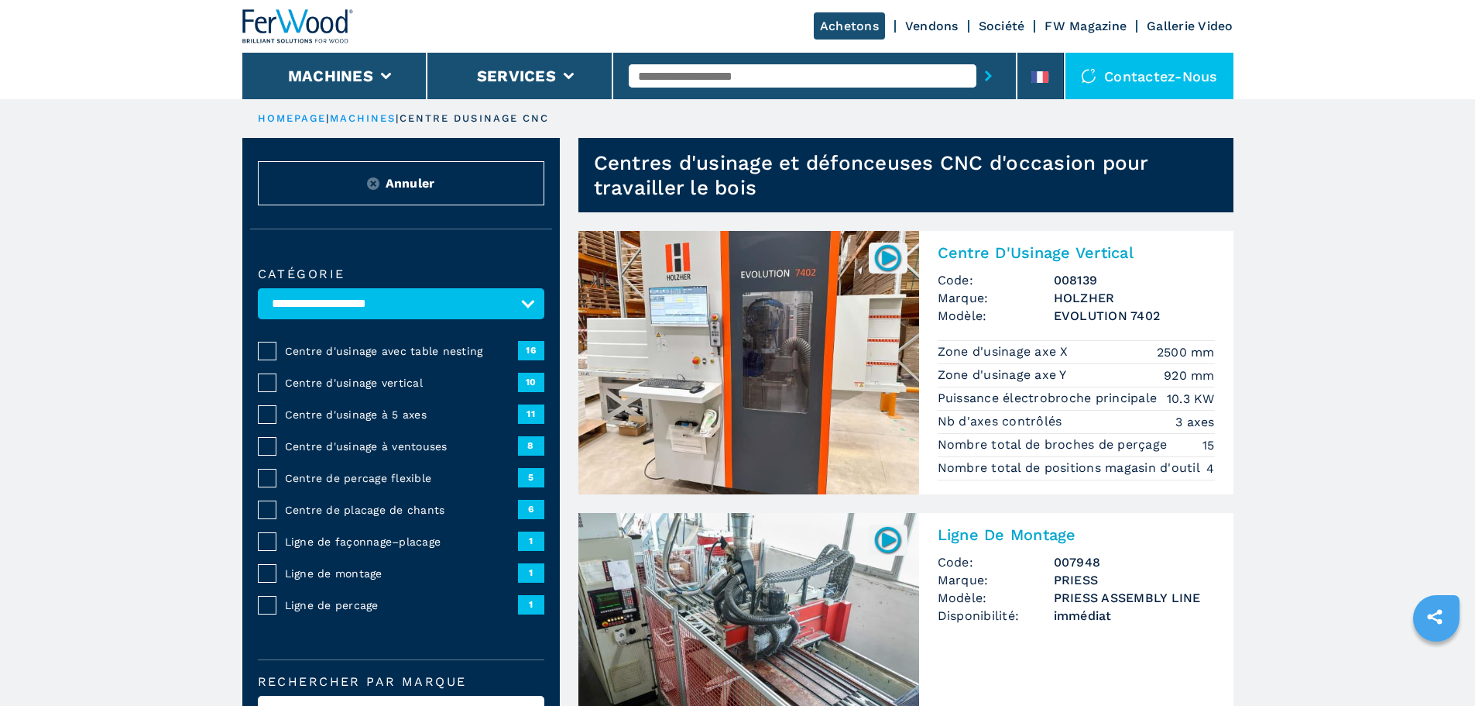
drag, startPoint x: 854, startPoint y: 189, endPoint x: 836, endPoint y: 169, distance: 26.9
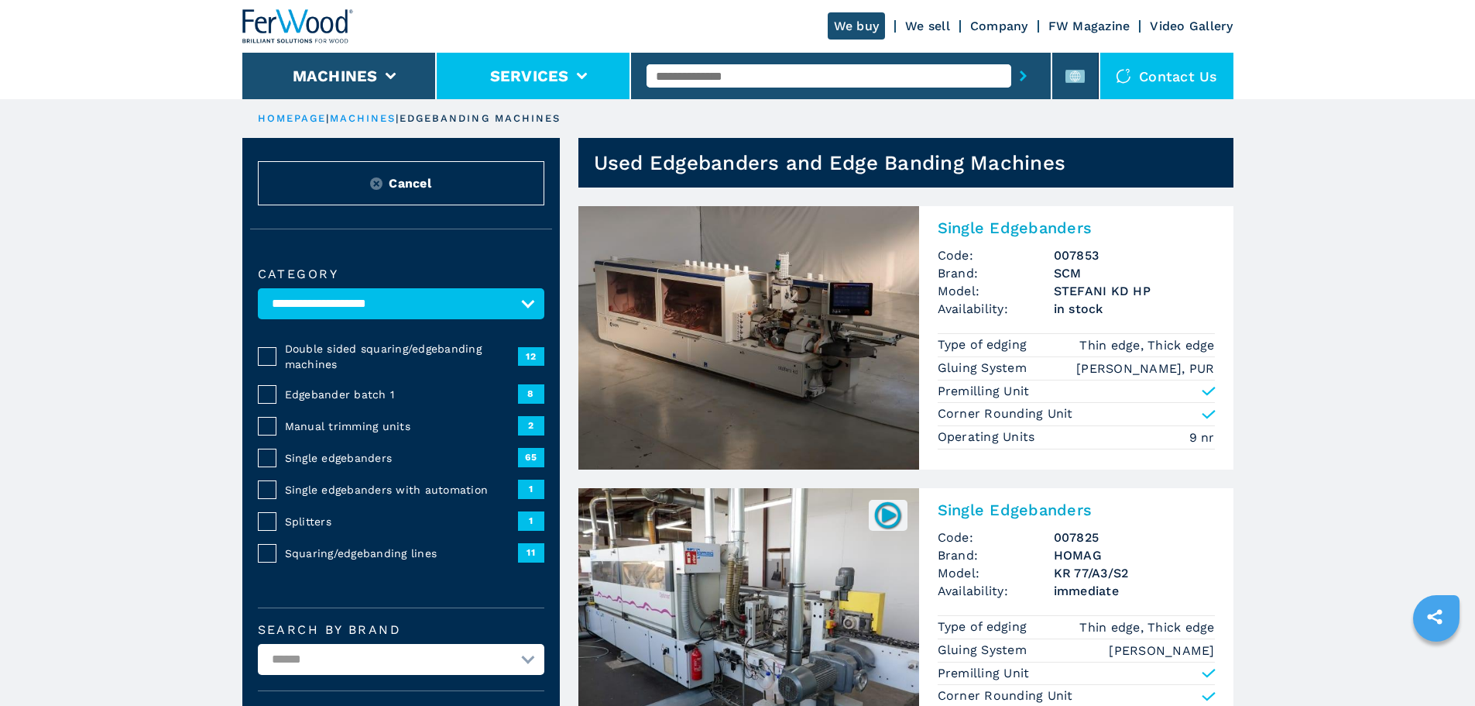
drag, startPoint x: 479, startPoint y: 150, endPoint x: 474, endPoint y: 84, distance: 66.1
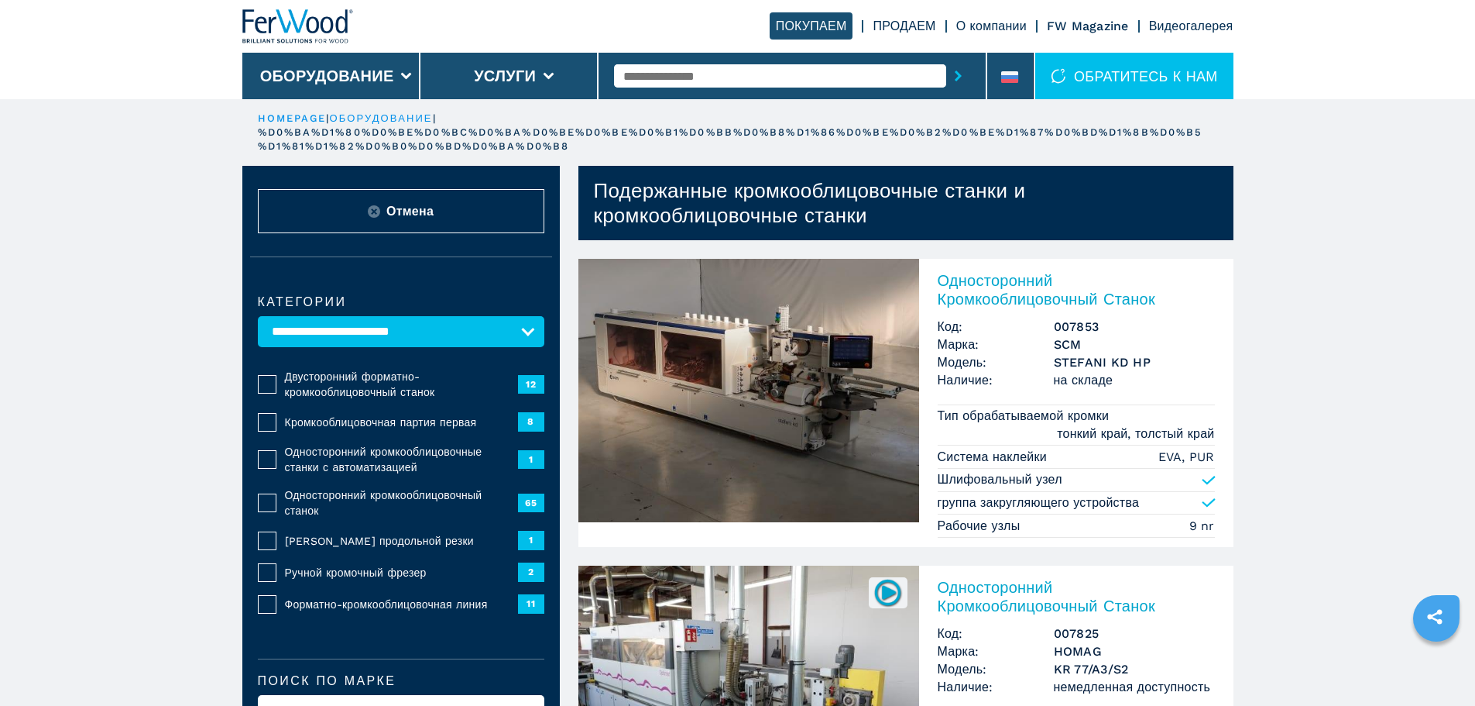
drag, startPoint x: 1126, startPoint y: 46, endPoint x: 760, endPoint y: 31, distance: 366.6
select select "**********"
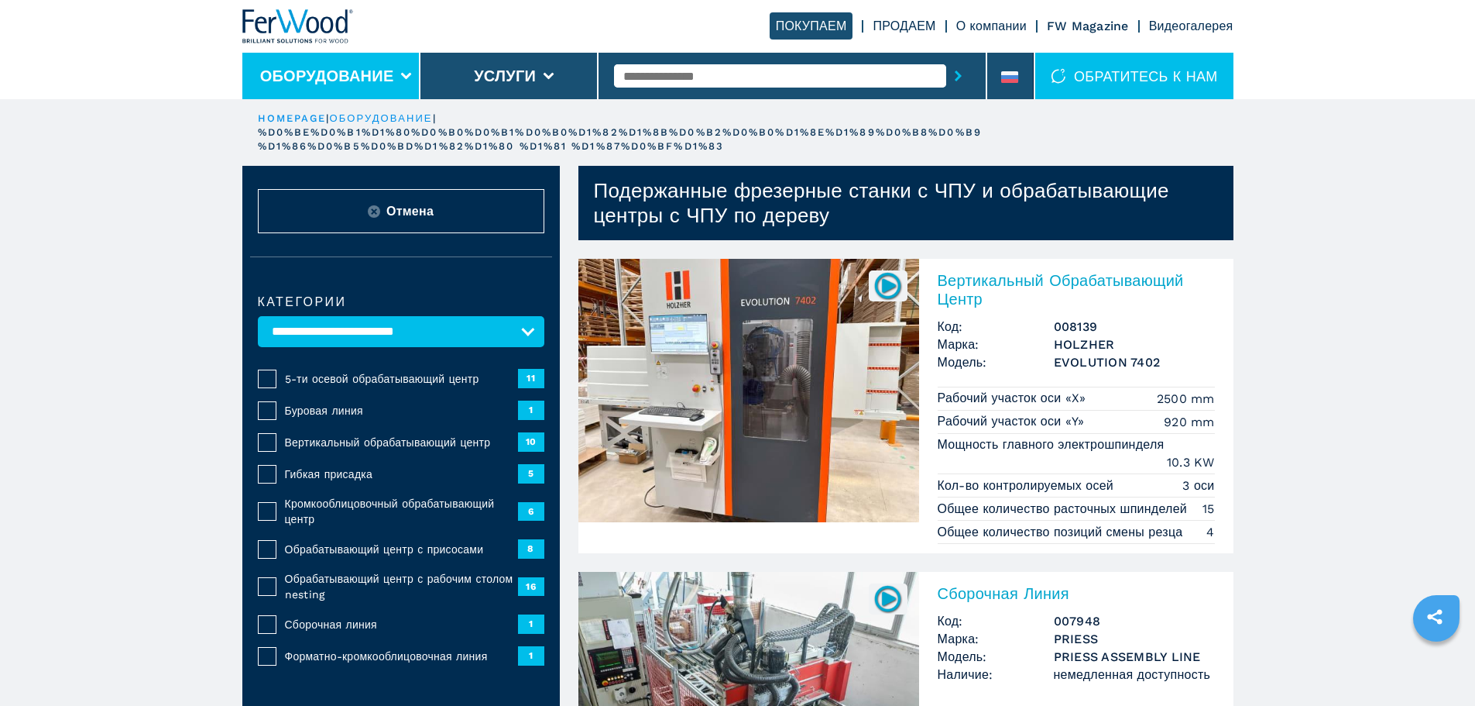
click at [383, 88] on li "Оборудование" at bounding box center [331, 76] width 178 height 46
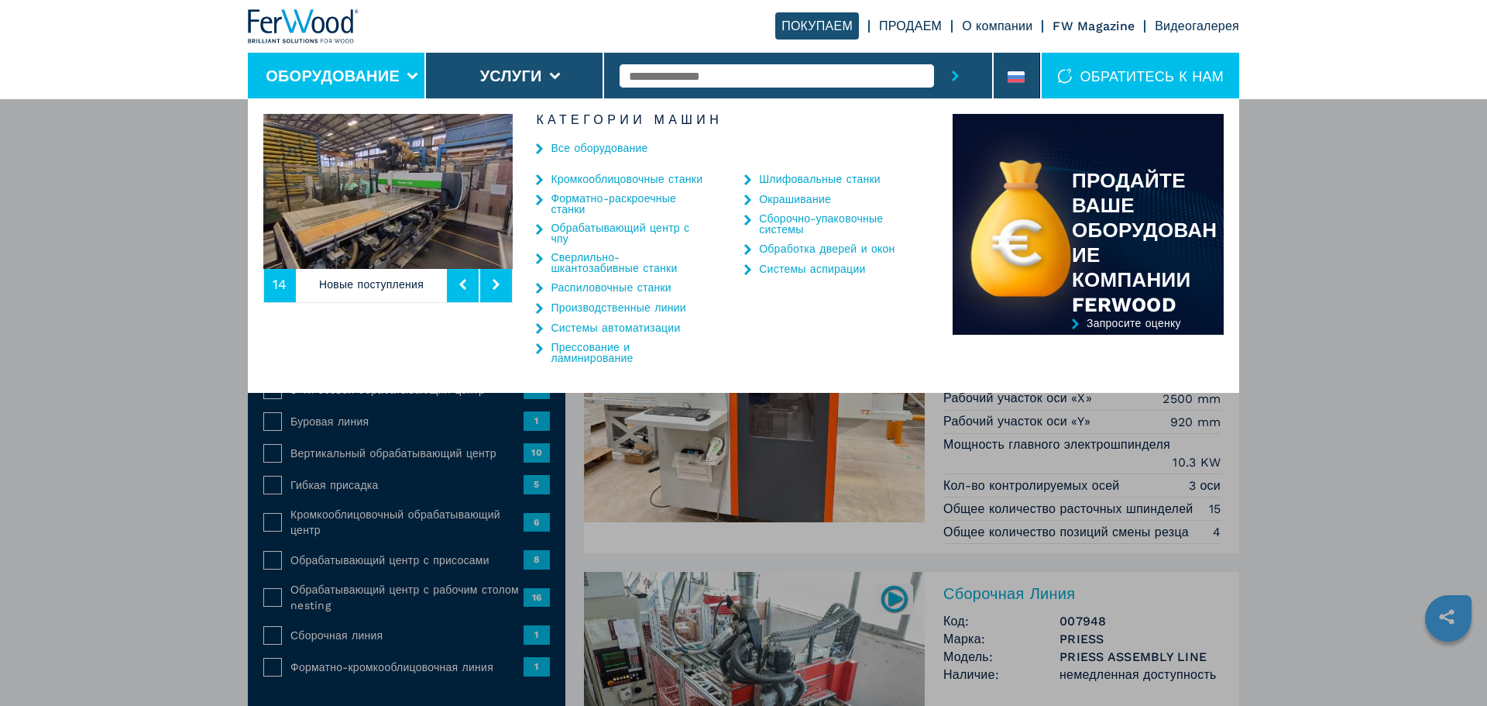
click at [656, 312] on link "Производственные линии" at bounding box center [618, 307] width 135 height 11
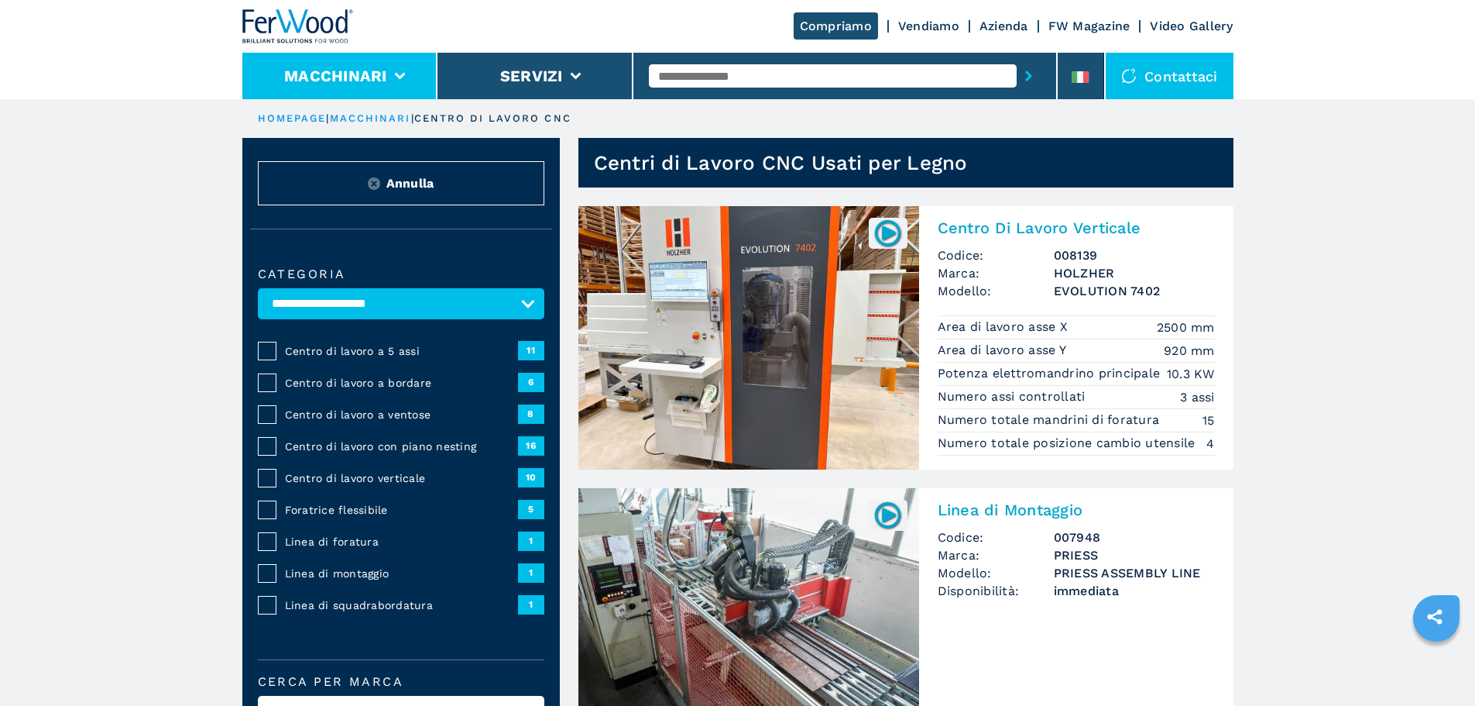
click at [401, 81] on li "Macchinari" at bounding box center [340, 76] width 196 height 46
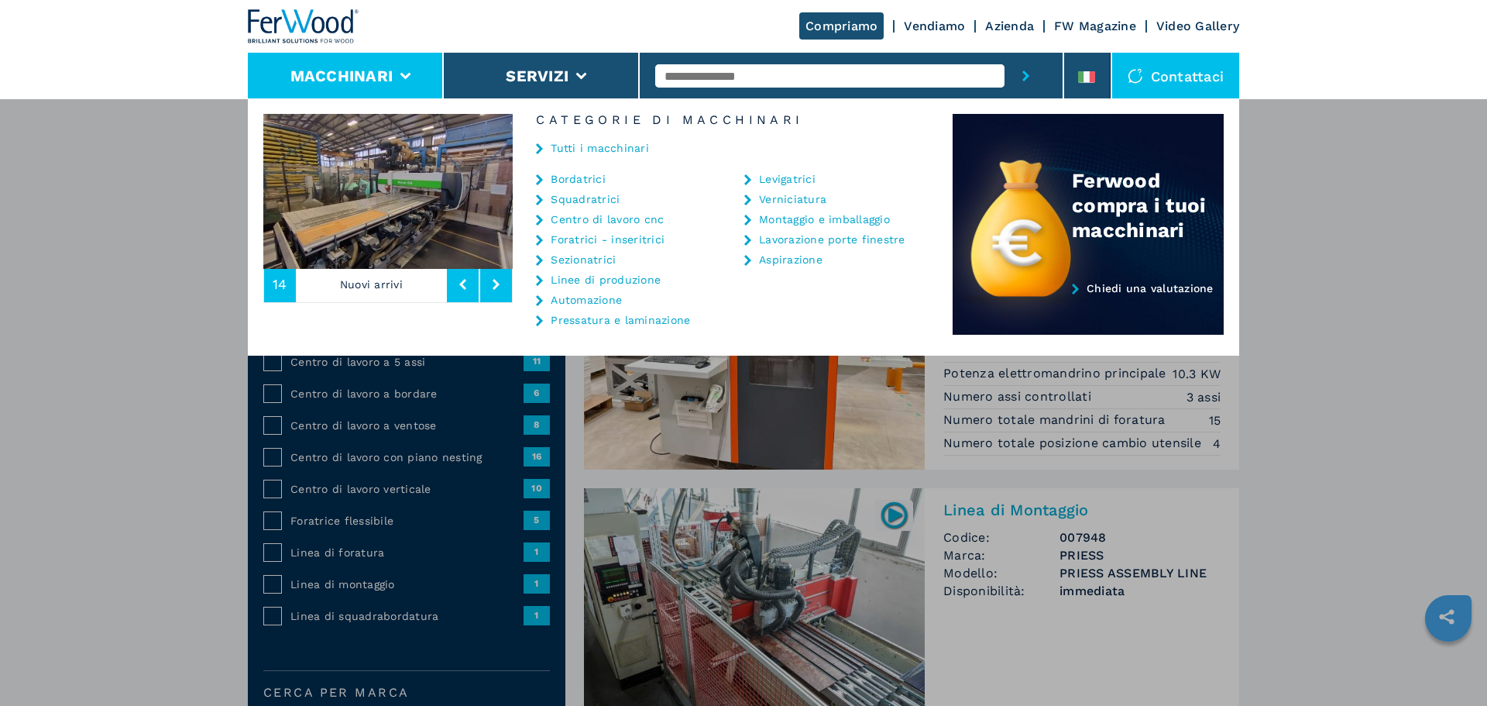
click at [629, 281] on link "Linee di produzione" at bounding box center [606, 279] width 110 height 11
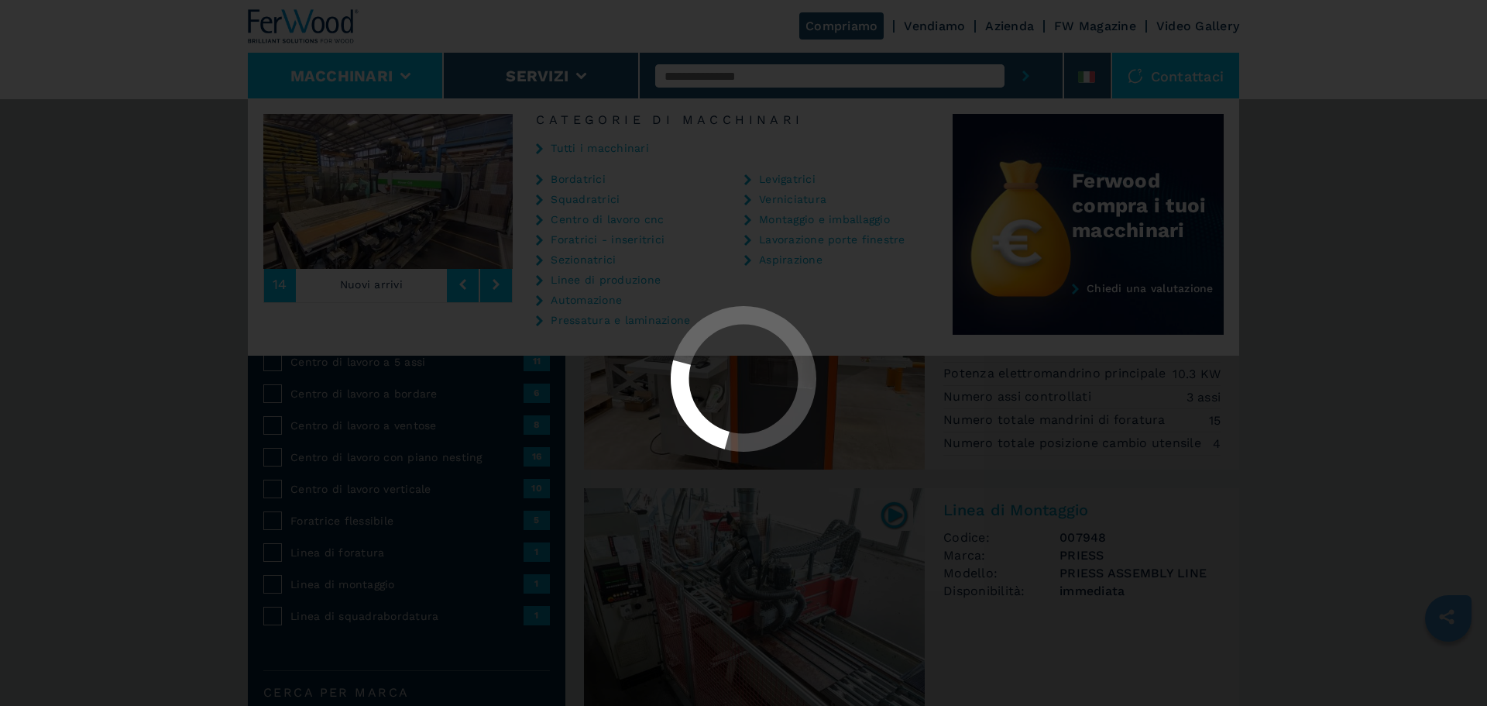
select select "**********"
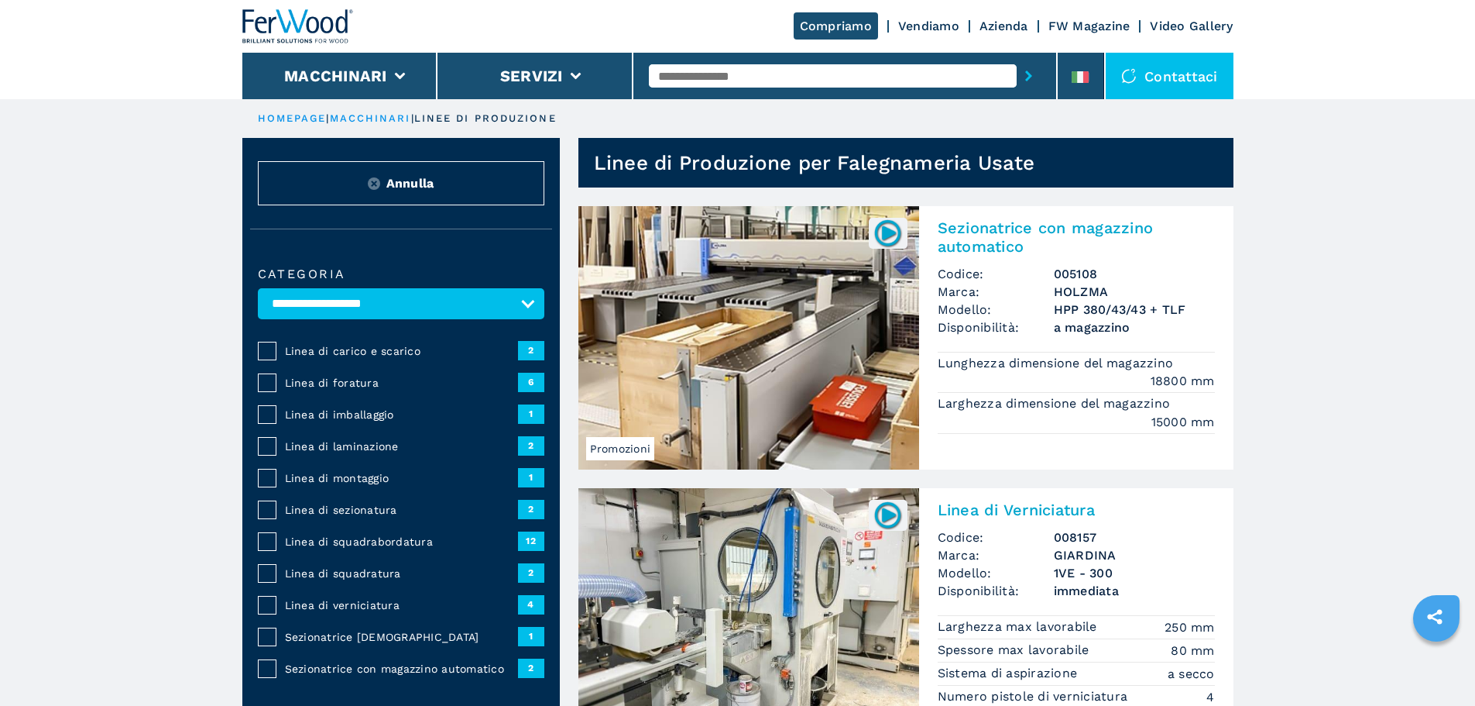
drag, startPoint x: 373, startPoint y: 456, endPoint x: 329, endPoint y: 448, distance: 45.0
drag, startPoint x: 428, startPoint y: 184, endPoint x: 305, endPoint y: 173, distance: 123.6
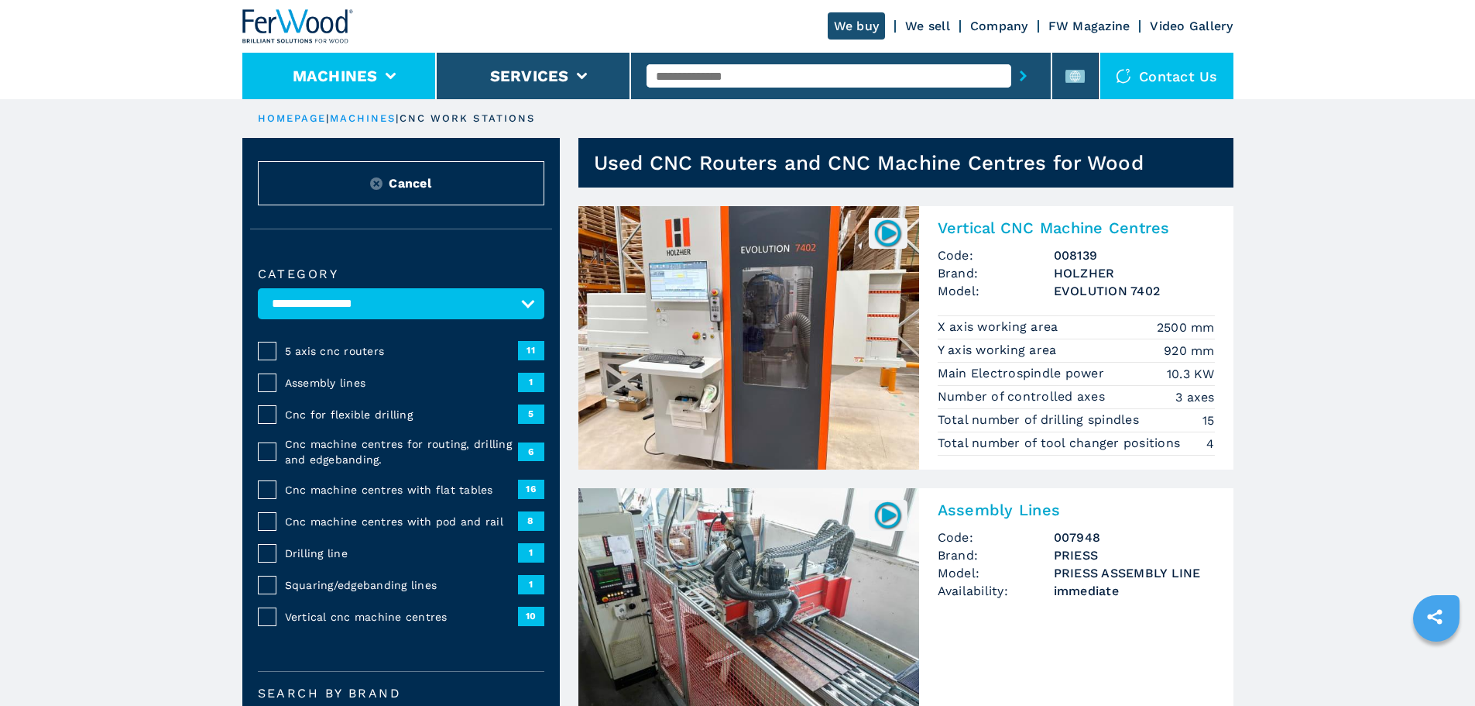
click at [407, 84] on li "Machines" at bounding box center [339, 76] width 194 height 46
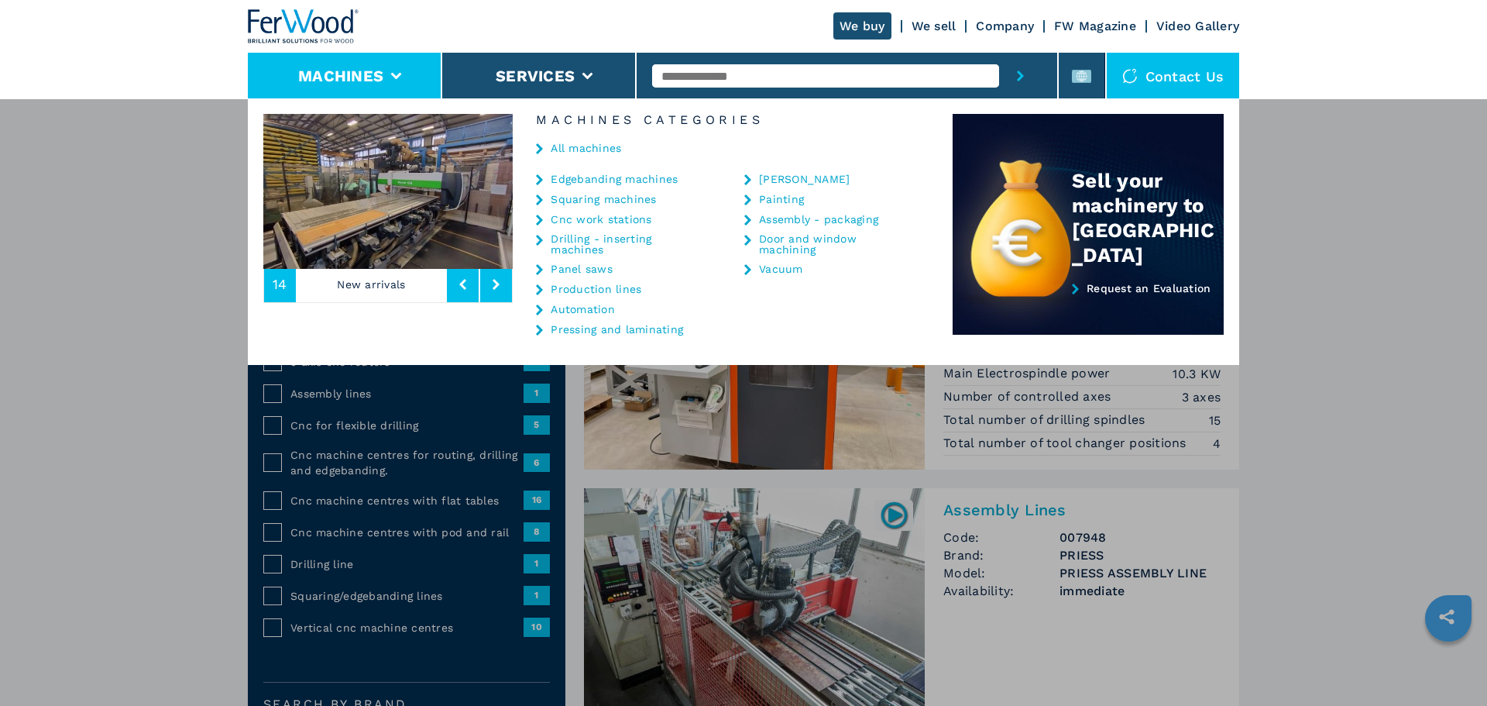
click at [635, 290] on link "Production lines" at bounding box center [596, 288] width 91 height 11
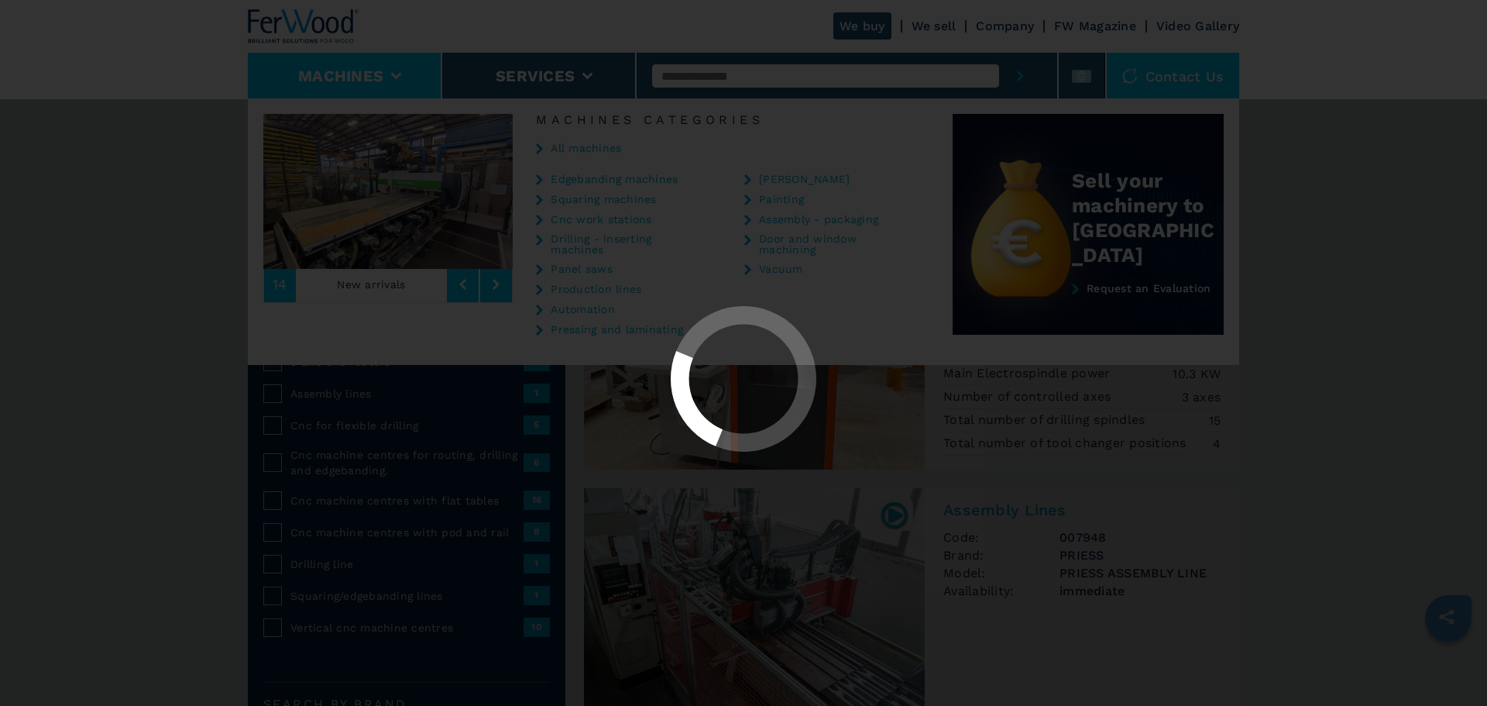
select select "**********"
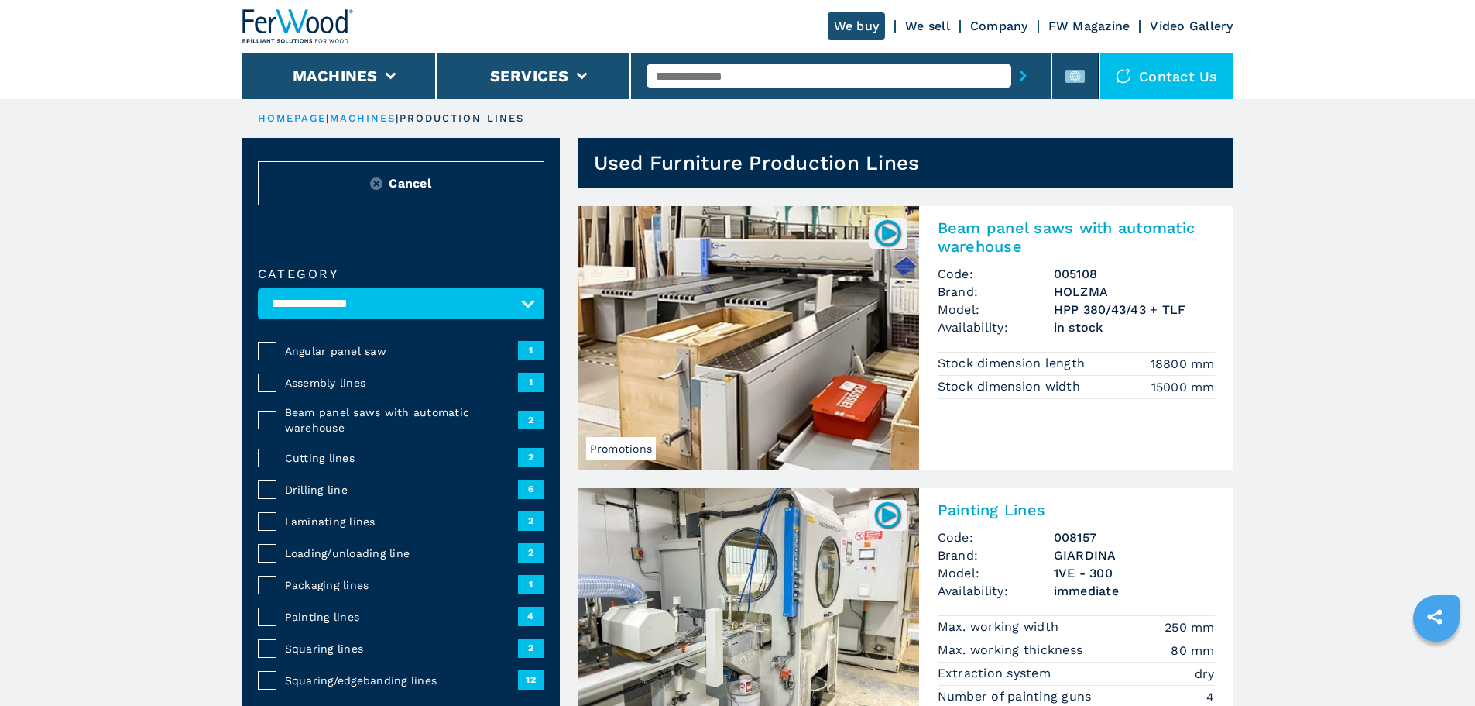
drag, startPoint x: 394, startPoint y: 221, endPoint x: 321, endPoint y: 202, distance: 75.1
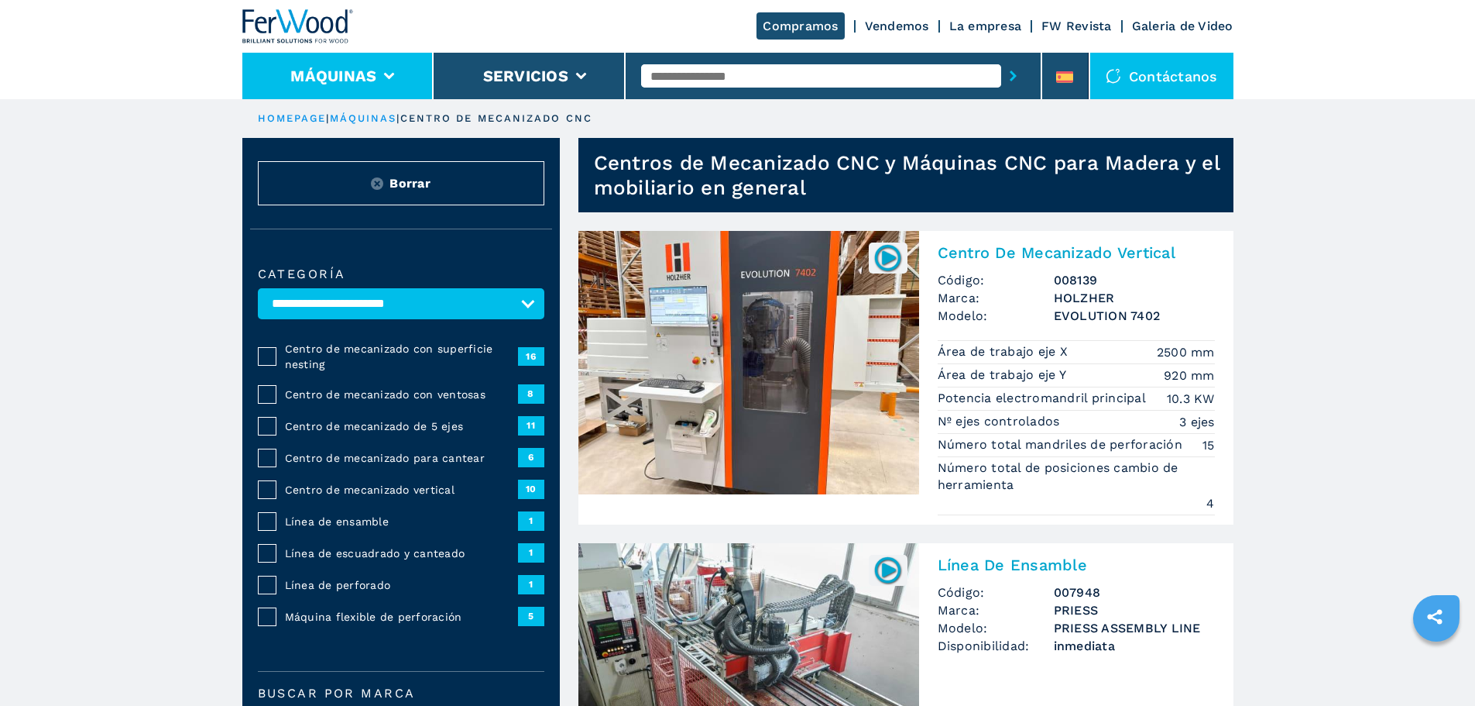
click at [393, 78] on icon at bounding box center [389, 76] width 11 height 7
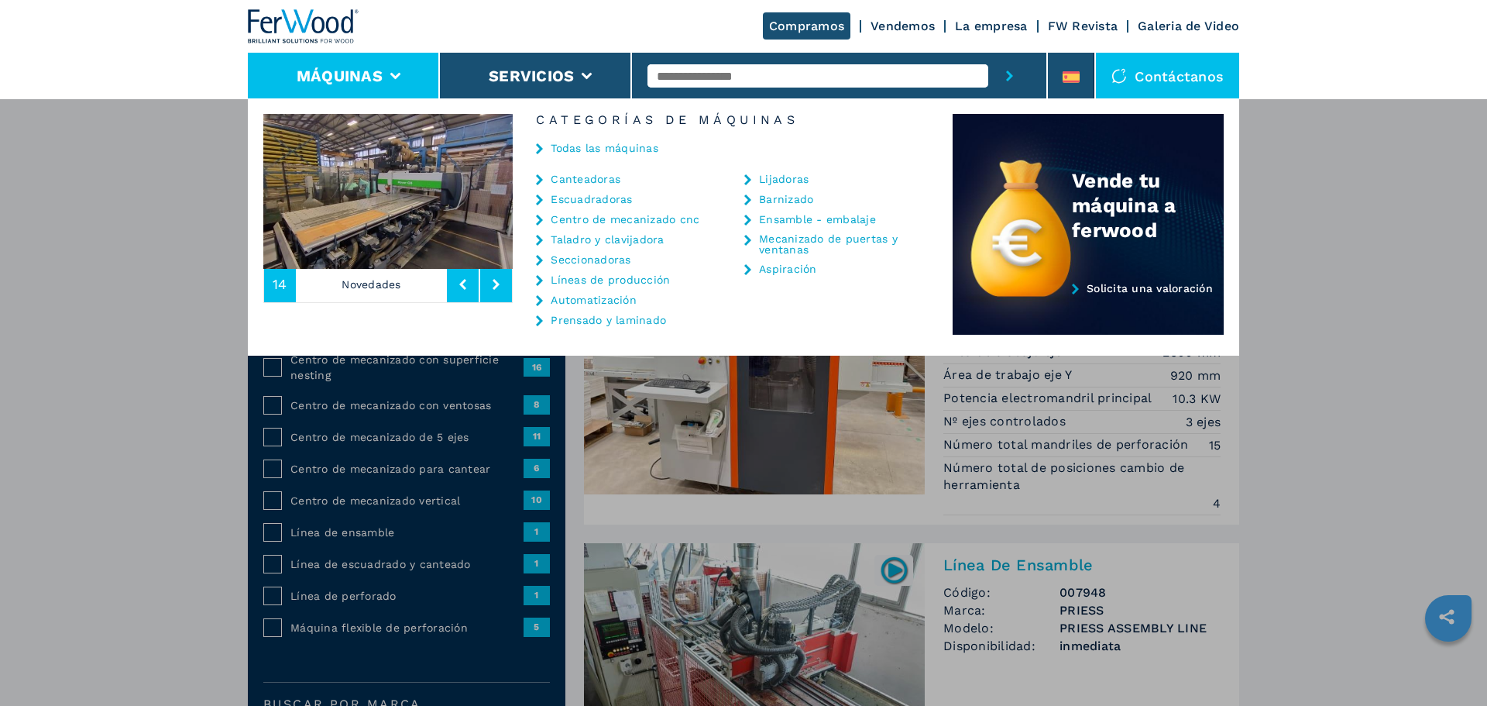
click at [640, 284] on link "Líneas de producción" at bounding box center [610, 279] width 119 height 11
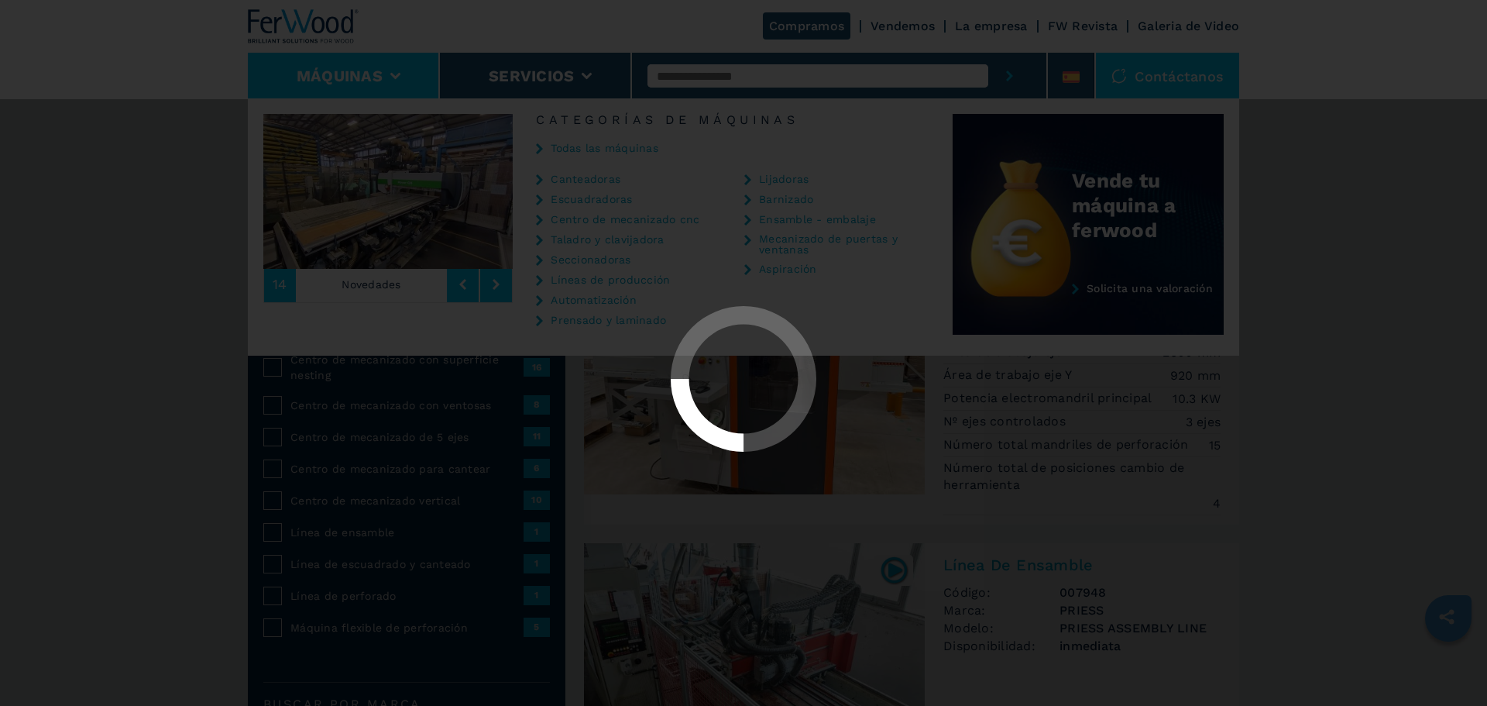
select select "**********"
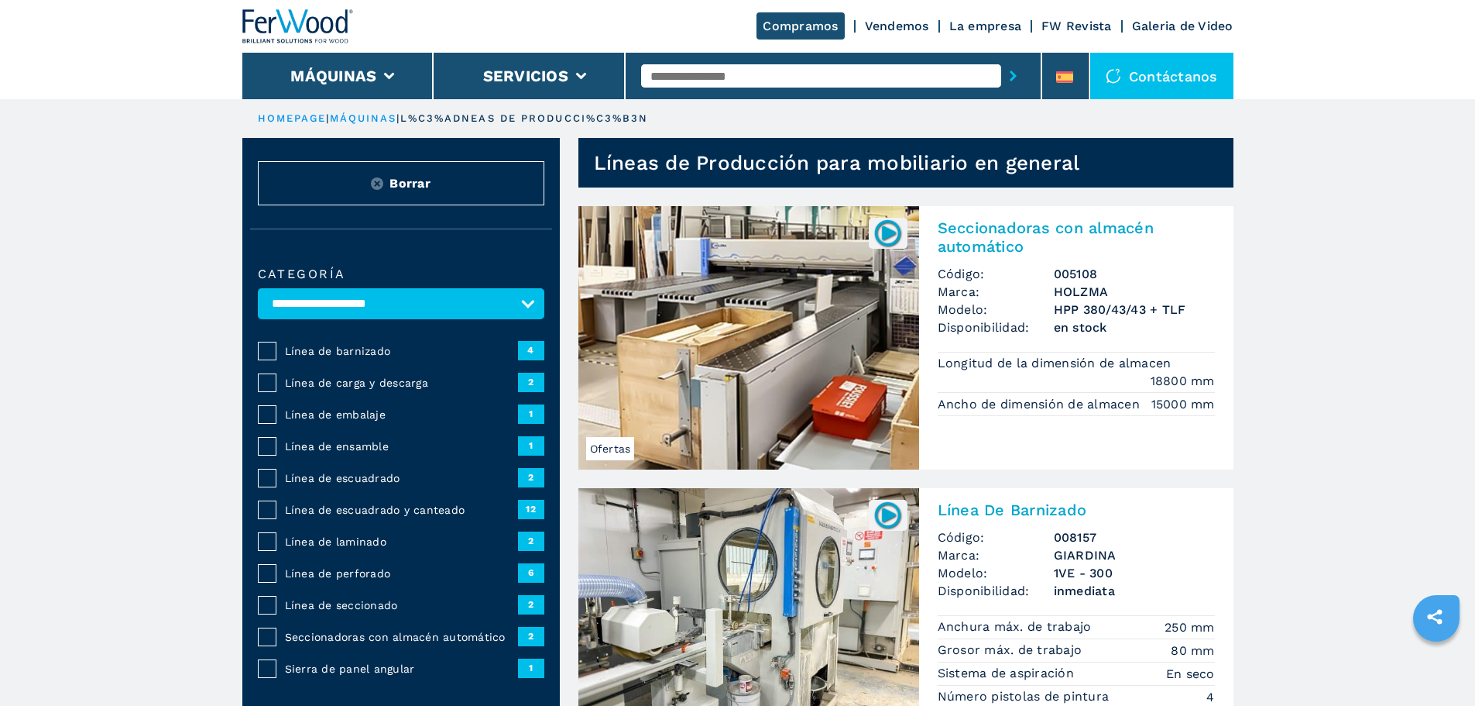
drag, startPoint x: 437, startPoint y: 483, endPoint x: 428, endPoint y: 486, distance: 9.1
drag, startPoint x: 423, startPoint y: 483, endPoint x: 414, endPoint y: 483, distance: 8.6
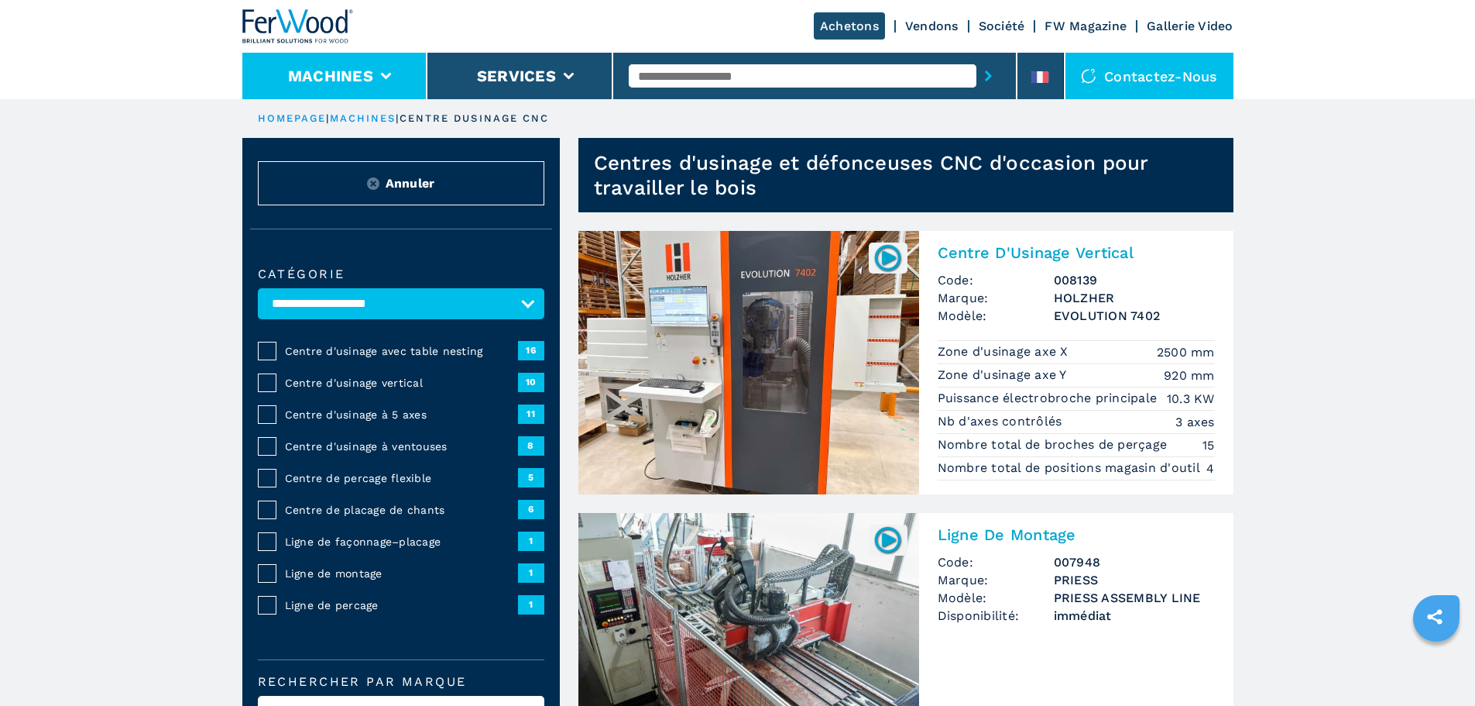
click at [388, 71] on li "Machines" at bounding box center [335, 76] width 186 height 46
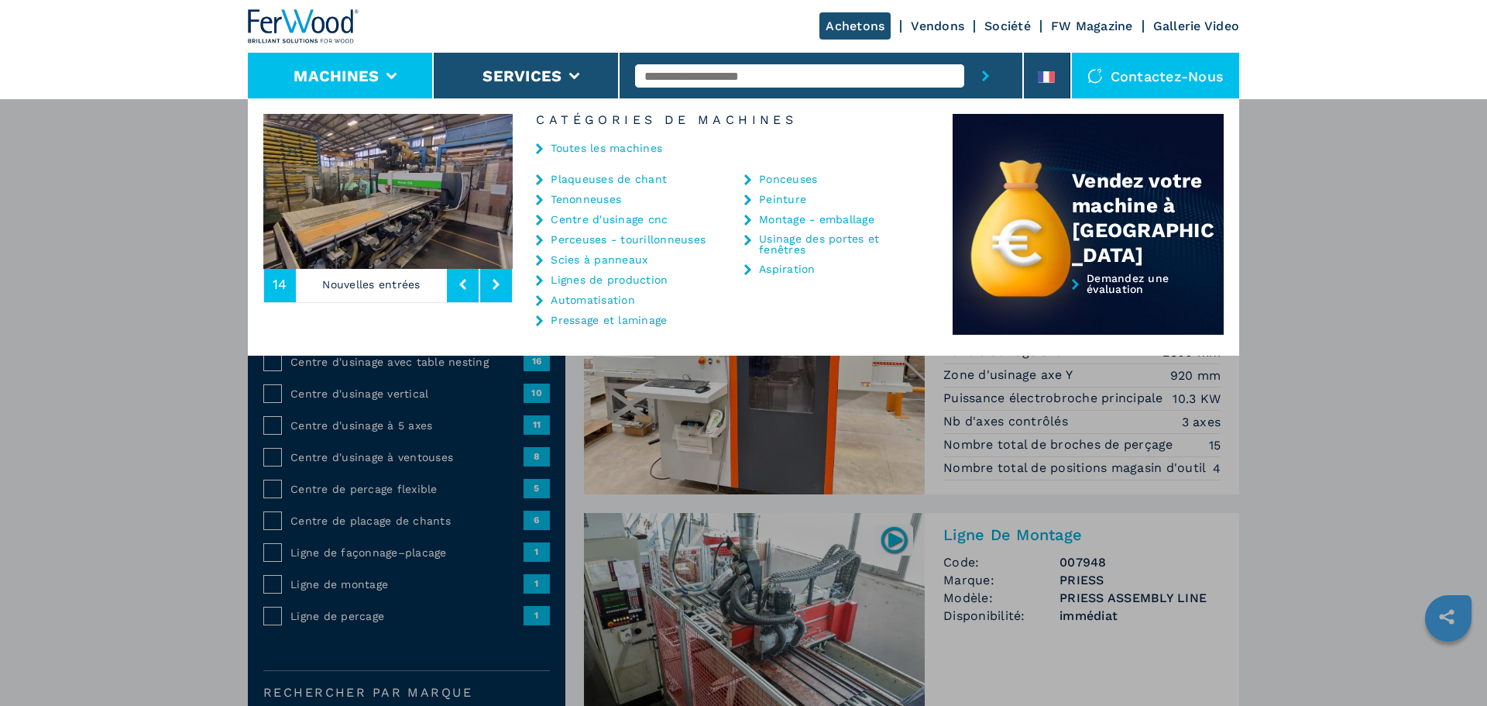
click at [657, 282] on link "Lignes de production" at bounding box center [609, 279] width 117 height 11
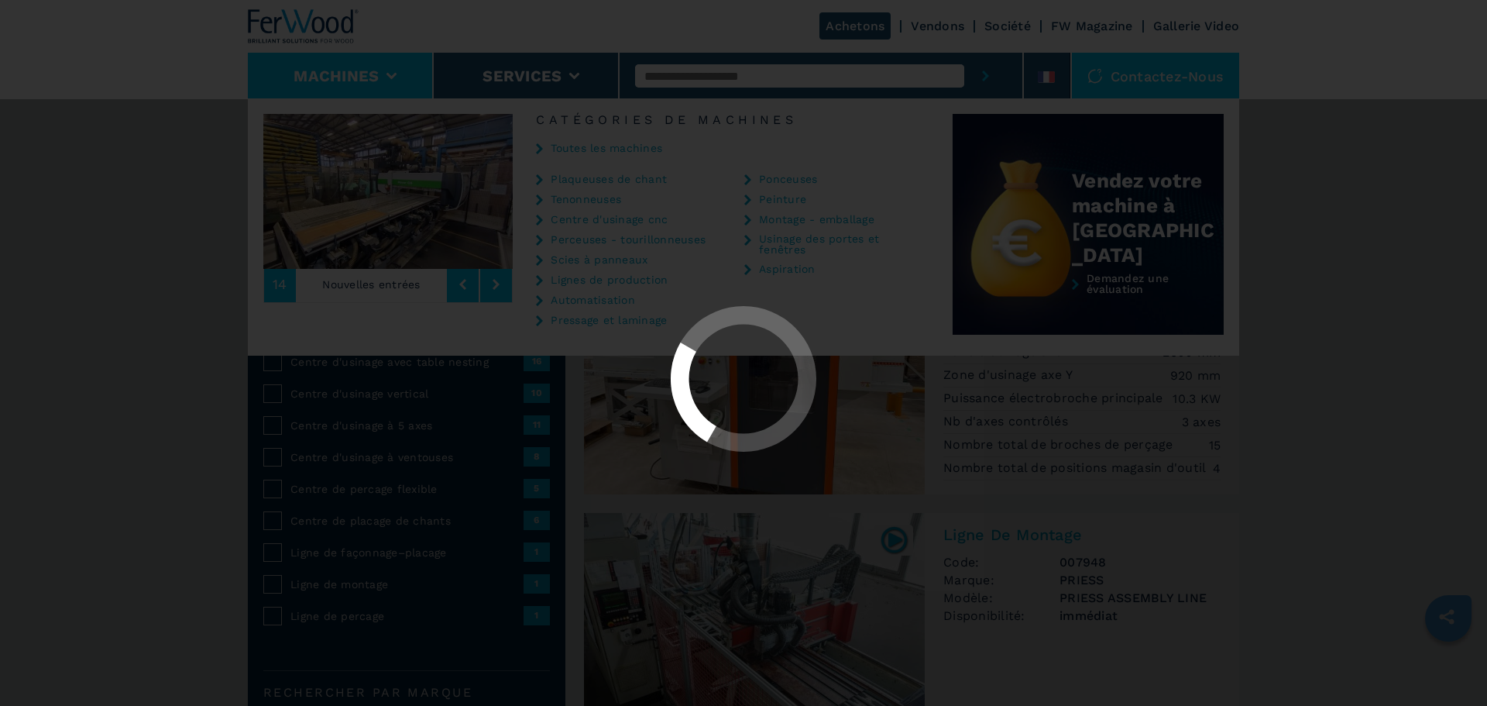
select select "**********"
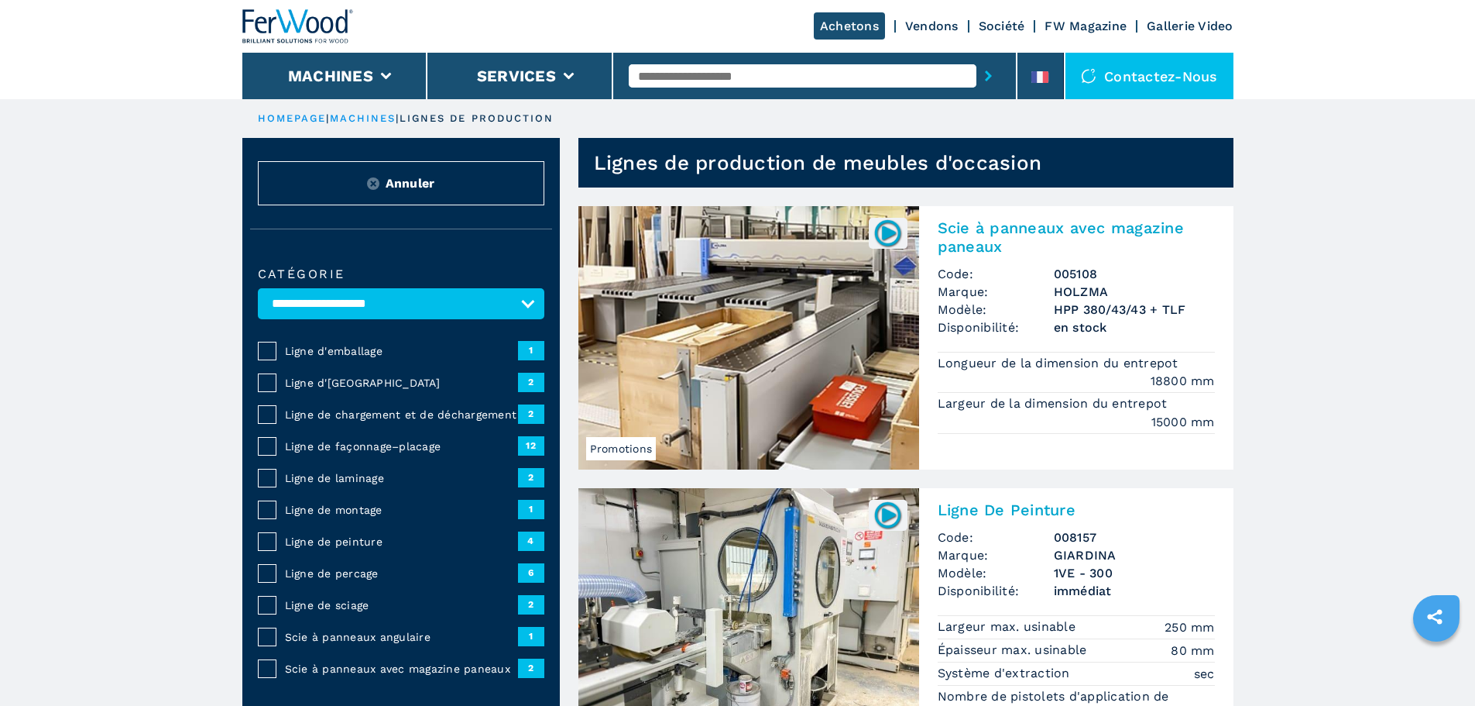
drag, startPoint x: 610, startPoint y: 518, endPoint x: 598, endPoint y: 507, distance: 16.4
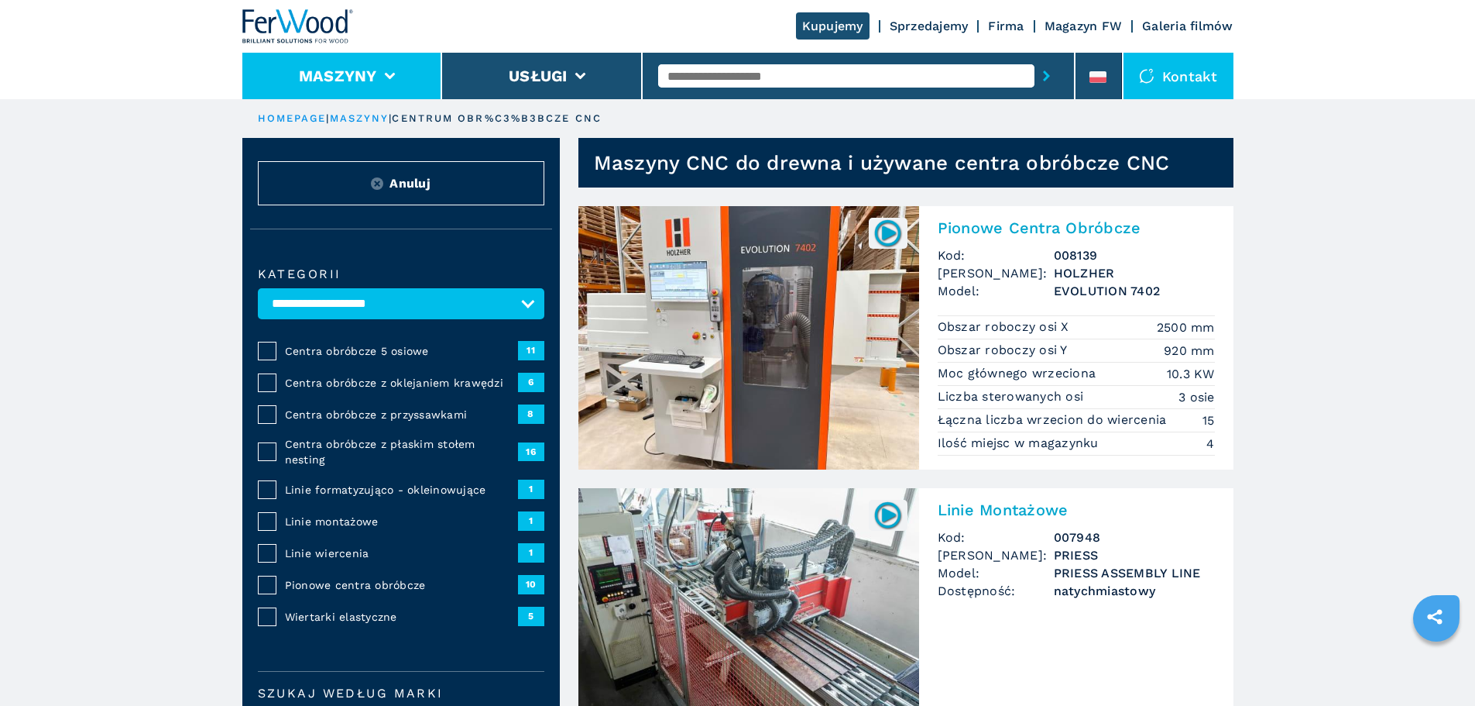
click at [394, 70] on li "Maszyny" at bounding box center [342, 76] width 201 height 46
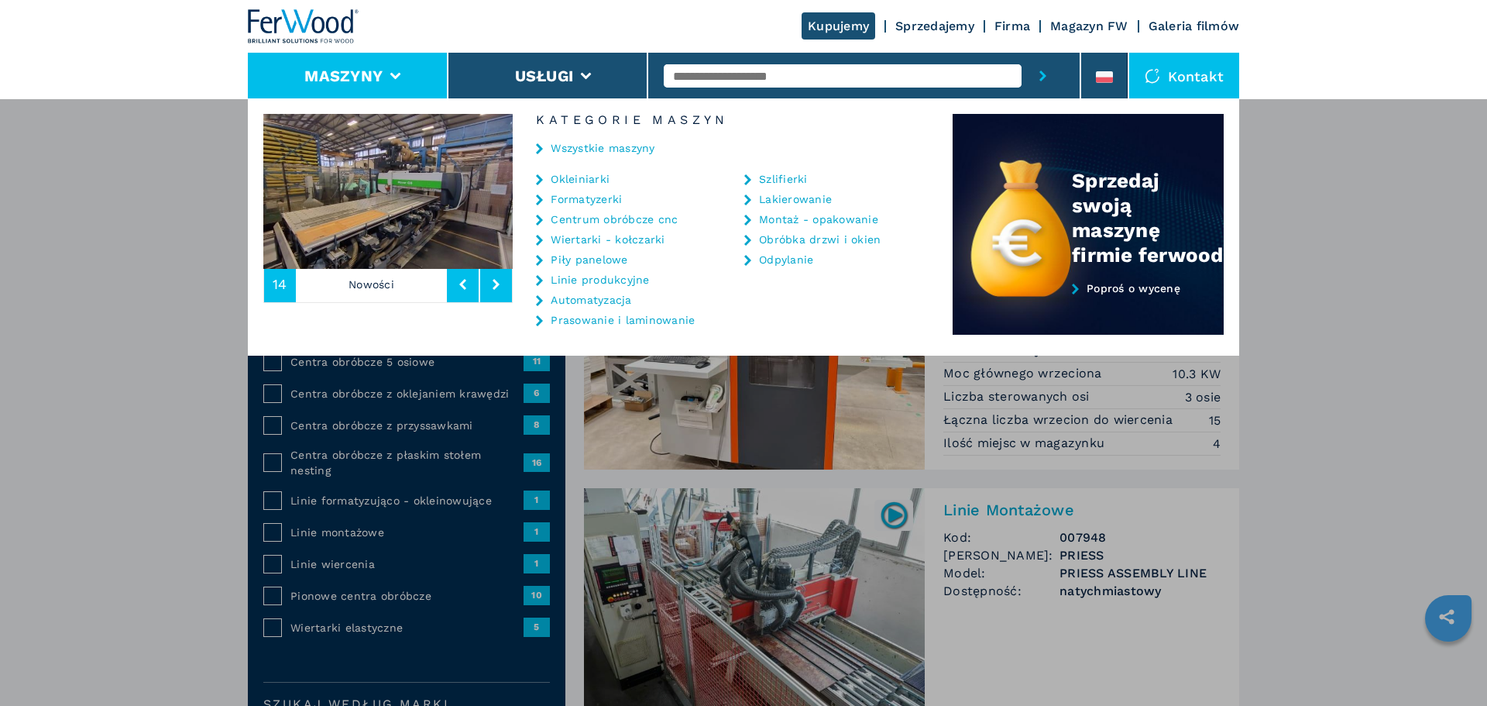
click at [592, 280] on link "Linie produkcyjne" at bounding box center [600, 279] width 98 height 11
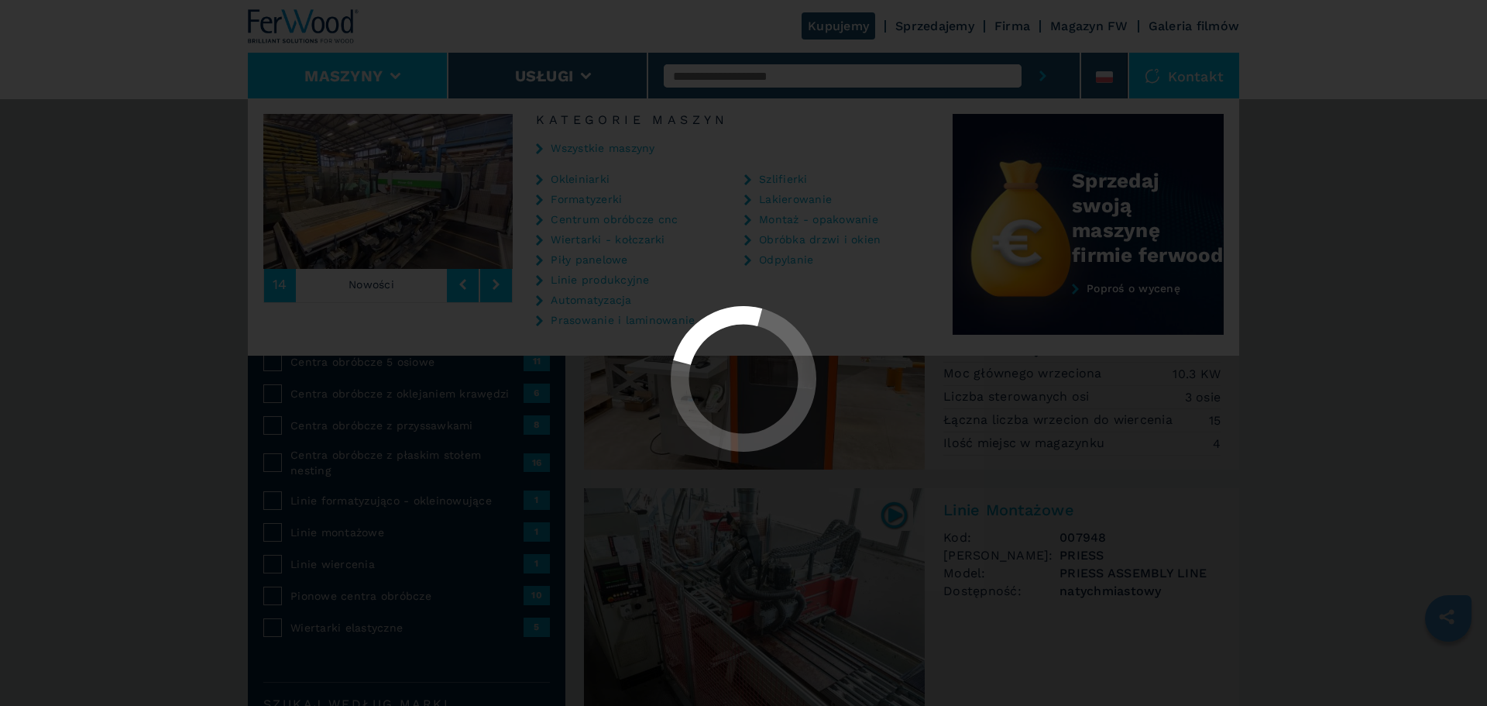
select select "**********"
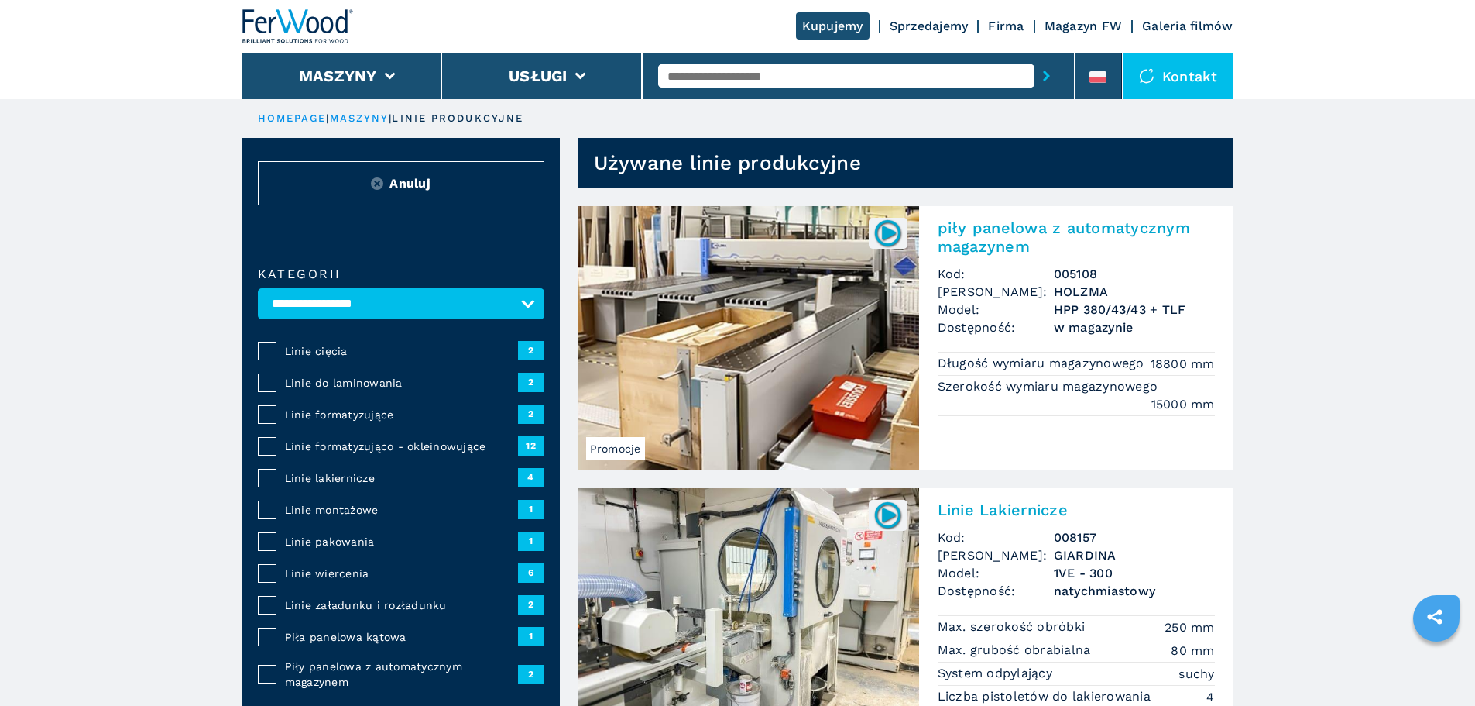
drag, startPoint x: 431, startPoint y: 594, endPoint x: 425, endPoint y: 572, distance: 23.1
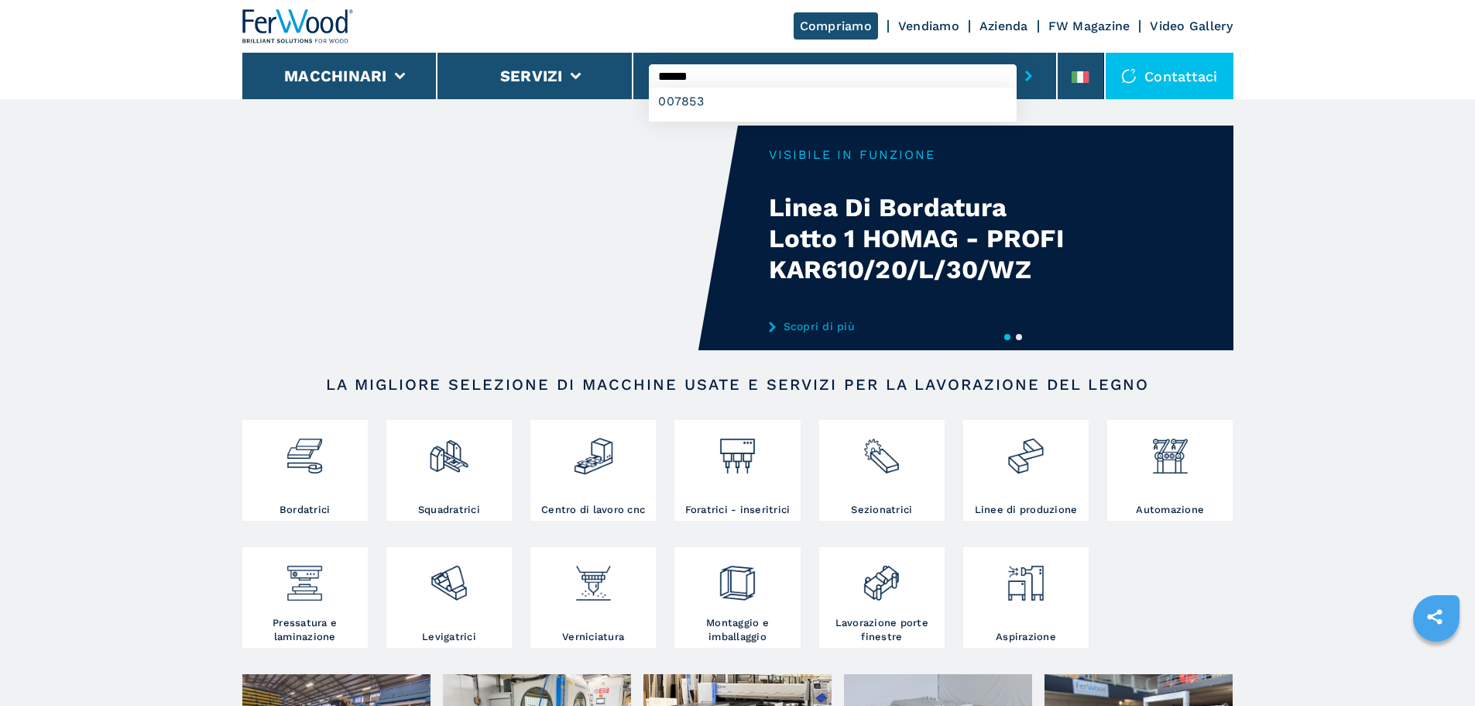
type input "******"
click at [1017, 58] on button "submit-button" at bounding box center [1029, 76] width 24 height 36
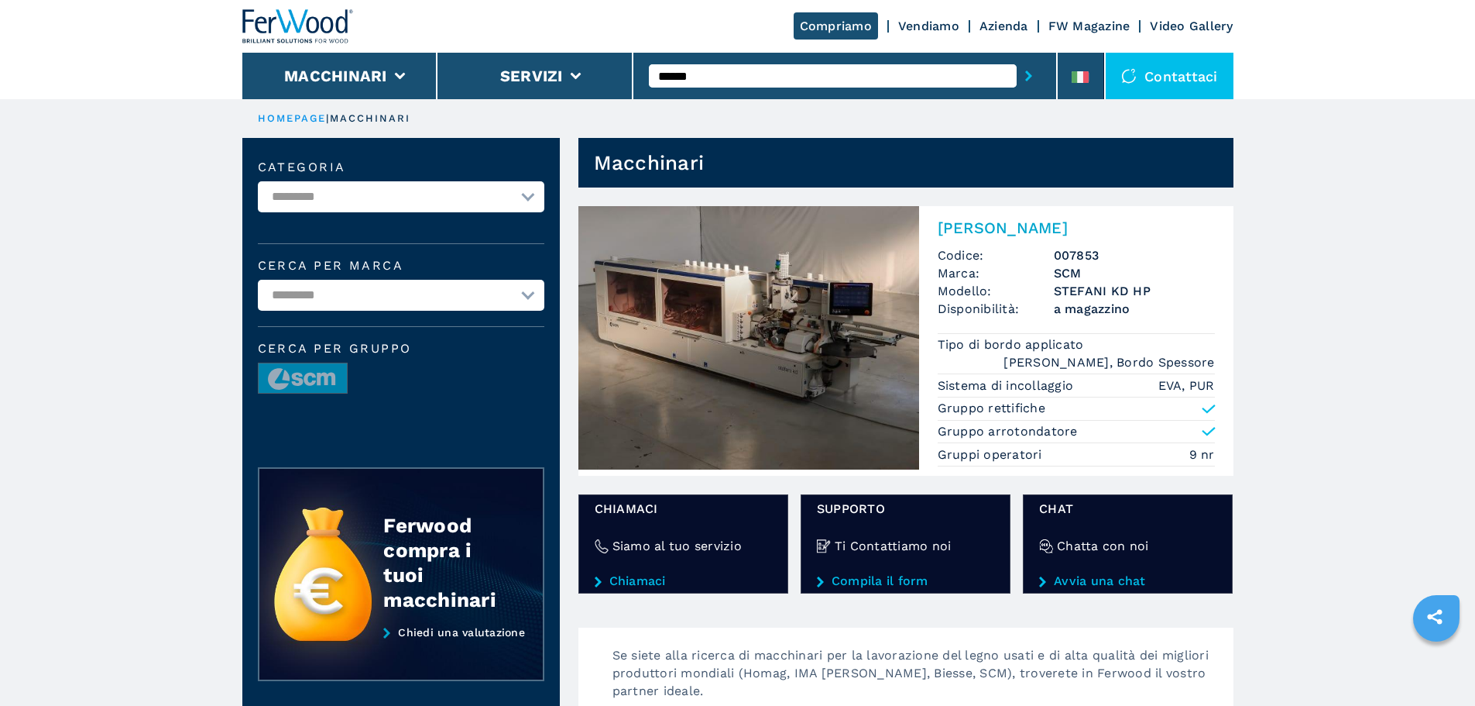
click at [983, 220] on h2 "[PERSON_NAME]" at bounding box center [1076, 227] width 277 height 19
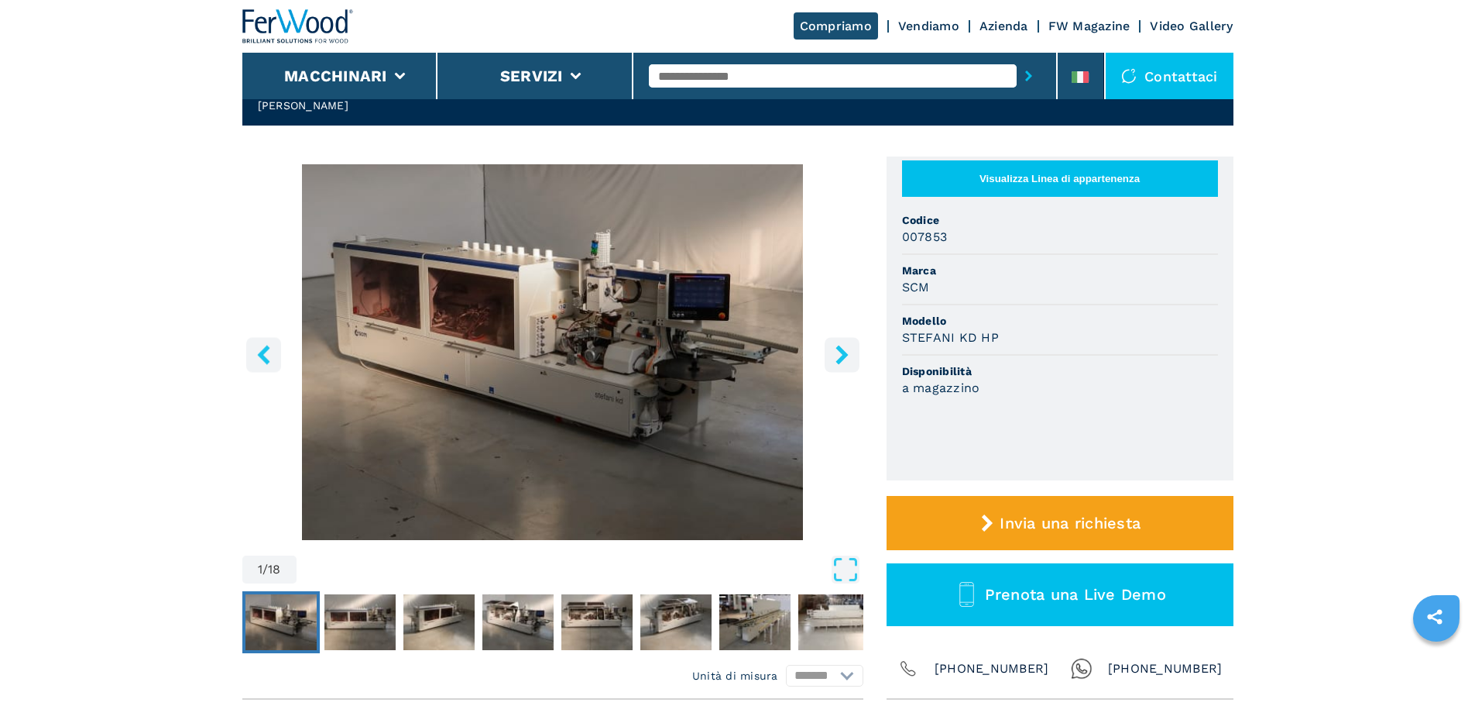
scroll to position [155, 0]
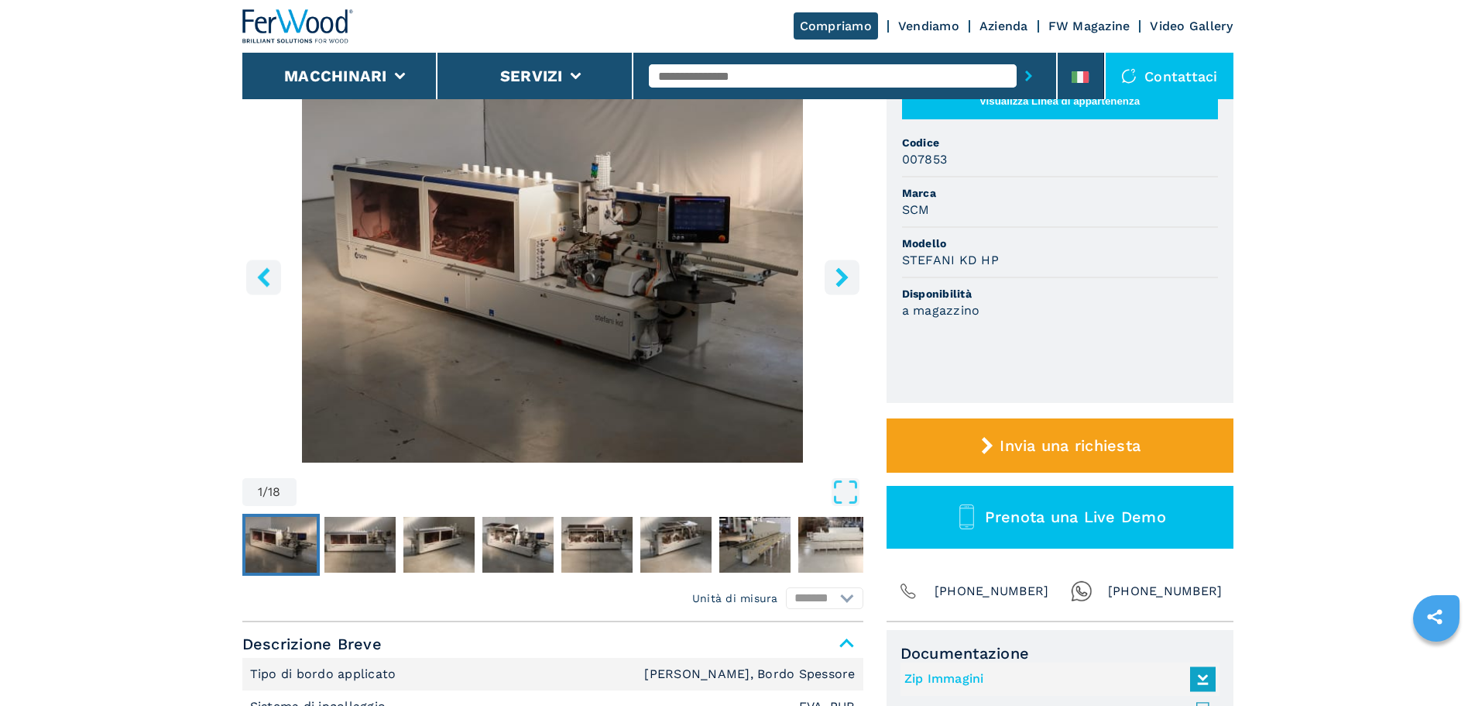
click at [836, 270] on icon "right-button" at bounding box center [842, 276] width 12 height 19
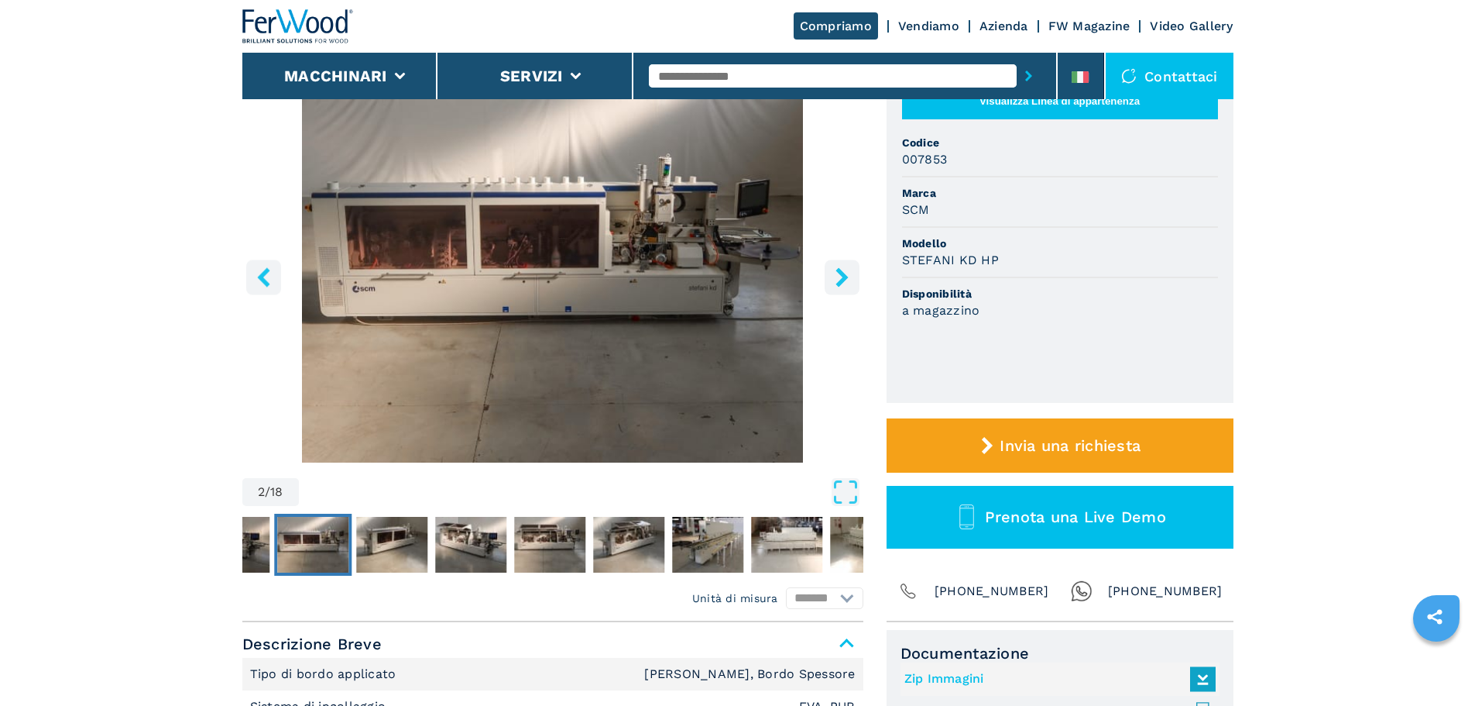
click at [836, 270] on icon "right-button" at bounding box center [842, 276] width 12 height 19
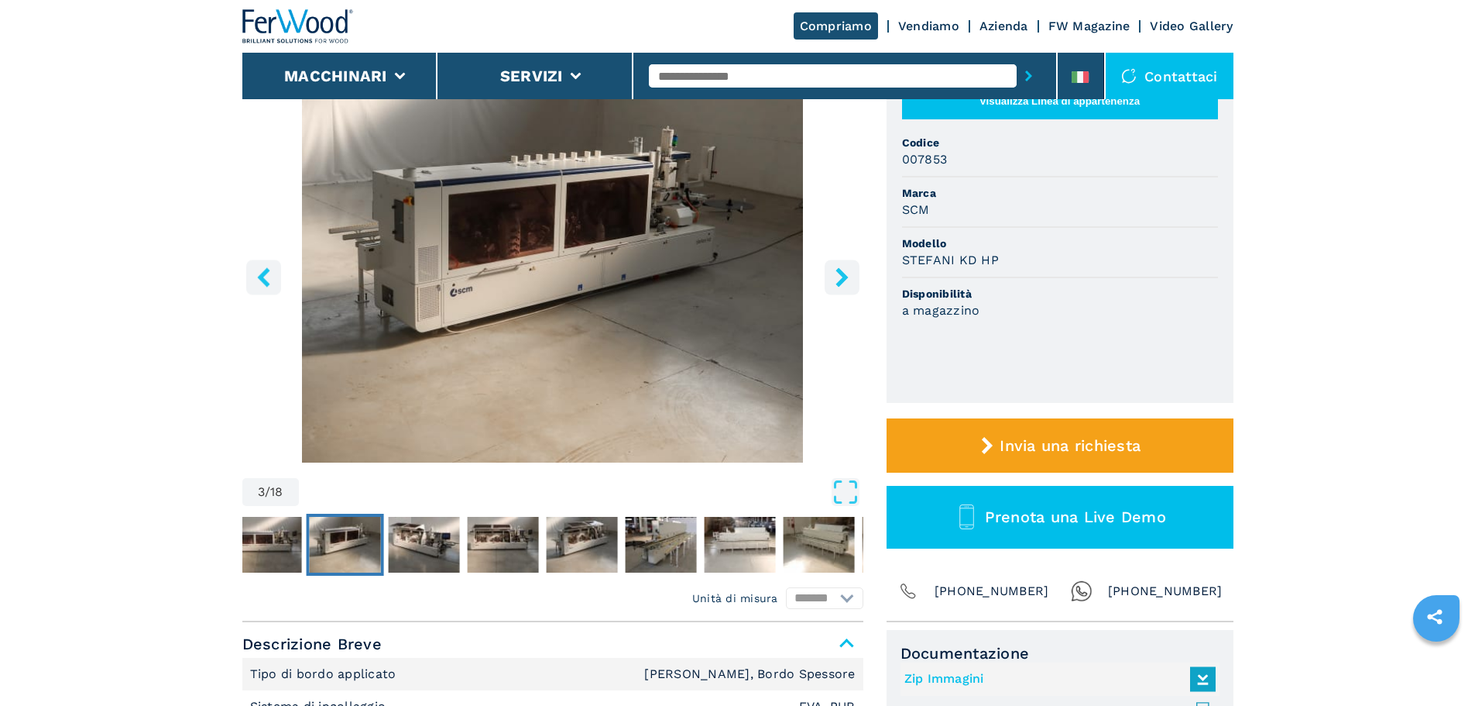
click at [836, 270] on icon "right-button" at bounding box center [842, 276] width 12 height 19
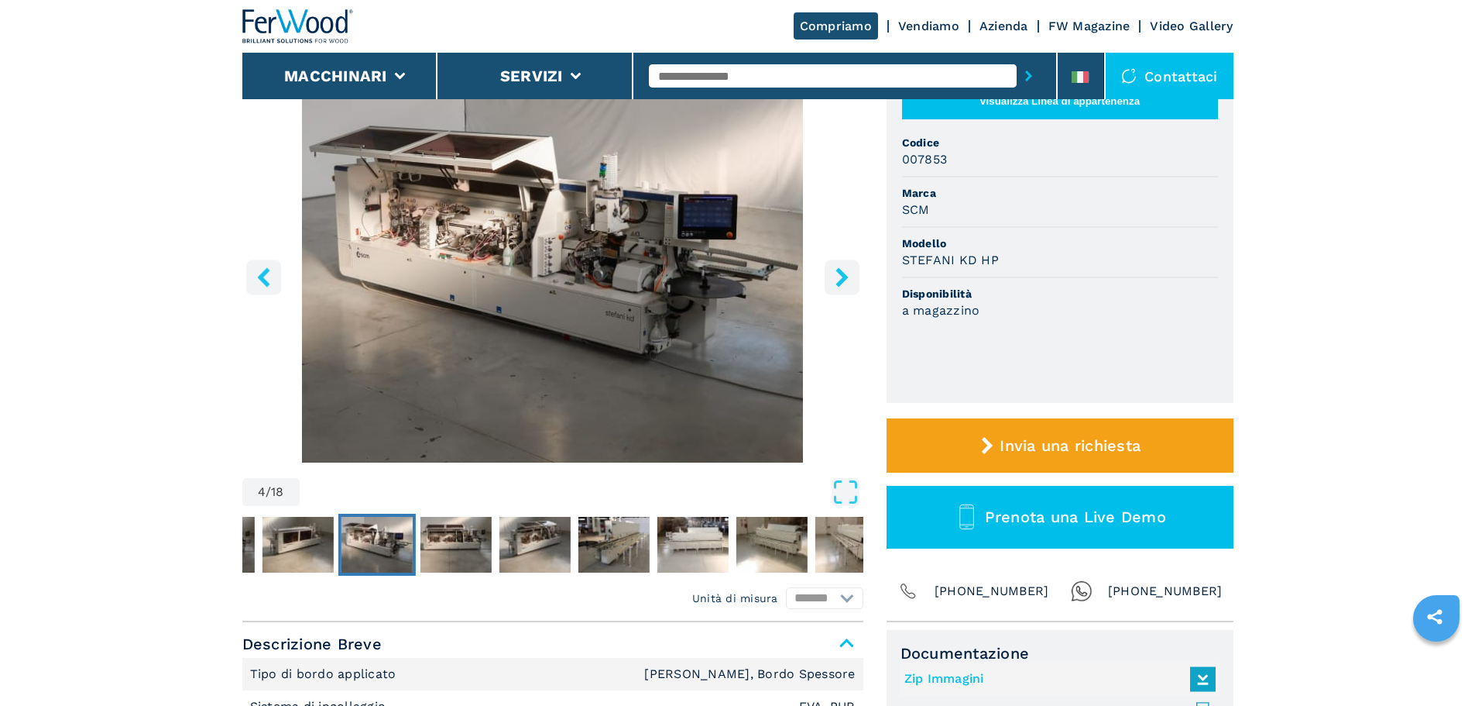
click at [836, 270] on icon "right-button" at bounding box center [842, 276] width 12 height 19
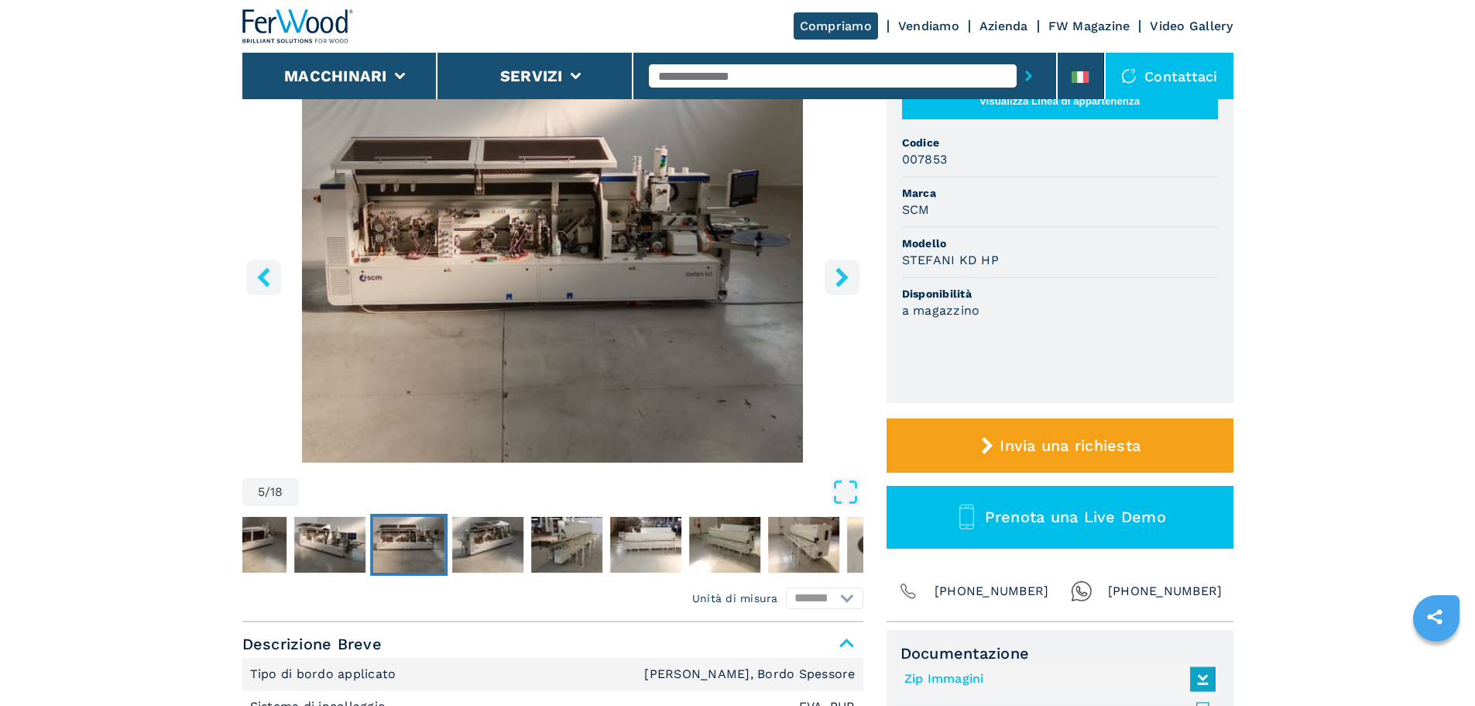
click at [836, 270] on icon "right-button" at bounding box center [842, 276] width 12 height 19
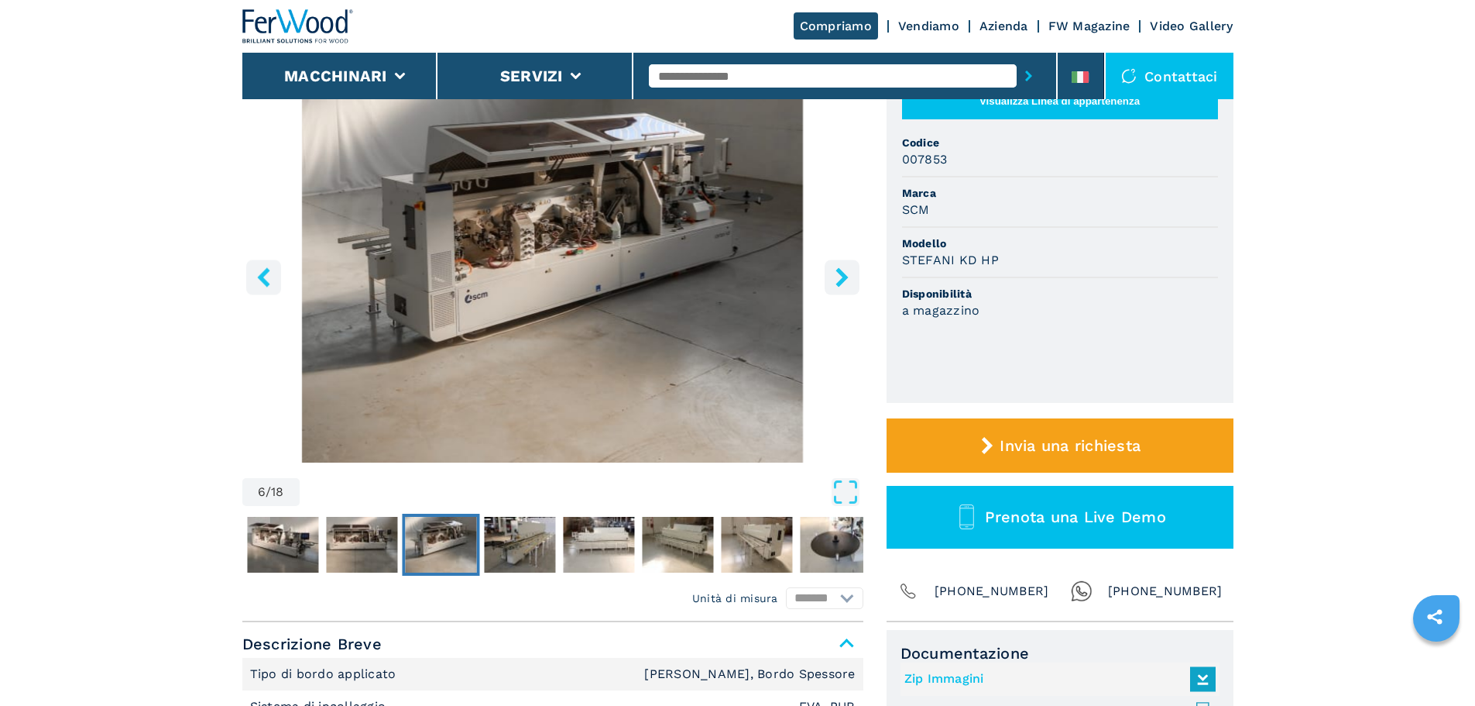
click at [836, 270] on icon "right-button" at bounding box center [842, 276] width 12 height 19
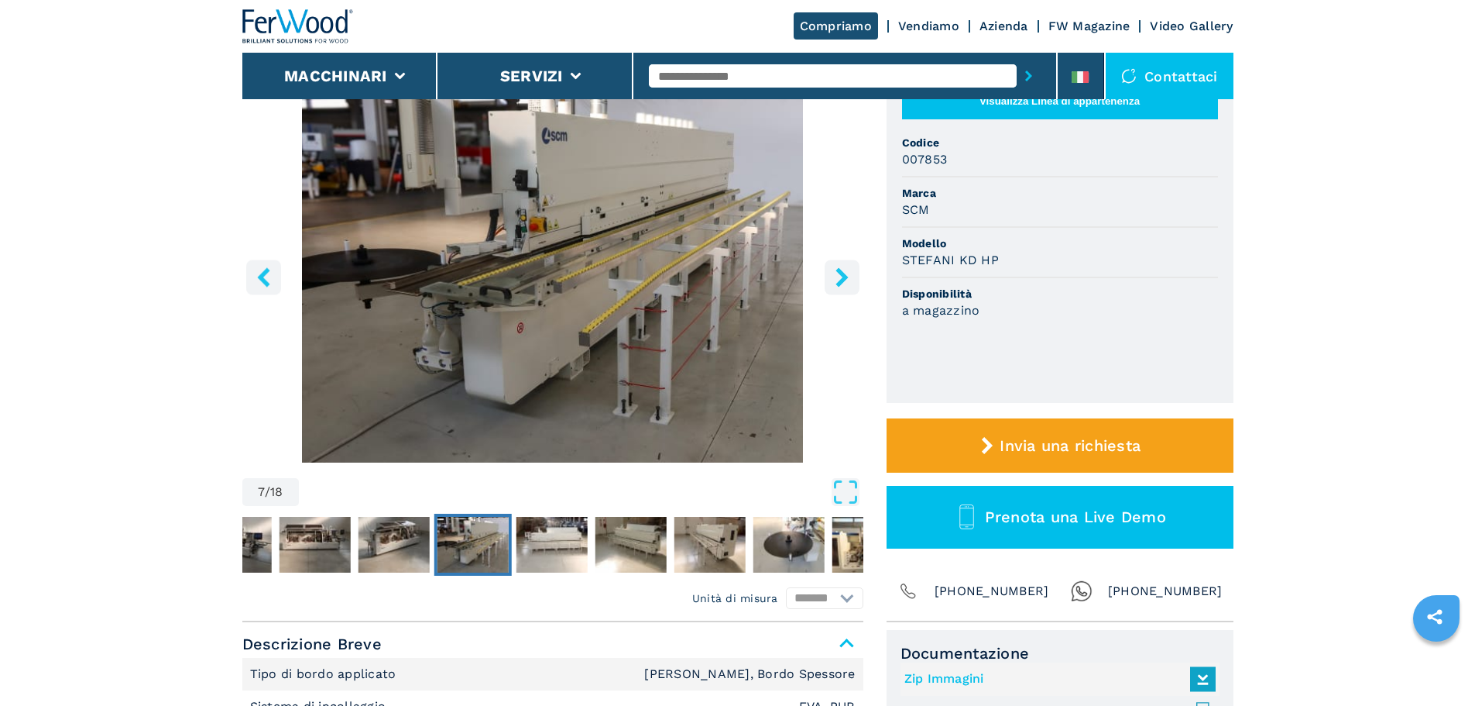
click at [836, 270] on icon "right-button" at bounding box center [842, 276] width 12 height 19
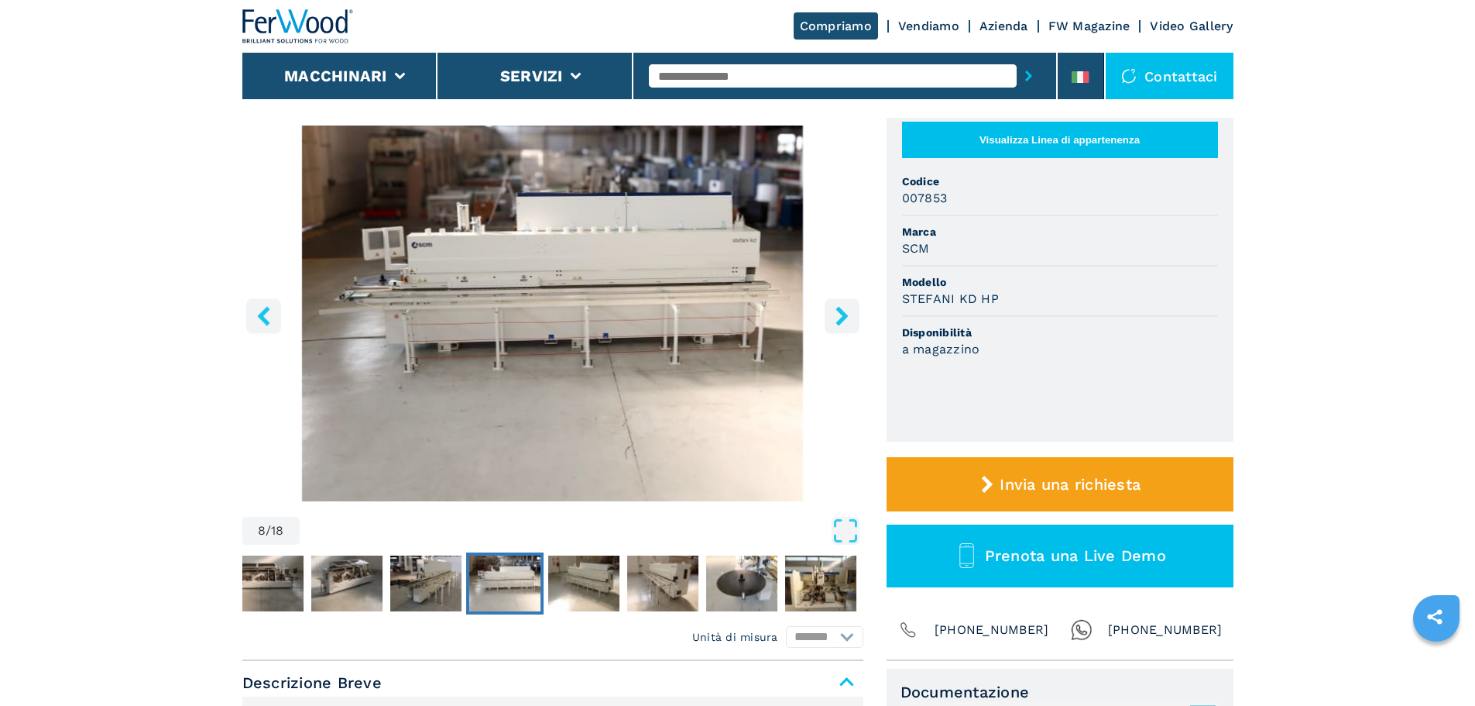
scroll to position [77, 0]
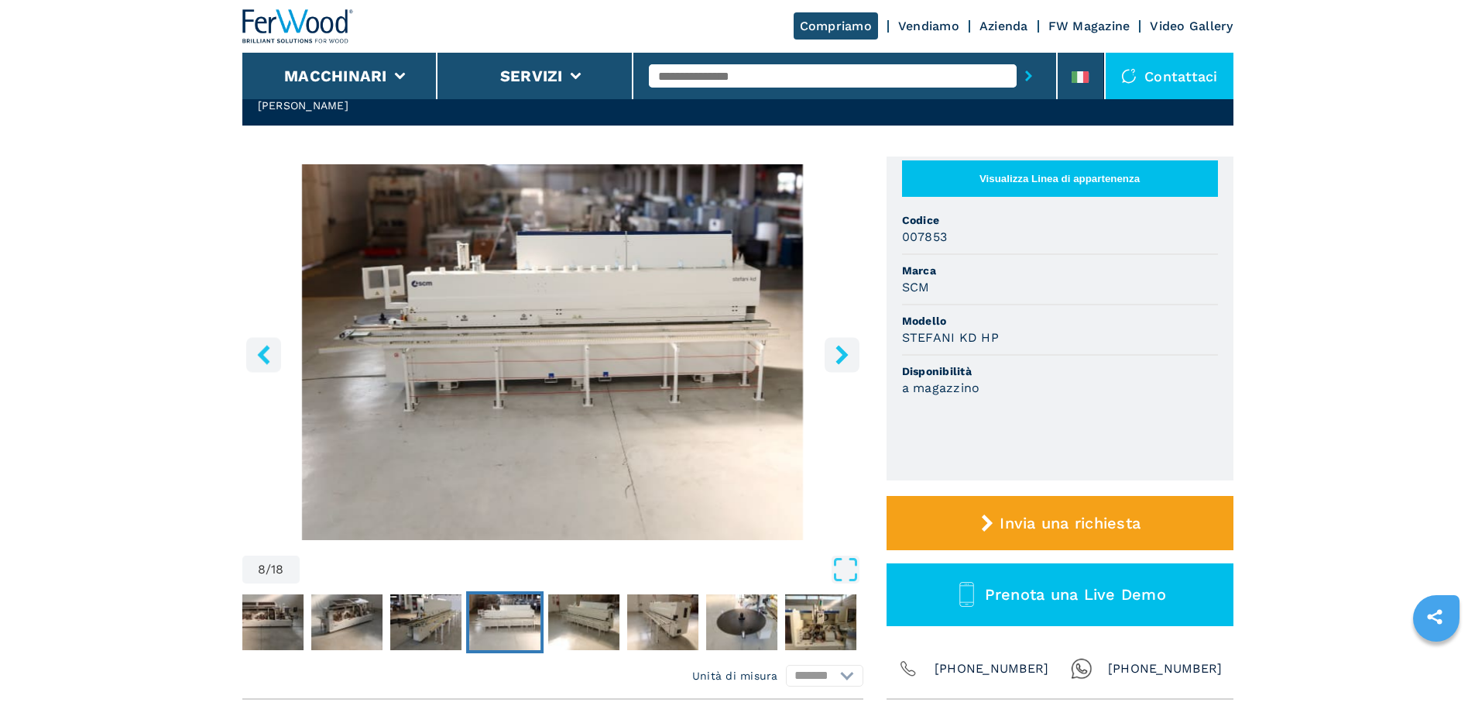
click at [848, 362] on icon "right-button" at bounding box center [842, 354] width 19 height 19
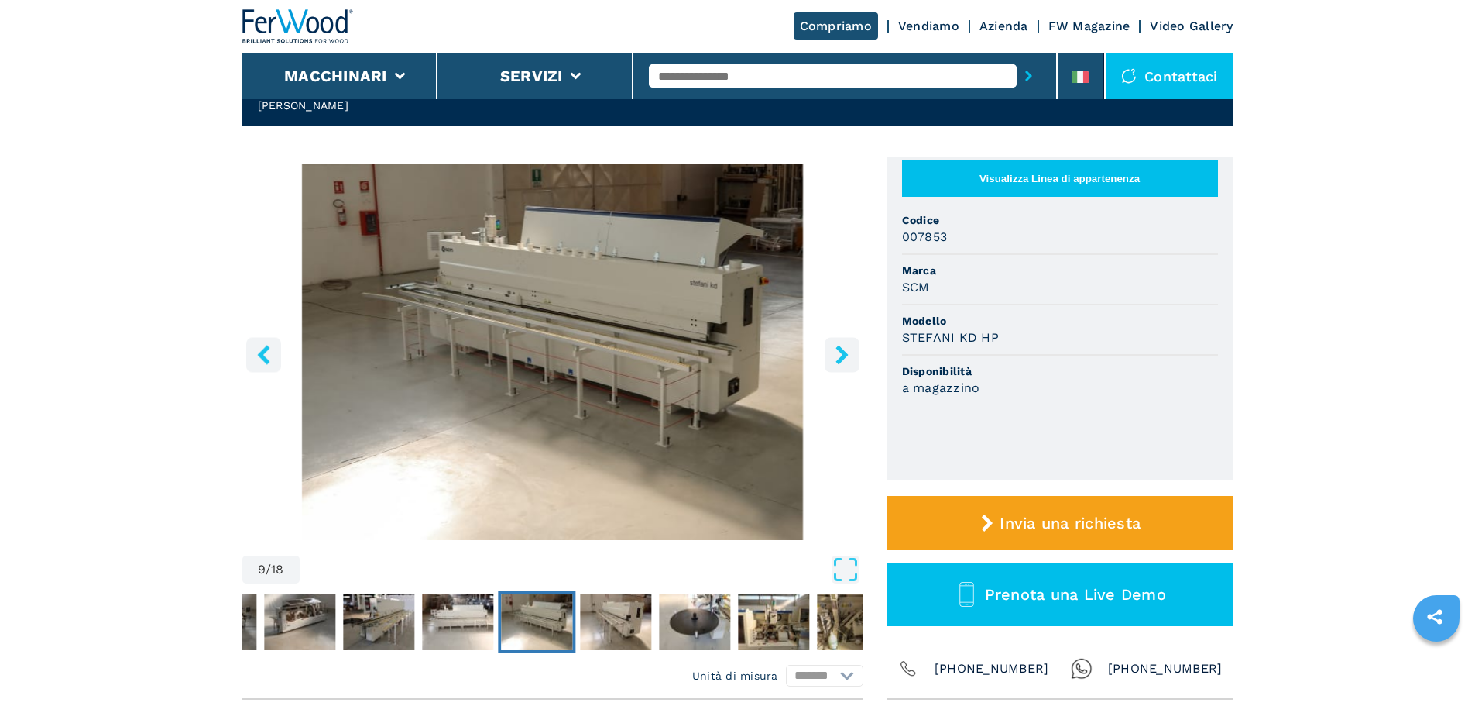
click at [848, 362] on icon "right-button" at bounding box center [842, 354] width 19 height 19
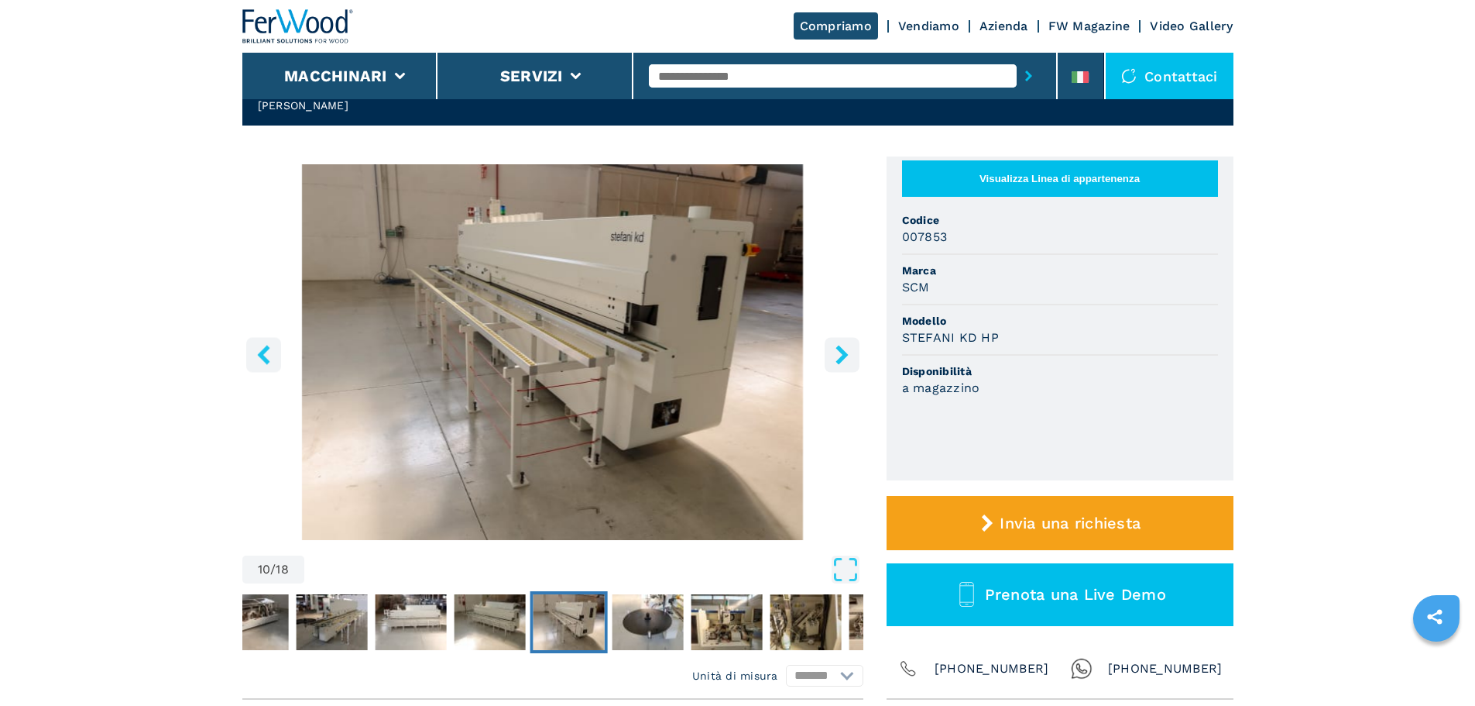
click at [848, 362] on icon "right-button" at bounding box center [842, 354] width 19 height 19
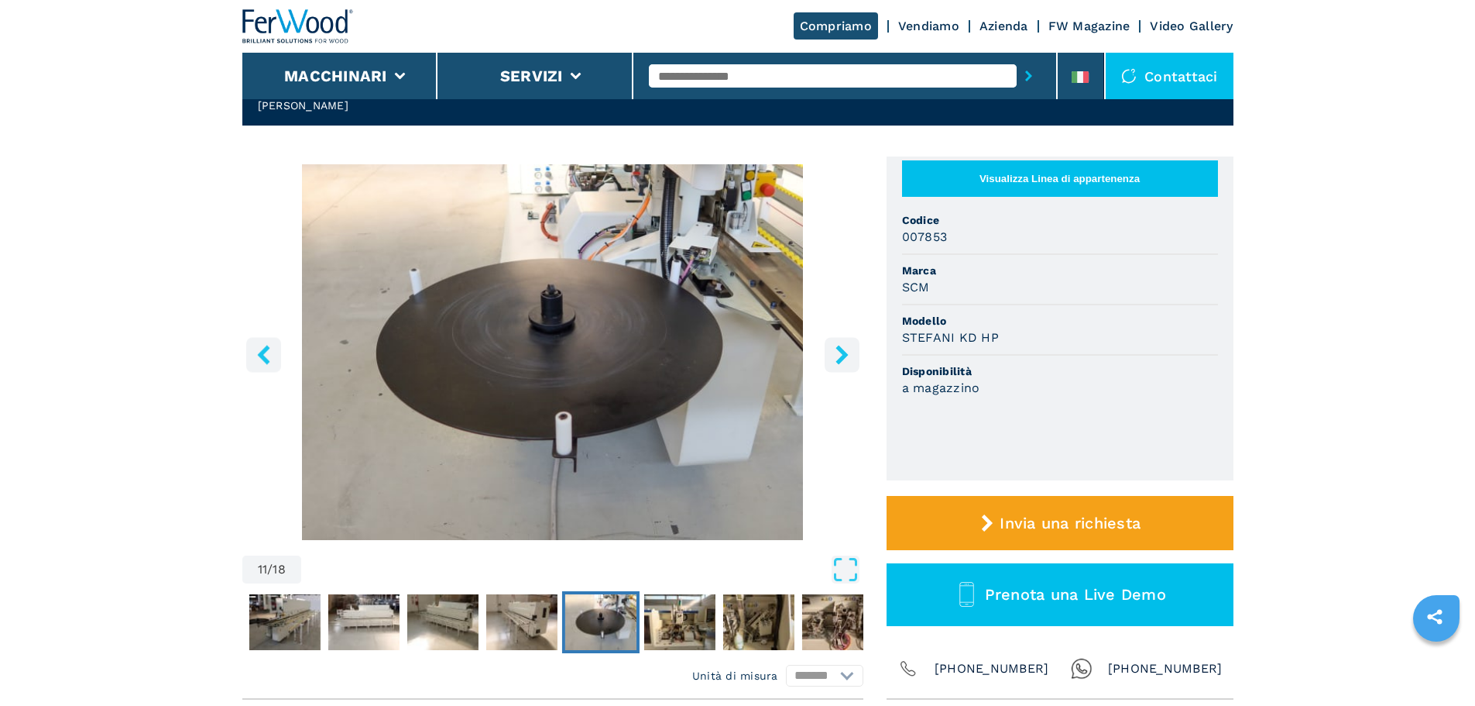
click at [849, 362] on icon "right-button" at bounding box center [842, 354] width 19 height 19
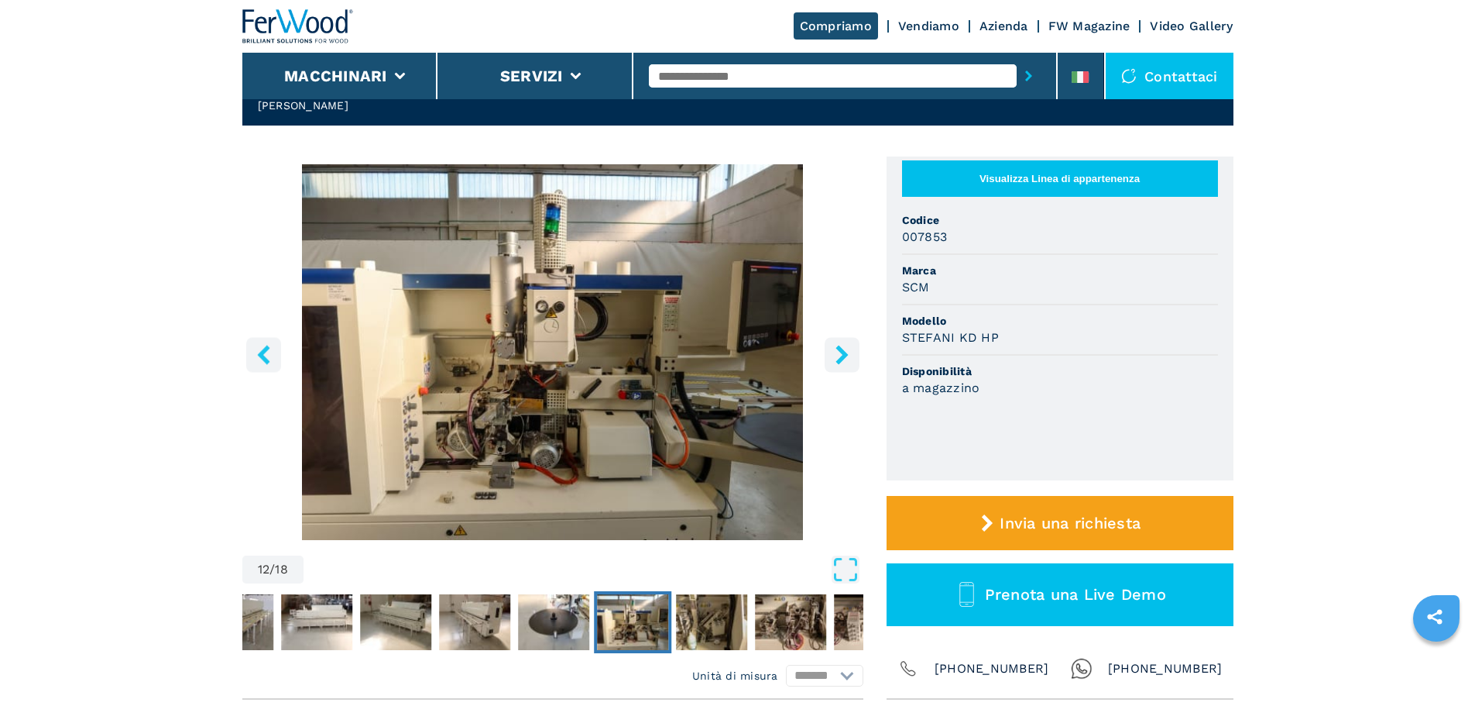
click at [849, 362] on icon "right-button" at bounding box center [842, 354] width 19 height 19
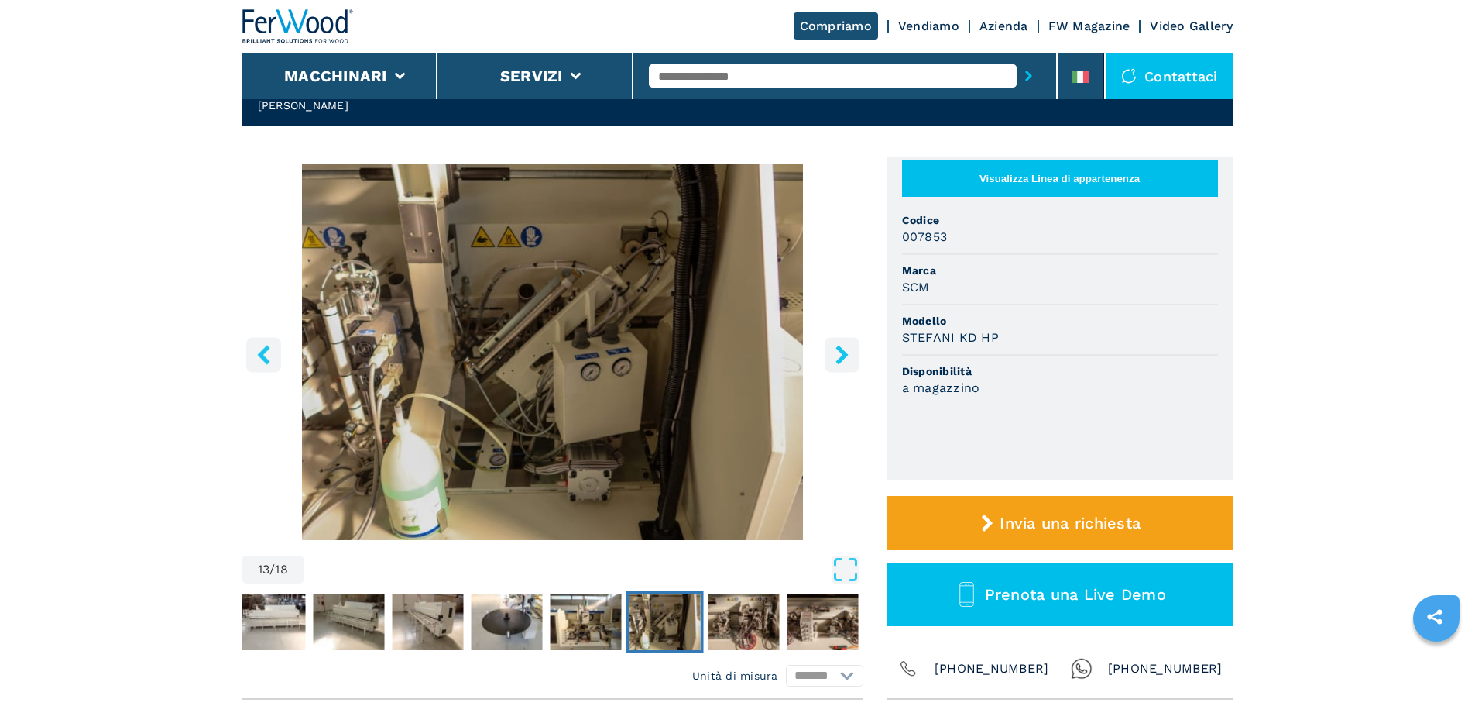
click at [849, 362] on icon "right-button" at bounding box center [842, 354] width 19 height 19
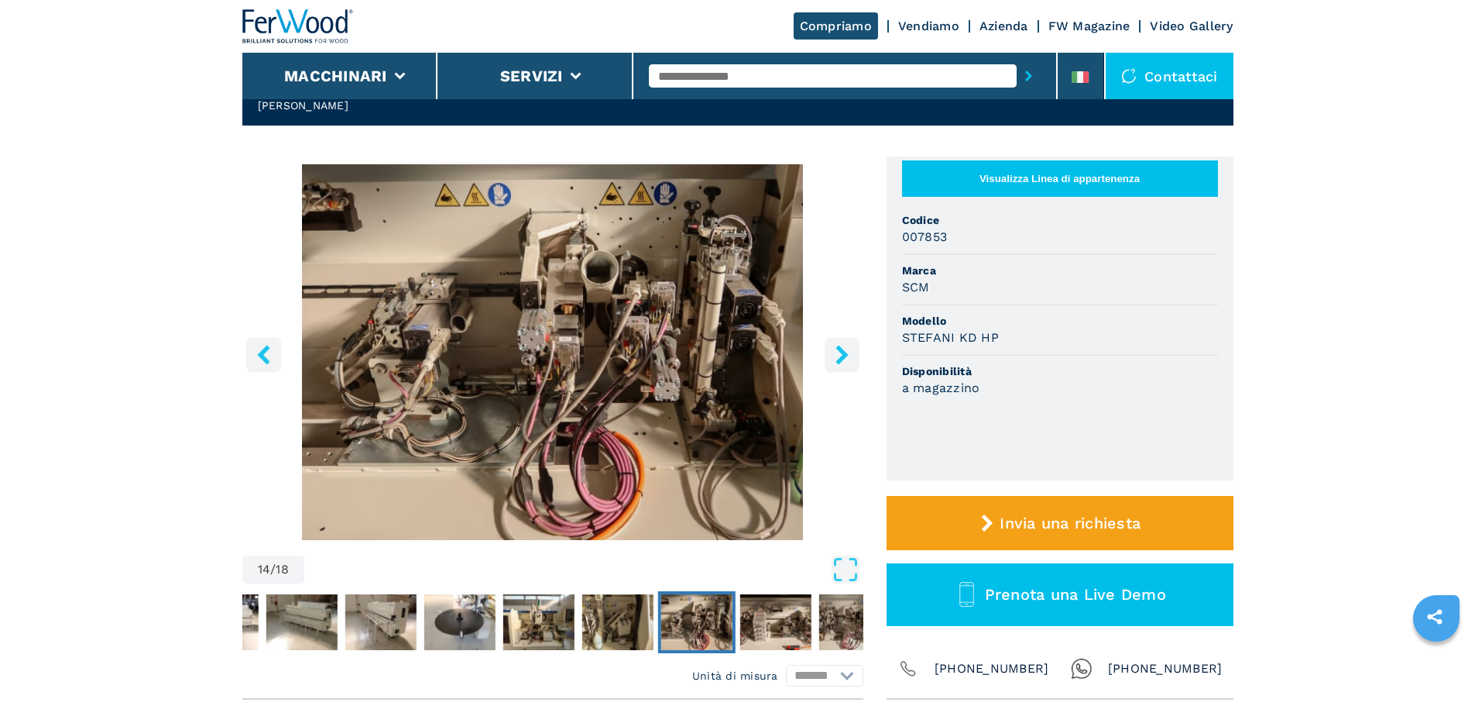
click at [849, 362] on icon "right-button" at bounding box center [842, 354] width 19 height 19
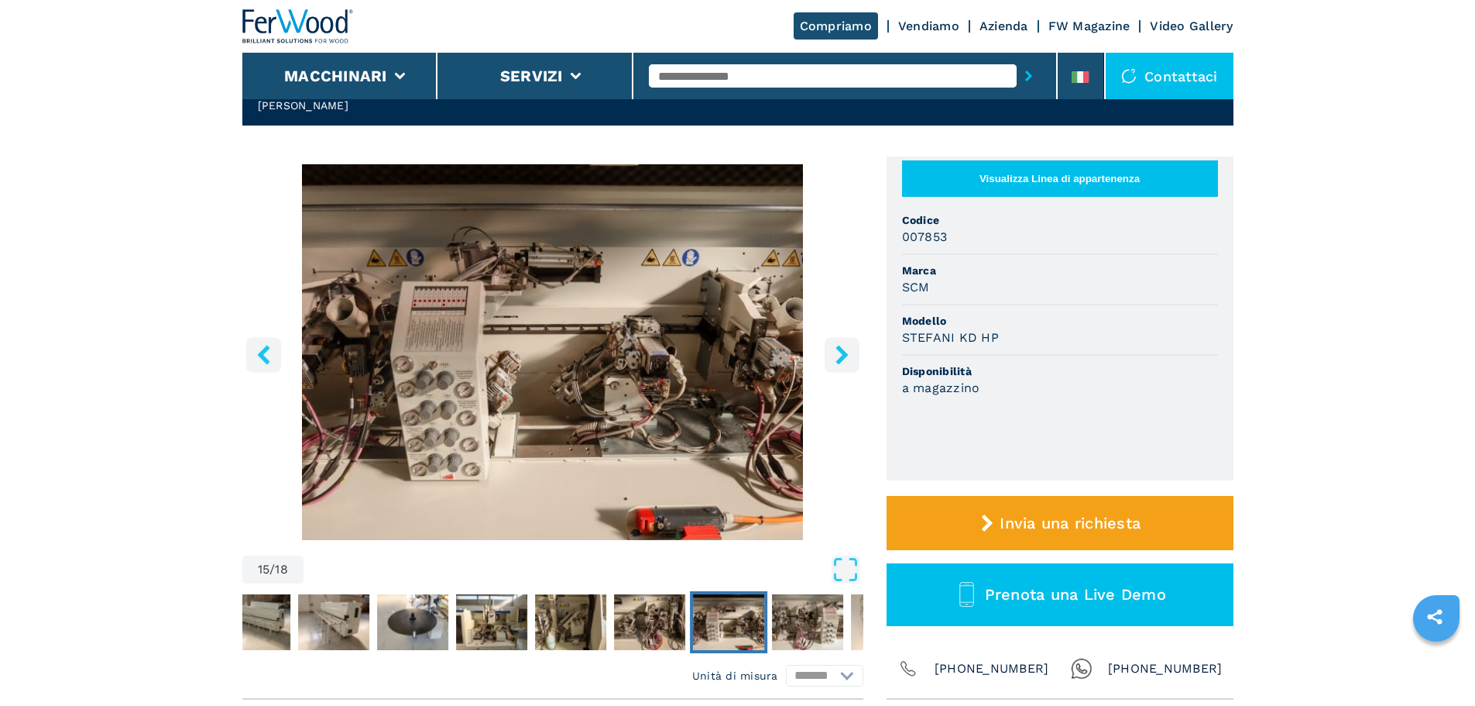
click at [849, 362] on icon "right-button" at bounding box center [842, 354] width 19 height 19
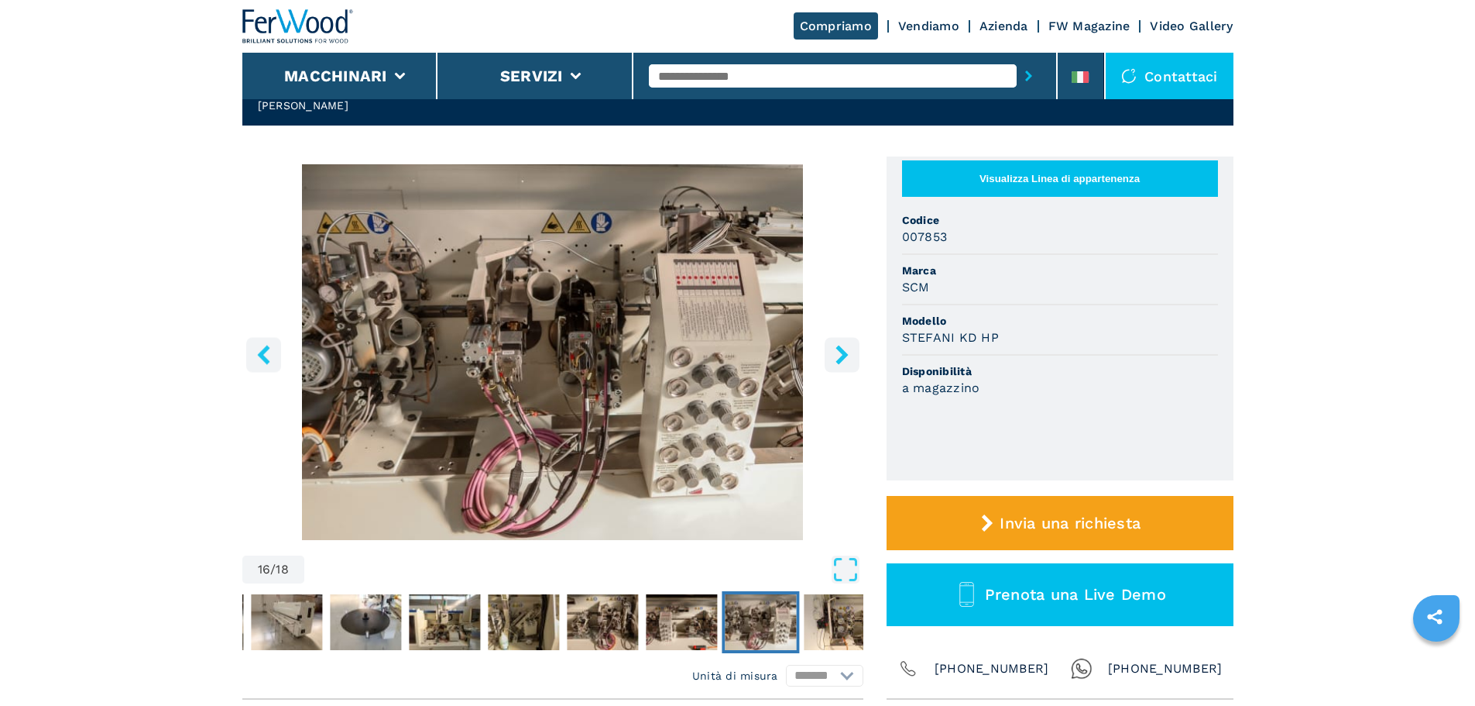
click at [849, 362] on icon "right-button" at bounding box center [842, 354] width 19 height 19
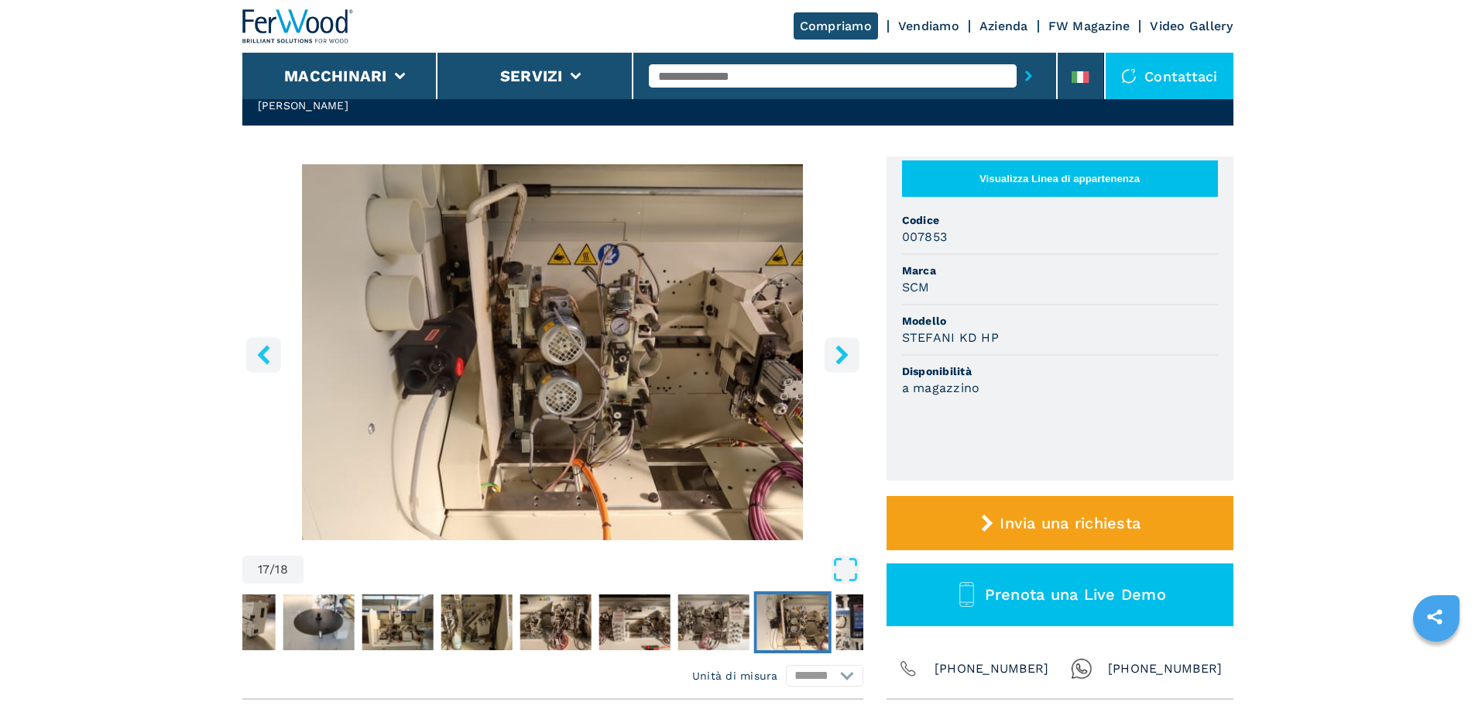
click at [849, 362] on icon "right-button" at bounding box center [842, 354] width 19 height 19
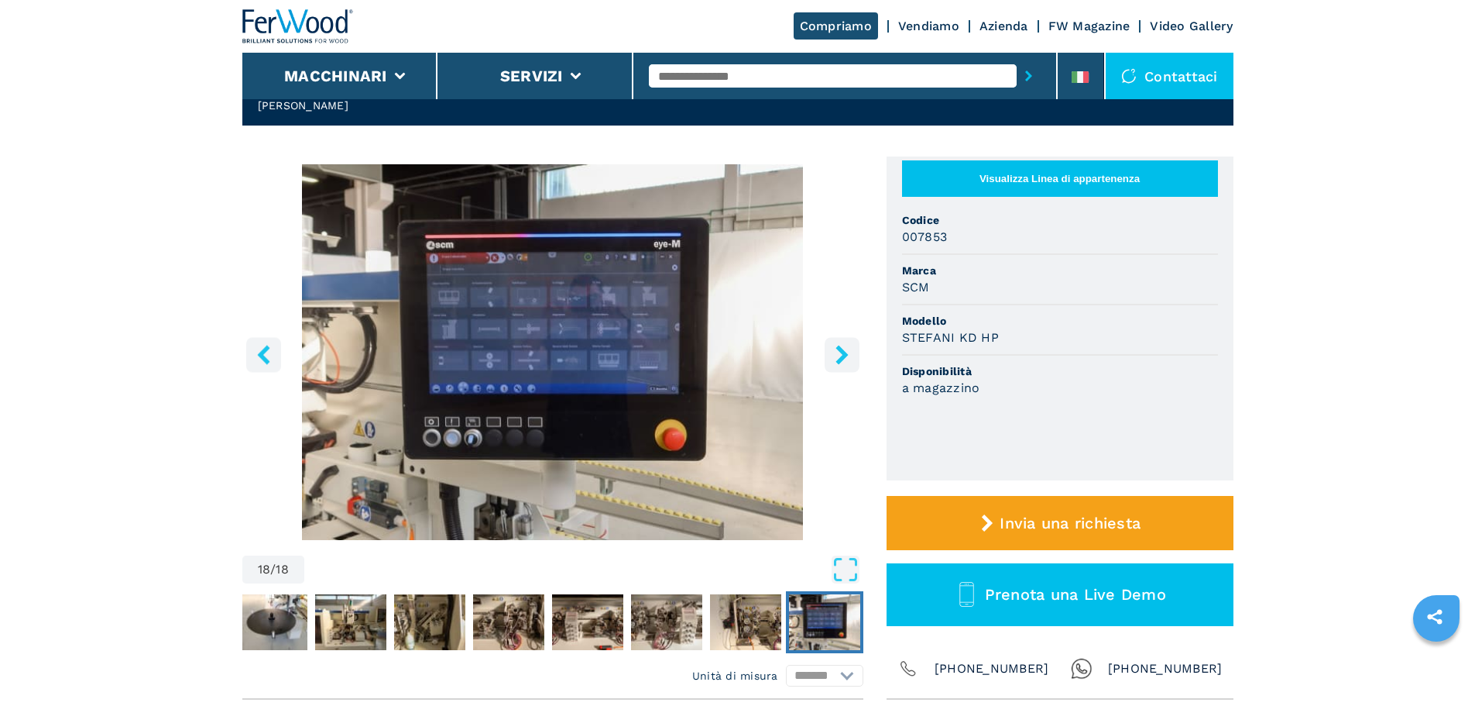
click at [849, 362] on icon "right-button" at bounding box center [842, 354] width 19 height 19
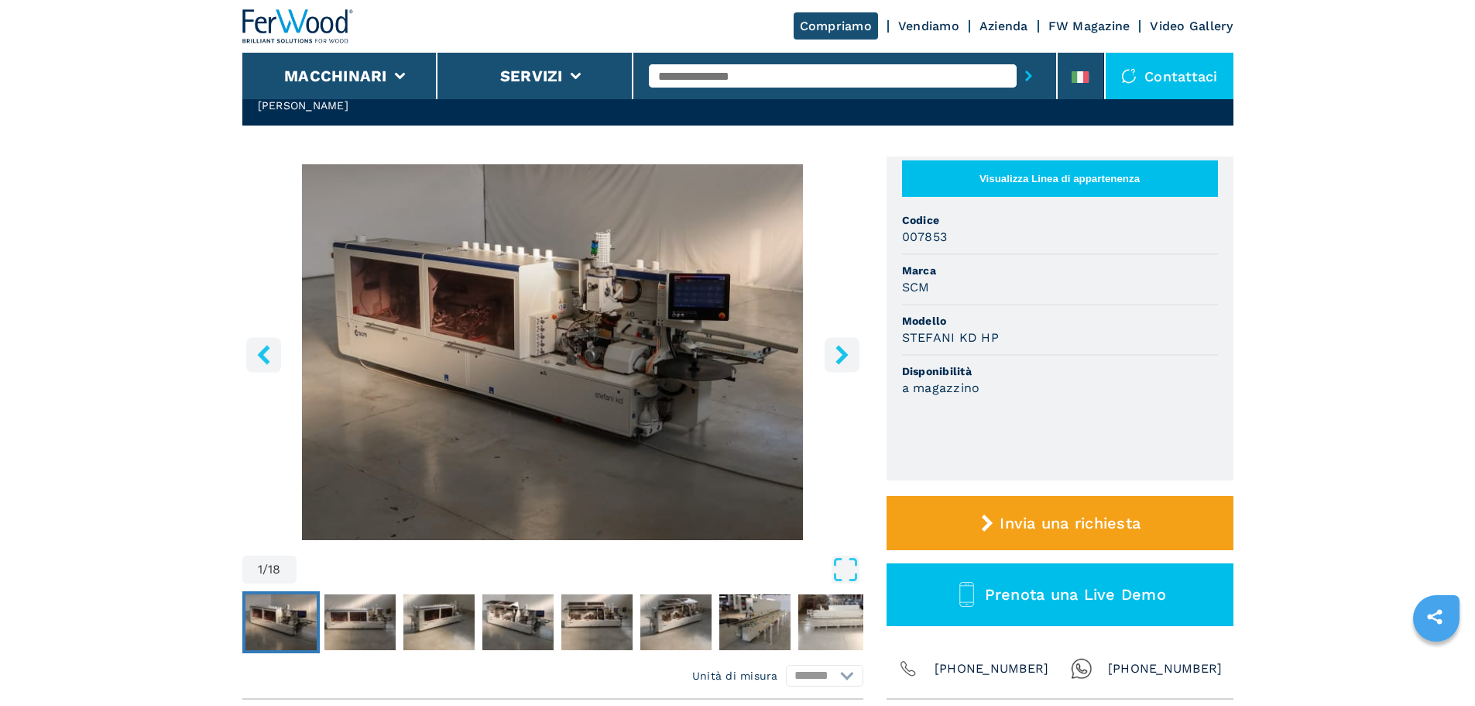
click at [733, 94] on div at bounding box center [845, 76] width 392 height 36
click at [754, 74] on input "text" at bounding box center [833, 75] width 368 height 23
type input "******"
click at [1017, 58] on button "submit-button" at bounding box center [1029, 76] width 24 height 36
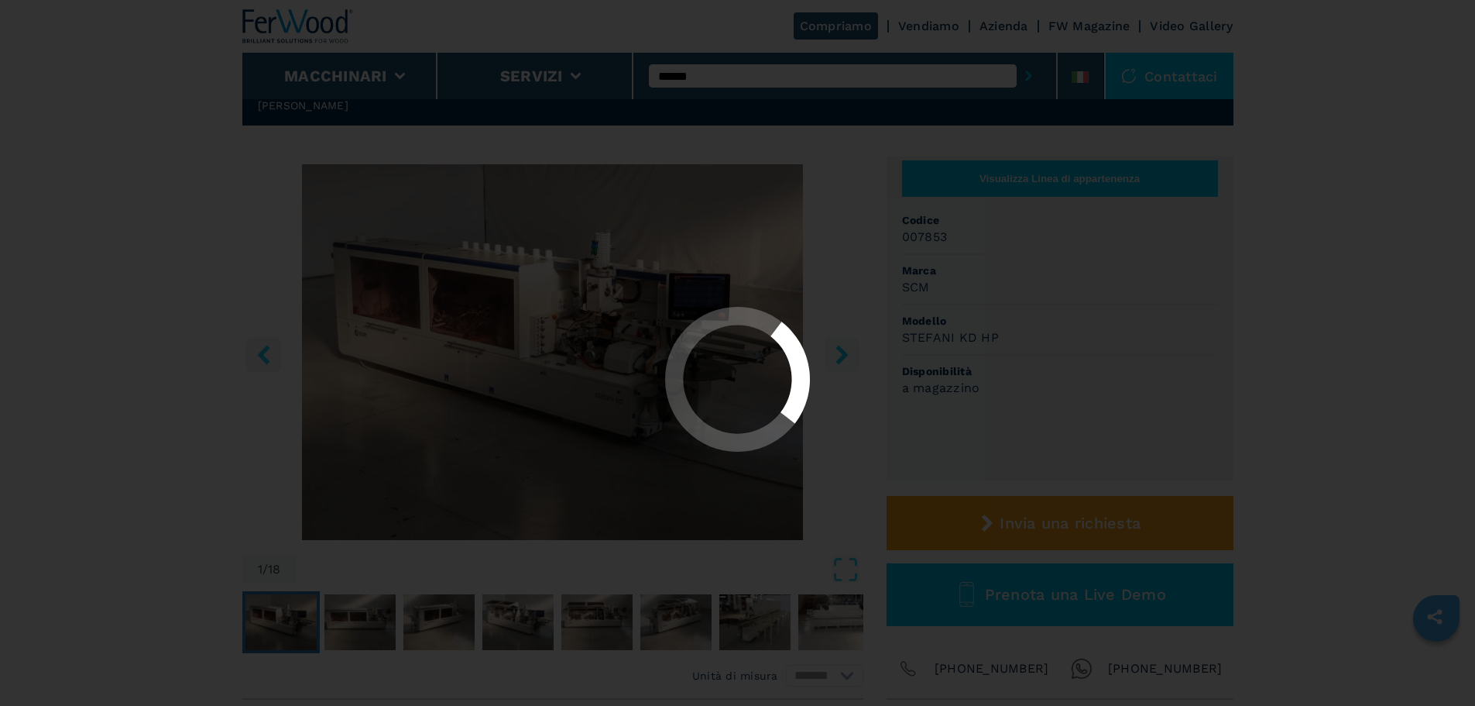
scroll to position [0, 0]
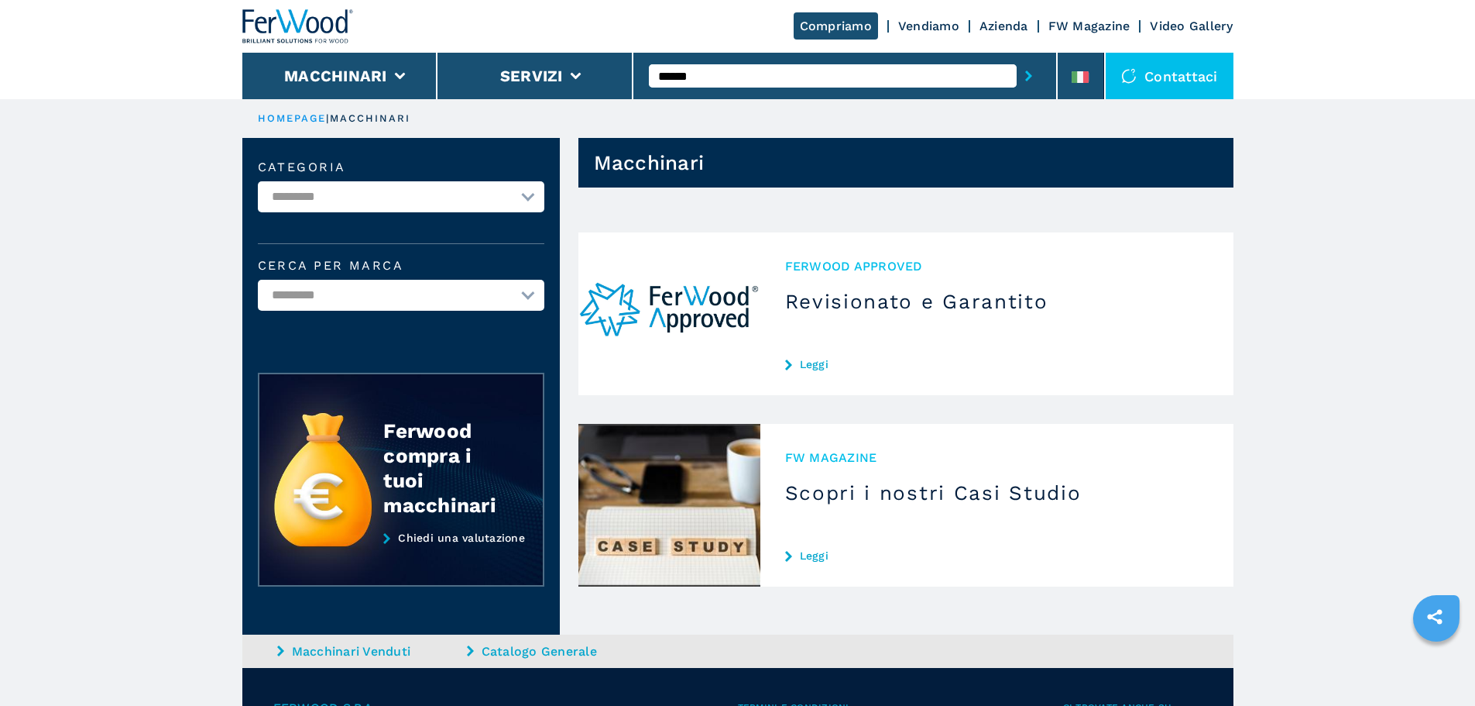
click at [749, 64] on div "******" at bounding box center [845, 76] width 392 height 36
click at [739, 74] on input "******" at bounding box center [833, 75] width 368 height 23
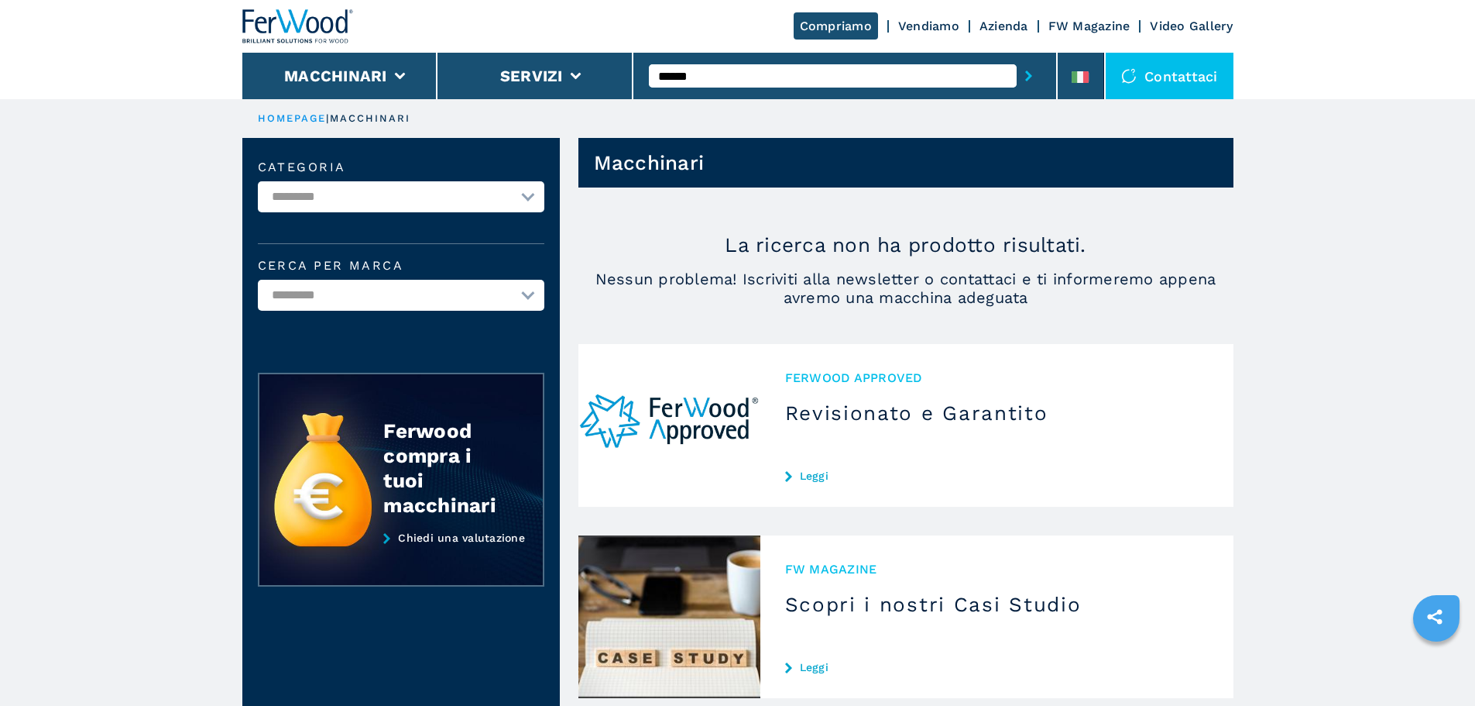
type input "******"
click at [1017, 58] on button "submit-button" at bounding box center [1029, 76] width 24 height 36
click at [833, 76] on input "******" at bounding box center [833, 75] width 368 height 23
click at [747, 81] on input "******" at bounding box center [833, 75] width 368 height 23
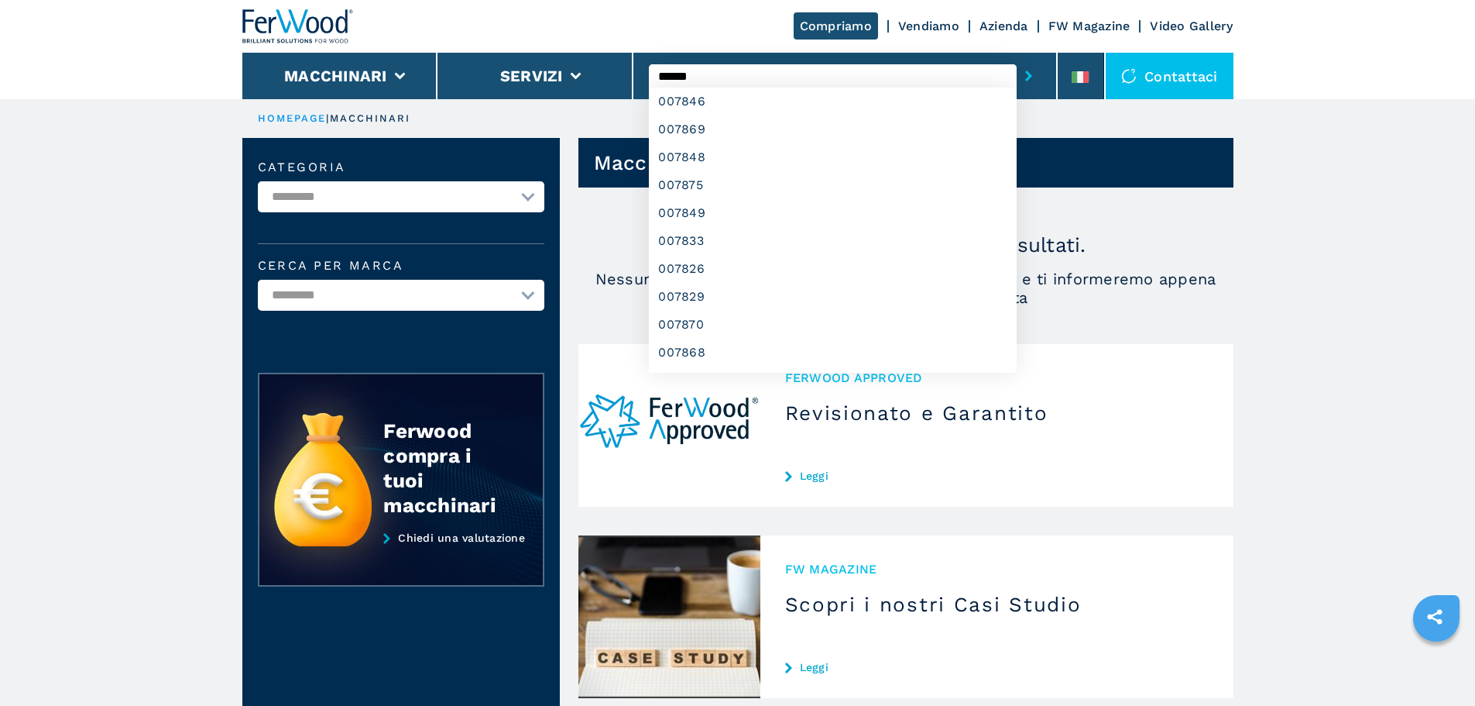
type input "******"
click at [1017, 58] on button "submit-button" at bounding box center [1029, 76] width 24 height 36
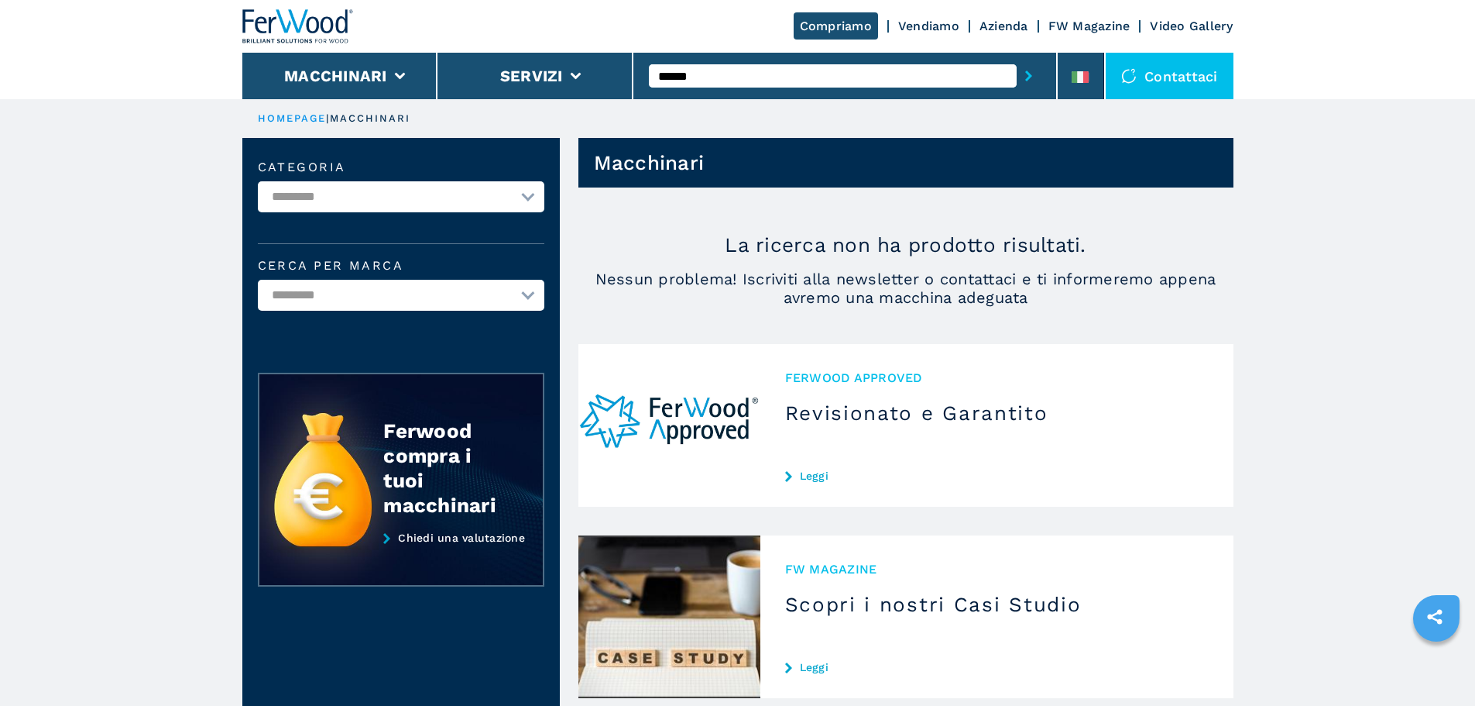
click at [1025, 72] on icon "submit-button" at bounding box center [1028, 75] width 7 height 11
click at [757, 88] on div "******" at bounding box center [845, 76] width 392 height 36
click at [754, 71] on input "******" at bounding box center [833, 75] width 368 height 23
type input "******"
click at [1017, 58] on button "submit-button" at bounding box center [1029, 76] width 24 height 36
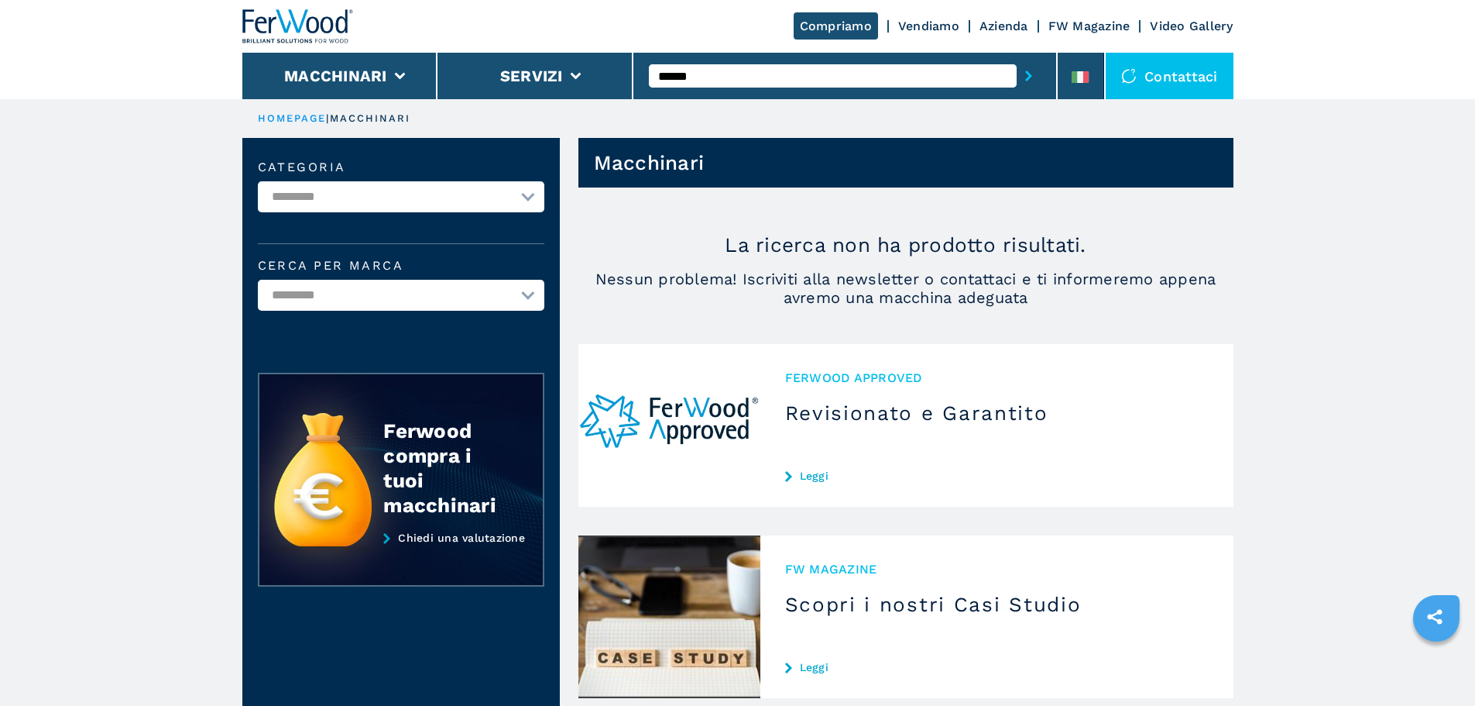
click at [853, 76] on input "******" at bounding box center [833, 75] width 368 height 23
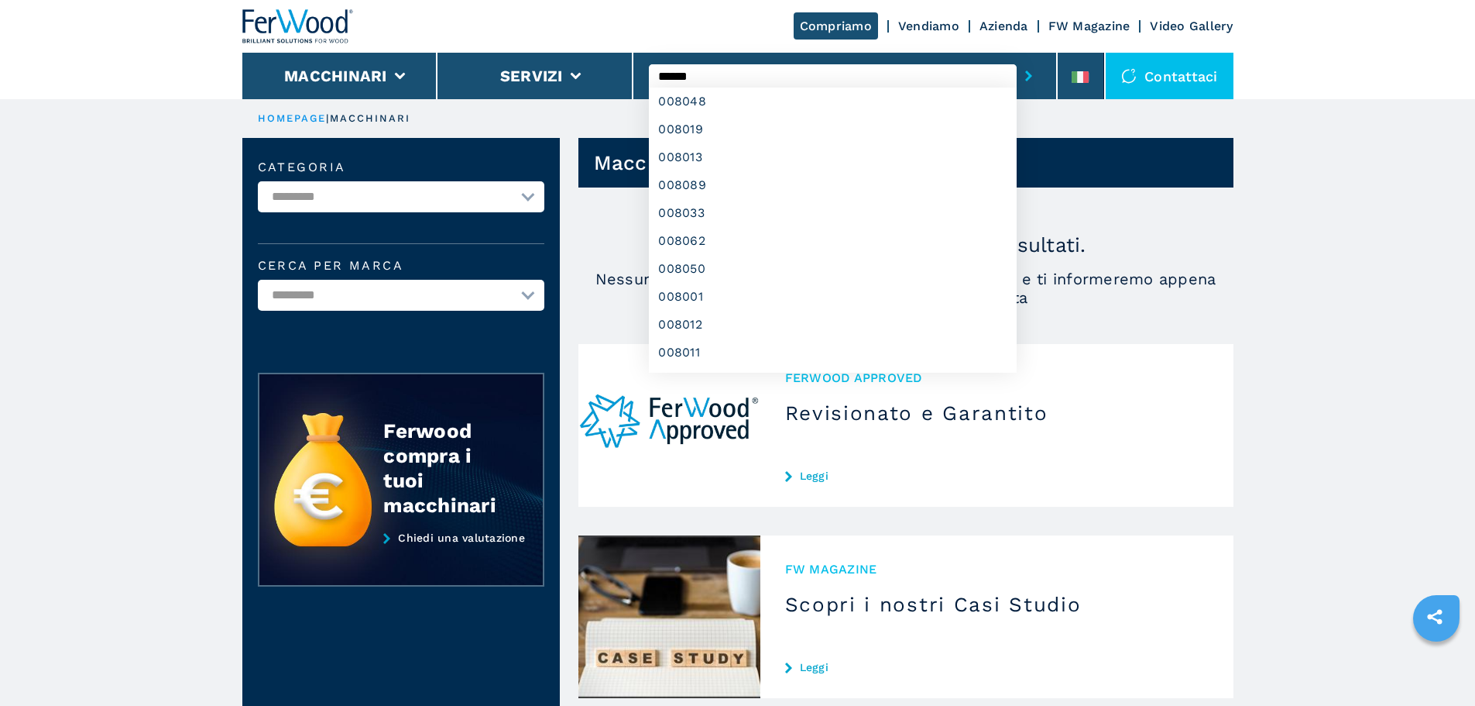
type input "******"
click at [1017, 58] on button "submit-button" at bounding box center [1029, 76] width 24 height 36
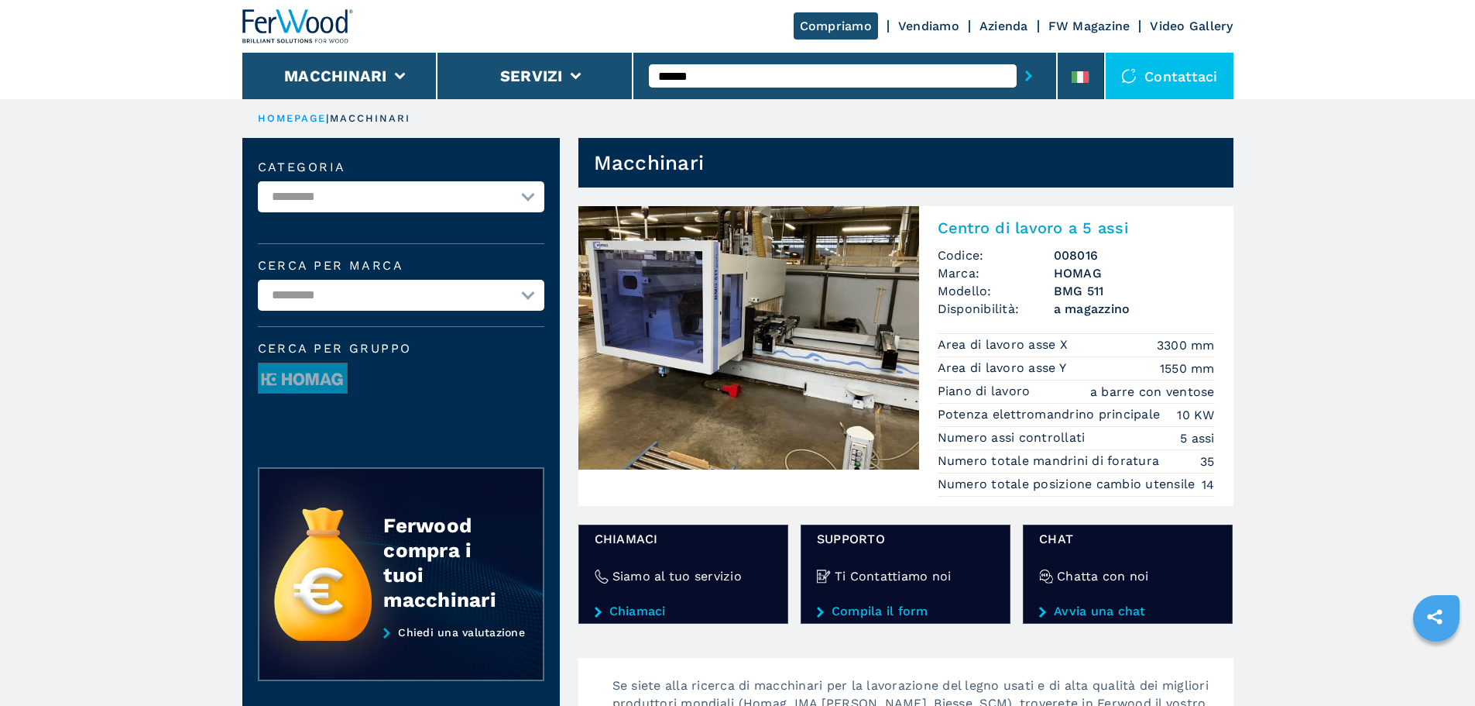
click at [966, 218] on div "Centro di lavoro a 5 assi Codice: 008016 Marca: HOMAG Modello: BMG 511 Disponib…" at bounding box center [1076, 356] width 314 height 300
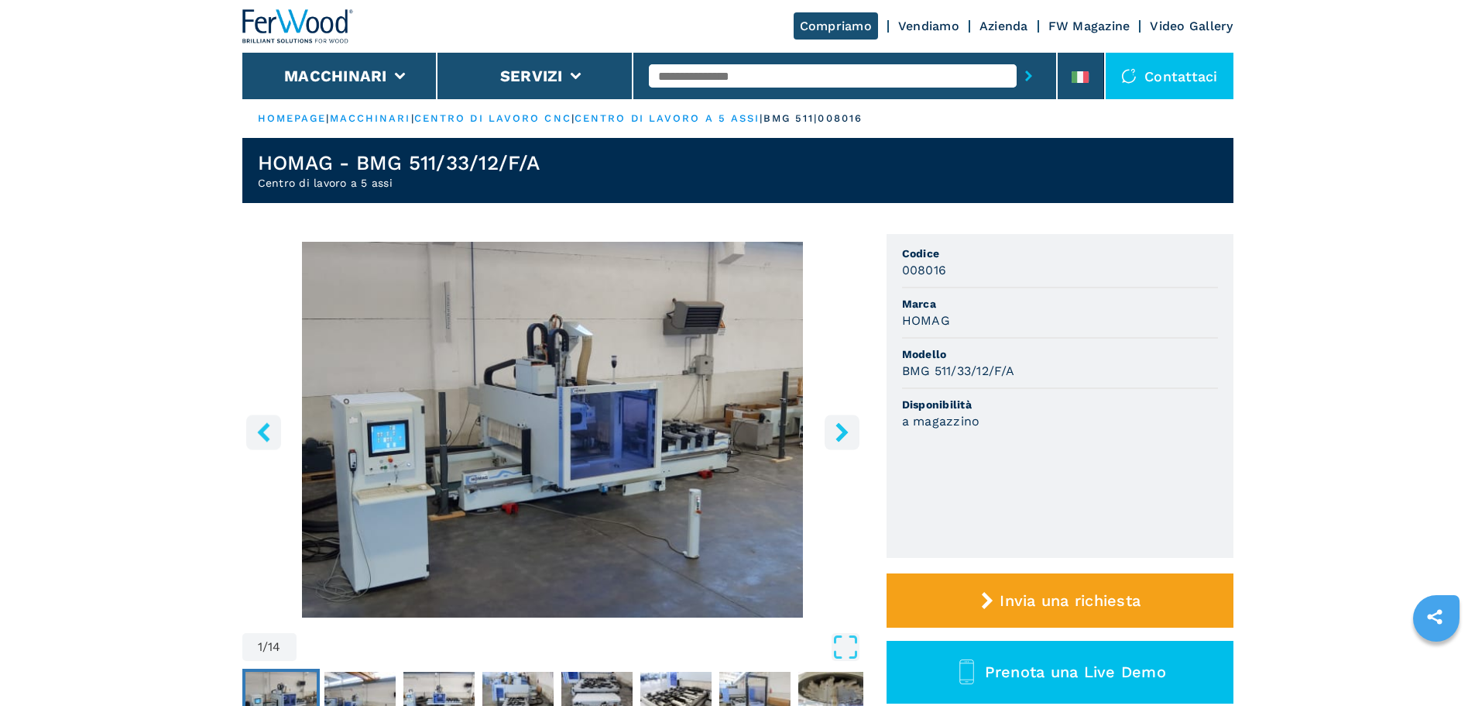
click at [854, 430] on button "right-button" at bounding box center [842, 431] width 35 height 35
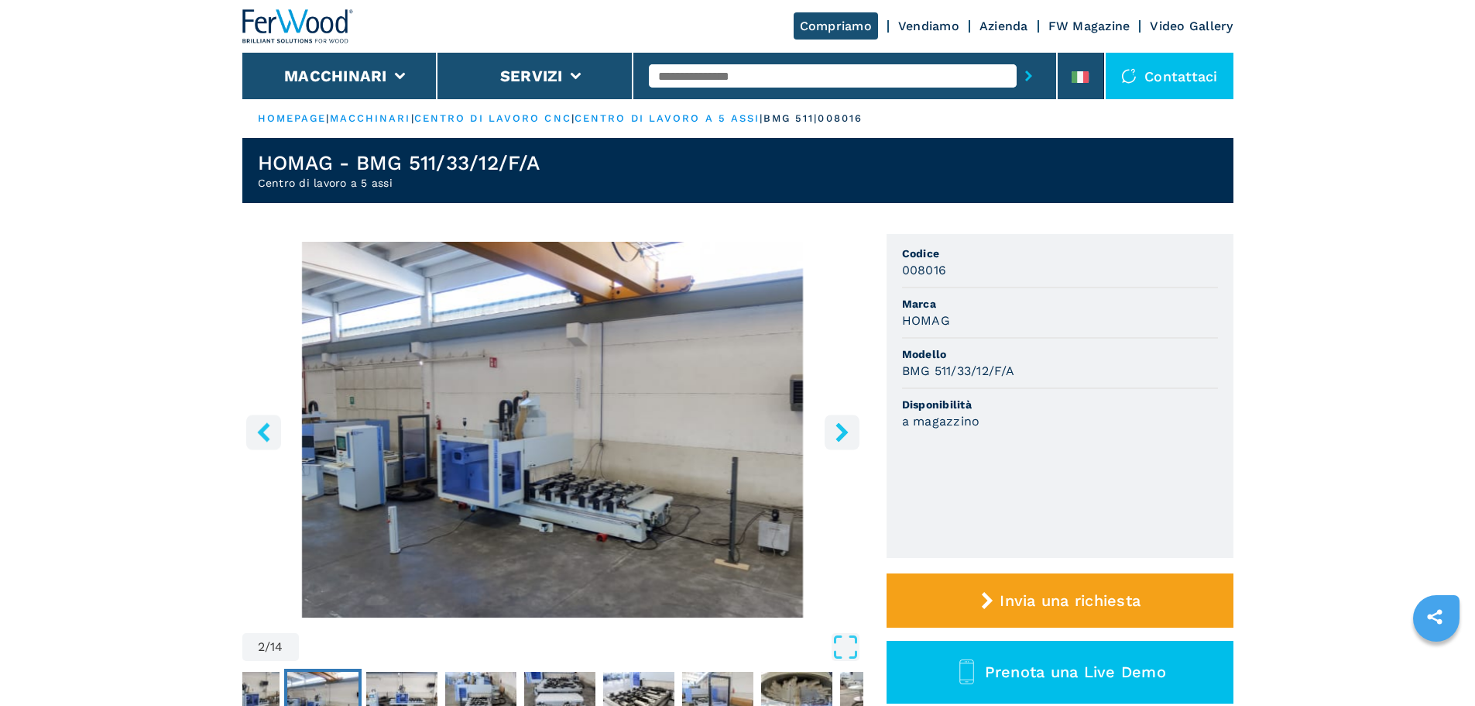
click at [854, 430] on button "right-button" at bounding box center [842, 431] width 35 height 35
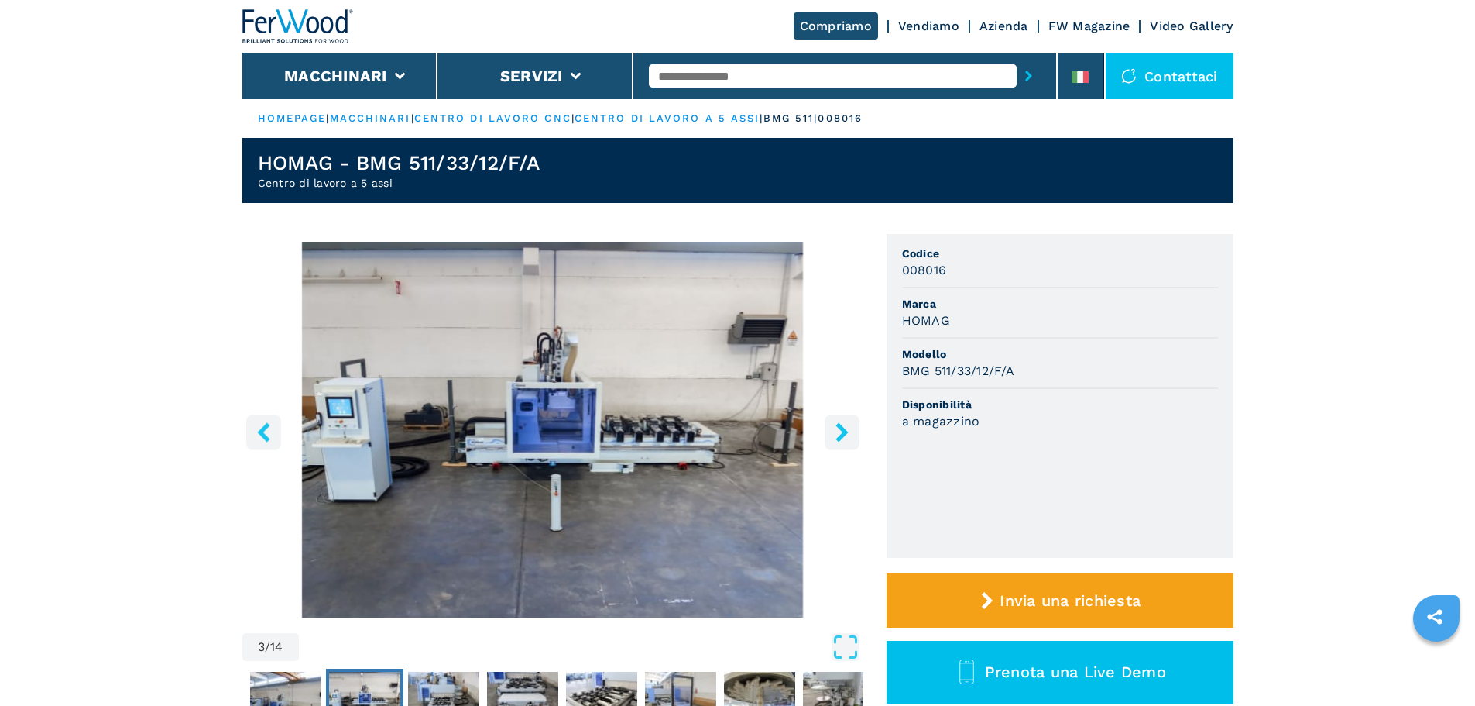
click at [854, 430] on button "right-button" at bounding box center [842, 431] width 35 height 35
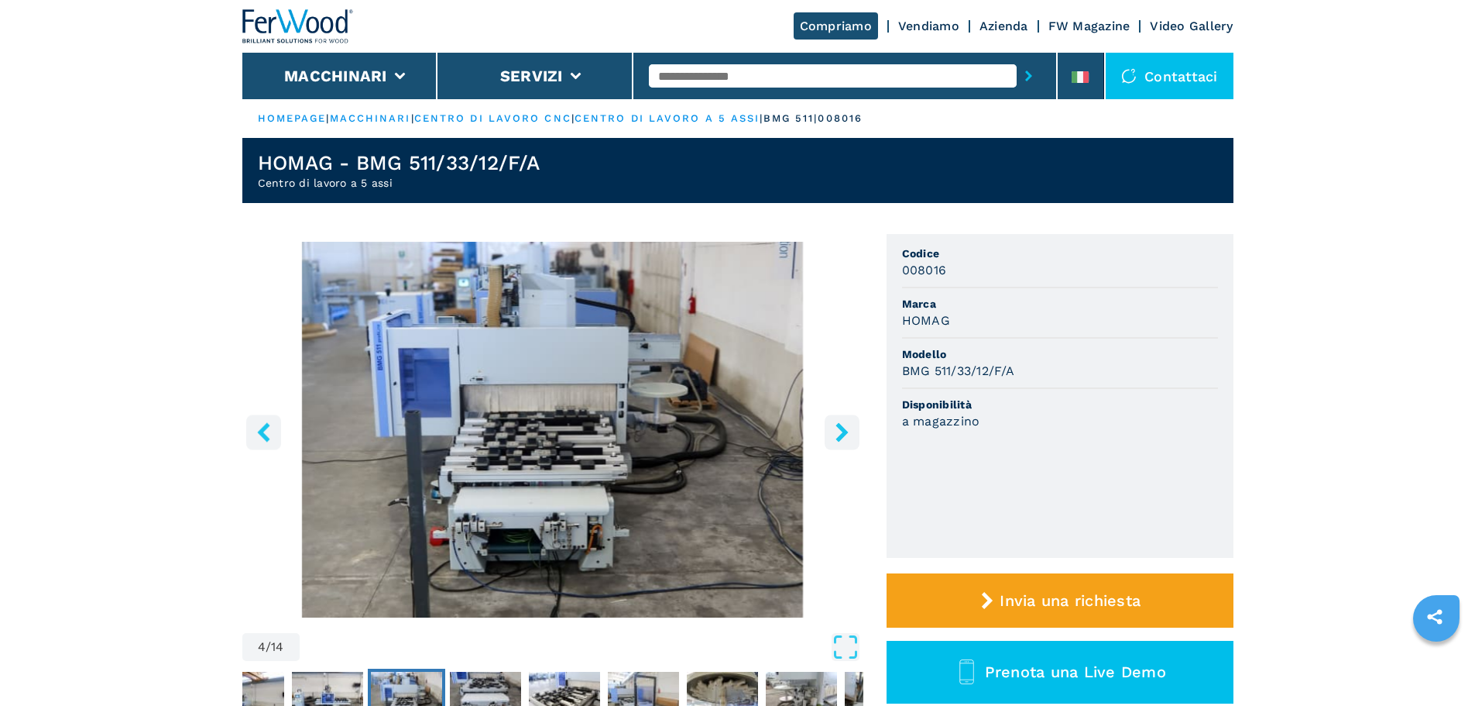
click at [854, 430] on button "right-button" at bounding box center [842, 431] width 35 height 35
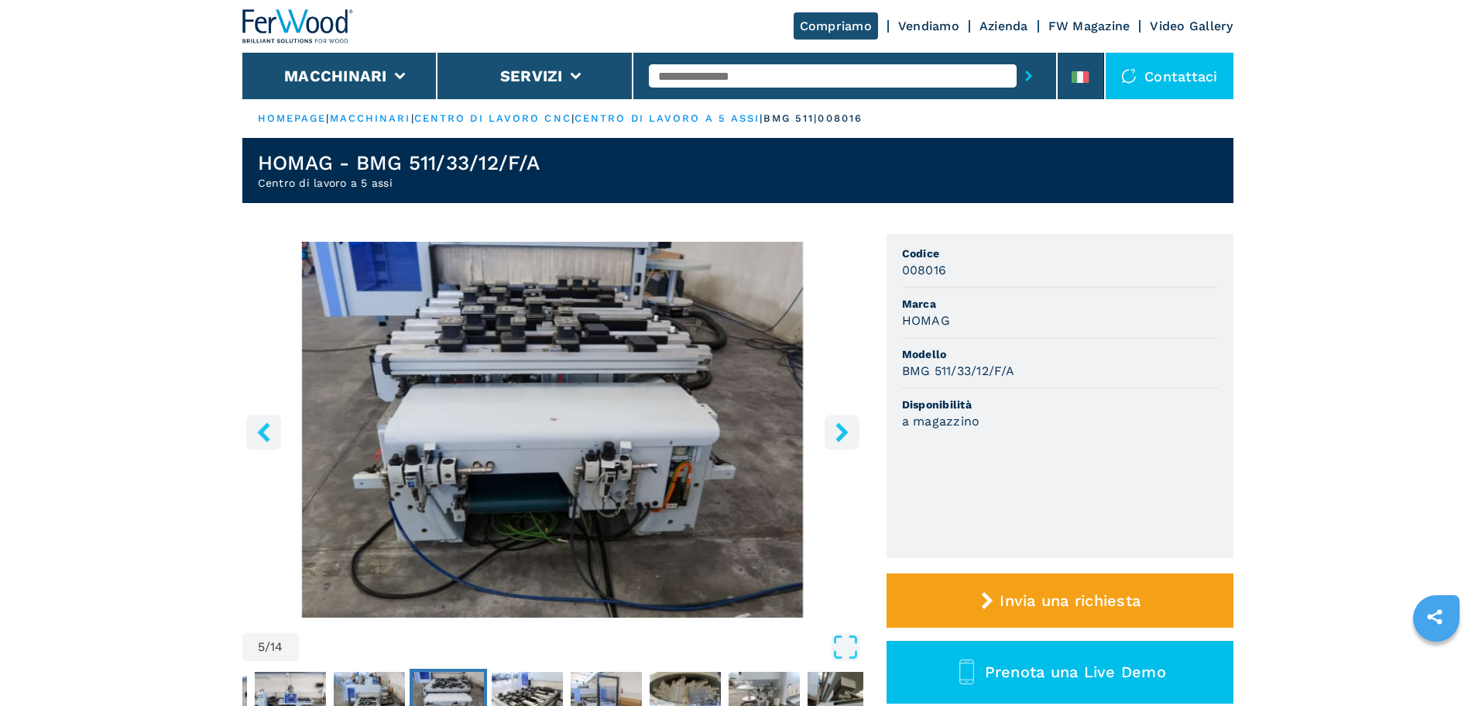
click at [854, 430] on button "right-button" at bounding box center [842, 431] width 35 height 35
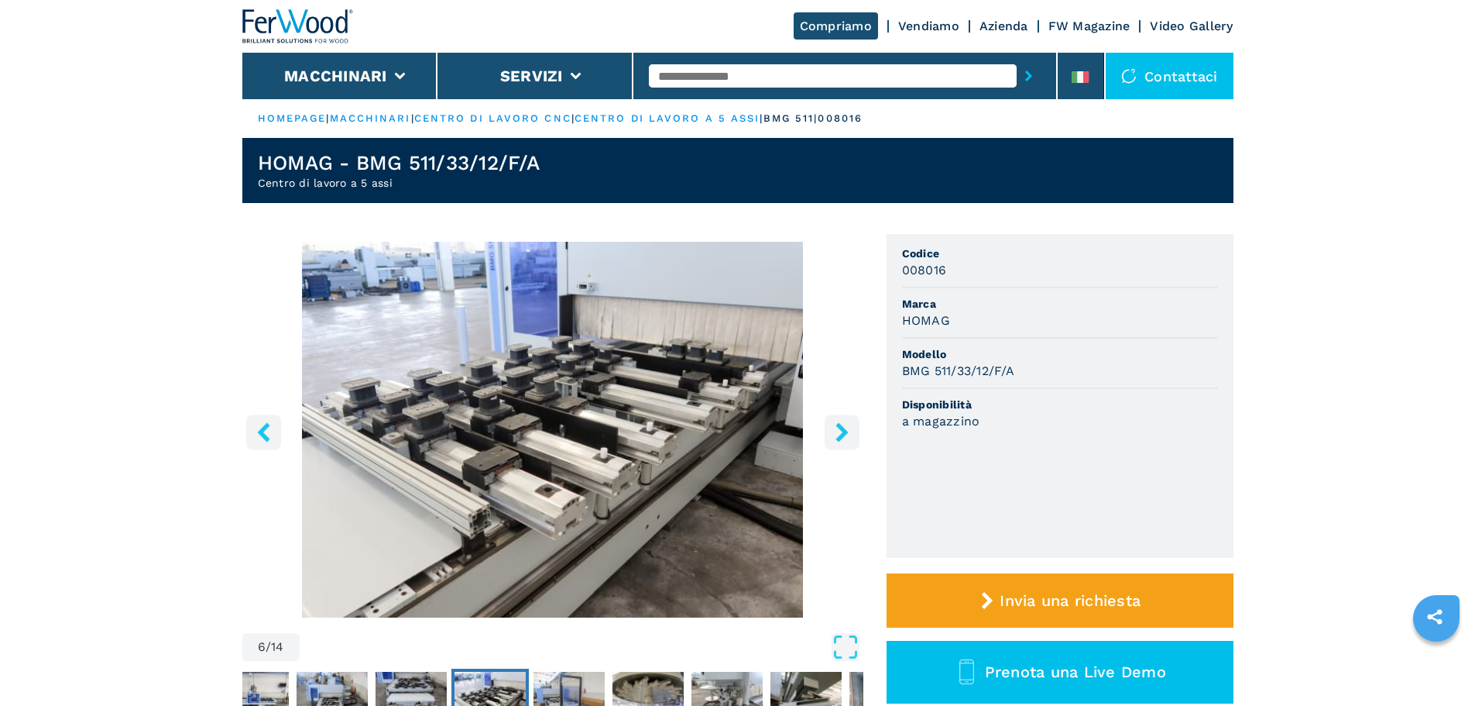
click at [854, 430] on button "right-button" at bounding box center [842, 431] width 35 height 35
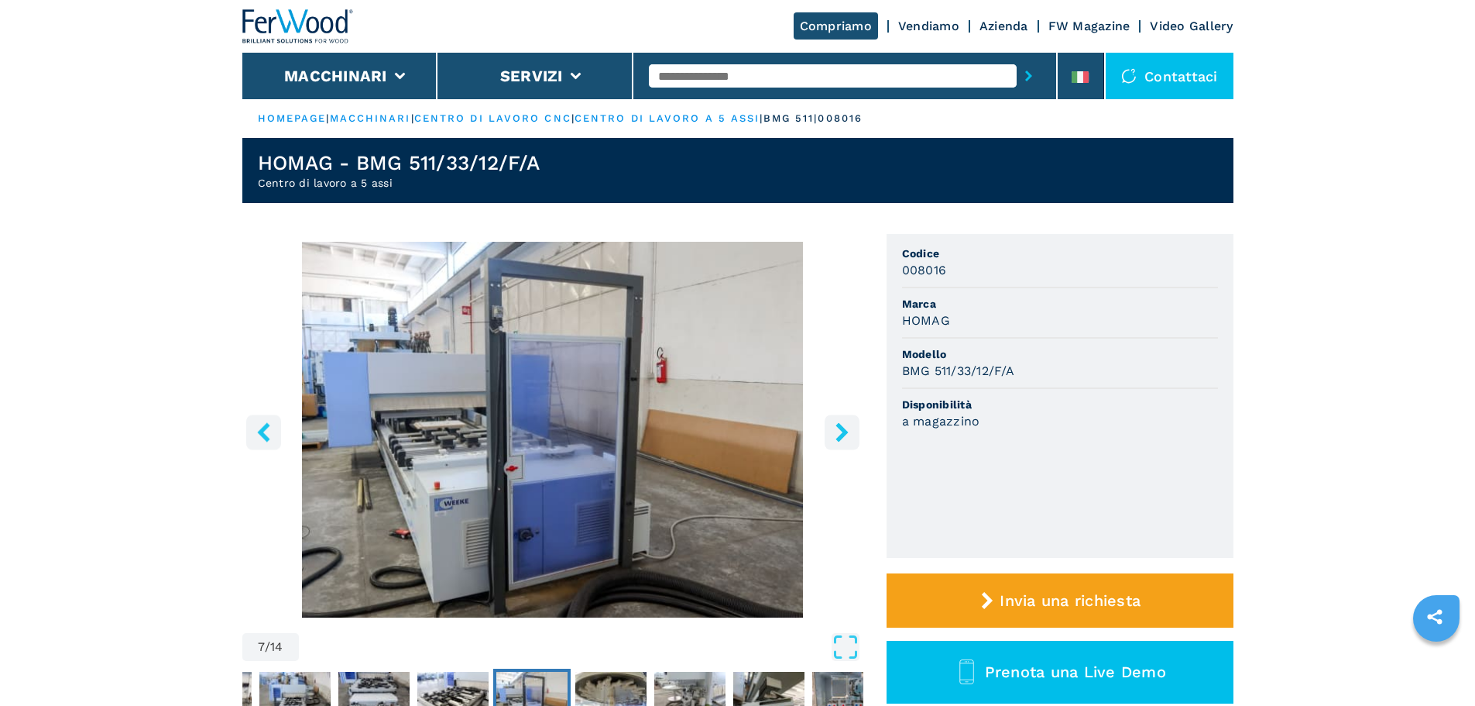
click at [854, 430] on button "right-button" at bounding box center [842, 431] width 35 height 35
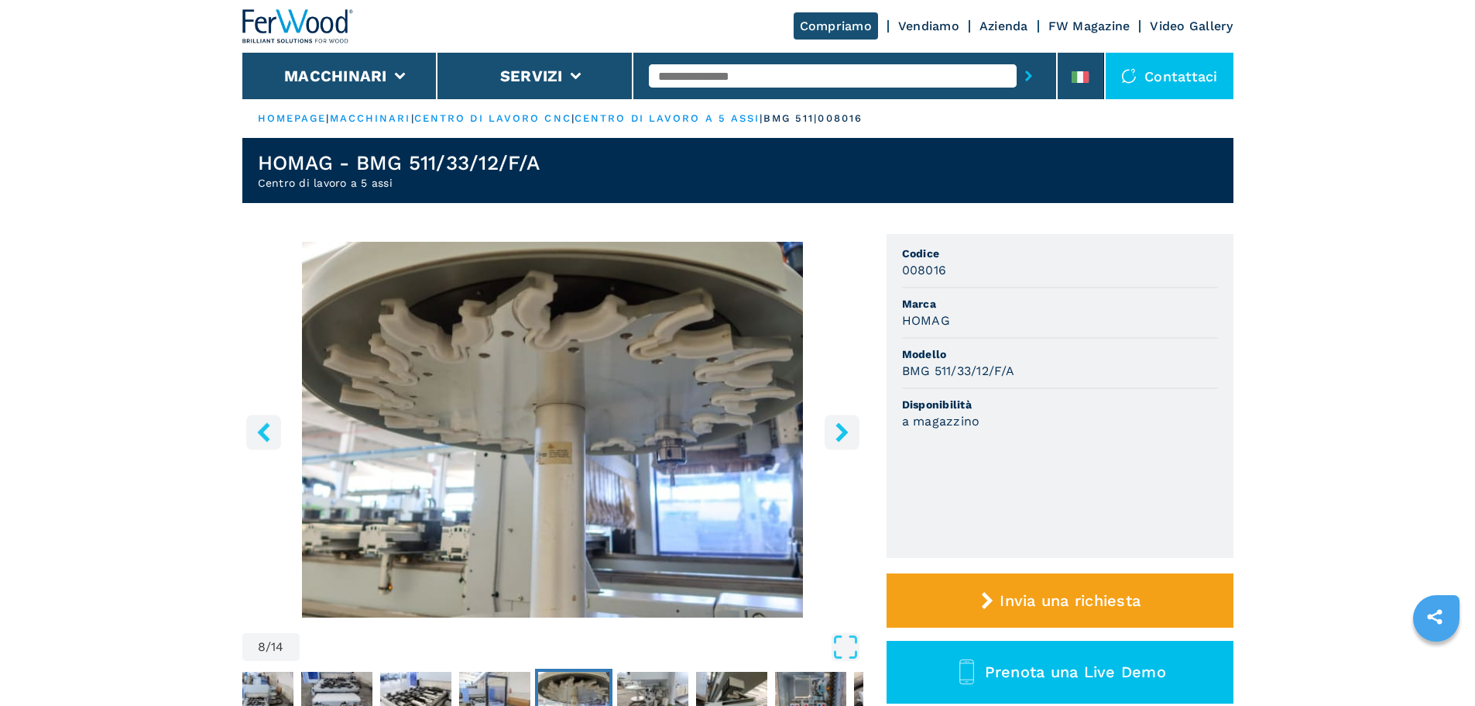
click at [854, 430] on button "right-button" at bounding box center [842, 431] width 35 height 35
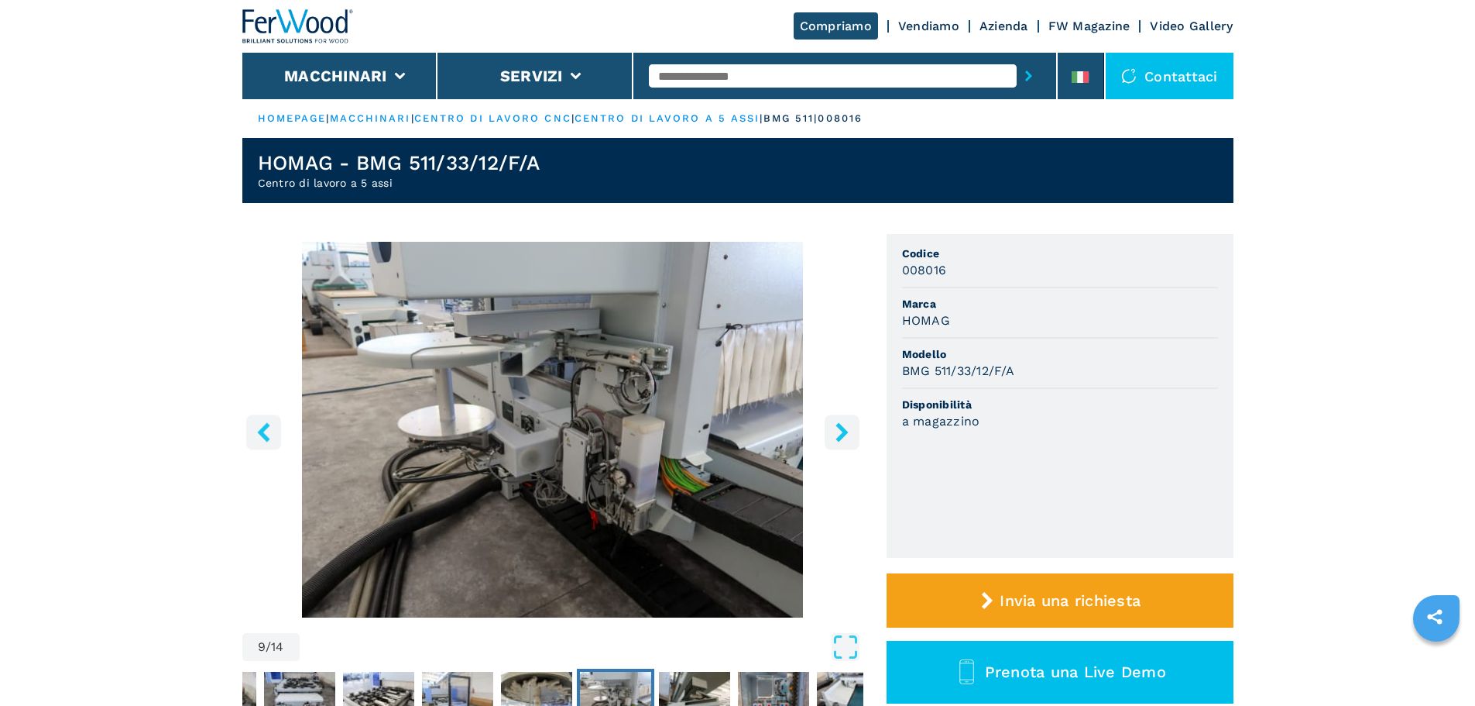
click at [854, 430] on button "right-button" at bounding box center [842, 431] width 35 height 35
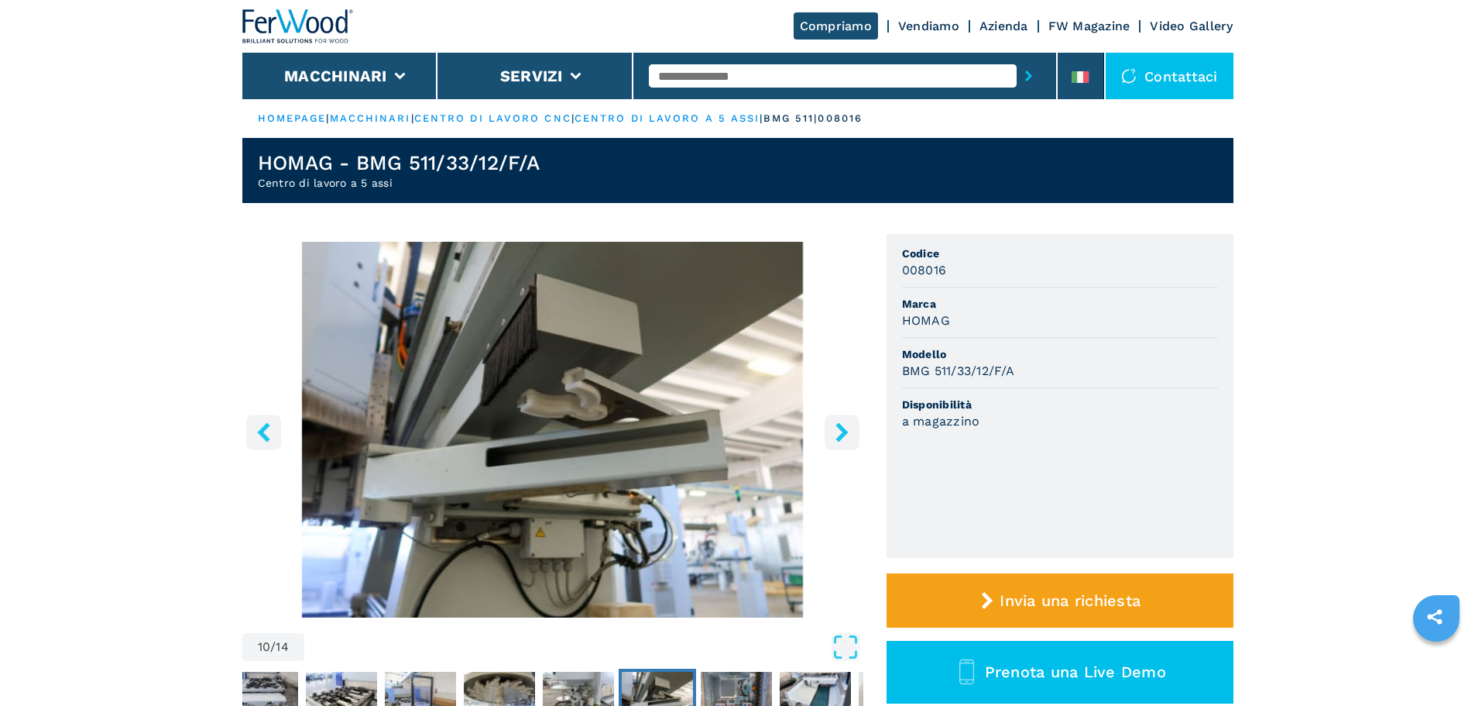
click at [854, 430] on button "right-button" at bounding box center [842, 431] width 35 height 35
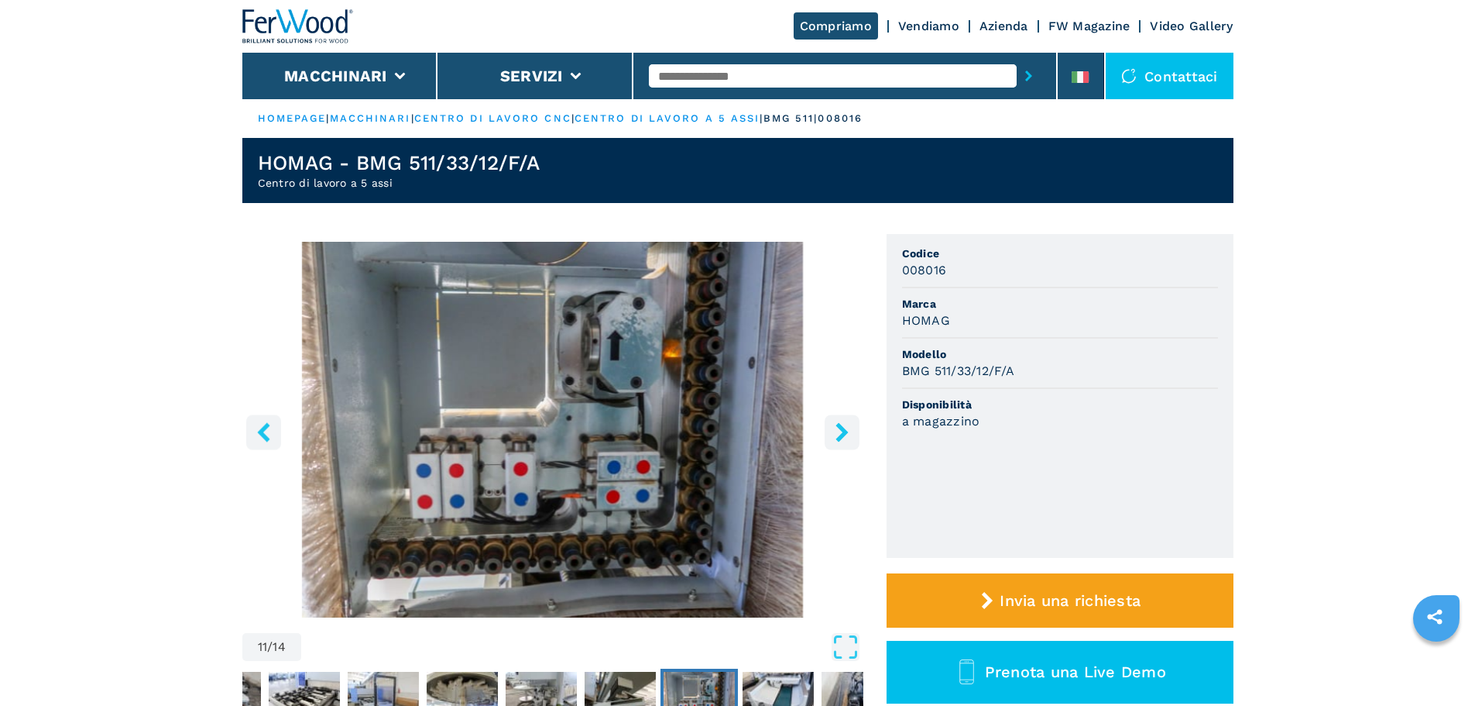
click at [854, 430] on button "right-button" at bounding box center [842, 431] width 35 height 35
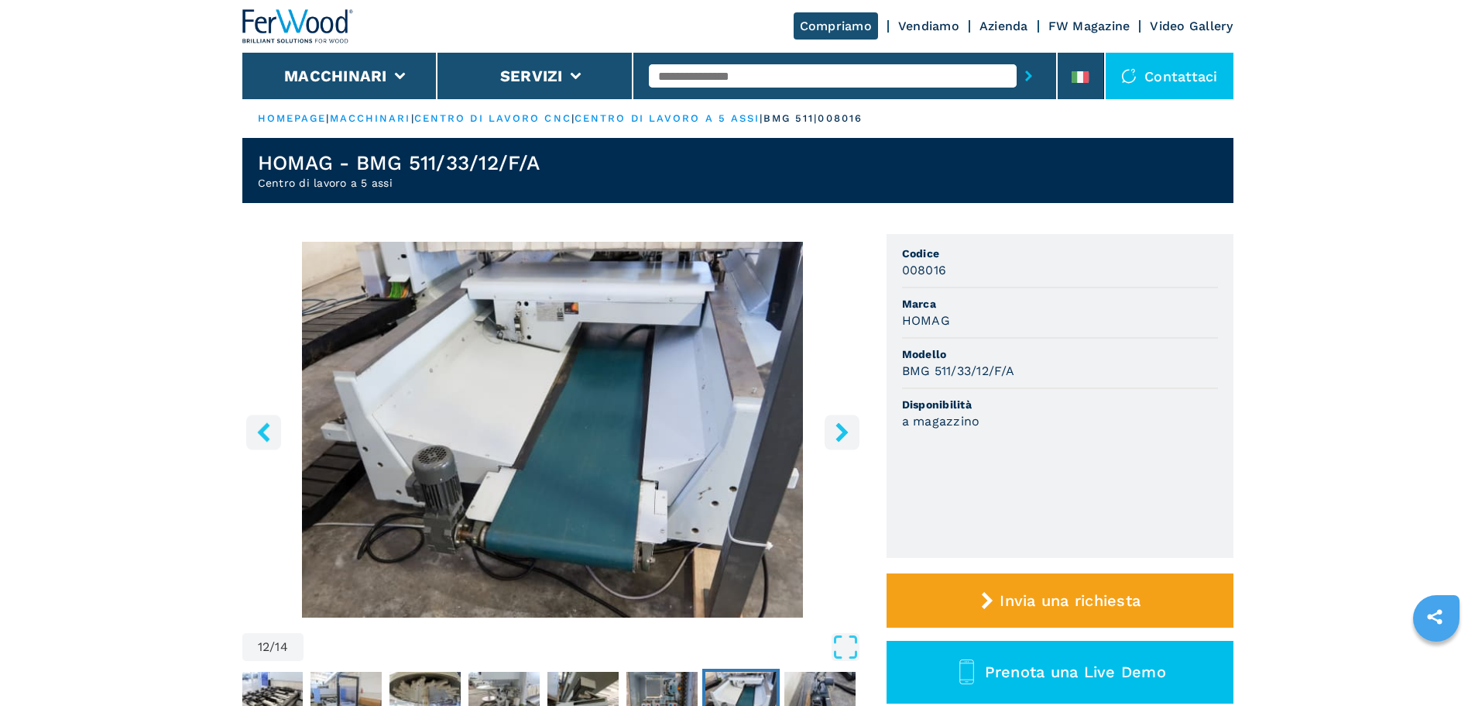
click at [854, 430] on button "right-button" at bounding box center [842, 431] width 35 height 35
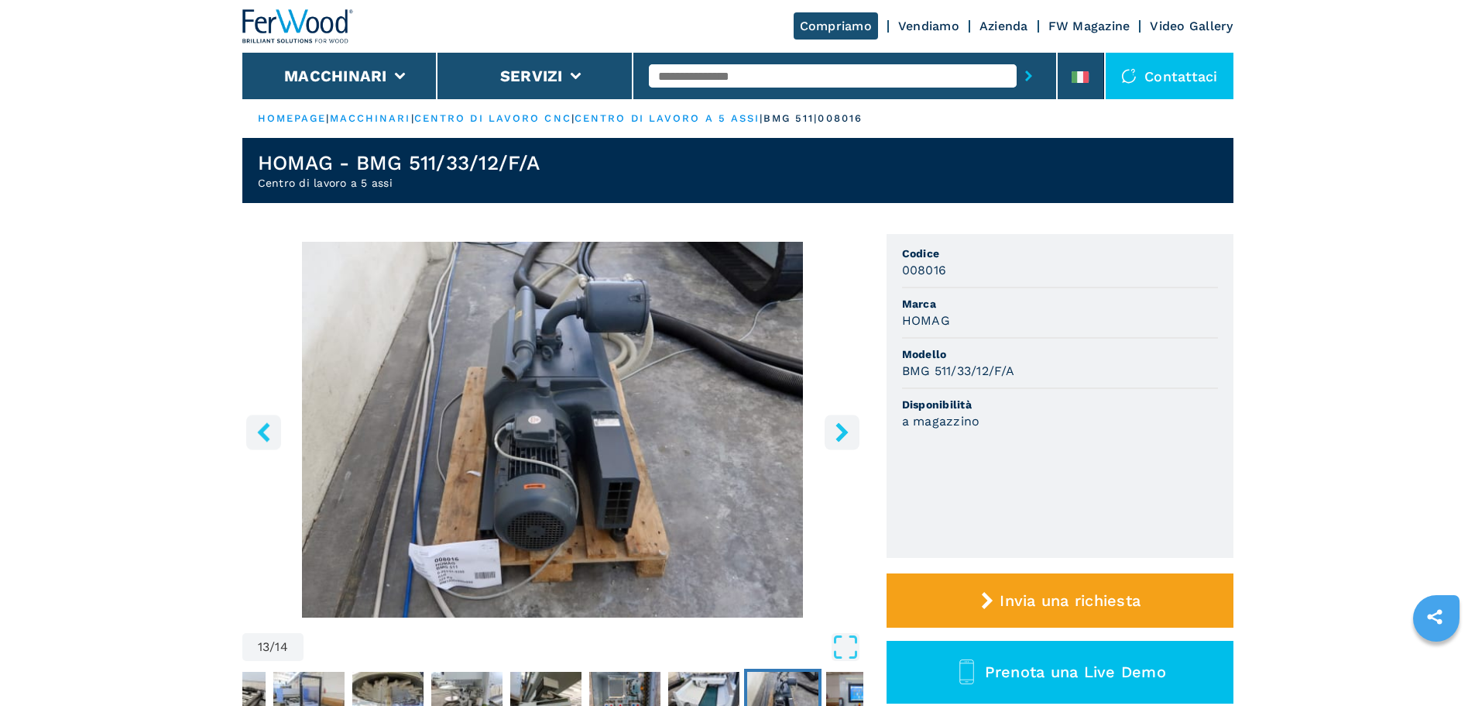
click at [854, 430] on button "right-button" at bounding box center [842, 431] width 35 height 35
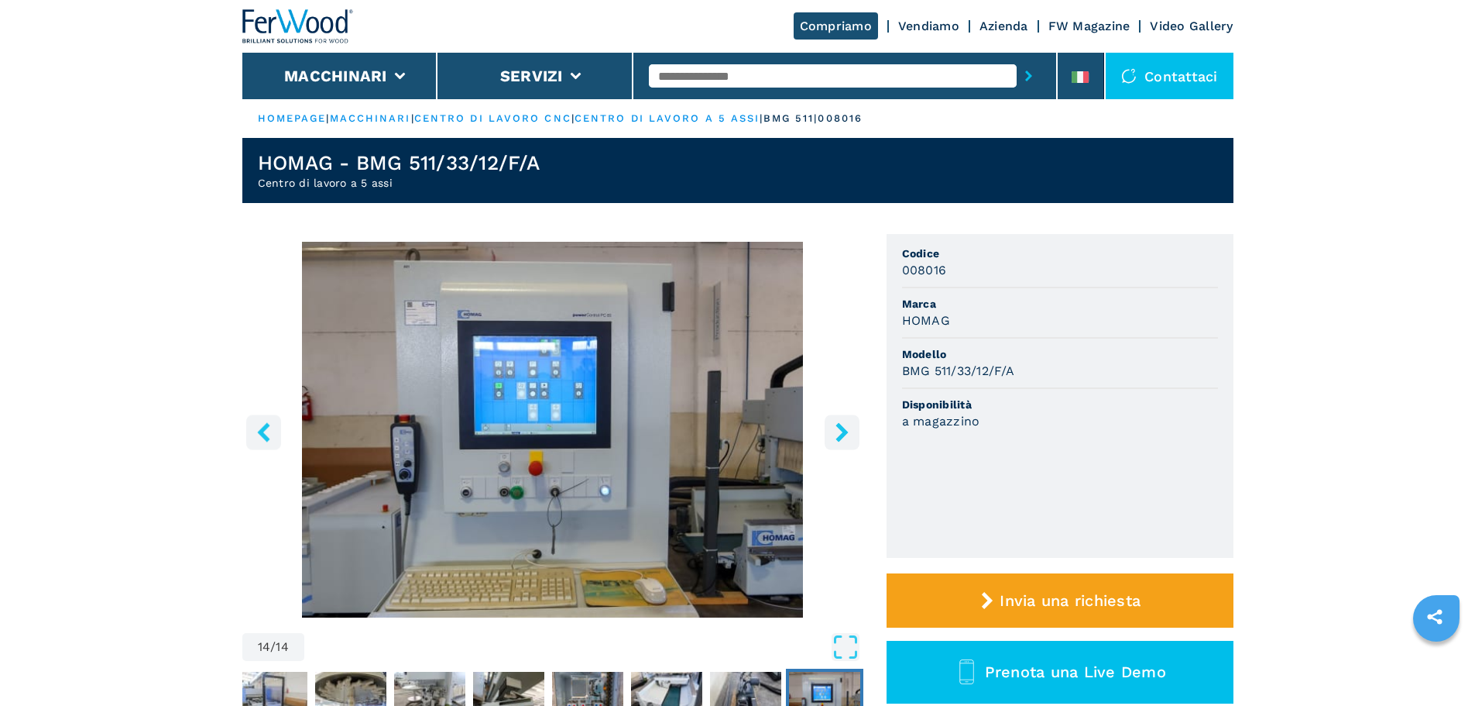
click at [854, 430] on button "right-button" at bounding box center [842, 431] width 35 height 35
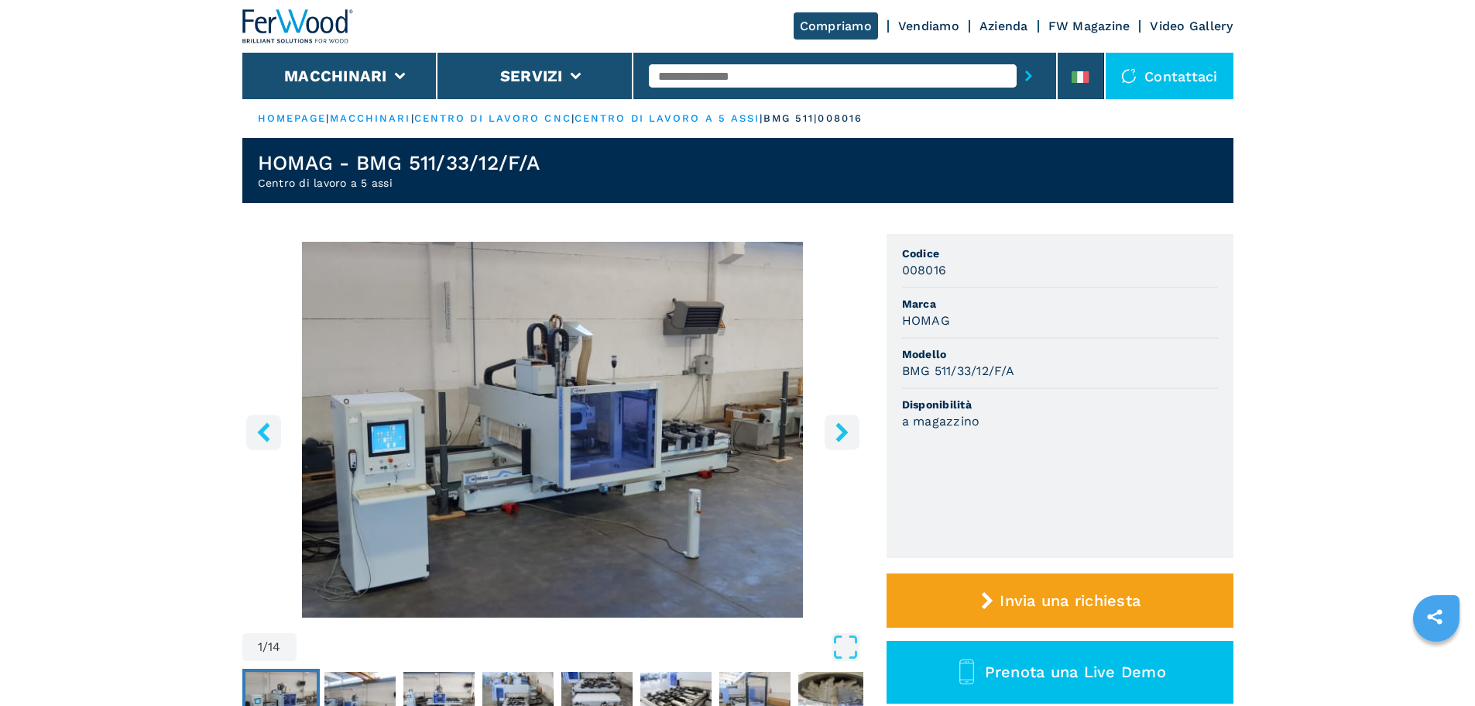
click at [819, 81] on input "text" at bounding box center [833, 75] width 368 height 23
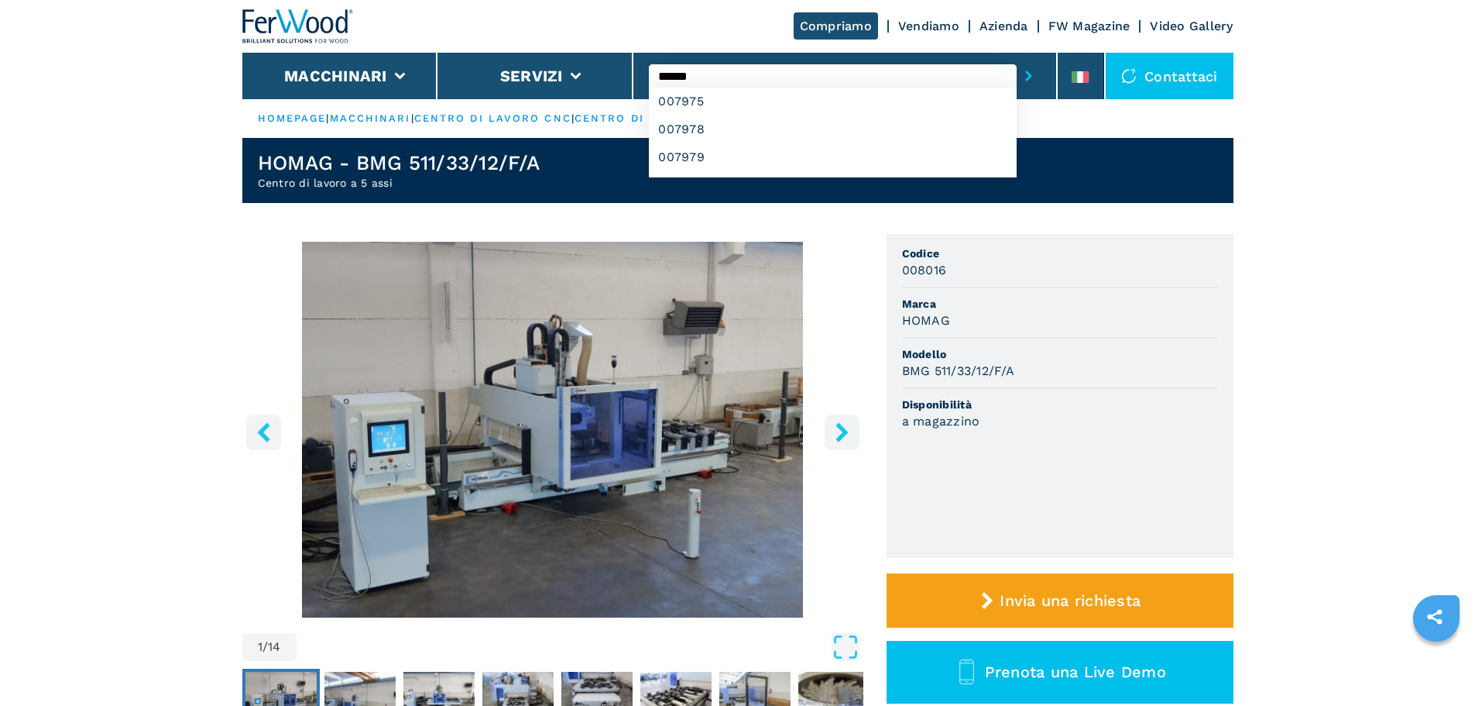
type input "******"
click at [1017, 58] on button "submit-button" at bounding box center [1029, 76] width 24 height 36
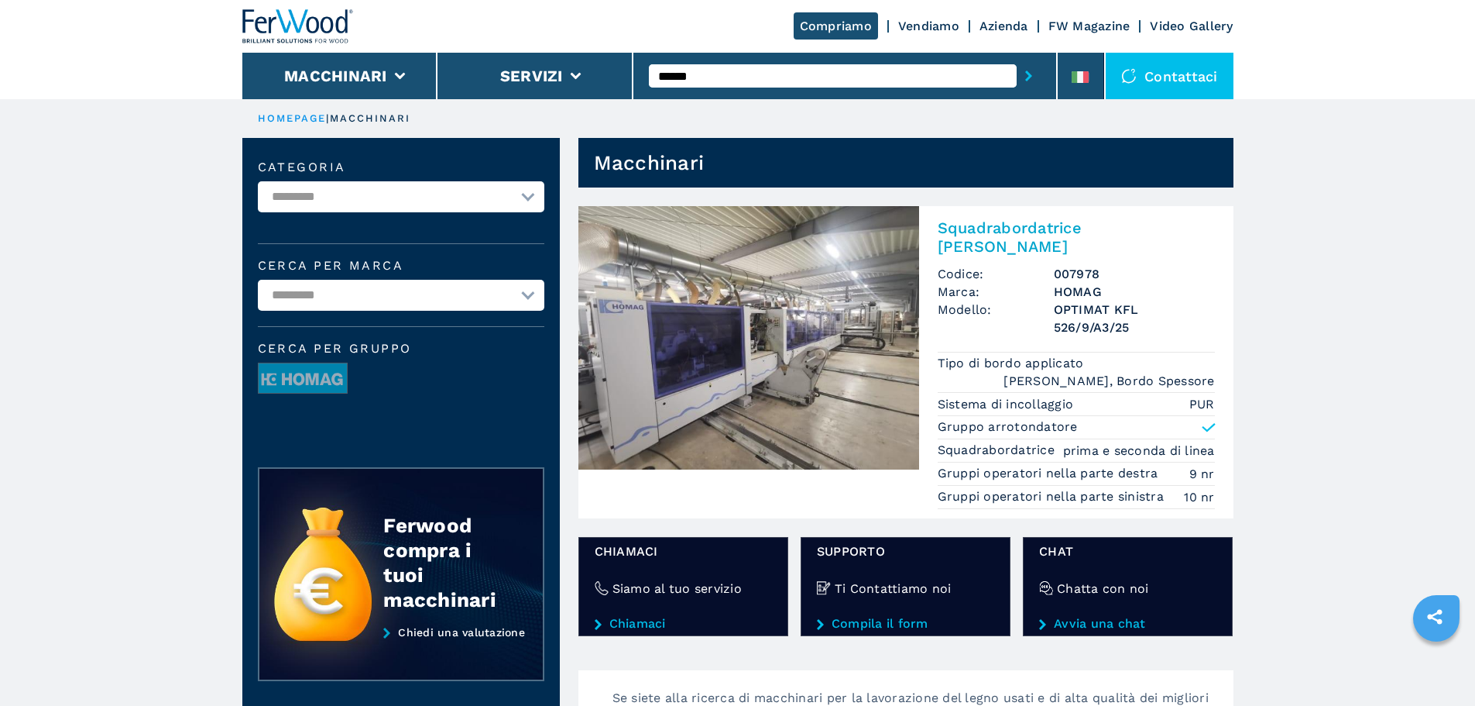
click at [974, 227] on h2 "Squadrabordatrice Doppia" at bounding box center [1076, 236] width 277 height 37
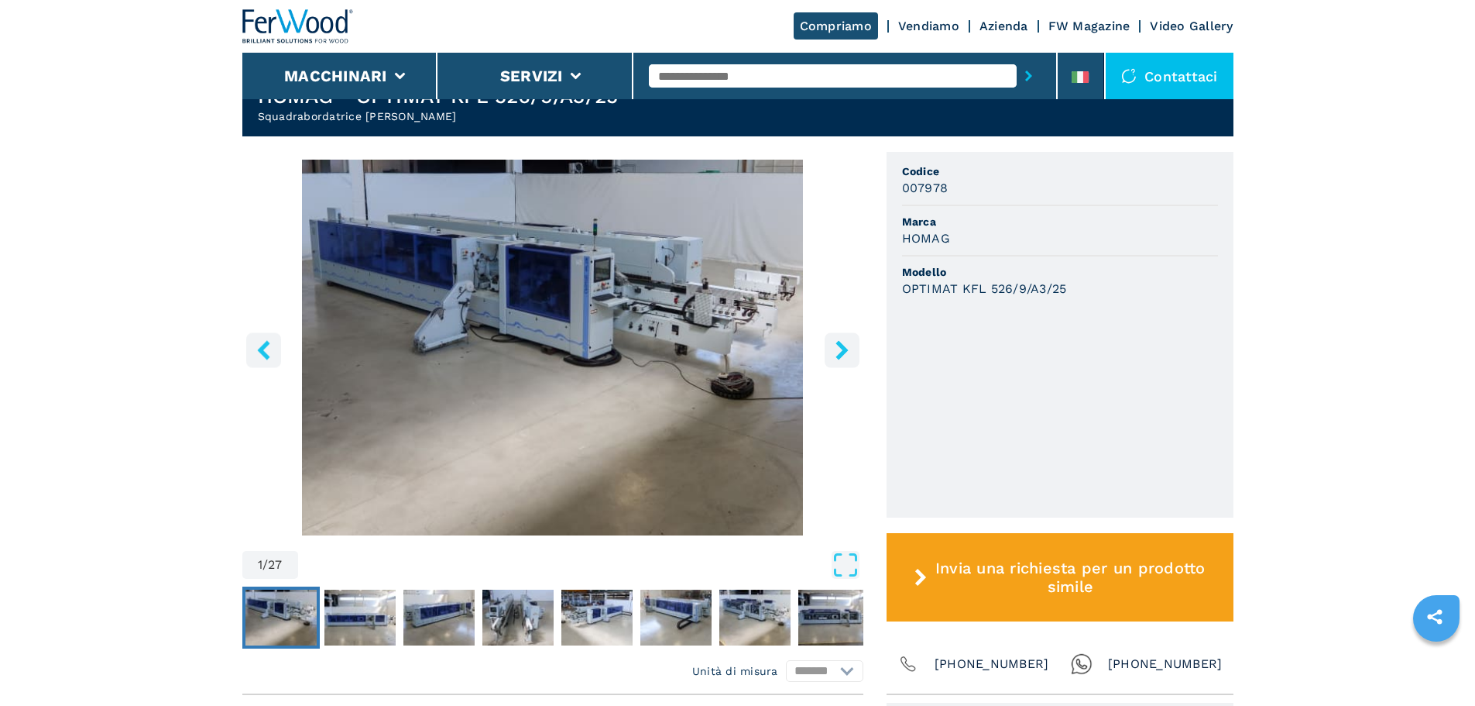
scroll to position [465, 0]
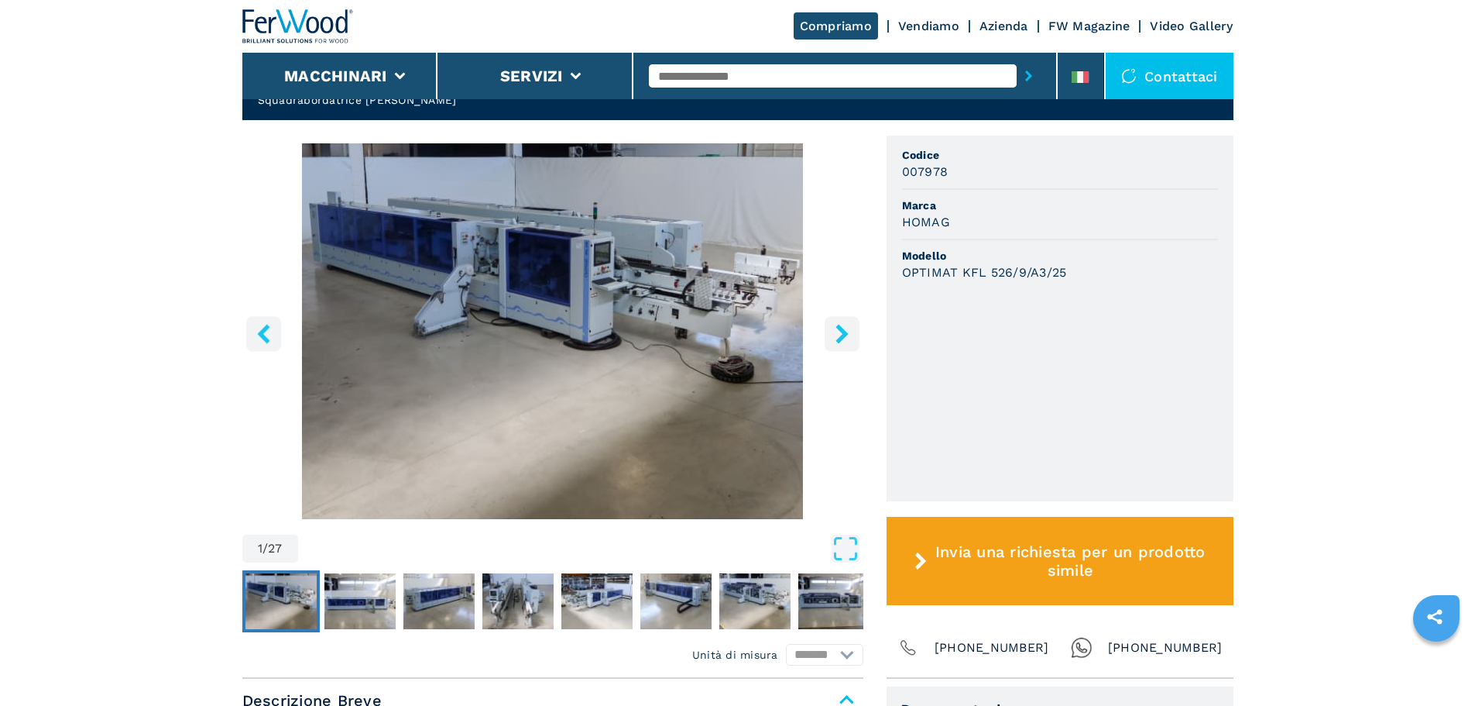
click at [845, 324] on icon "right-button" at bounding box center [842, 333] width 12 height 19
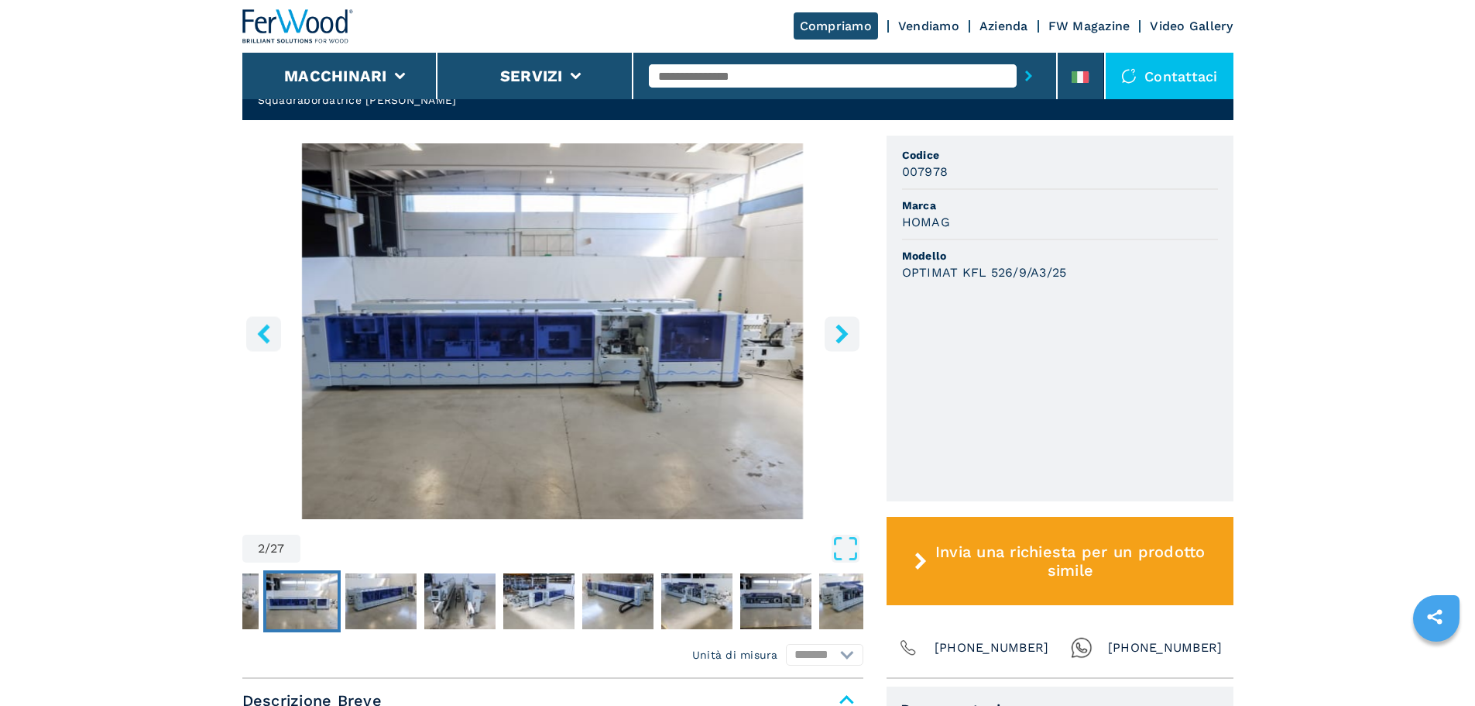
click at [845, 324] on icon "right-button" at bounding box center [842, 333] width 12 height 19
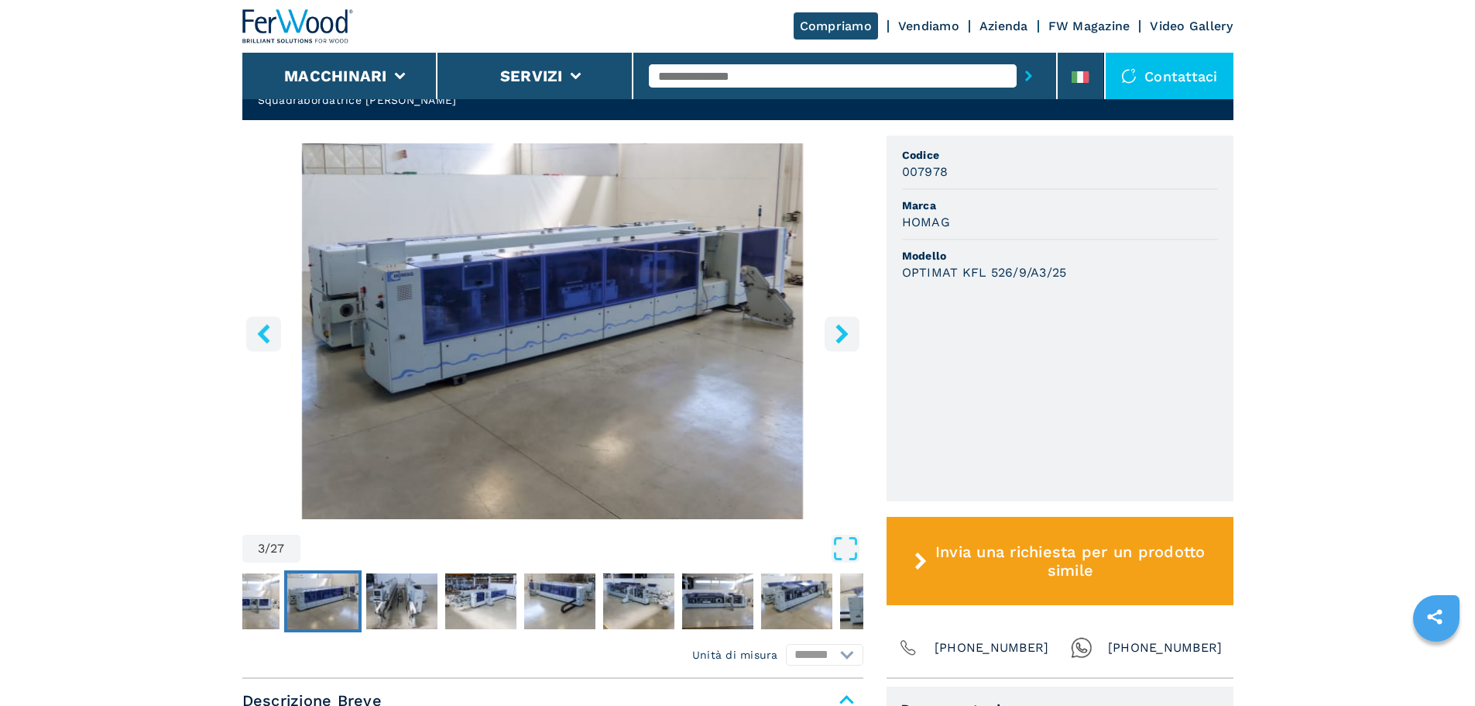
click at [845, 324] on icon "right-button" at bounding box center [842, 333] width 12 height 19
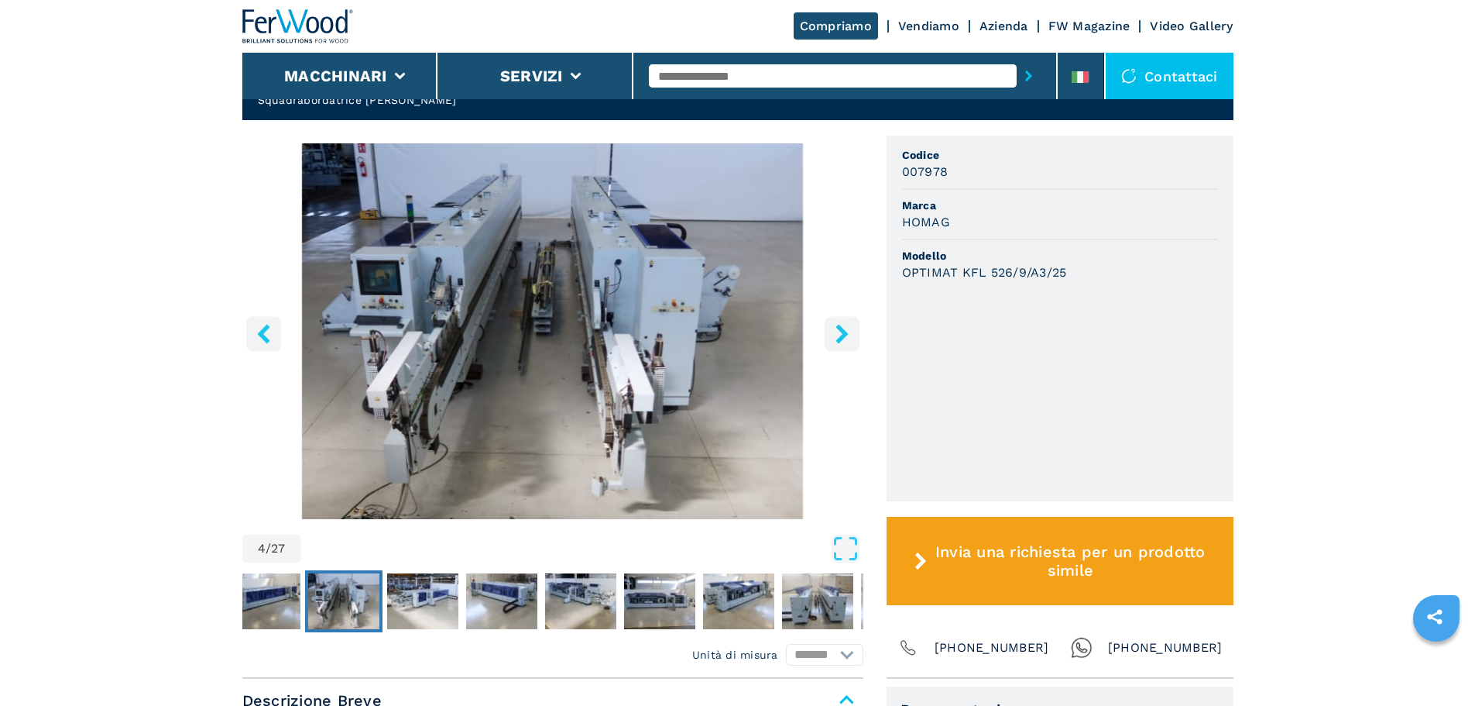
click at [845, 324] on icon "right-button" at bounding box center [842, 333] width 12 height 19
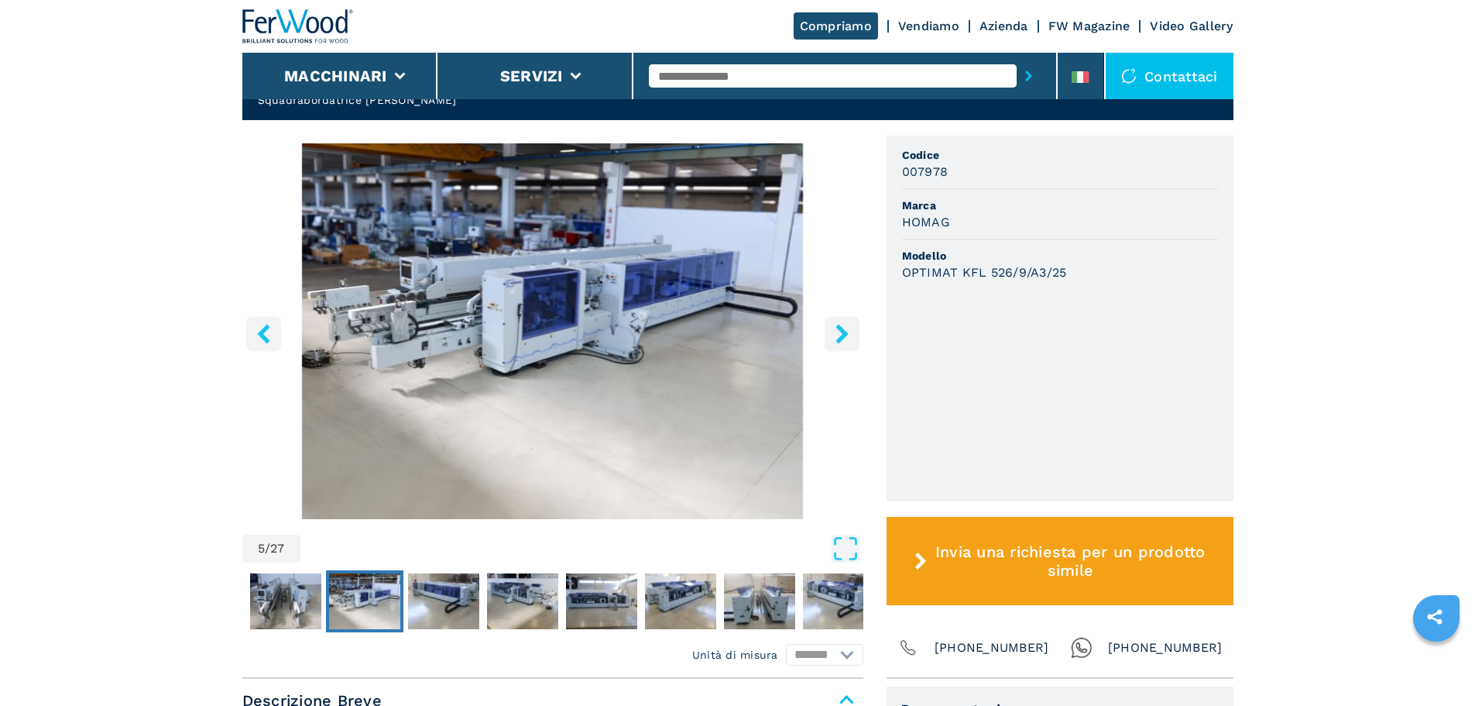
click at [845, 324] on icon "right-button" at bounding box center [842, 333] width 12 height 19
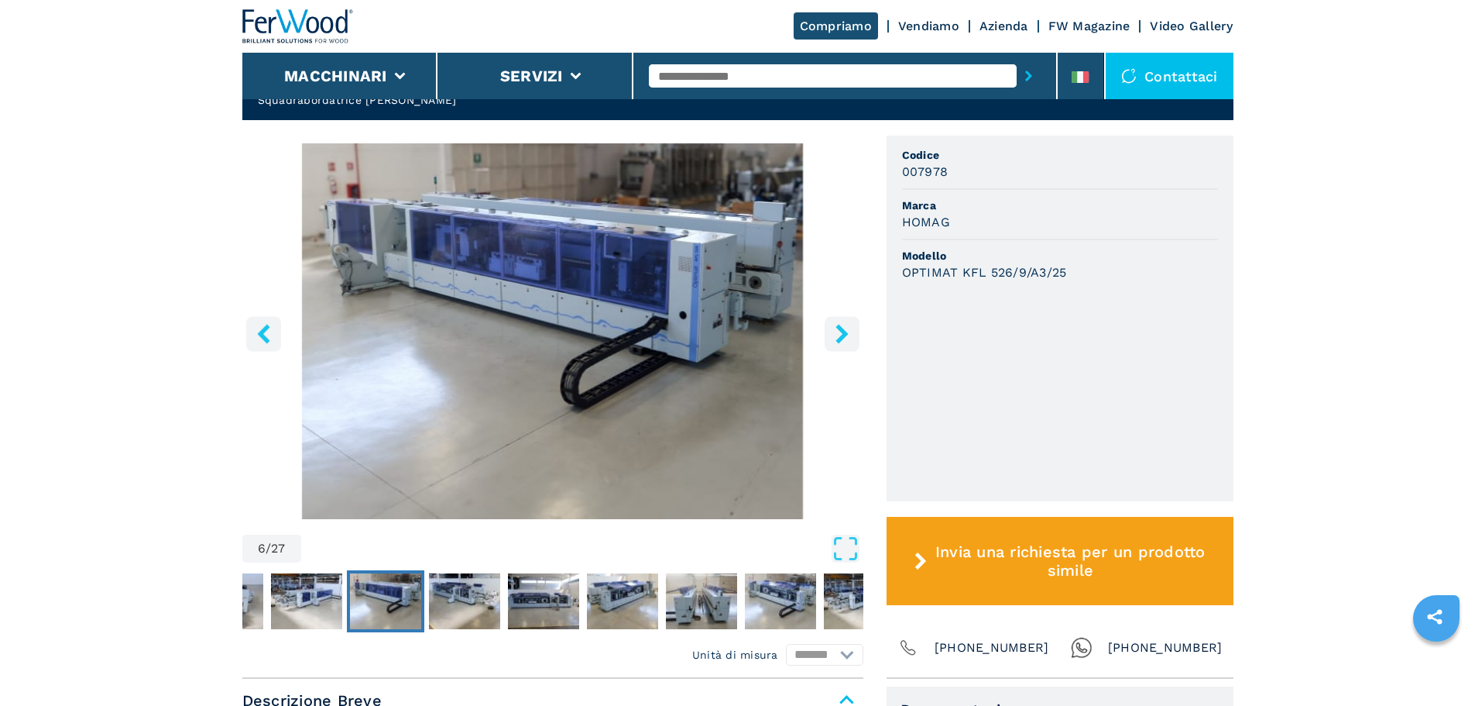
click at [845, 324] on icon "right-button" at bounding box center [842, 333] width 12 height 19
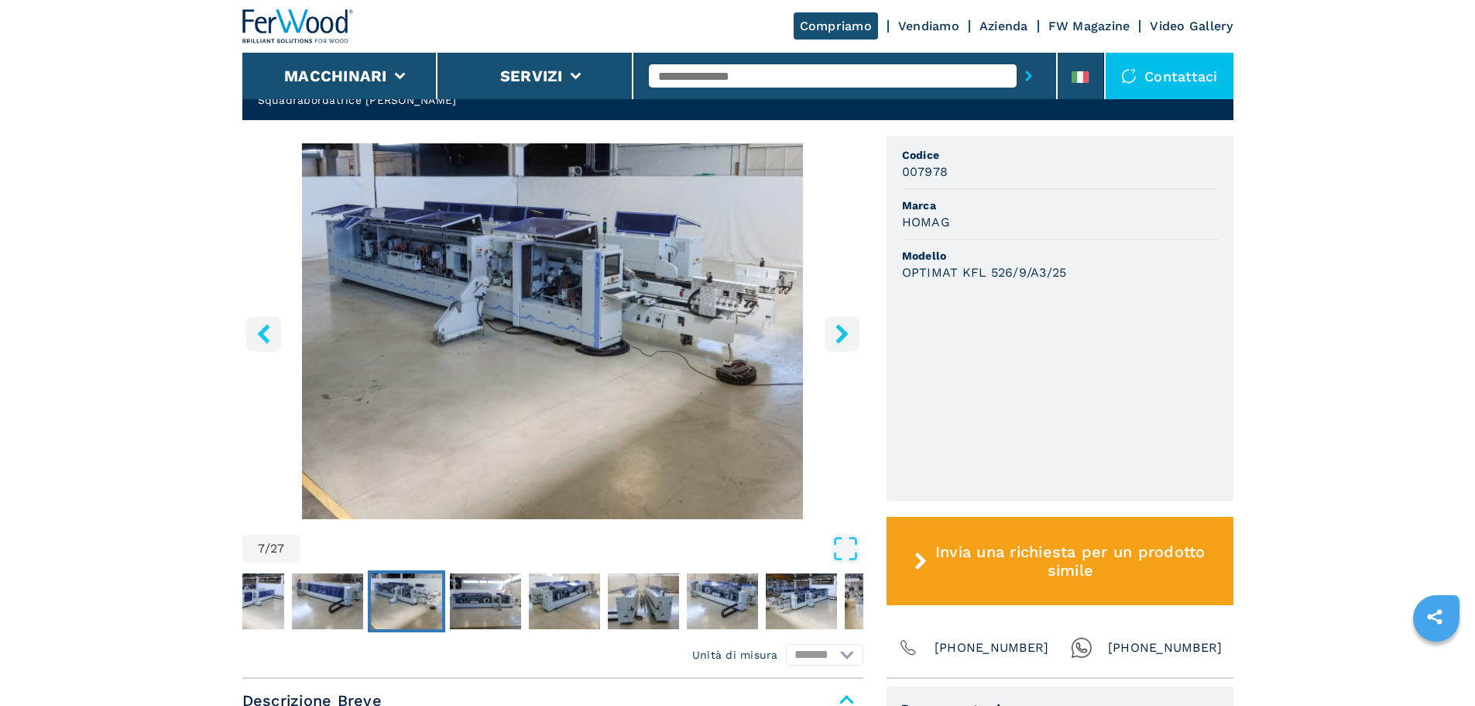
click at [845, 324] on icon "right-button" at bounding box center [842, 333] width 12 height 19
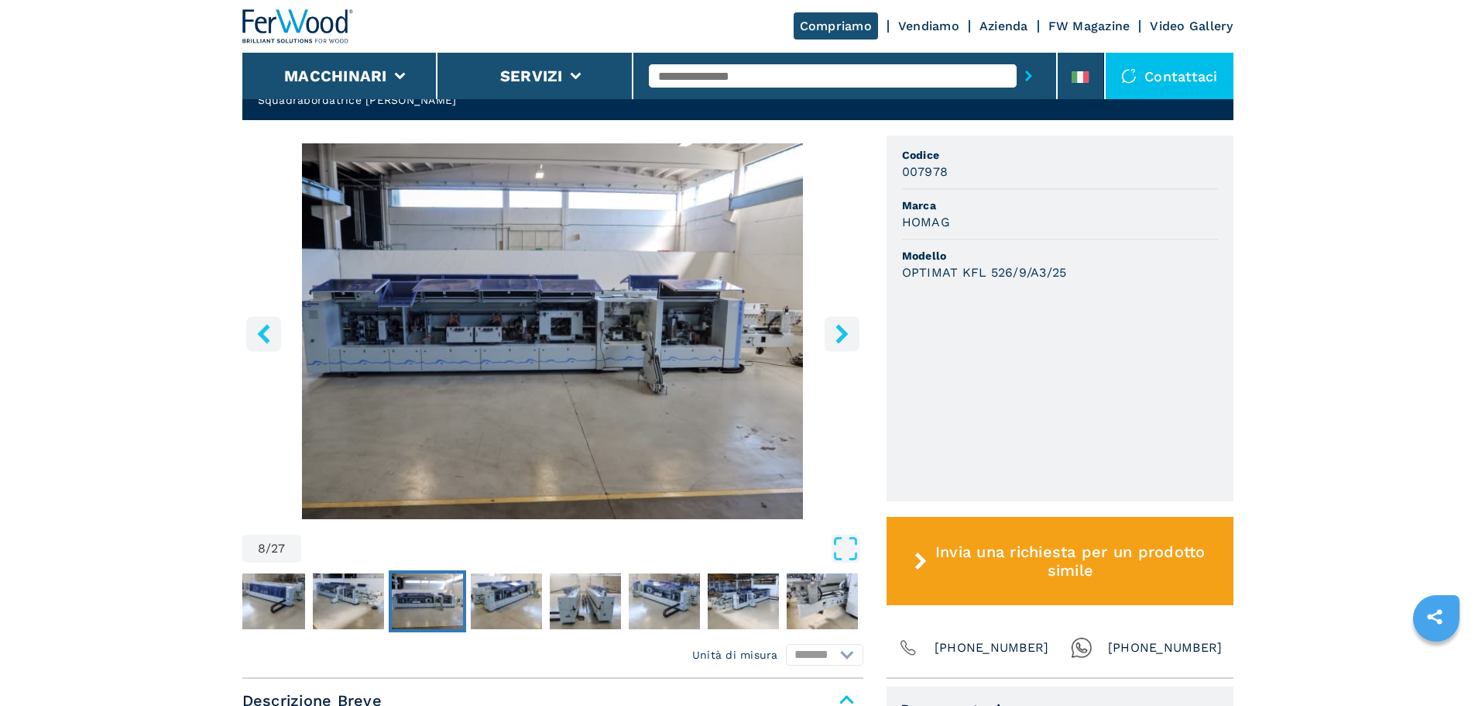
click at [845, 324] on icon "right-button" at bounding box center [842, 333] width 12 height 19
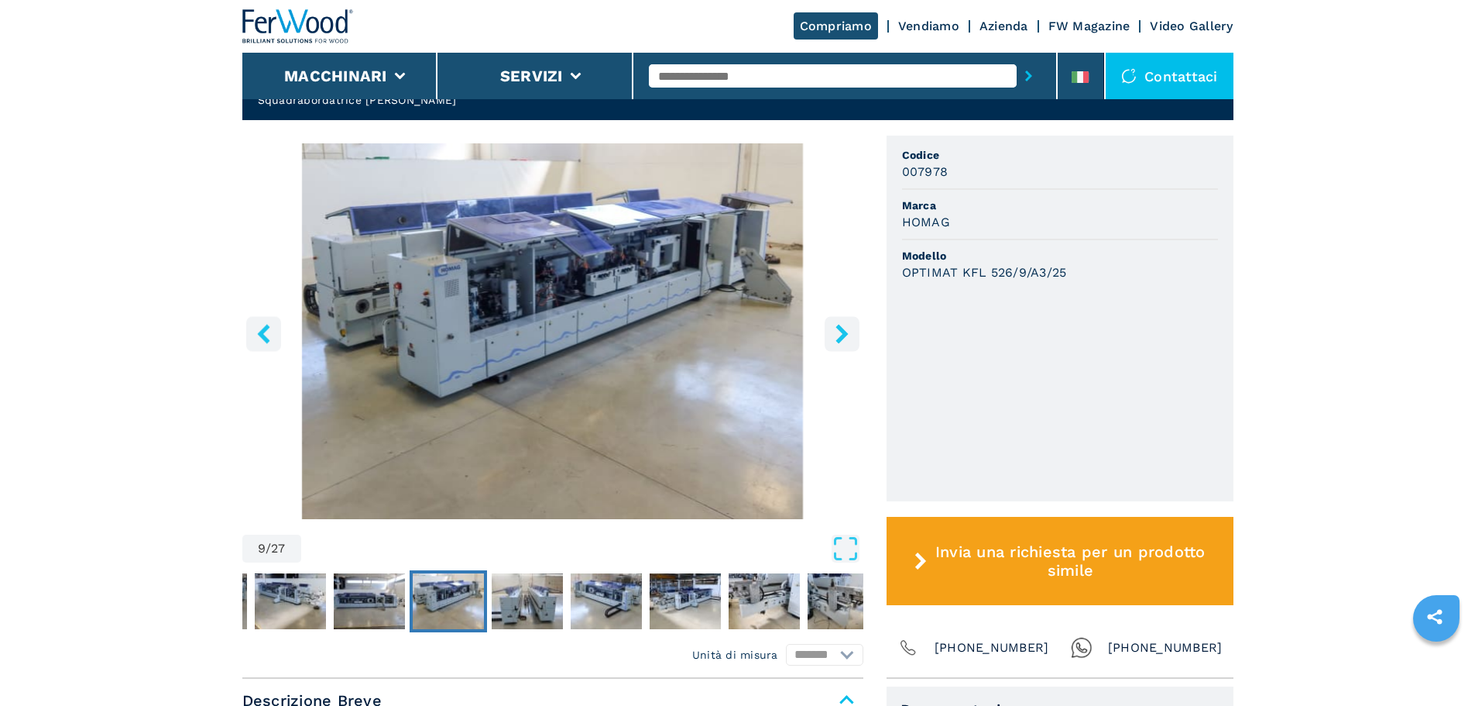
click at [845, 324] on icon "right-button" at bounding box center [842, 333] width 12 height 19
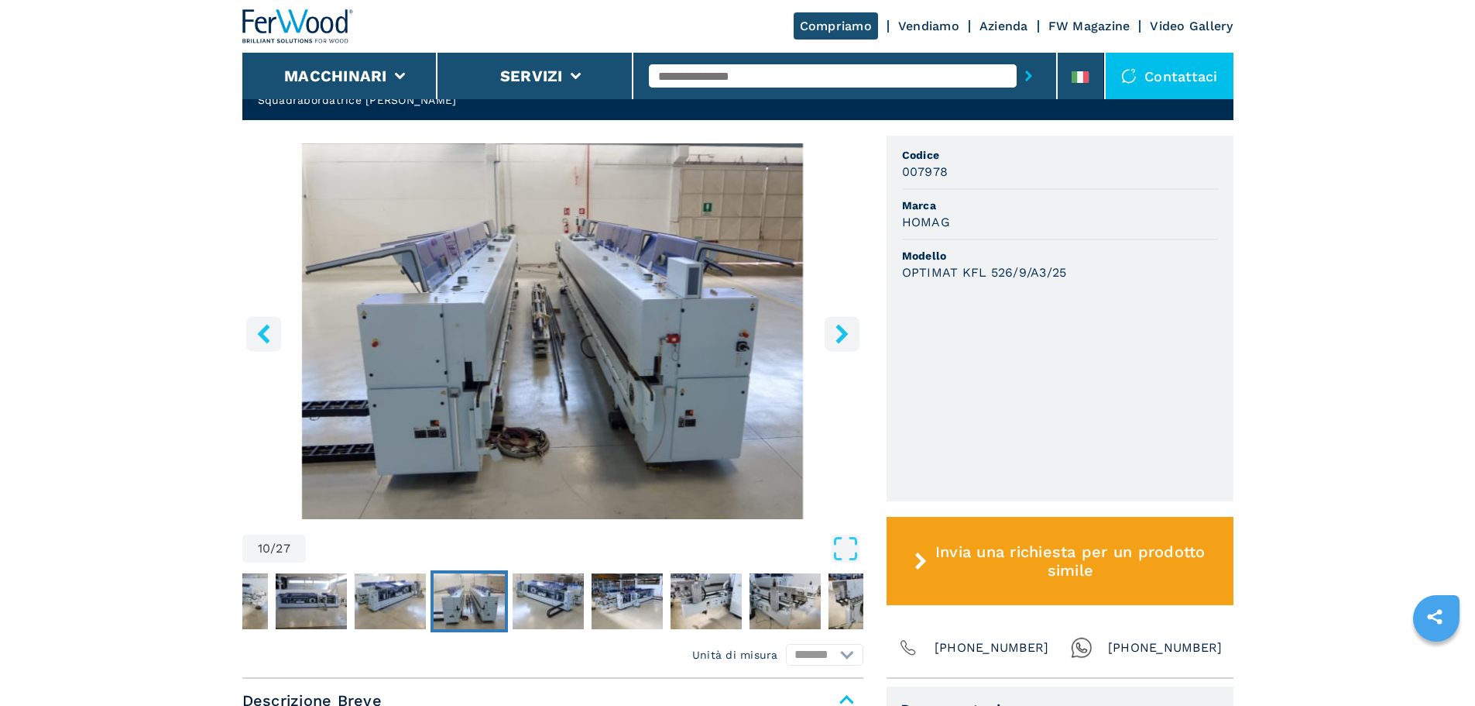
click at [845, 324] on icon "right-button" at bounding box center [842, 333] width 12 height 19
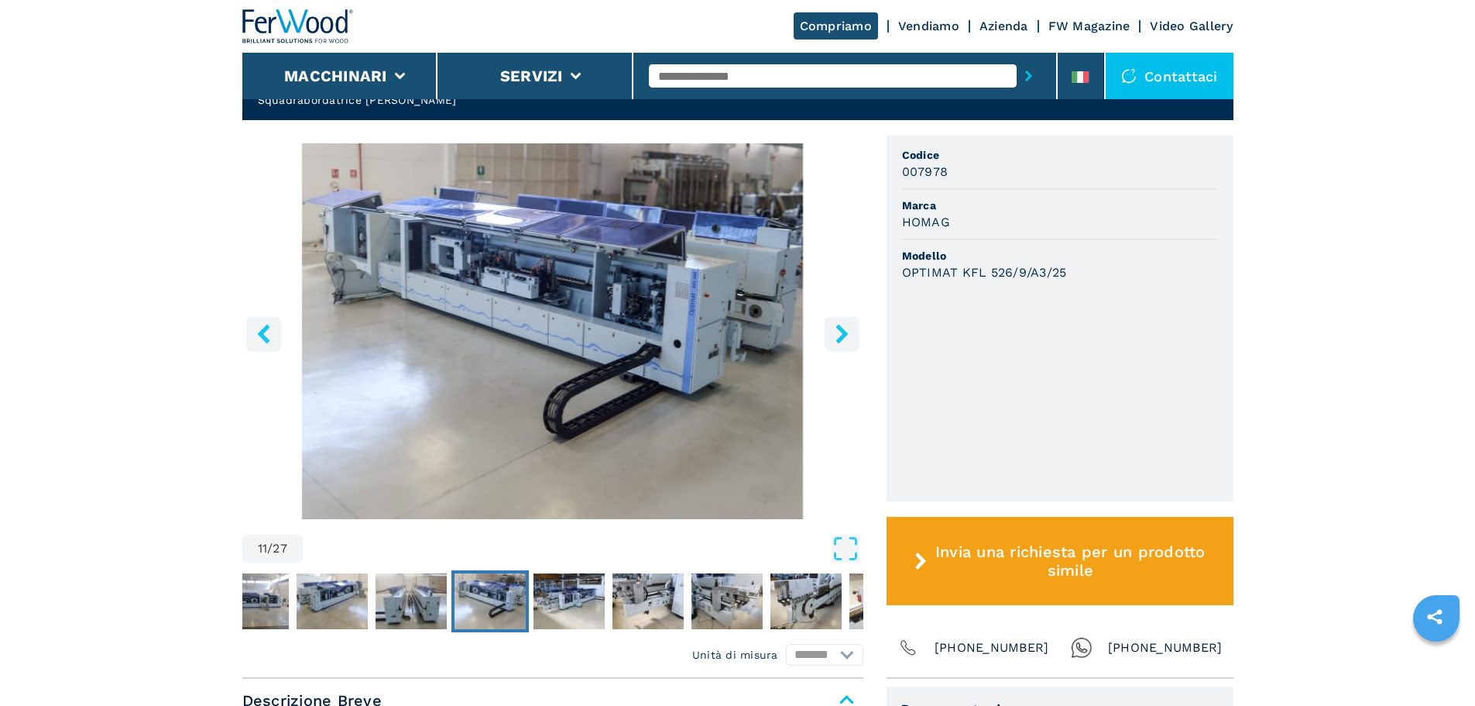
click at [845, 324] on icon "right-button" at bounding box center [842, 333] width 12 height 19
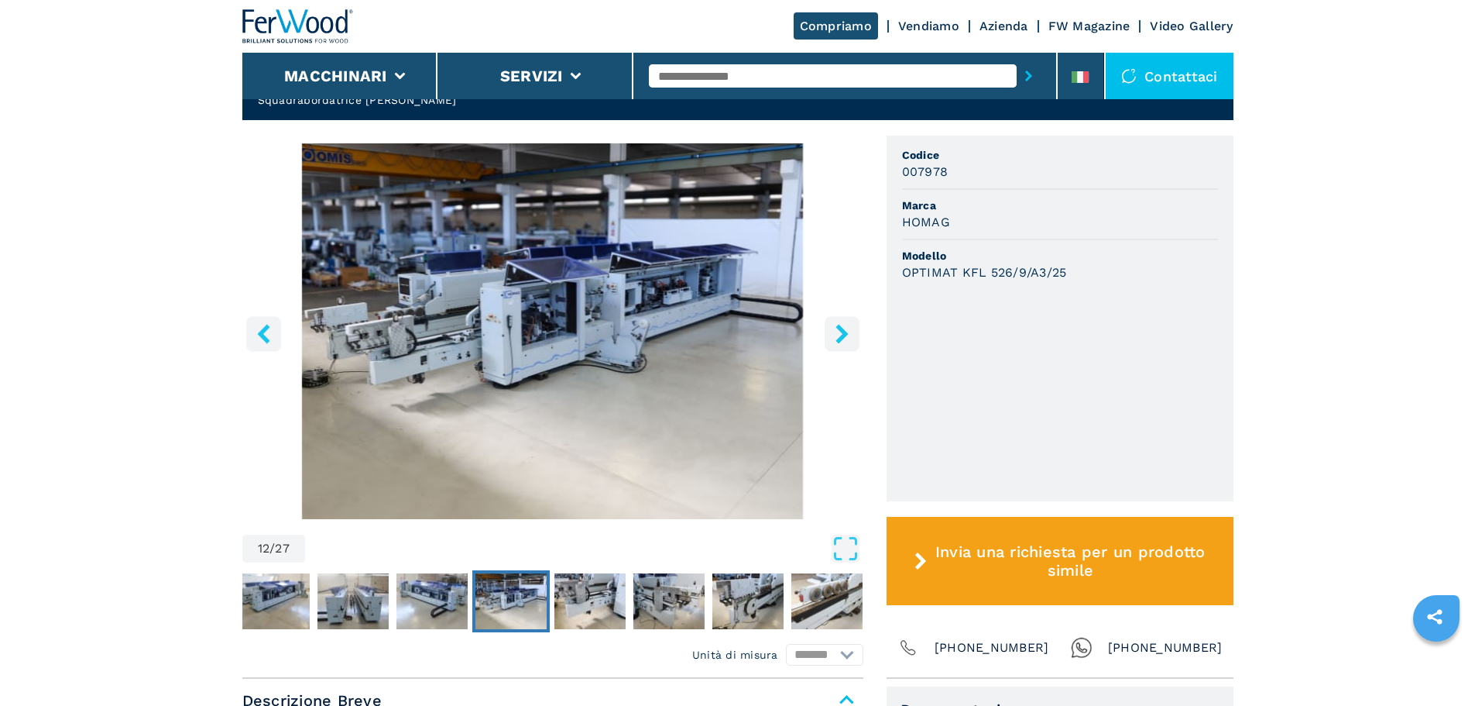
click at [845, 324] on icon "right-button" at bounding box center [842, 333] width 12 height 19
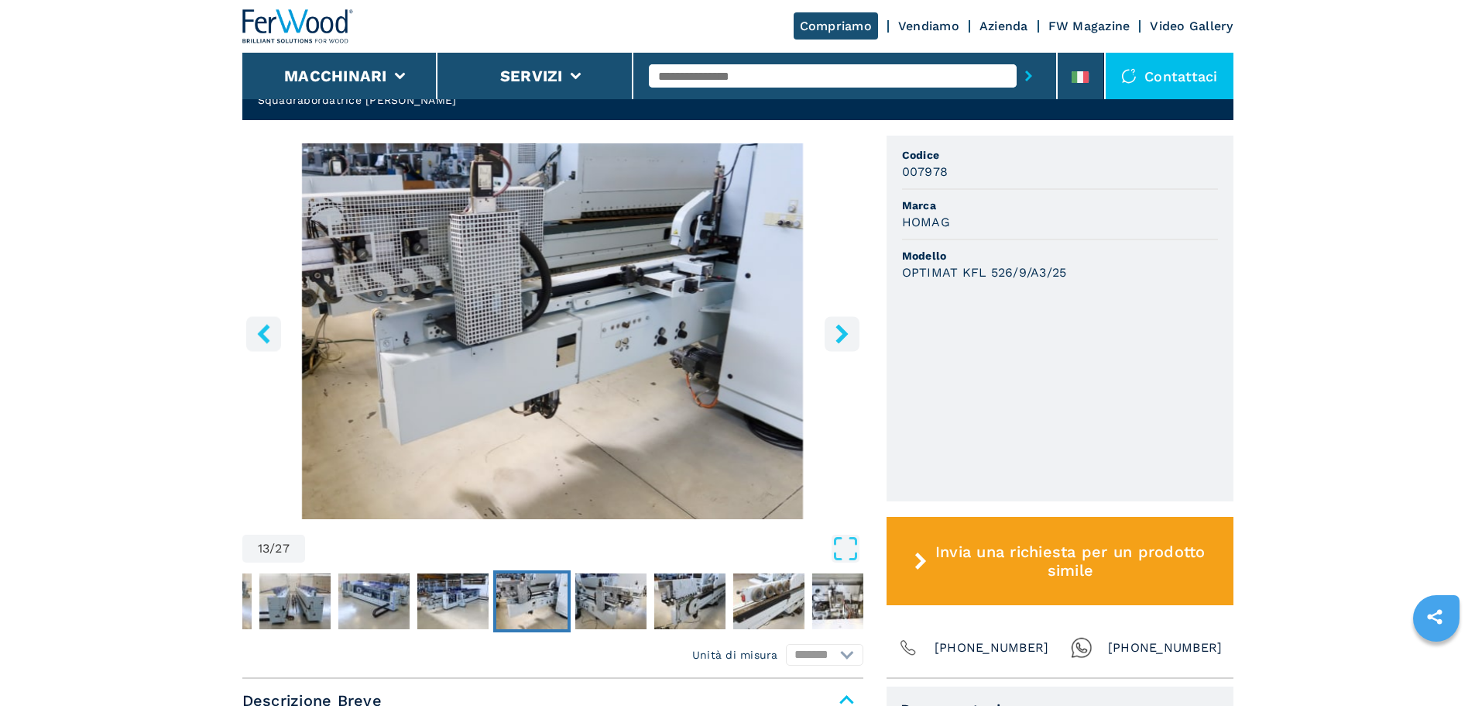
click at [845, 324] on icon "right-button" at bounding box center [842, 333] width 12 height 19
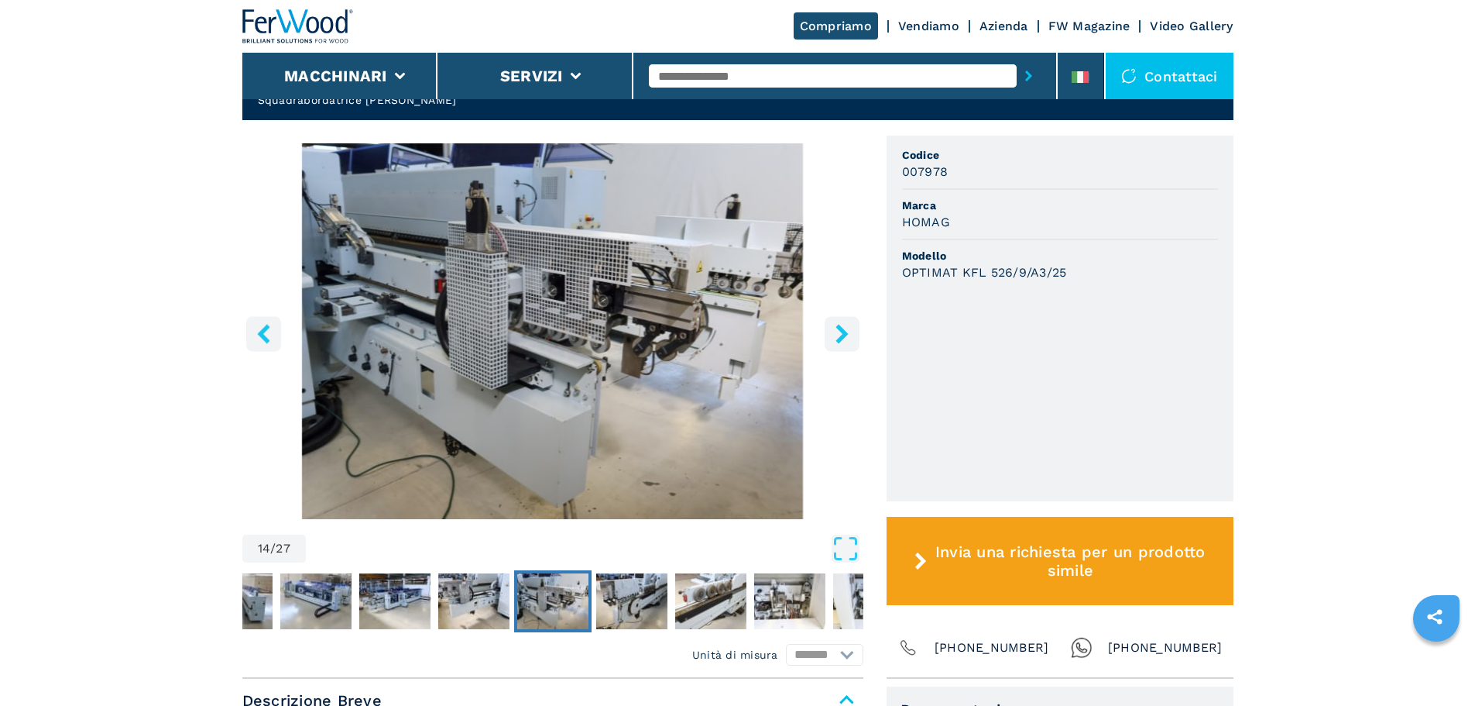
click at [845, 324] on icon "right-button" at bounding box center [842, 333] width 12 height 19
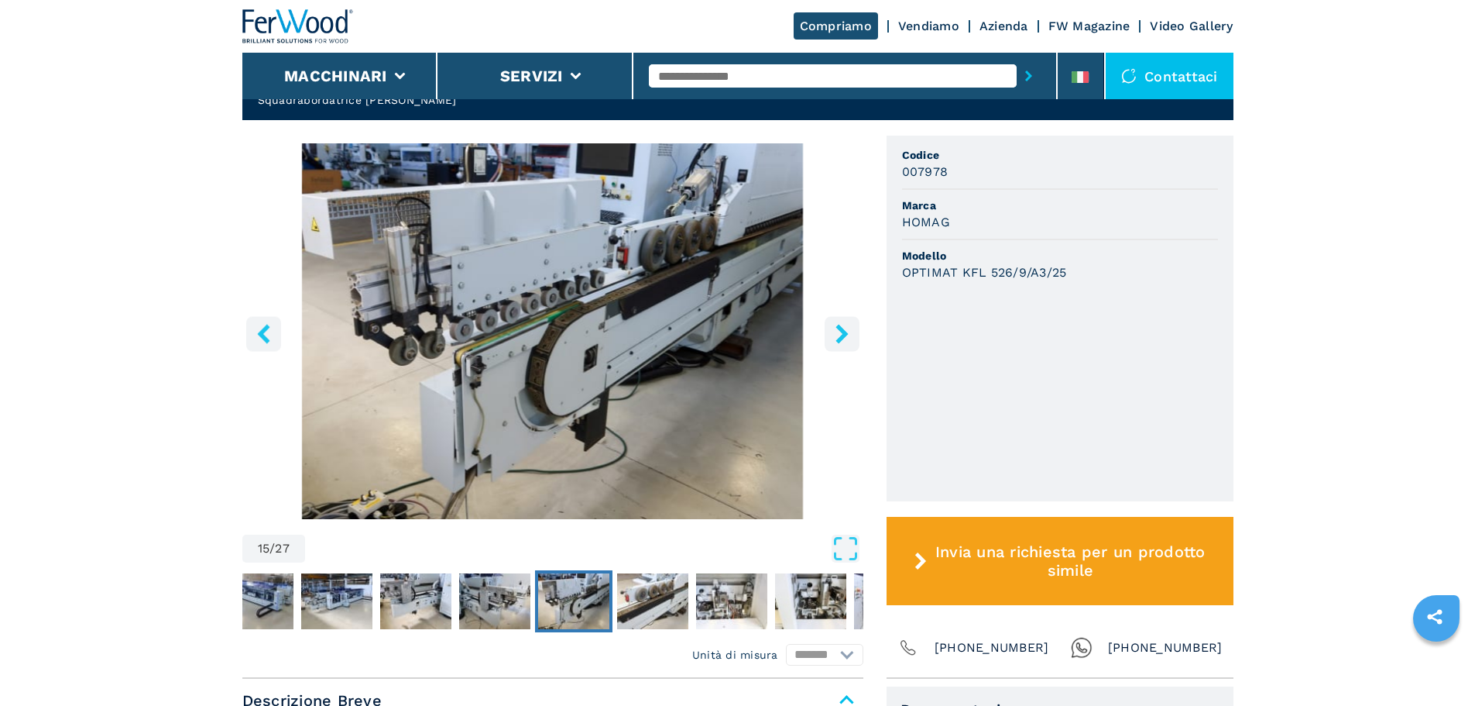
click at [845, 324] on icon "right-button" at bounding box center [842, 333] width 12 height 19
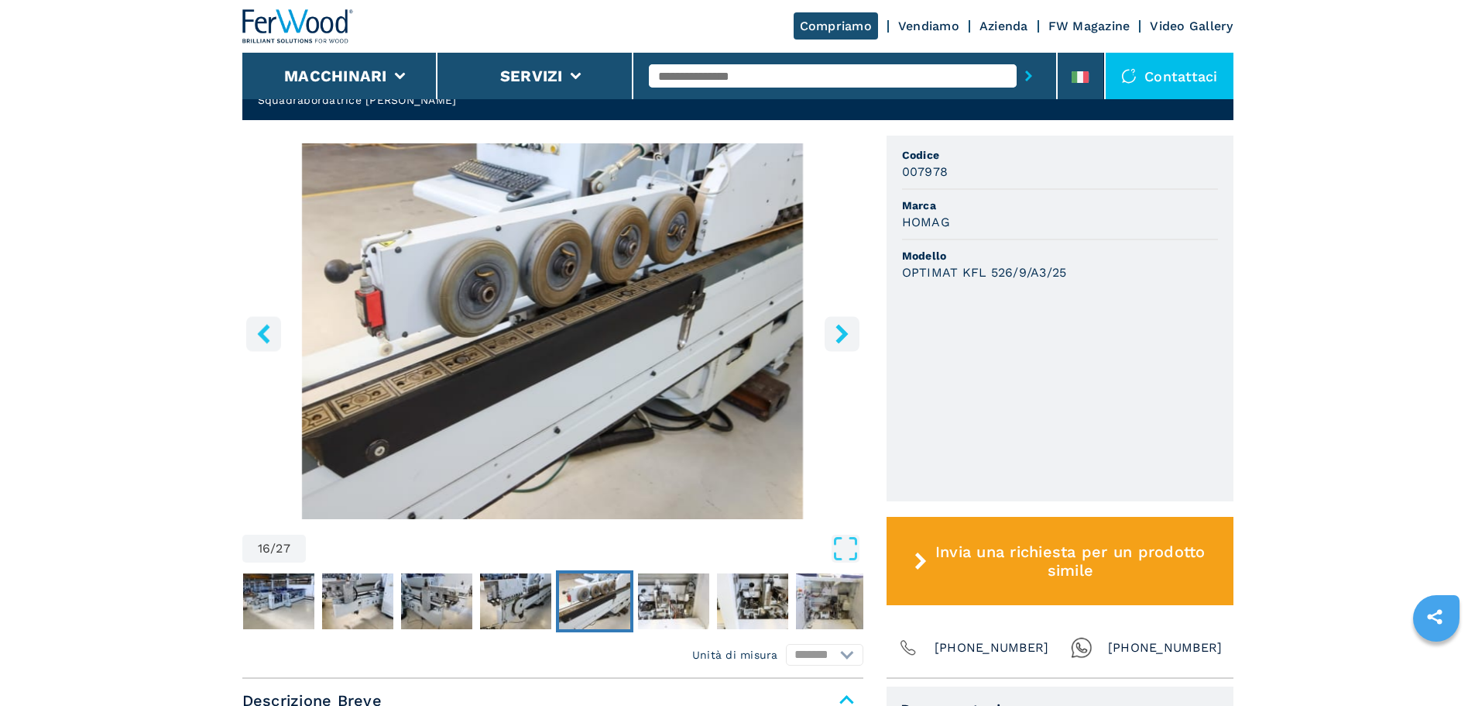
click at [845, 324] on icon "right-button" at bounding box center [842, 333] width 12 height 19
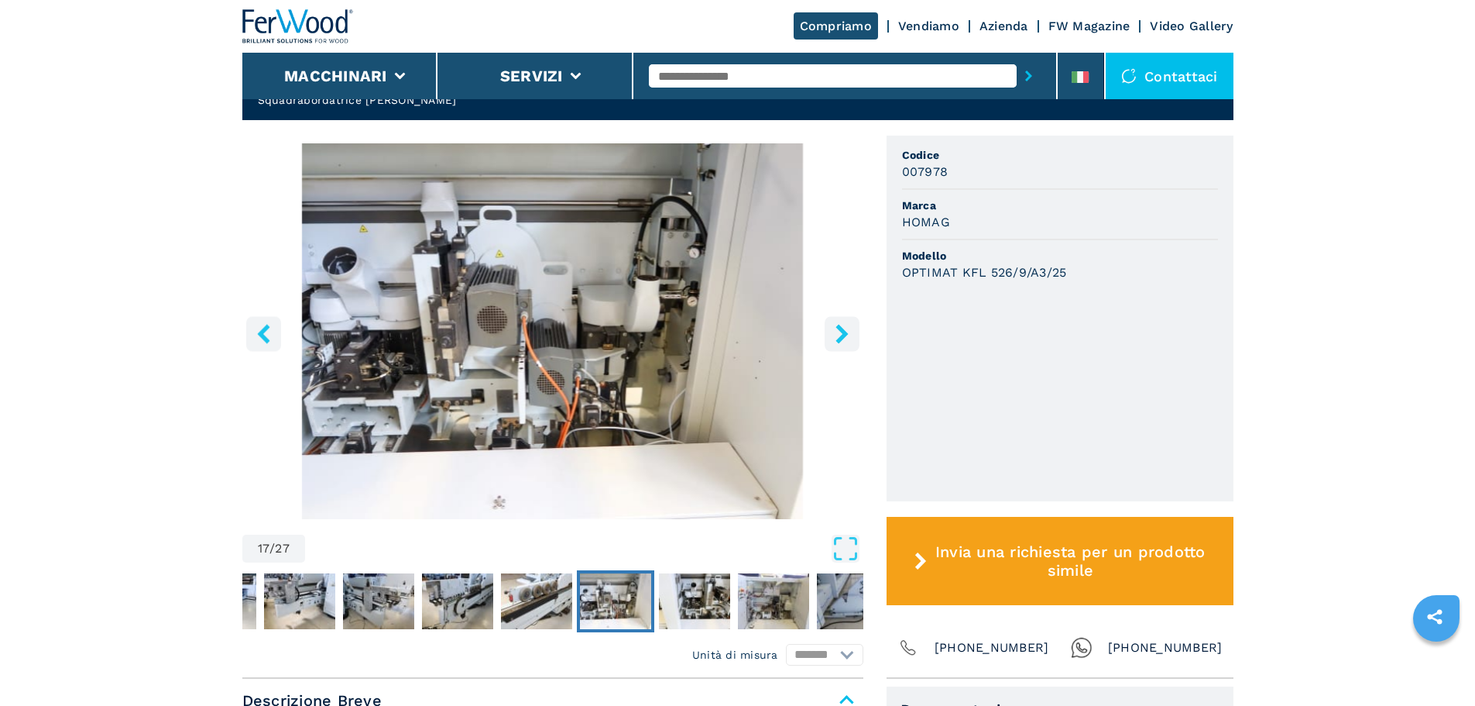
click at [845, 324] on icon "right-button" at bounding box center [842, 333] width 12 height 19
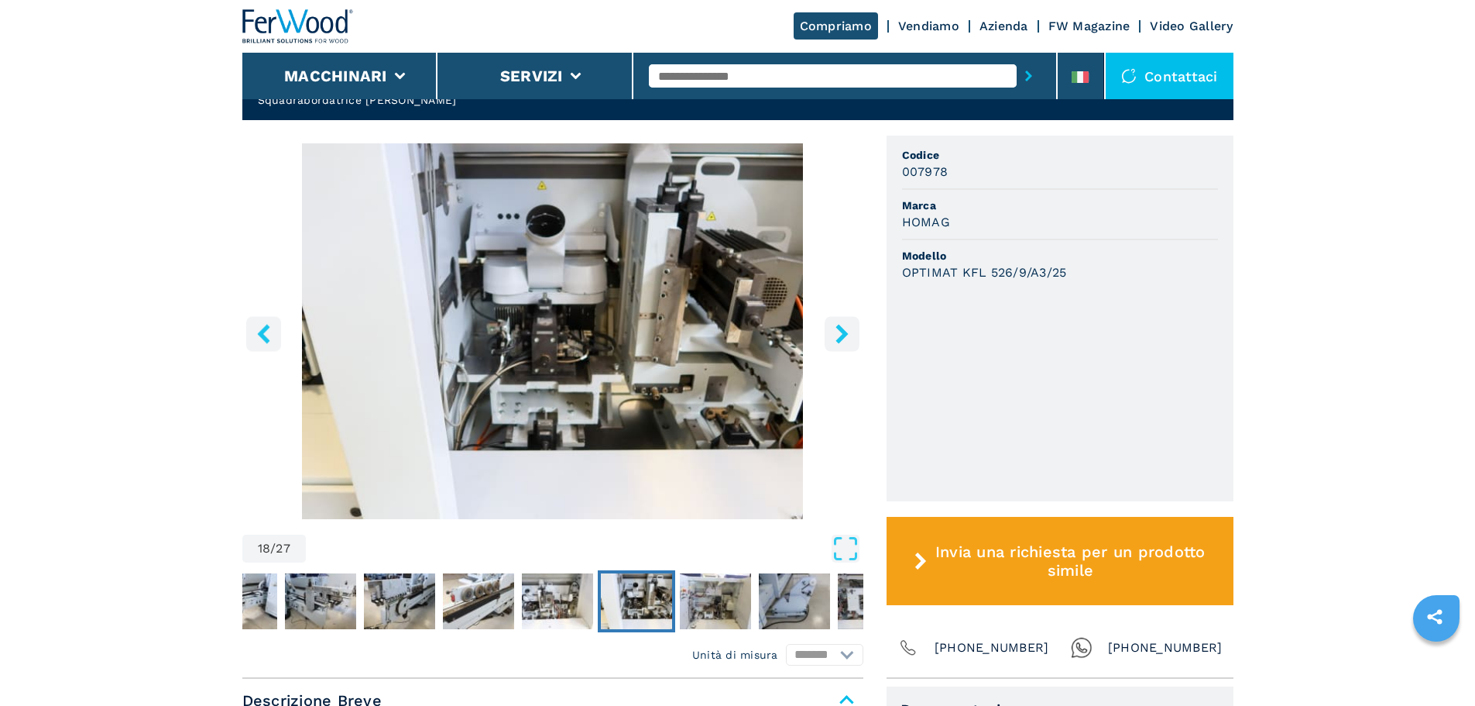
click at [845, 324] on icon "right-button" at bounding box center [842, 333] width 12 height 19
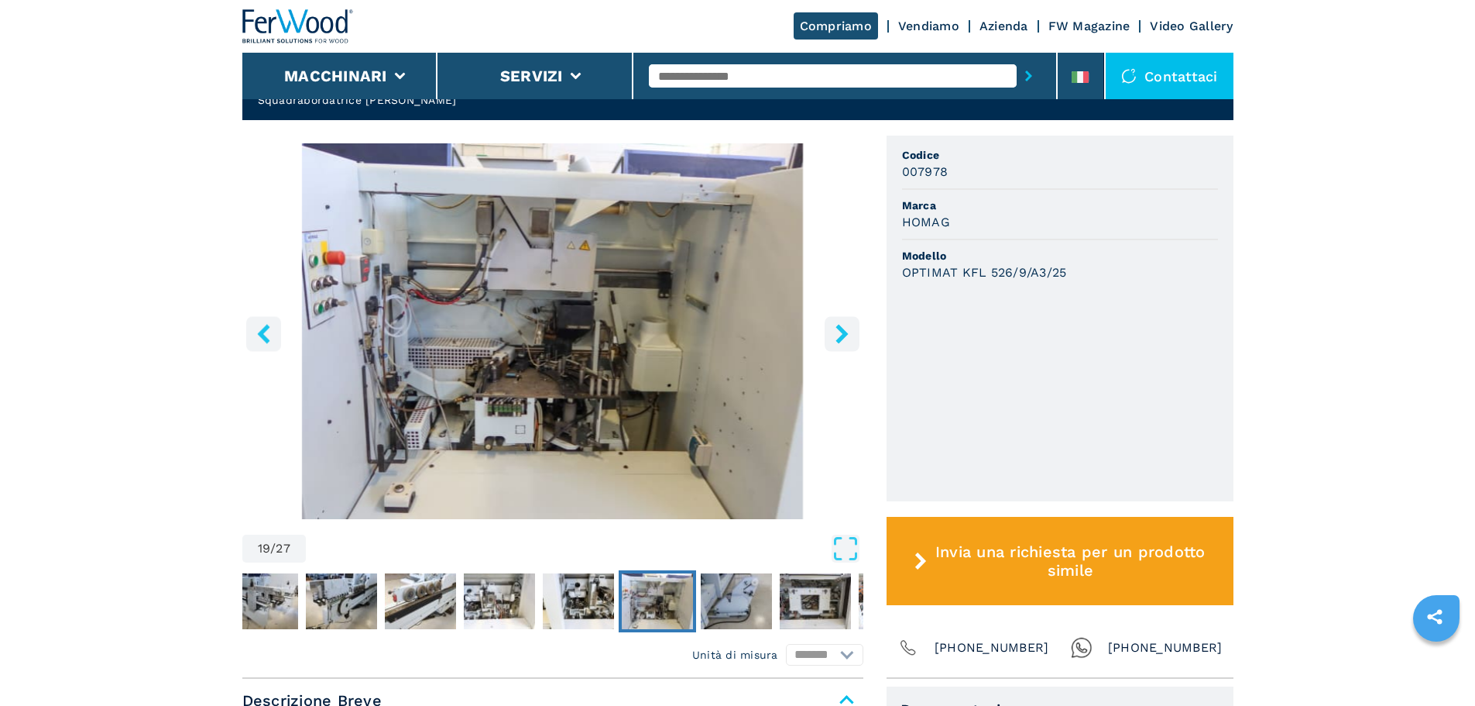
click at [845, 324] on icon "right-button" at bounding box center [842, 333] width 12 height 19
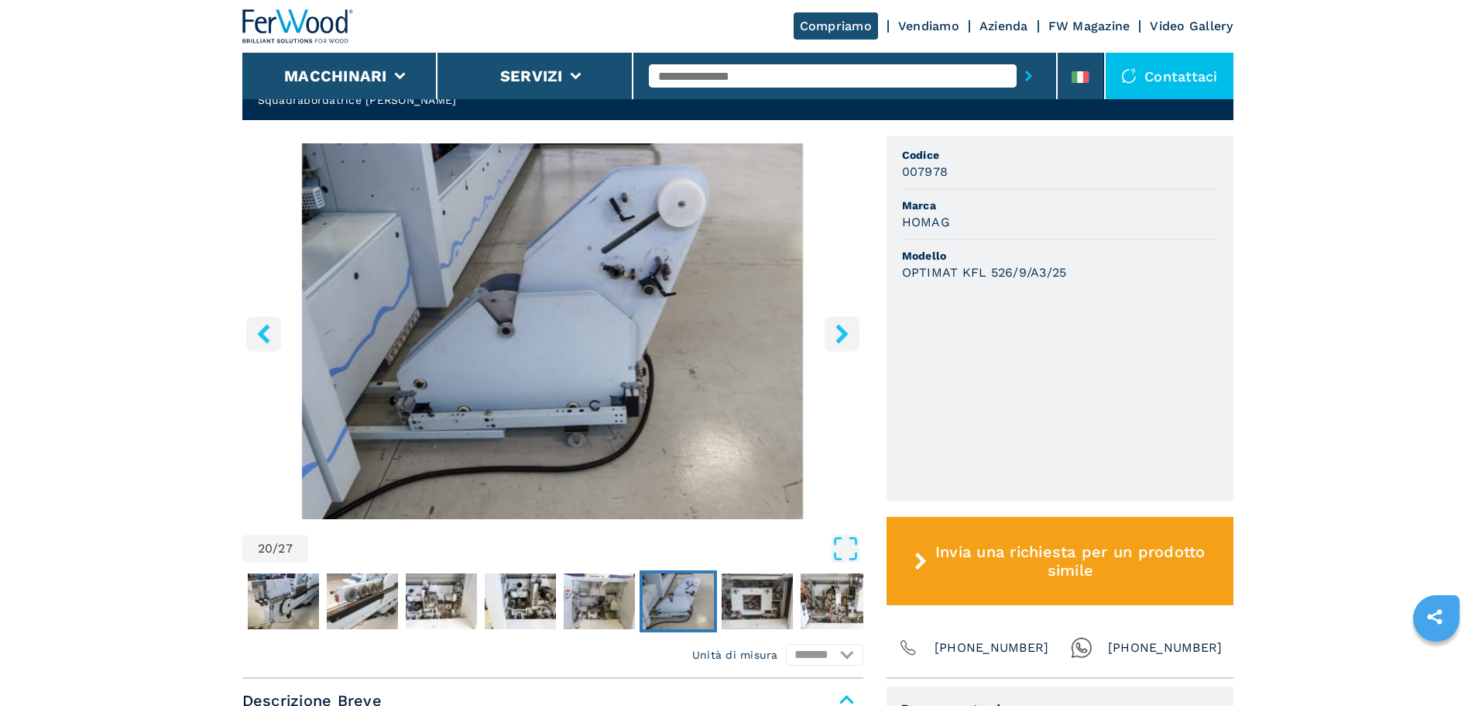
click at [845, 324] on icon "right-button" at bounding box center [842, 333] width 12 height 19
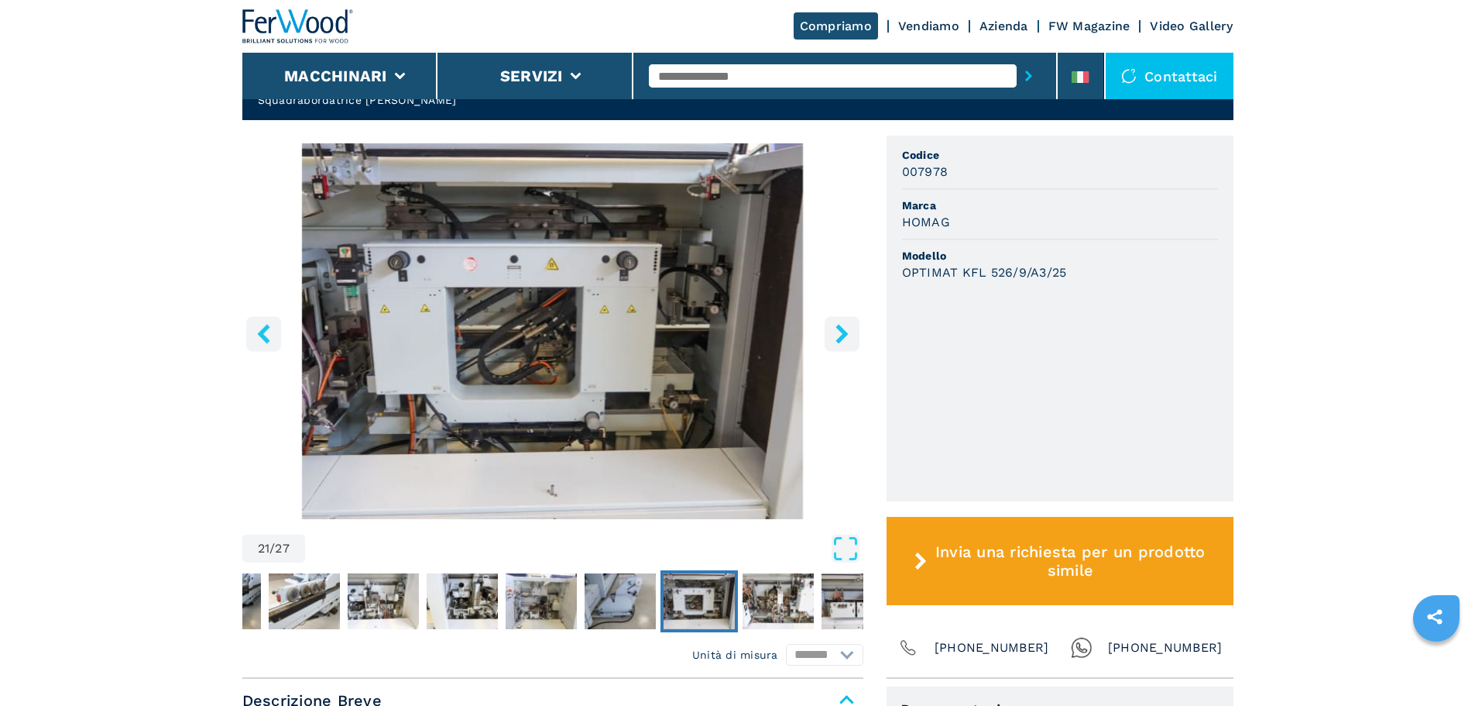
click at [845, 324] on icon "right-button" at bounding box center [842, 333] width 12 height 19
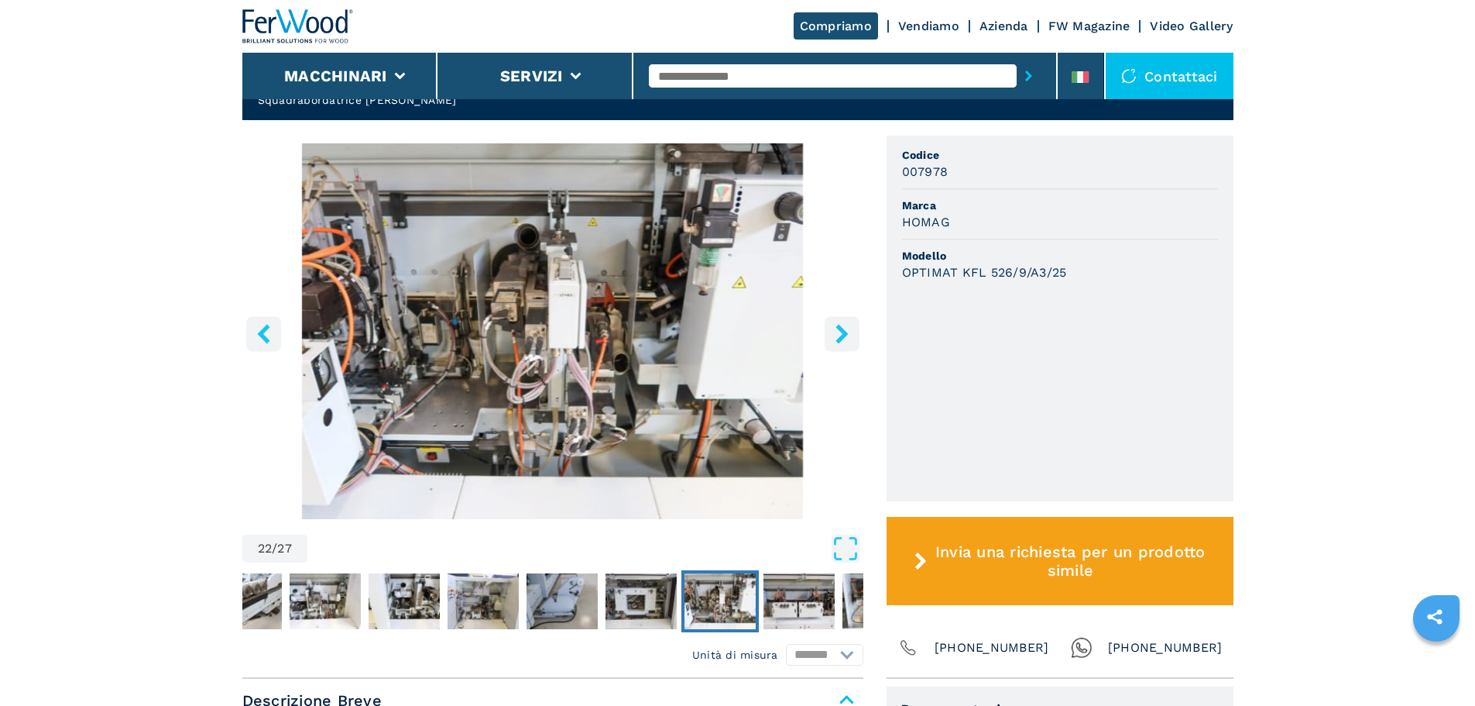
click at [845, 324] on icon "right-button" at bounding box center [842, 333] width 12 height 19
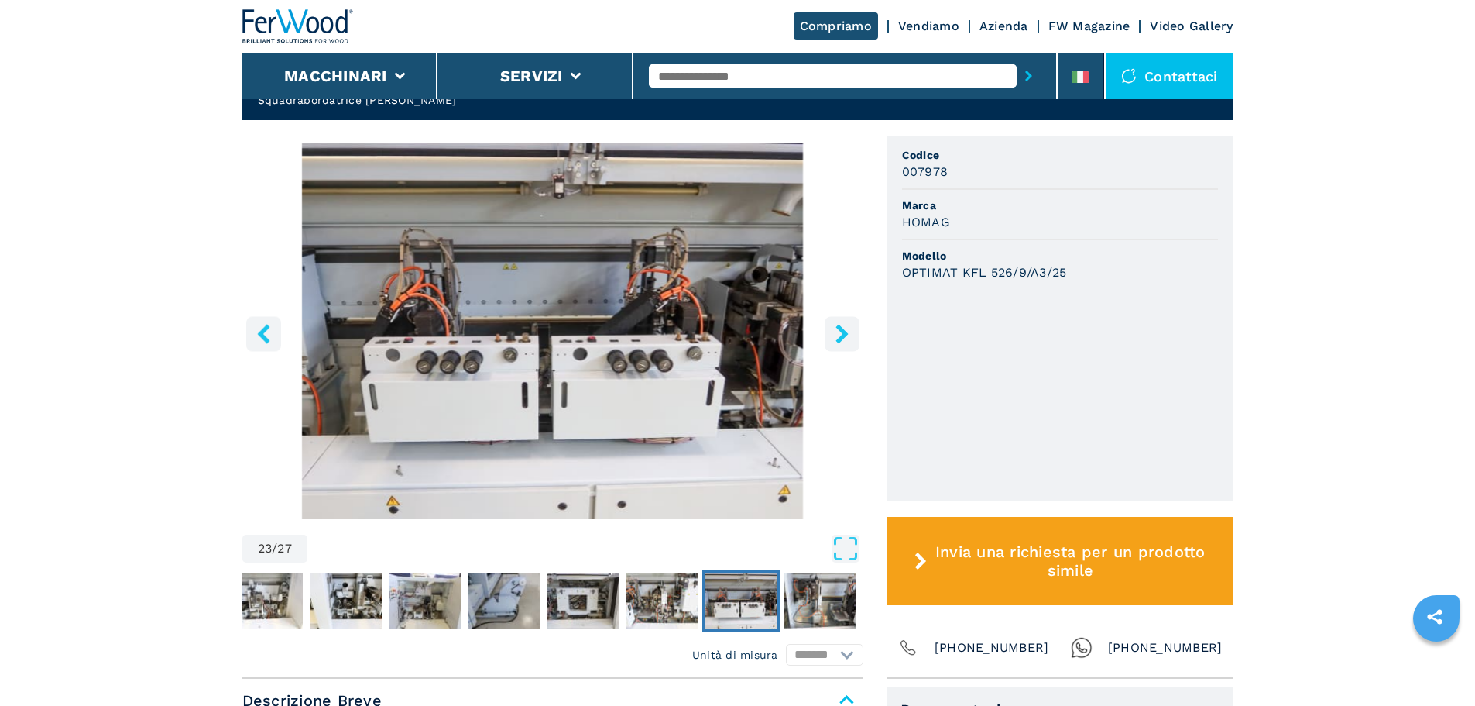
click at [845, 324] on icon "right-button" at bounding box center [842, 333] width 12 height 19
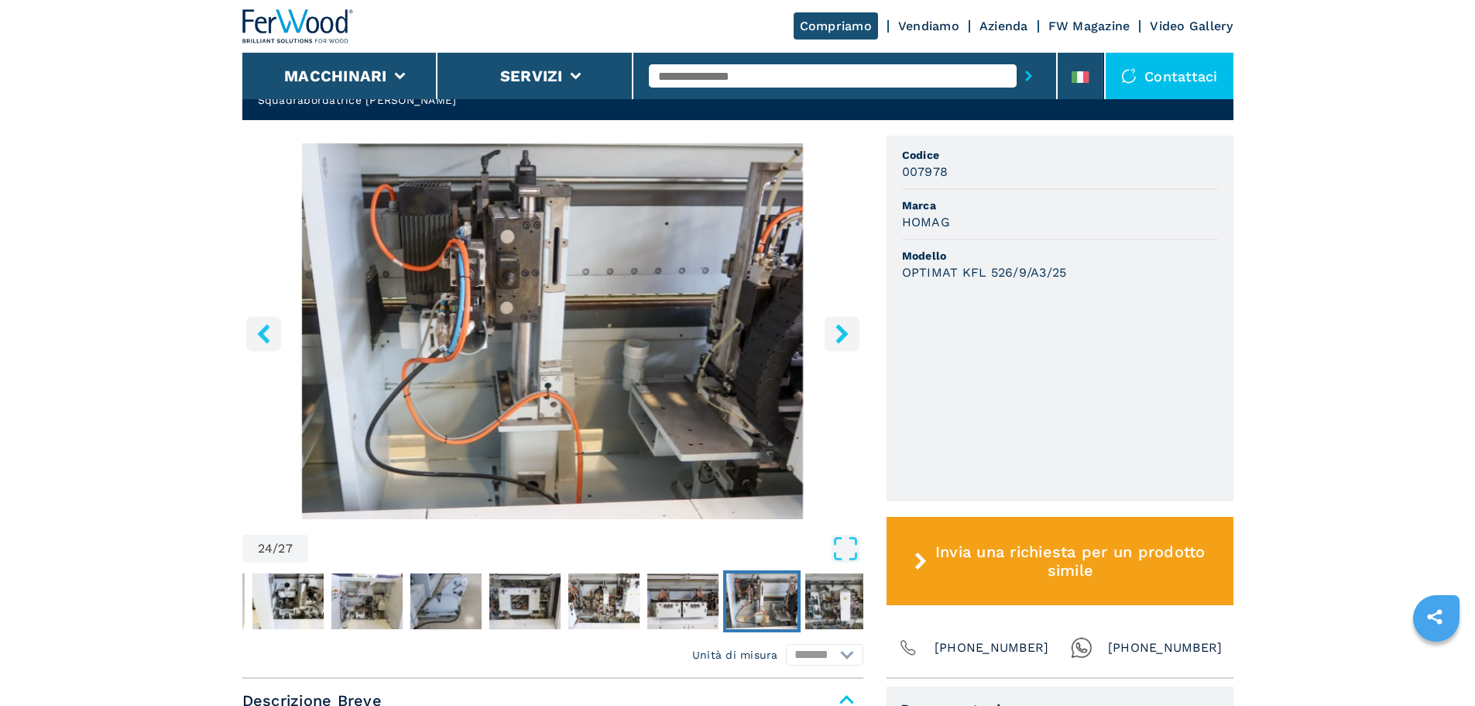
click at [845, 324] on icon "right-button" at bounding box center [842, 333] width 12 height 19
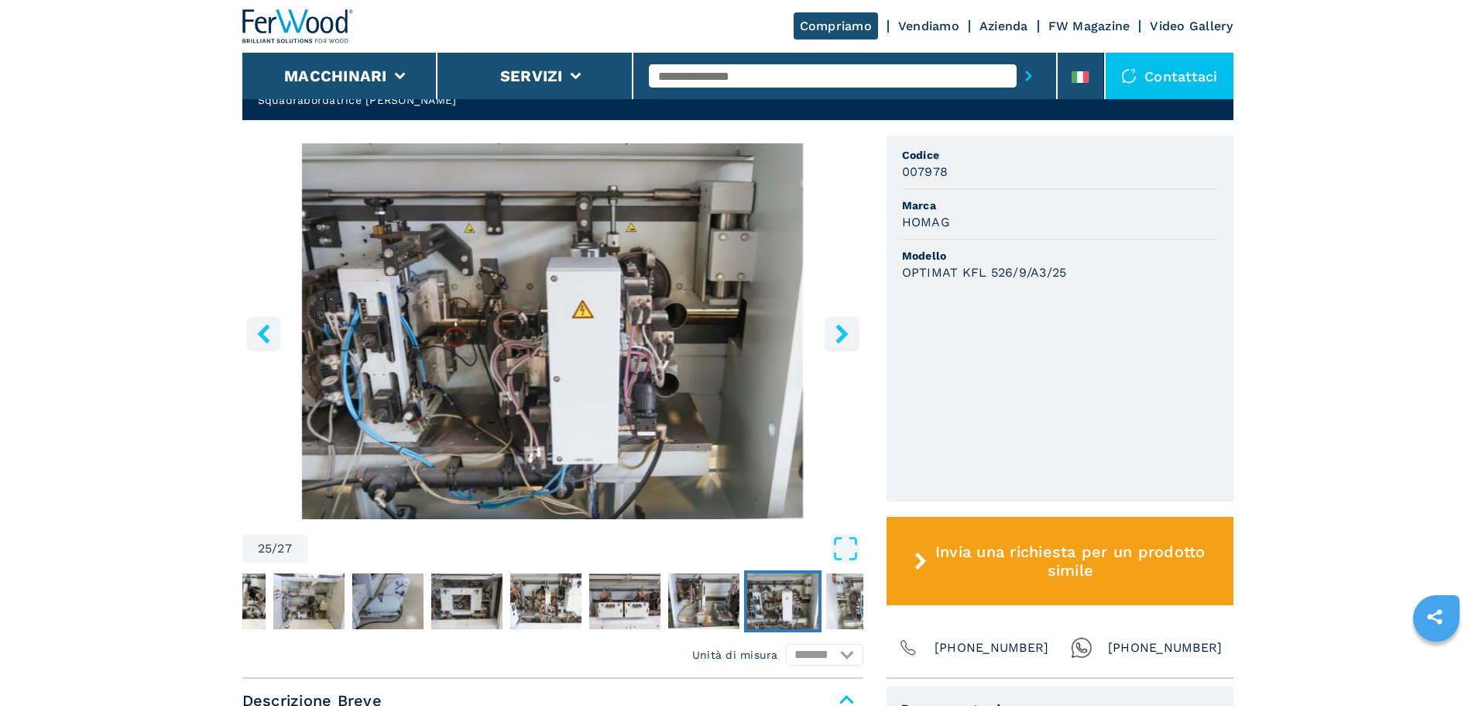
click at [845, 324] on icon "right-button" at bounding box center [842, 333] width 12 height 19
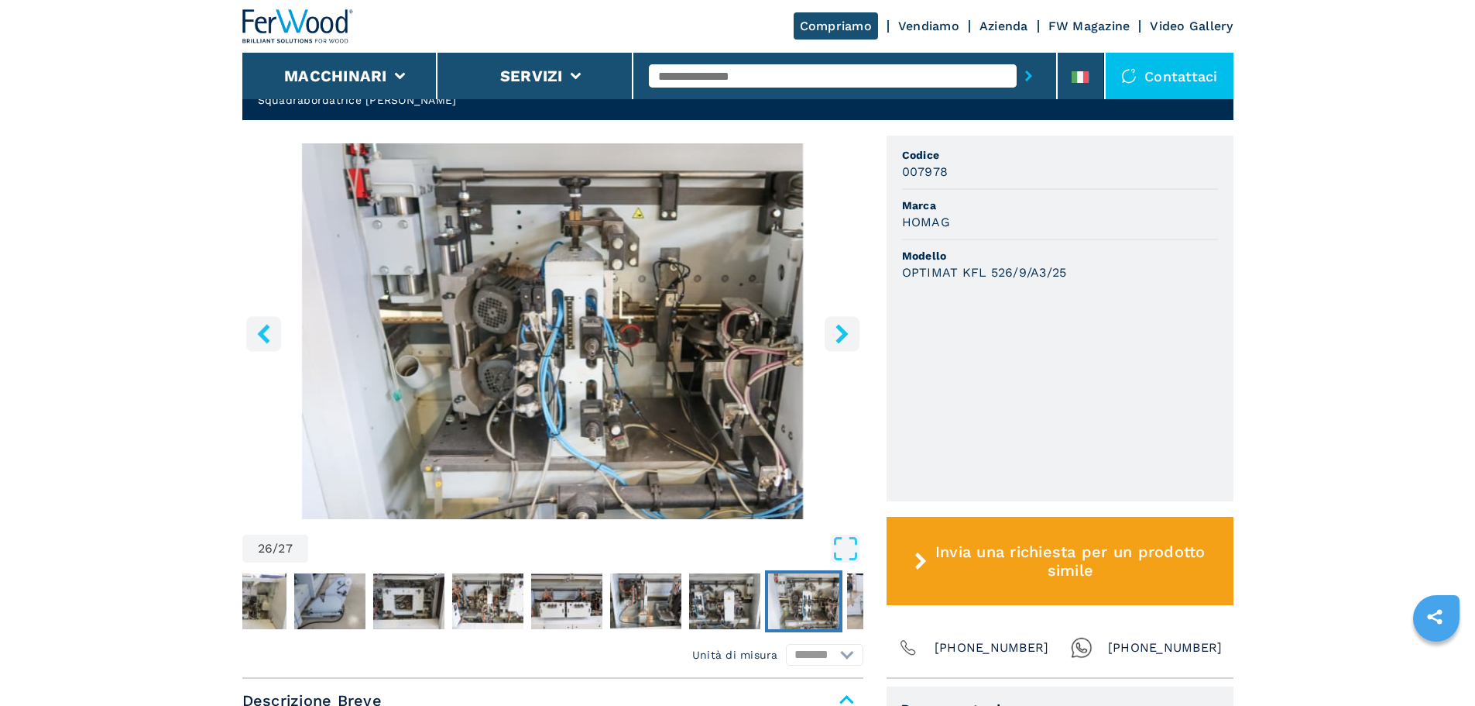
click at [845, 324] on icon "right-button" at bounding box center [842, 333] width 12 height 19
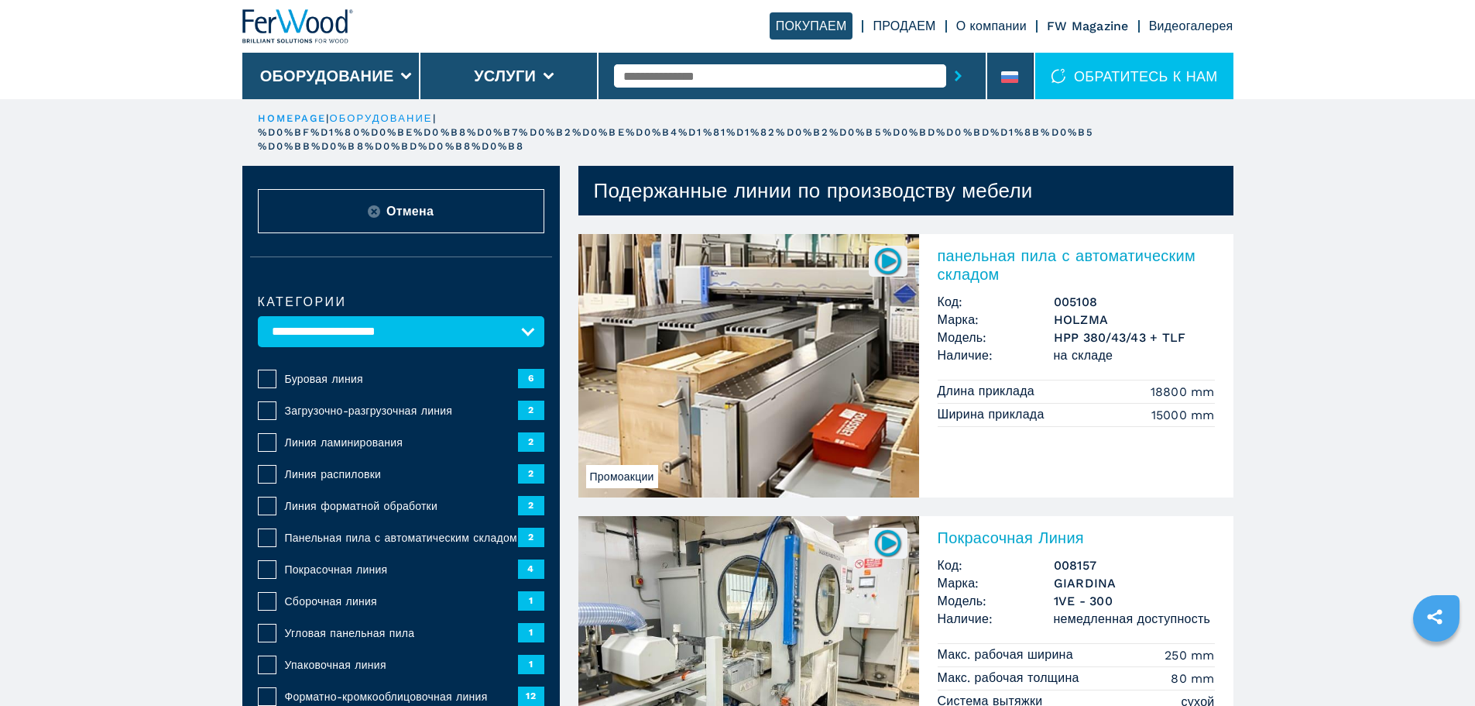
drag, startPoint x: 822, startPoint y: 588, endPoint x: 793, endPoint y: 582, distance: 29.9
